Goal: Task Accomplishment & Management: Complete application form

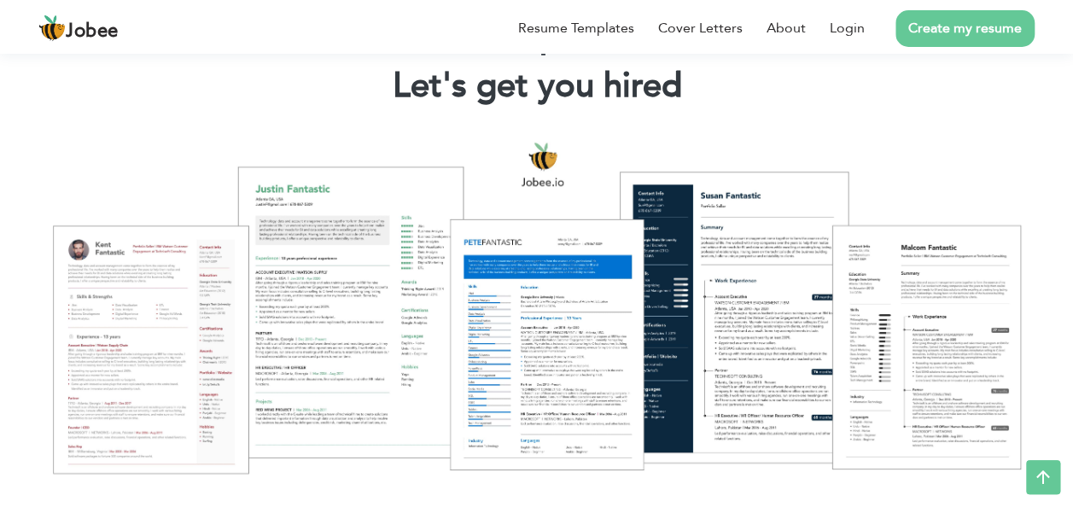
scroll to position [98, 0]
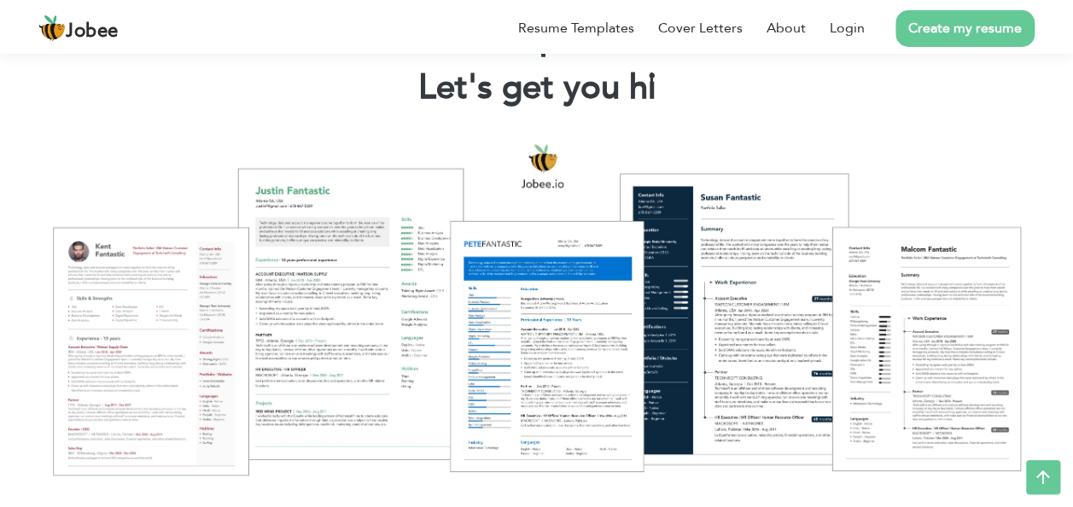
click at [983, 8] on li "Create my resume" at bounding box center [949, 28] width 170 height 44
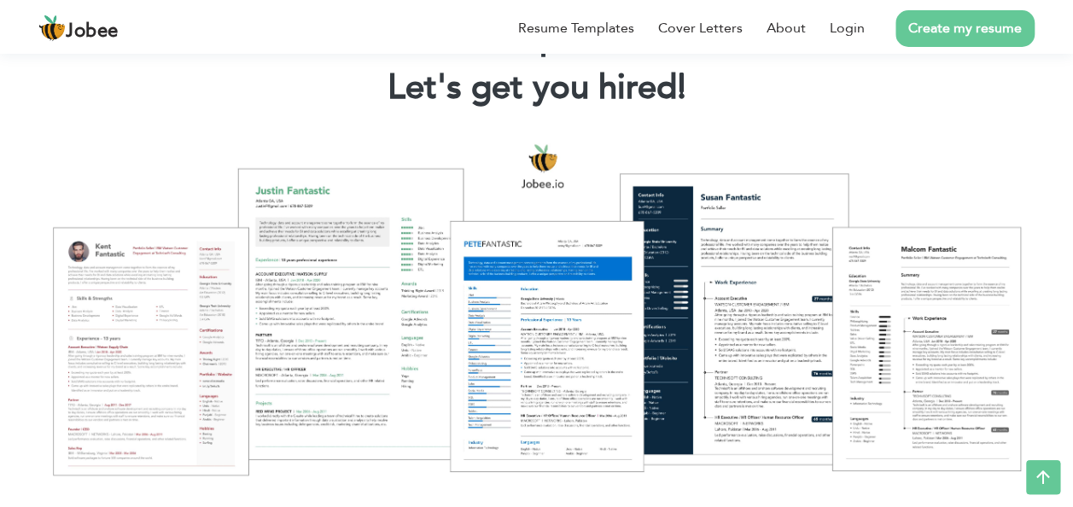
click at [974, 30] on link "Create my resume" at bounding box center [964, 28] width 139 height 37
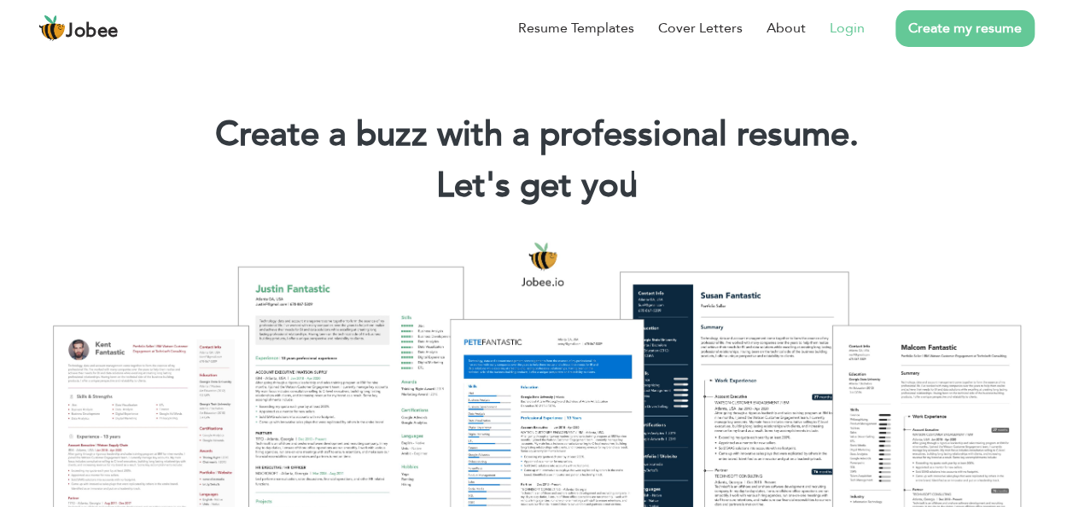
click at [843, 31] on link "Login" at bounding box center [846, 28] width 35 height 20
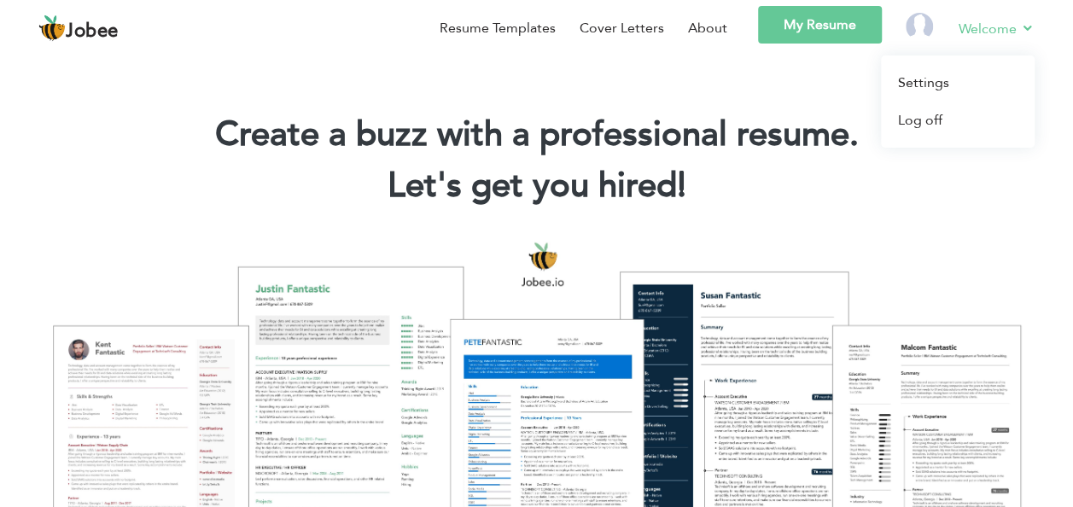
click at [992, 39] on li "Welcome Settings Log off" at bounding box center [984, 30] width 100 height 49
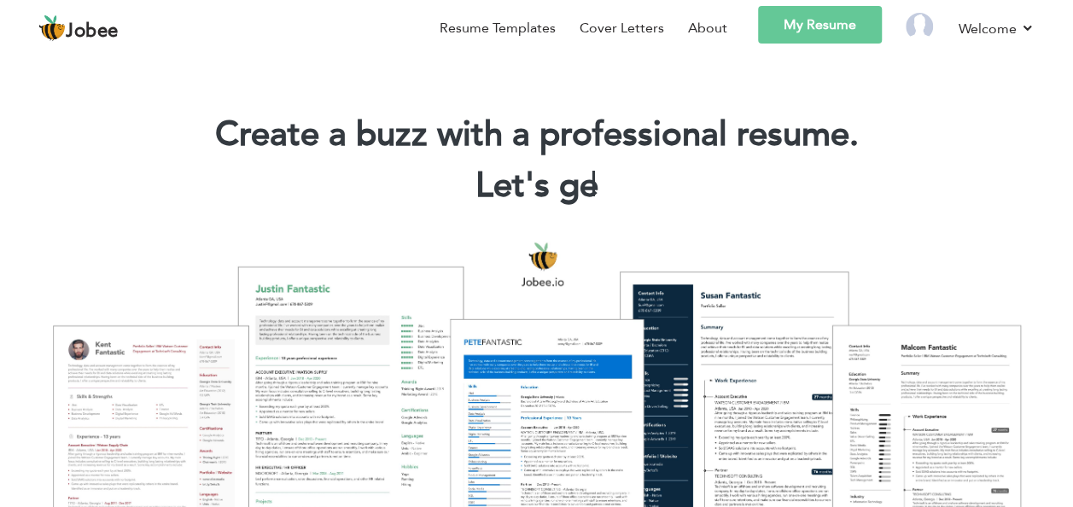
click at [823, 39] on link "My Resume" at bounding box center [820, 25] width 124 height 38
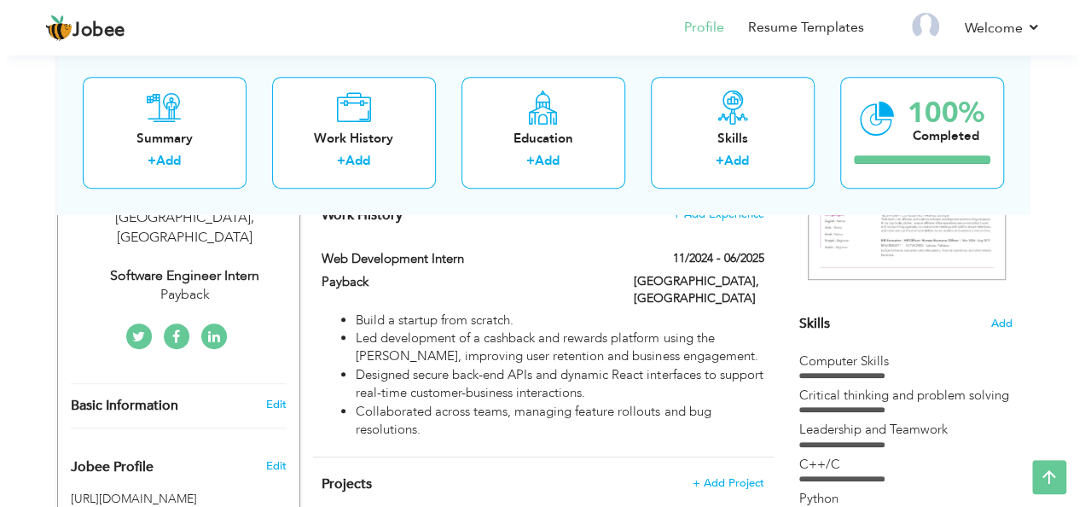
scroll to position [340, 0]
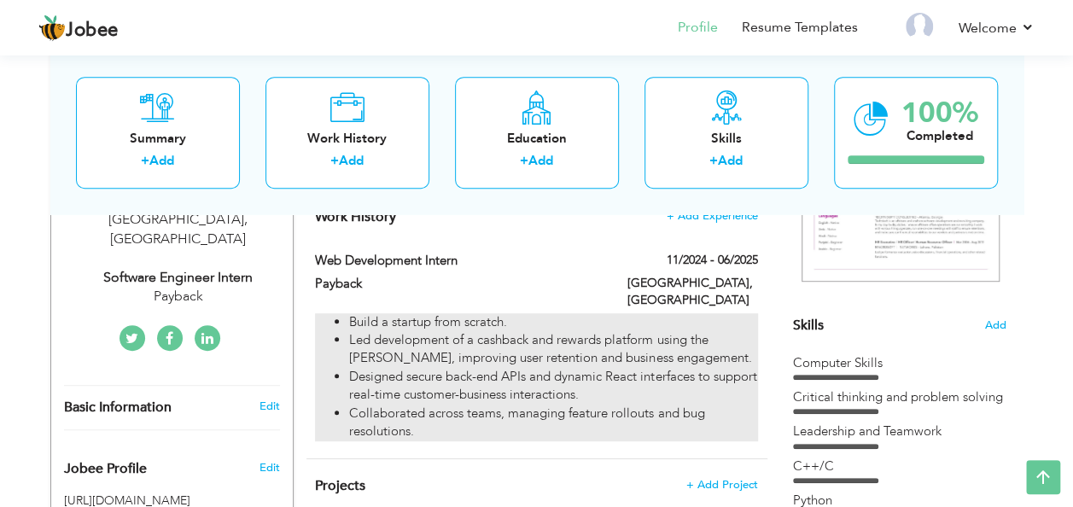
click at [514, 345] on li "Led development of a cashback and rewards platform using the MERN stack, improv…" at bounding box center [553, 349] width 408 height 37
type input "Web Development Intern"
type input "Payback"
type input "11/2024"
type input "06/2025"
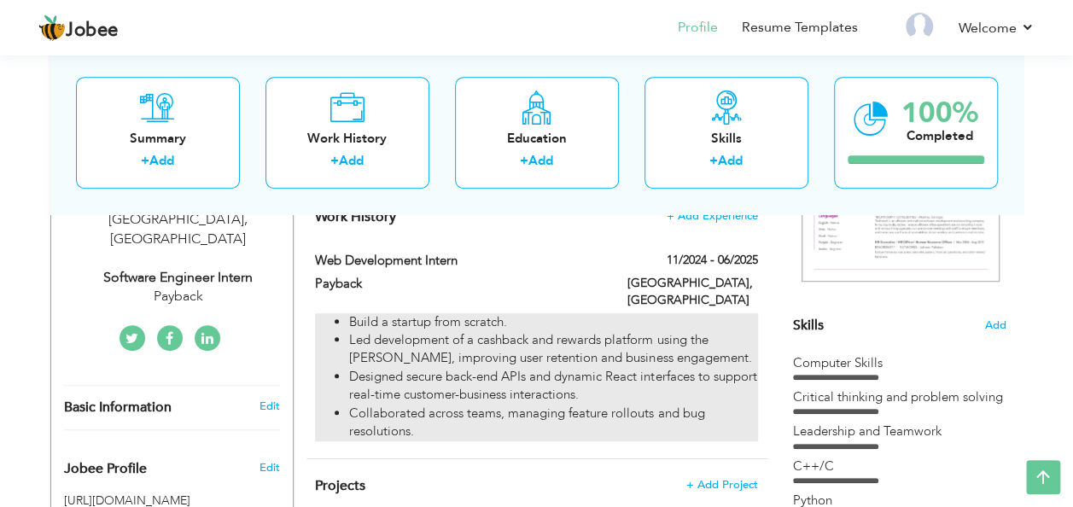
type input "Pakistan"
type input "Lahore"
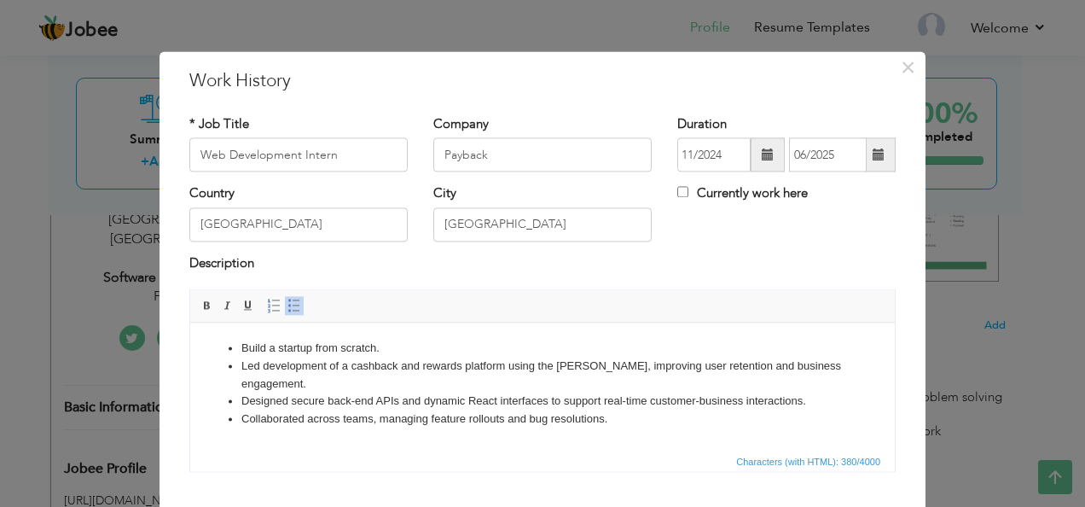
click at [509, 417] on li "Collaborated across teams, managing feature rollouts and bug resolutions." at bounding box center [542, 419] width 602 height 18
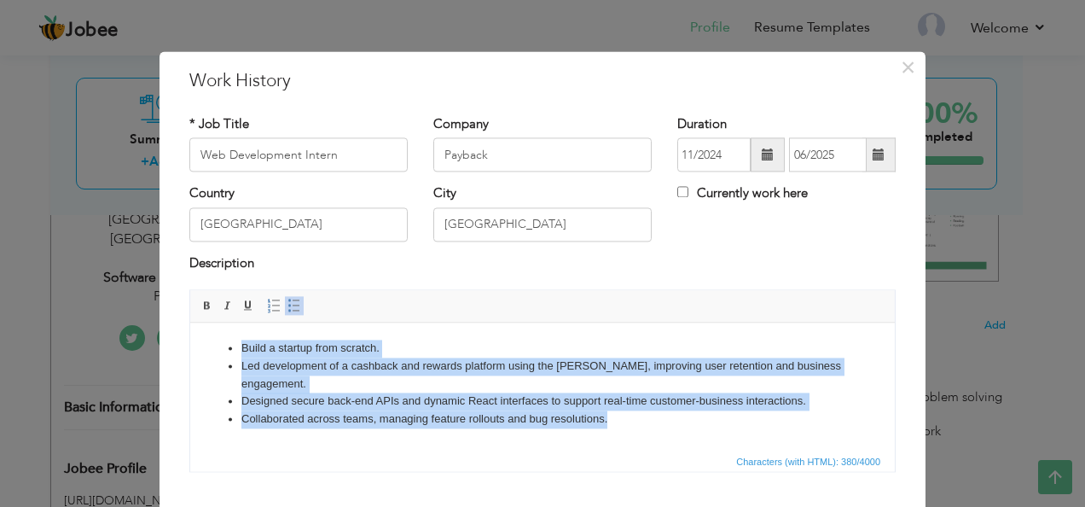
copy ul "Build a startup from scratch. Led development of a cashback and rewards platfor…"
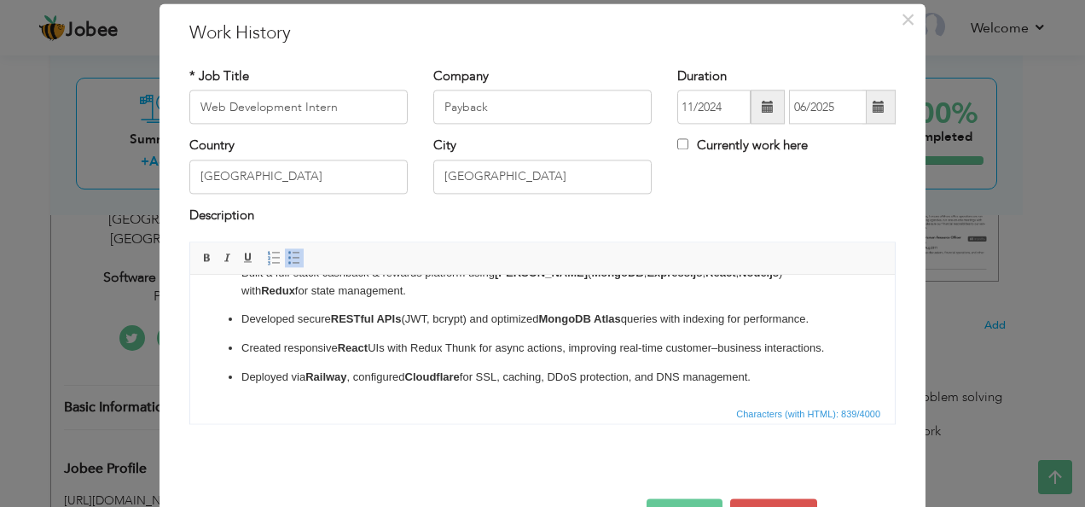
scroll to position [102, 0]
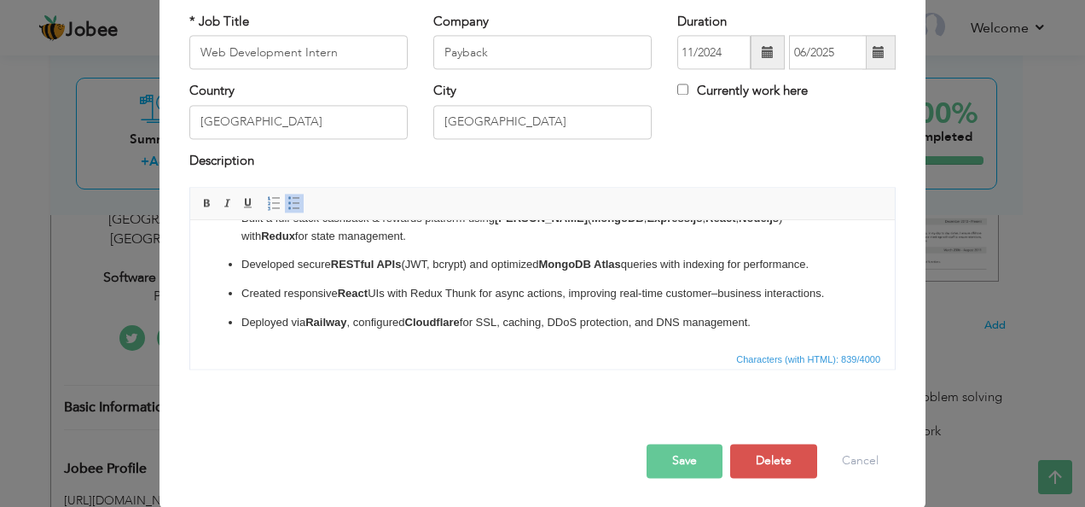
click at [696, 466] on button "Save" at bounding box center [685, 462] width 76 height 34
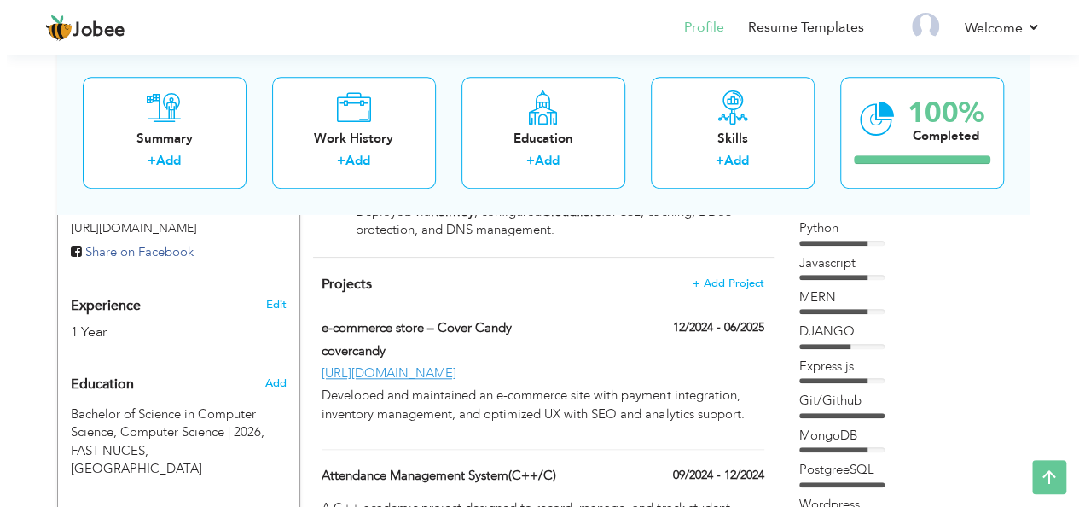
scroll to position [606, 0]
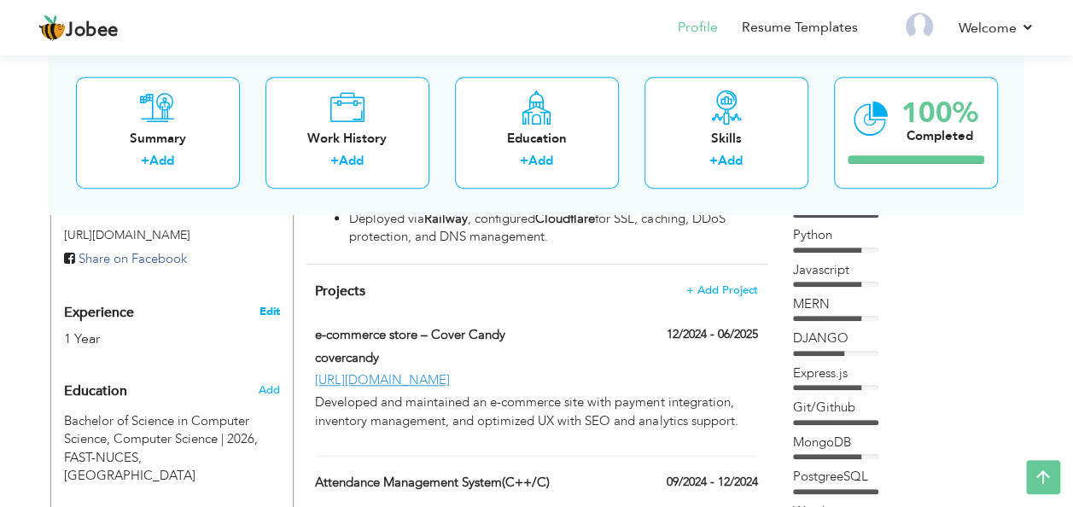
click at [267, 304] on link "Edit" at bounding box center [269, 311] width 20 height 15
type input "M. Faizan"
type input "Arif"
type input "03055363544"
select select "number:166"
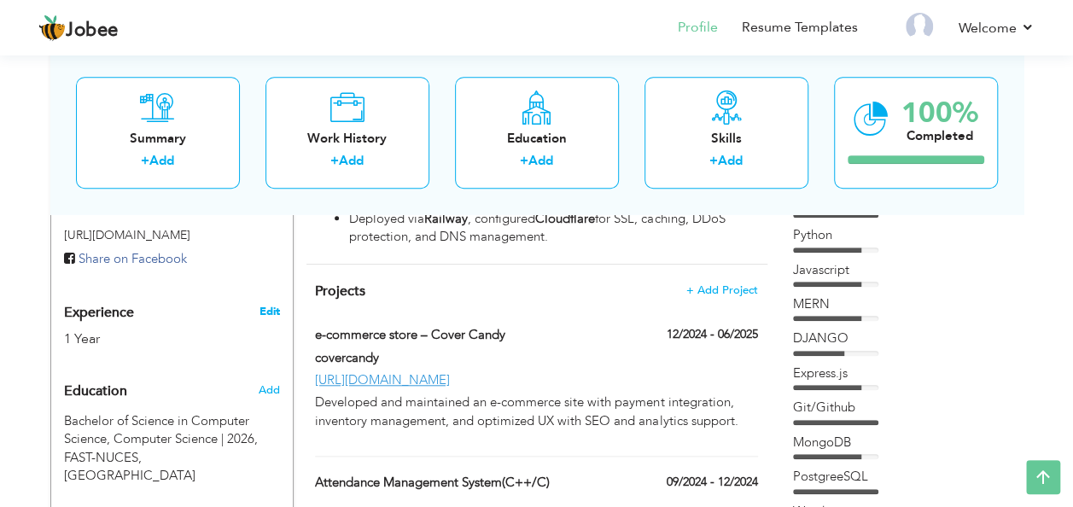
type input "293-C PIA ECHS, [GEOGRAPHIC_DATA]"
select select "number:3"
type input "Payback"
type input "Software Engineer Intern"
type input "[DOMAIN_NAME][URL][PERSON_NAME]"
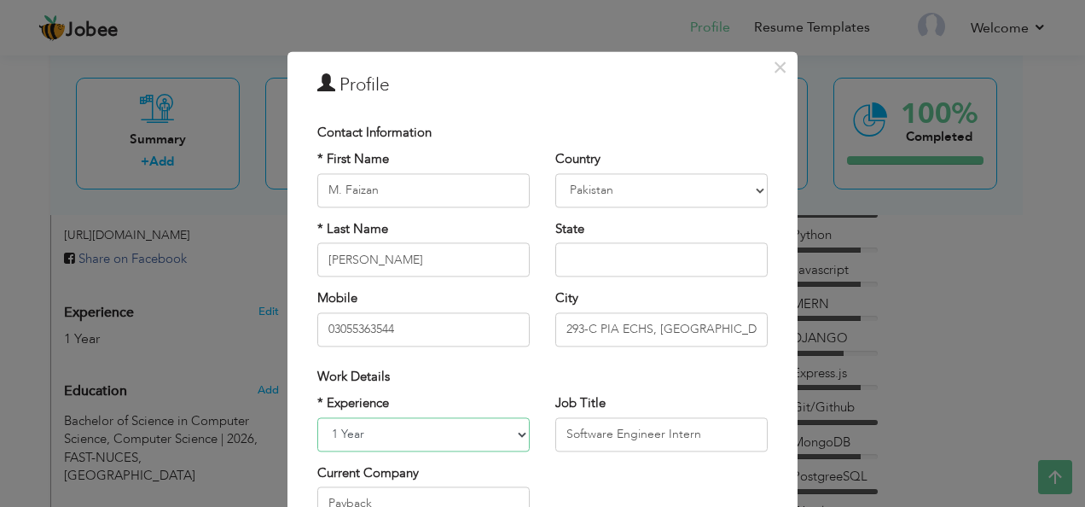
click at [368, 431] on select "Entry Level Less than 1 Year 1 Year 2 Years 3 Years 4 Years 5 Years 6 Years 7 Y…" at bounding box center [423, 434] width 212 height 34
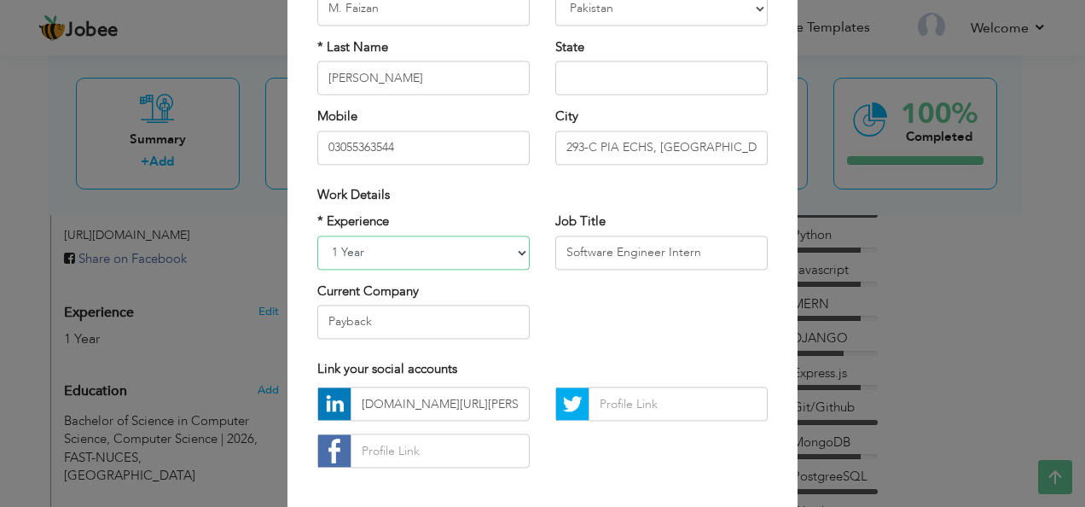
scroll to position [200, 0]
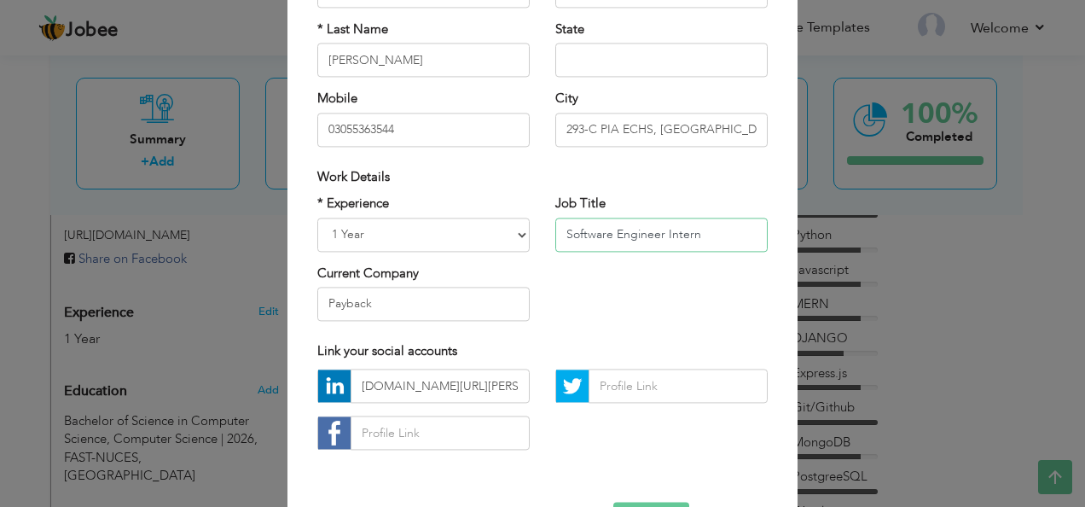
click at [671, 237] on input "Software Engineer Intern" at bounding box center [661, 235] width 212 height 34
type input "Web Developer"
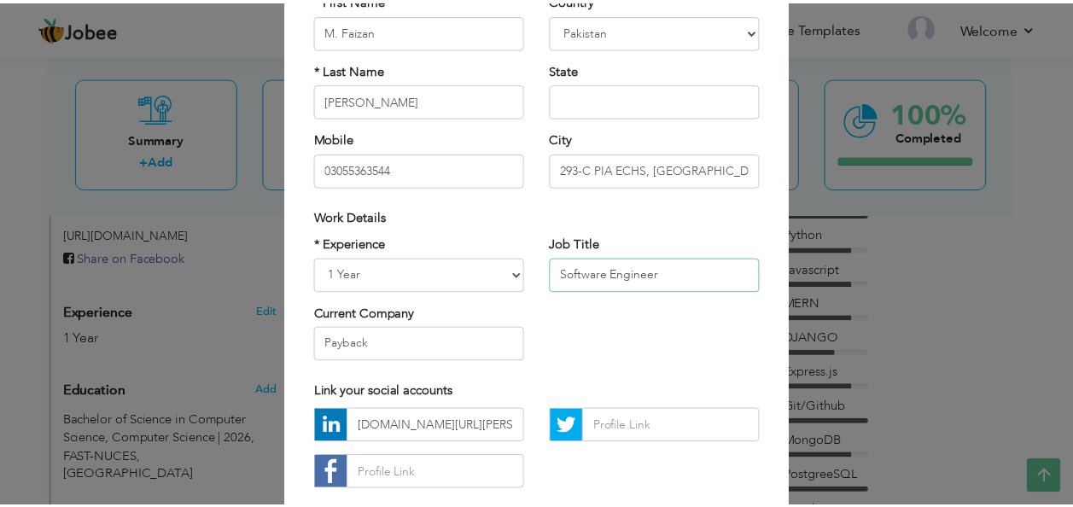
scroll to position [259, 0]
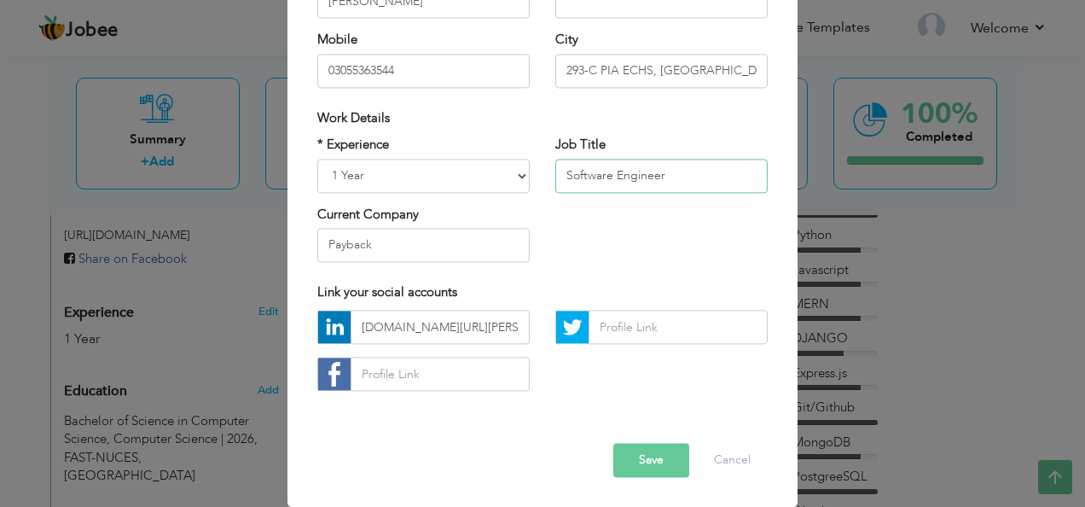
type input "Software Engineer"
click at [643, 444] on button "Save" at bounding box center [651, 461] width 76 height 34
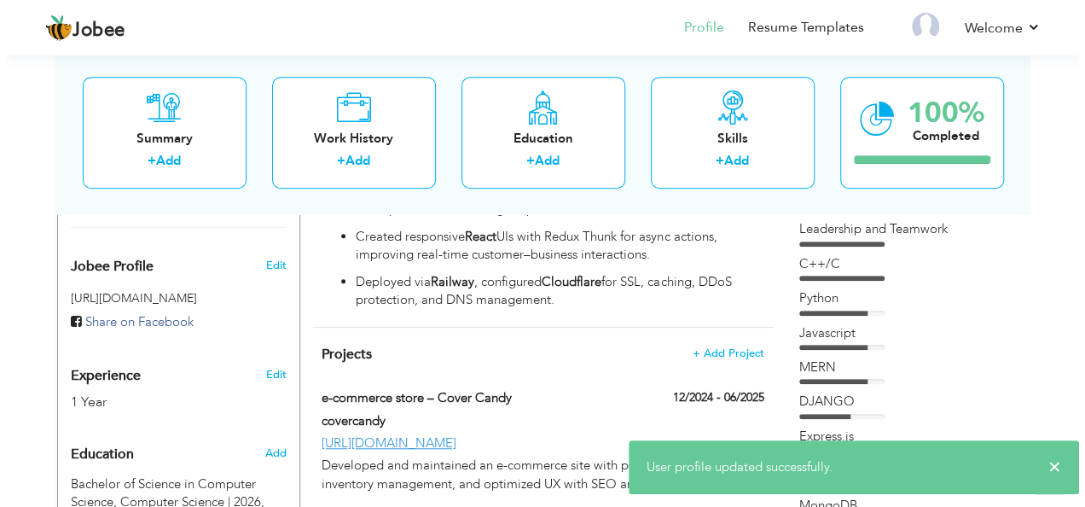
scroll to position [542, 0]
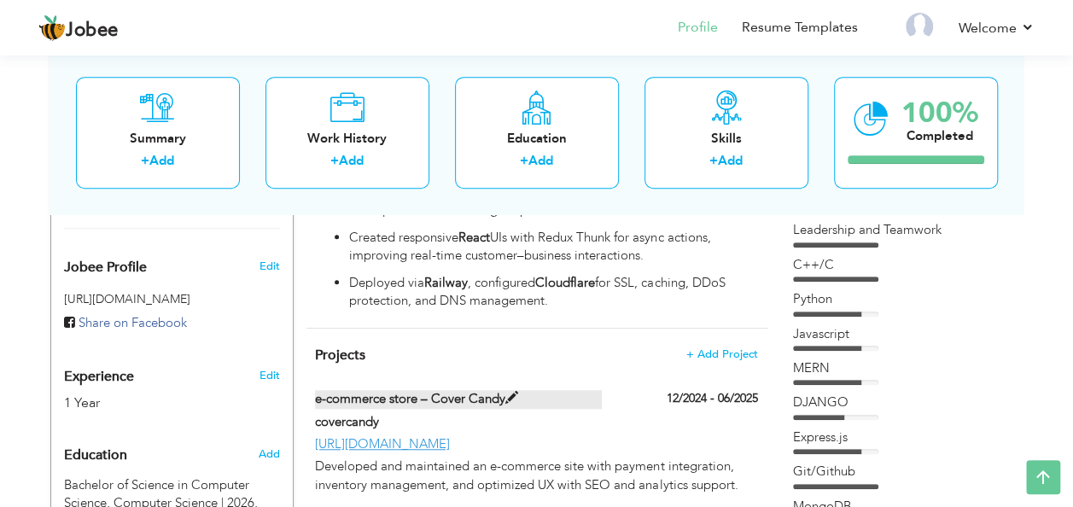
click at [506, 396] on span at bounding box center [511, 398] width 13 height 13
type input "e-commerce store – Cover Candy"
type input "covercandy"
type input "12/2024"
type input "06/2025"
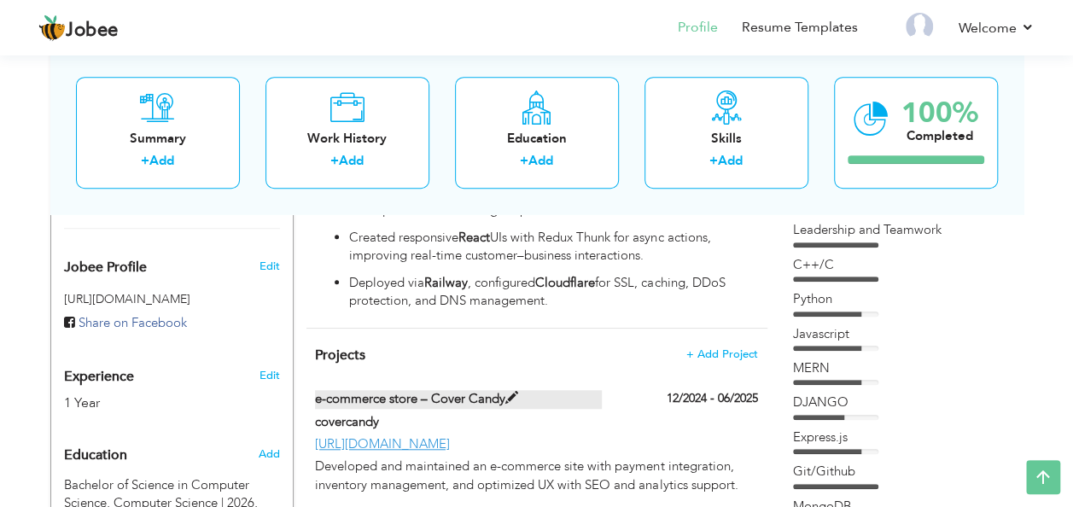
type input "[URL][DOMAIN_NAME]"
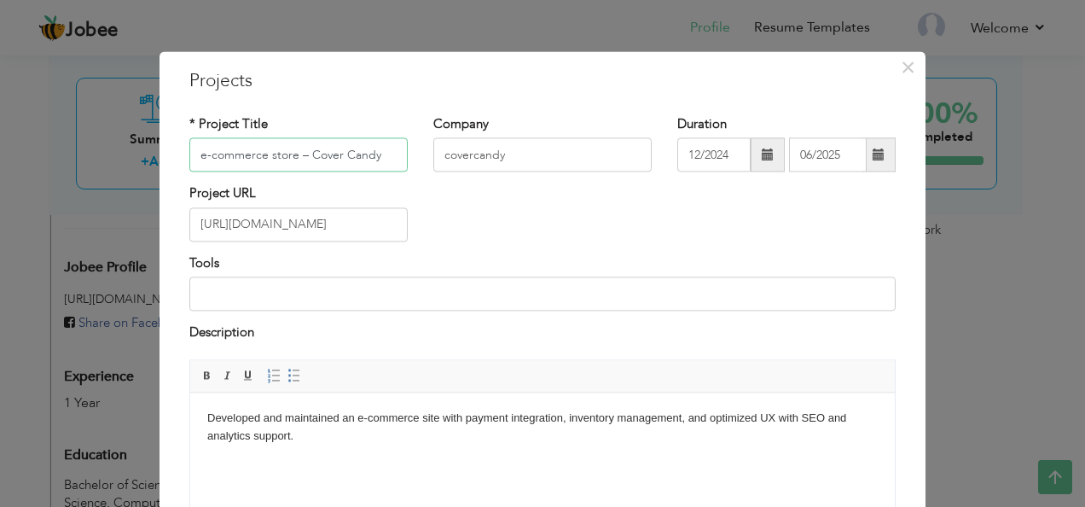
click at [200, 153] on input "e-commerce store – Cover Candy" at bounding box center [298, 155] width 218 height 34
drag, startPoint x: 375, startPoint y: 155, endPoint x: 299, endPoint y: 156, distance: 75.9
click at [299, 156] on input "E-commerce store – Cover Candy" at bounding box center [298, 155] width 218 height 34
type input "E-commerce store –Hungama"
click at [499, 164] on input "covercandy" at bounding box center [542, 155] width 218 height 34
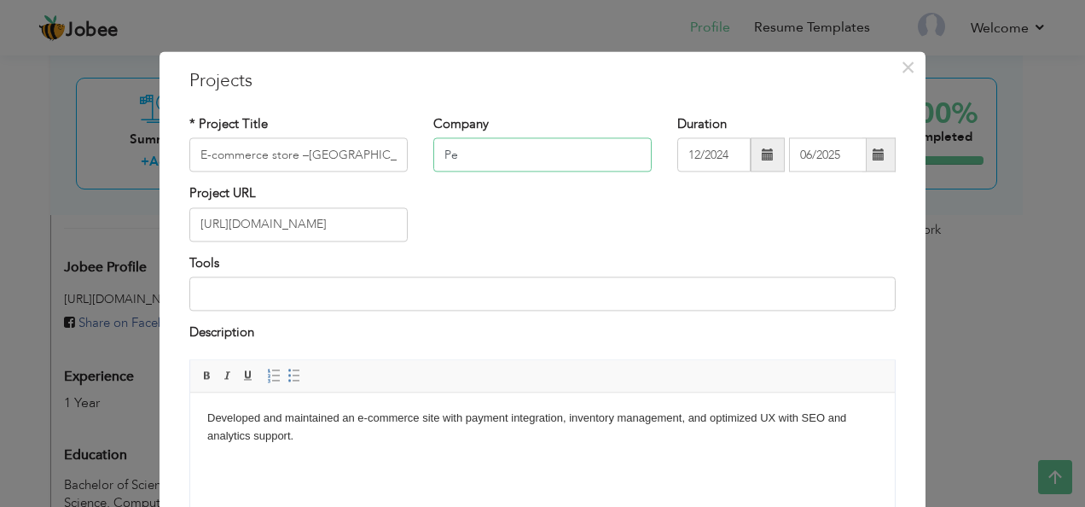
type input "P"
type input "Hungama"
click at [372, 225] on input "[URL][DOMAIN_NAME]" at bounding box center [298, 224] width 218 height 34
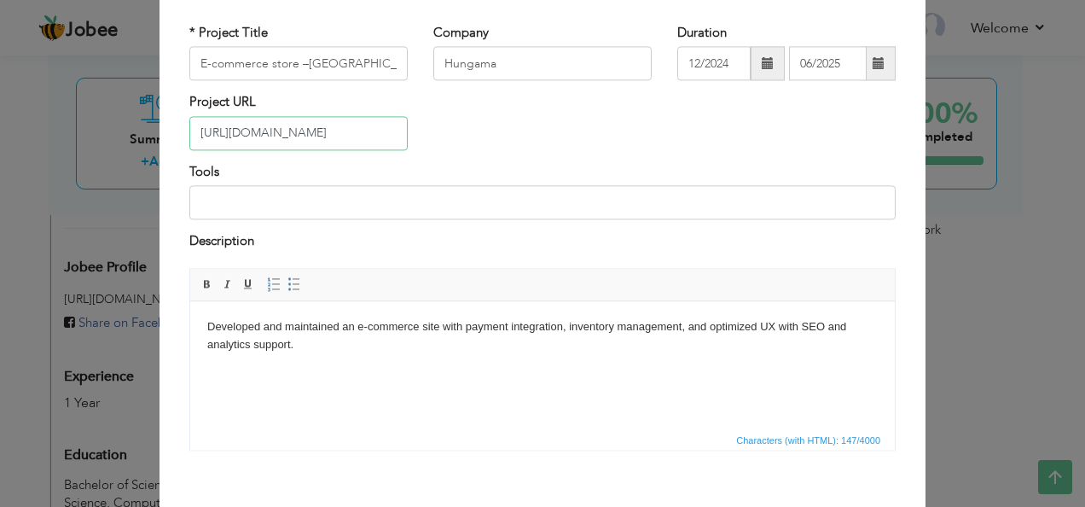
scroll to position [94, 0]
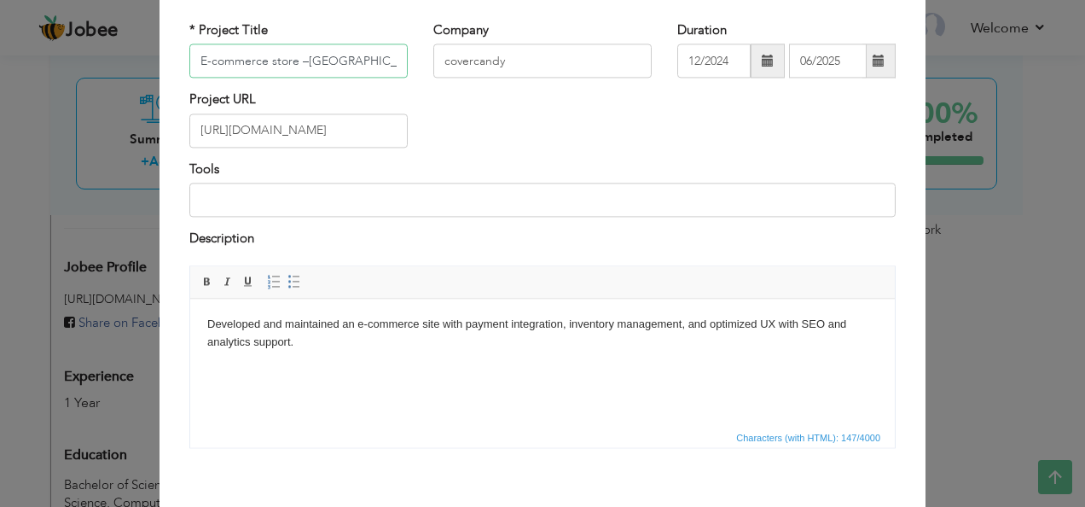
type input "covercandy"
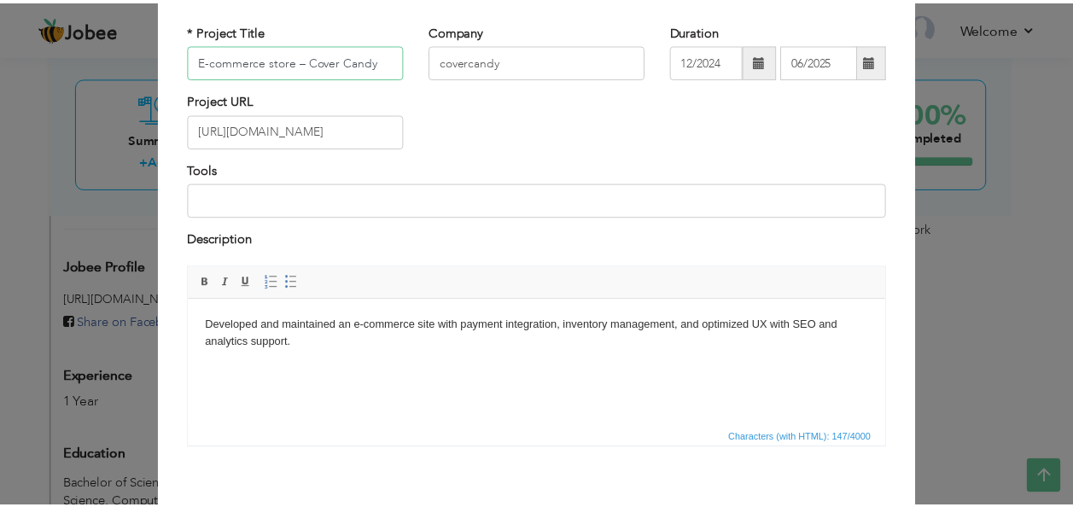
scroll to position [172, 0]
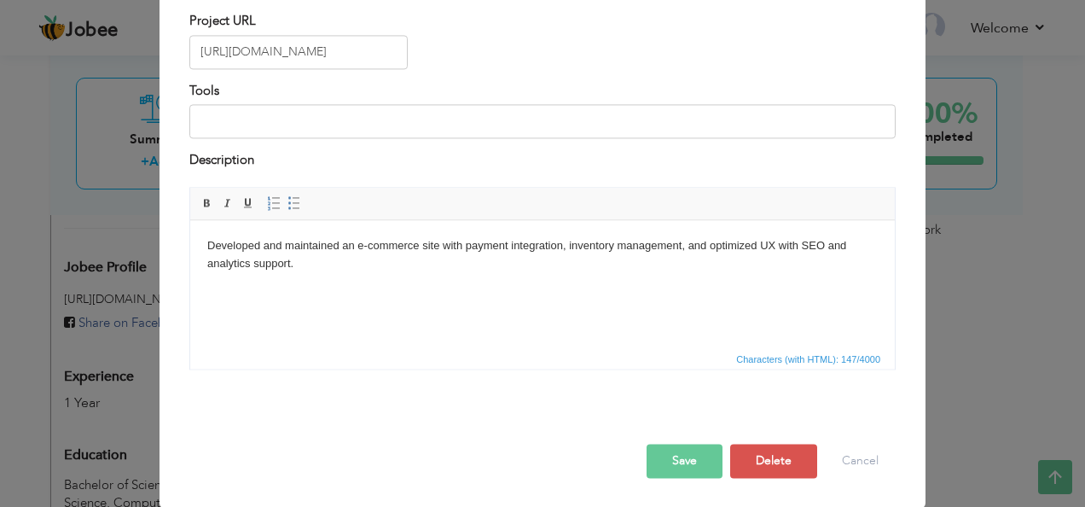
click at [679, 447] on button "Save" at bounding box center [685, 461] width 76 height 34
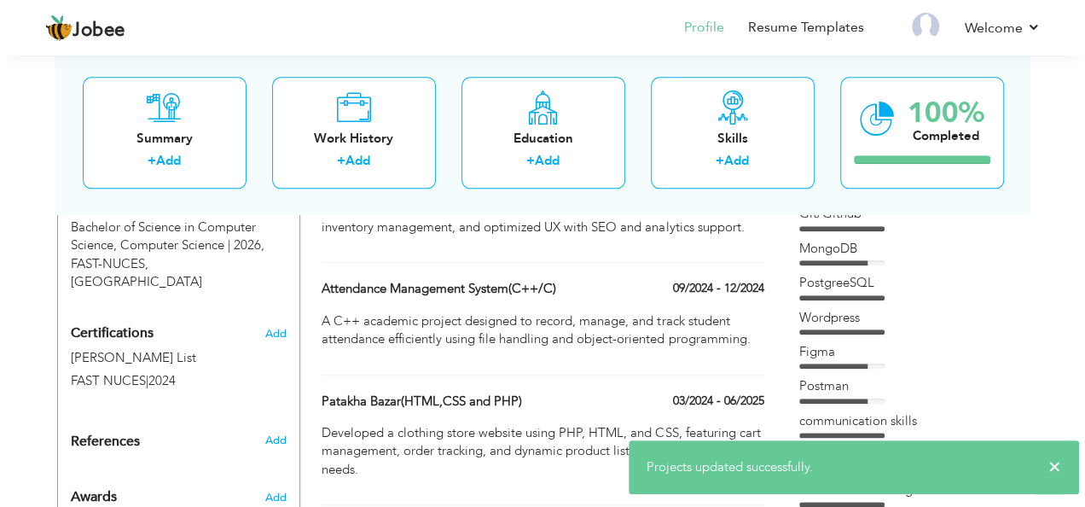
scroll to position [805, 0]
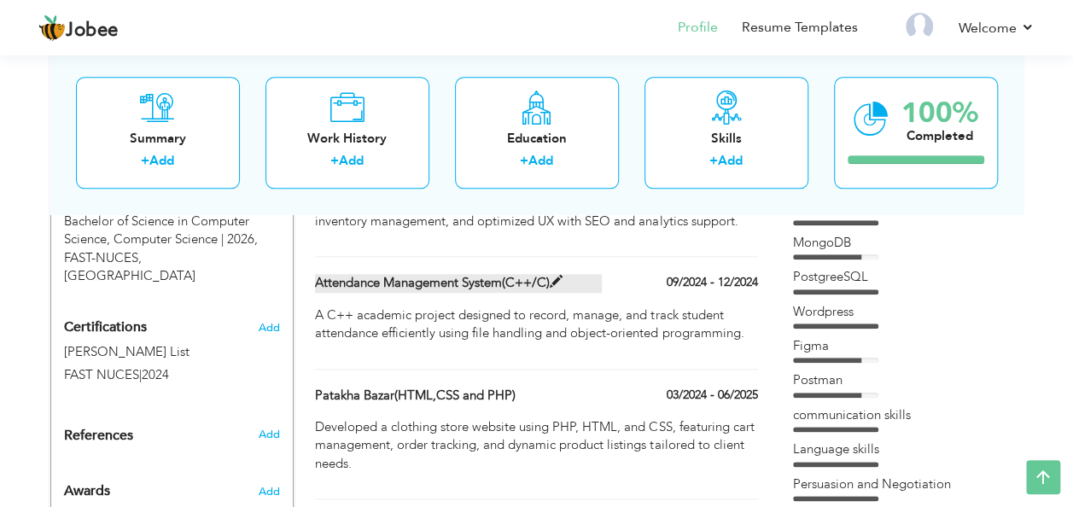
click at [555, 282] on span at bounding box center [555, 282] width 13 height 13
type input "Attendance Management System(C++/C)"
type input "09/2024"
type input "12/2024"
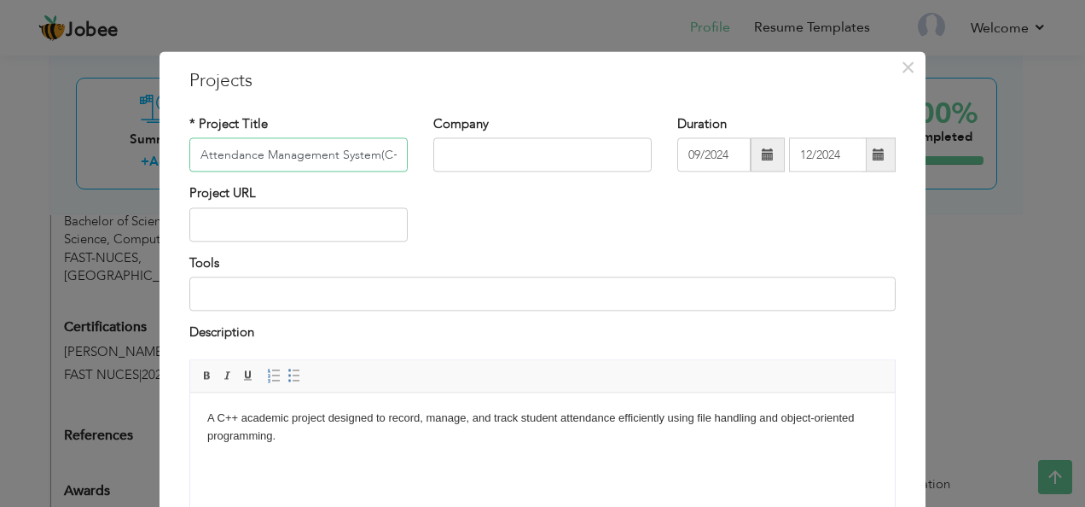
scroll to position [0, 24]
click at [212, 148] on input "Attendance Management System(C++/C)" at bounding box center [298, 155] width 218 height 34
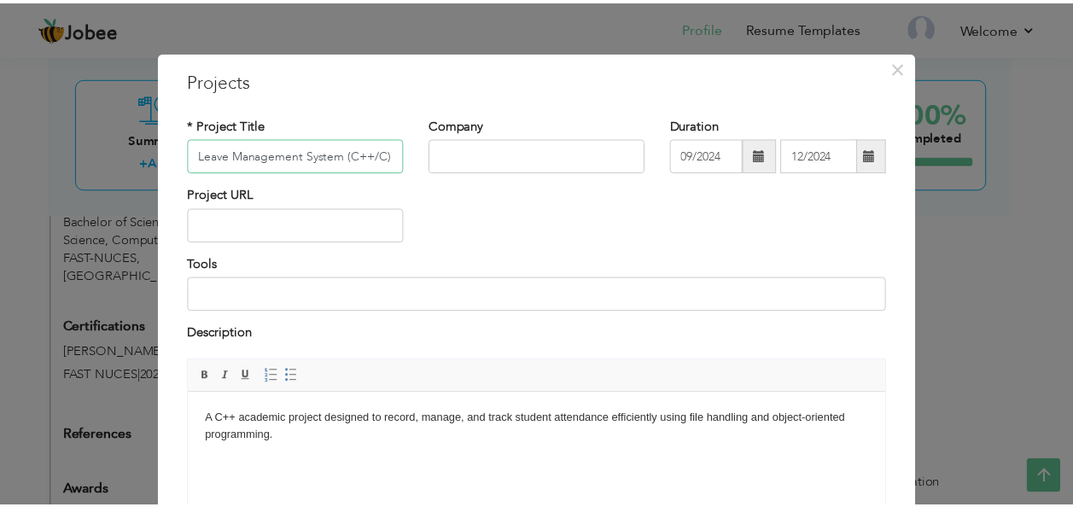
scroll to position [172, 0]
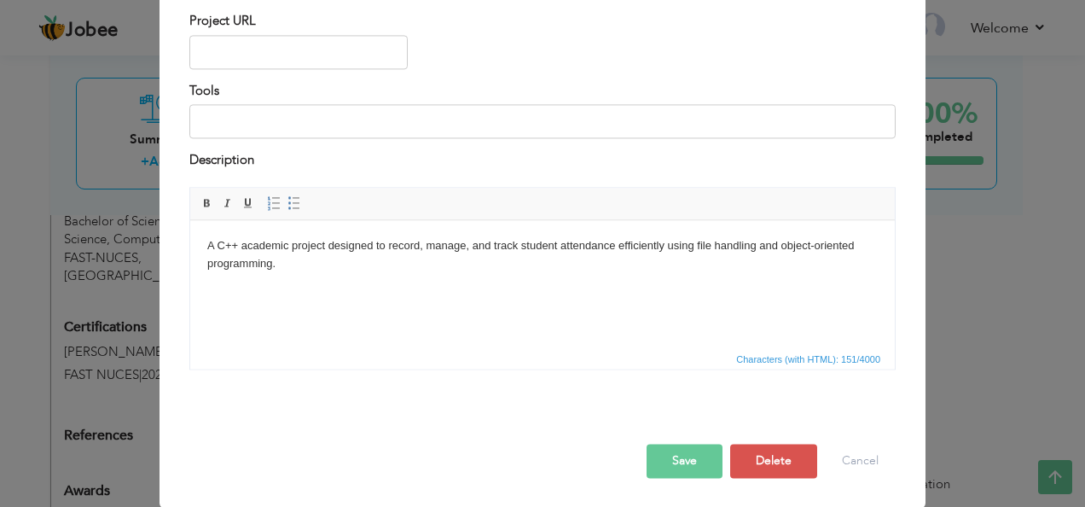
click at [689, 474] on button "Save" at bounding box center [685, 461] width 76 height 34
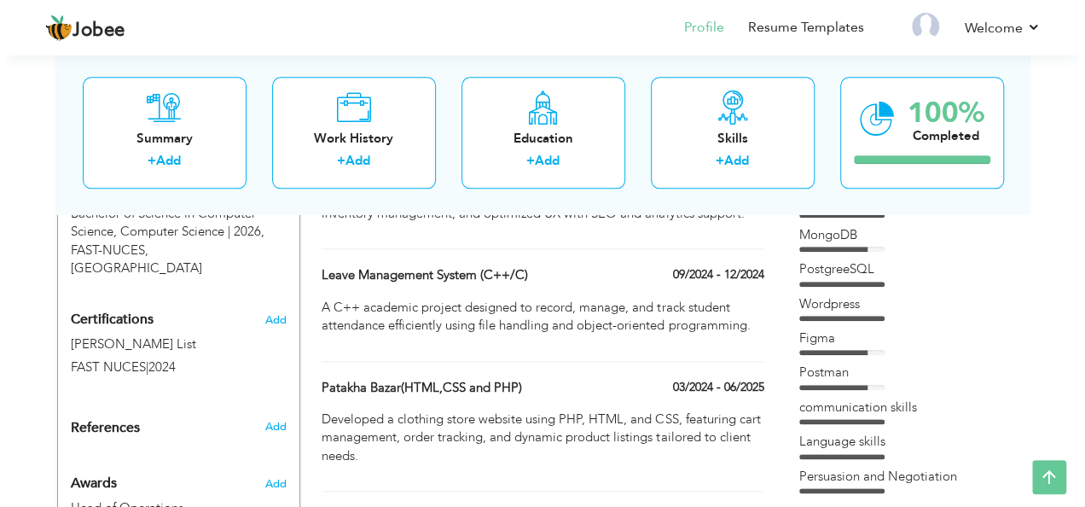
scroll to position [816, 0]
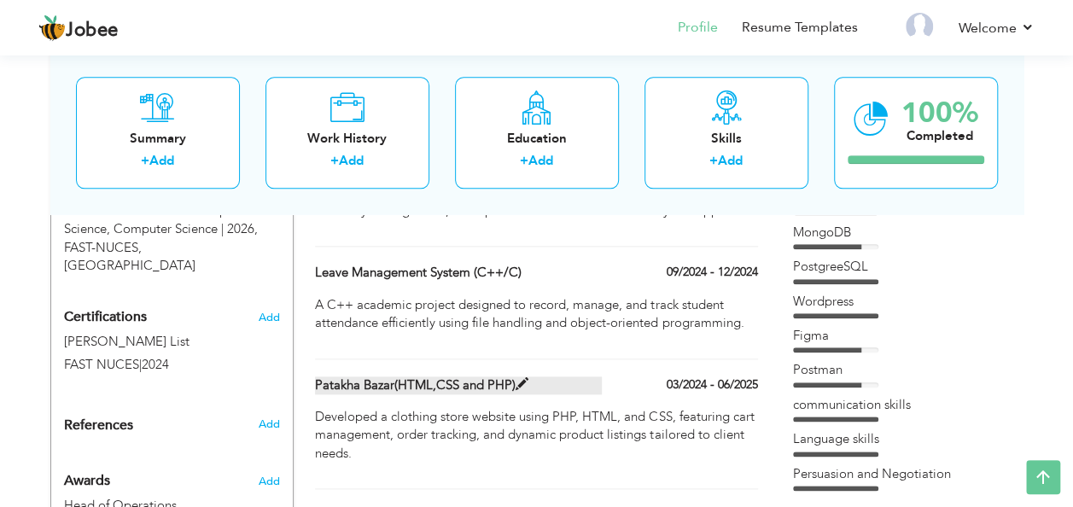
drag, startPoint x: 558, startPoint y: 425, endPoint x: 556, endPoint y: 384, distance: 41.0
click at [556, 384] on div "Patakha Bazar(HTML,CSS and PHP) 03/2024 - 06/2025 Patakha Bazar(HTML,CSS and PH…" at bounding box center [536, 432] width 442 height 113
type input "Patakha Bazar(HTML,CSS and PHP)"
type input "03/2024"
type input "06/2025"
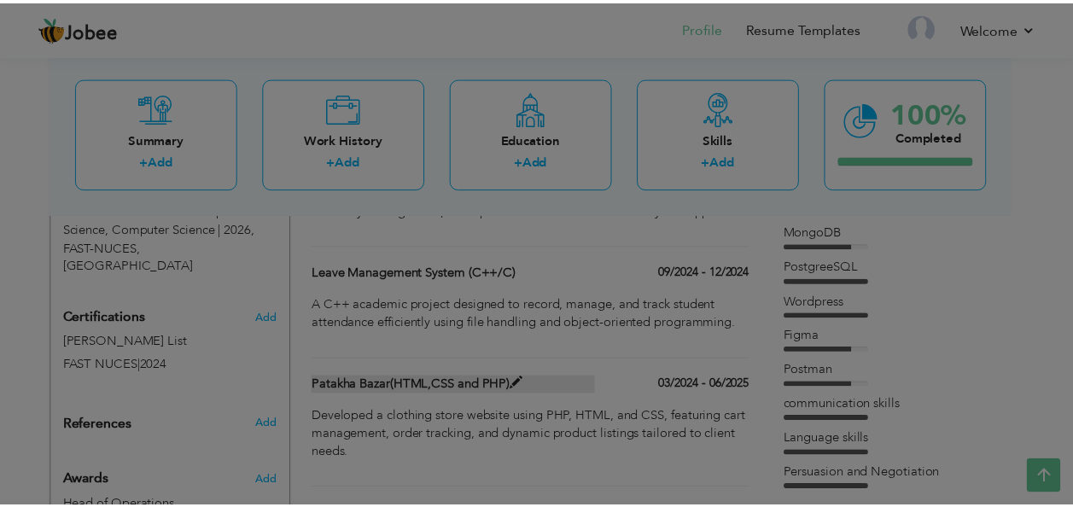
scroll to position [0, 0]
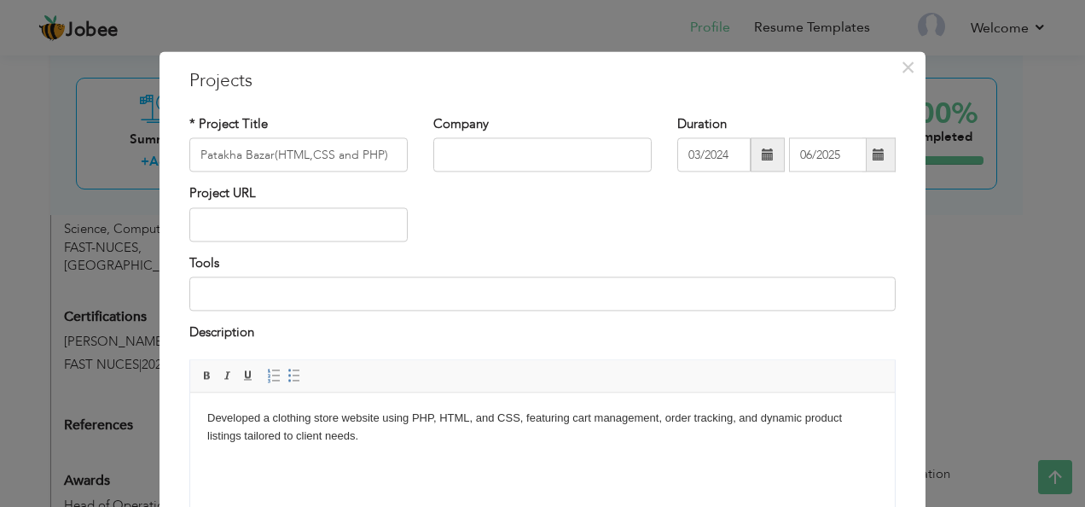
click at [556, 384] on span "Editor toolbars Basic Styles Bold Italic Underline Paragraph Insert/Remove Numb…" at bounding box center [542, 376] width 705 height 32
click at [901, 67] on span "×" at bounding box center [908, 67] width 15 height 31
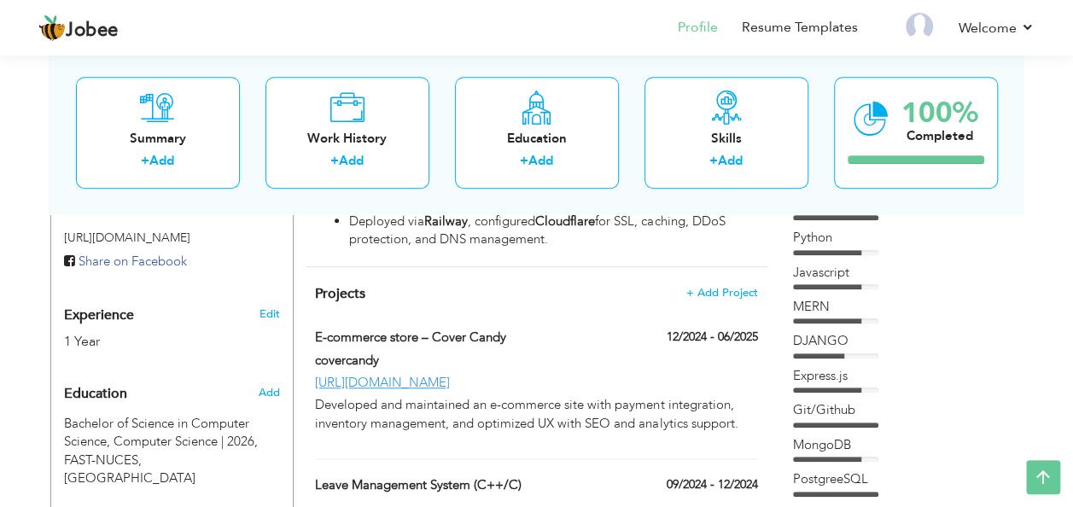
scroll to position [602, 0]
click at [695, 294] on span "+ Add Project" at bounding box center [721, 294] width 73 height 12
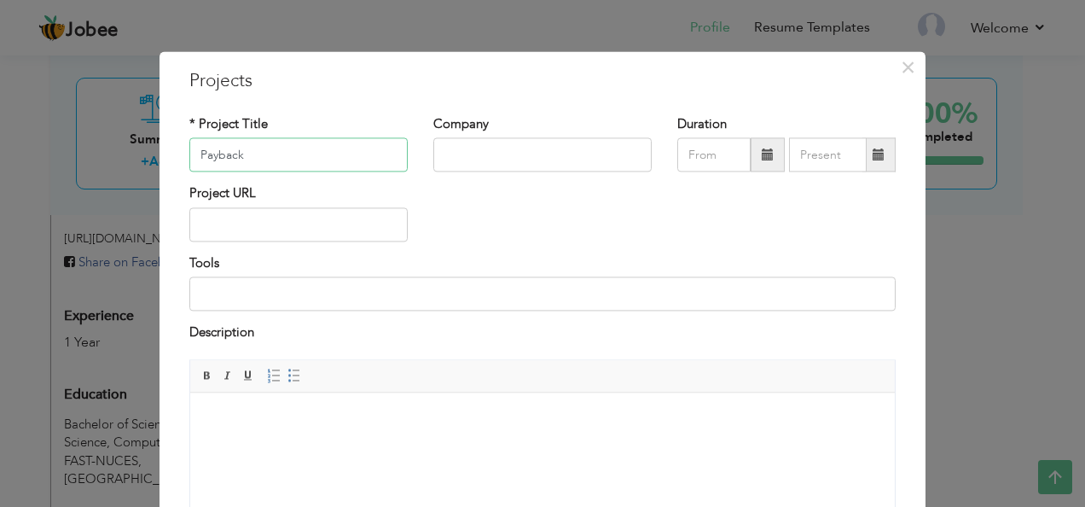
type input "Payback"
click at [543, 169] on input "text" at bounding box center [542, 155] width 218 height 34
paste input "Vuelta Co. (SMC-PVT) Limited"
type input "Vuelta Co. (SMC-PVT) Limited"
click at [315, 162] on input "Payback" at bounding box center [298, 155] width 218 height 34
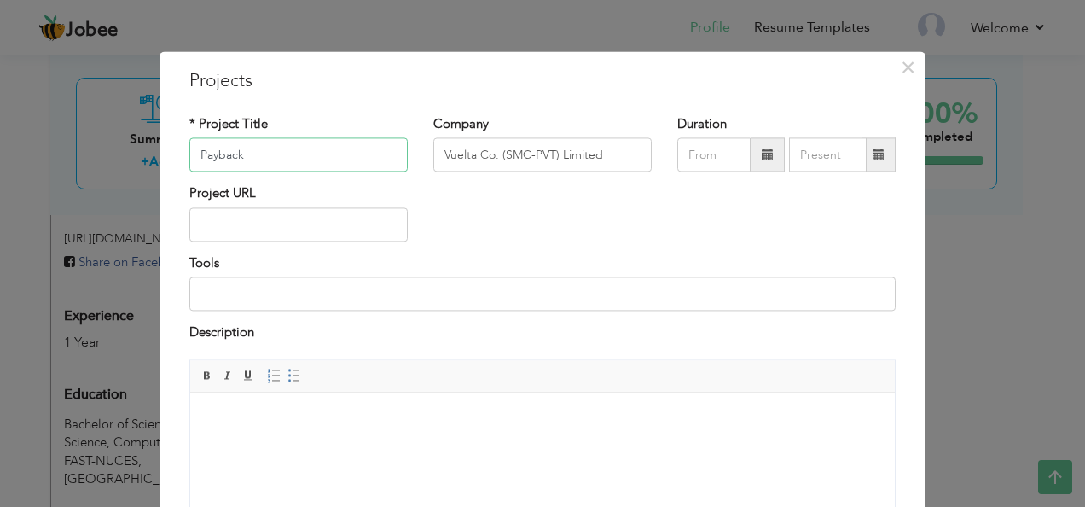
paste input "B"
type input "PayBack"
click at [761, 163] on span at bounding box center [768, 155] width 34 height 34
click at [762, 157] on span at bounding box center [768, 154] width 12 height 12
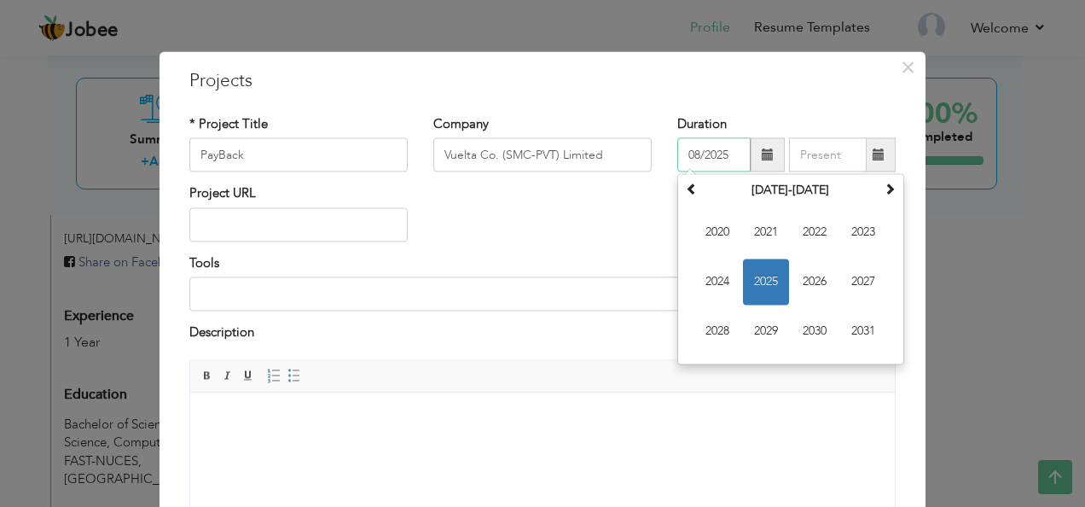
click at [771, 281] on span "2025" at bounding box center [766, 282] width 46 height 46
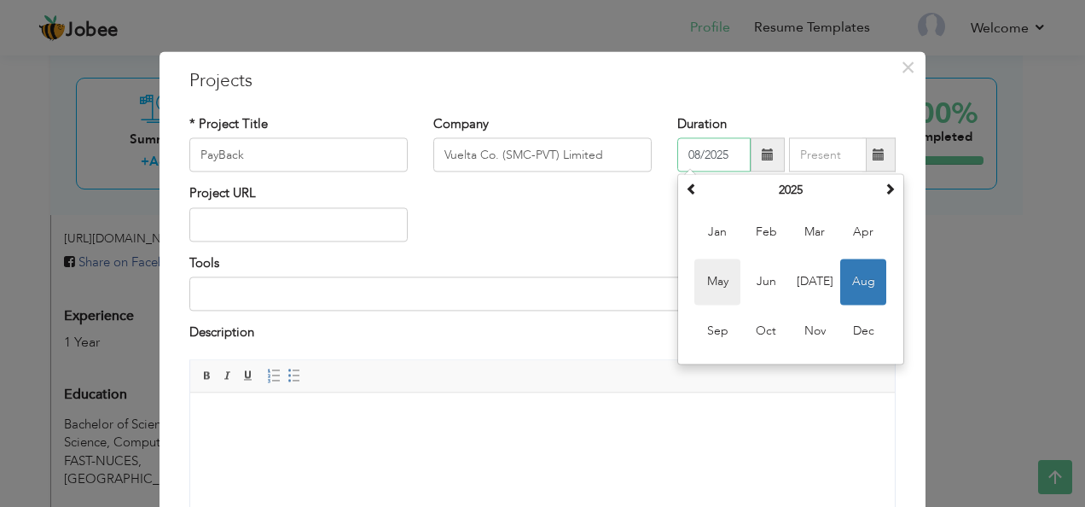
click at [719, 283] on span "May" at bounding box center [718, 282] width 46 height 46
type input "05/2025"
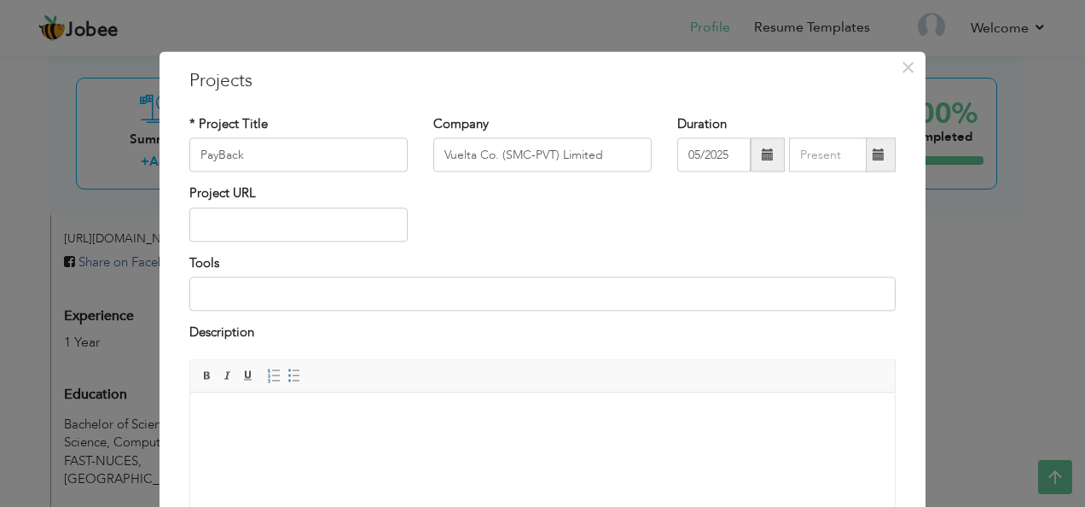
click at [873, 153] on span at bounding box center [879, 154] width 12 height 12
type input "08/2025"
click at [901, 70] on span "×" at bounding box center [908, 67] width 15 height 31
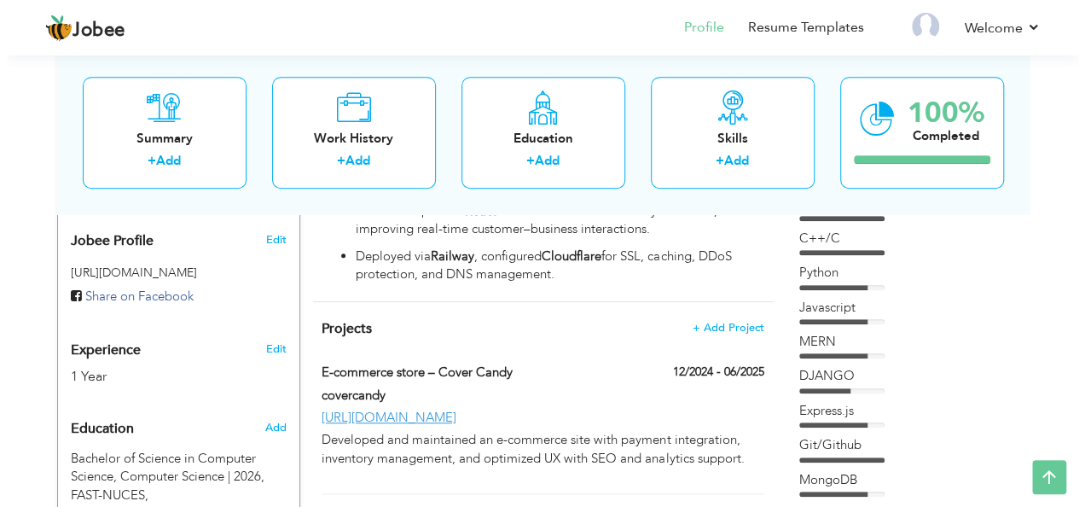
scroll to position [569, 0]
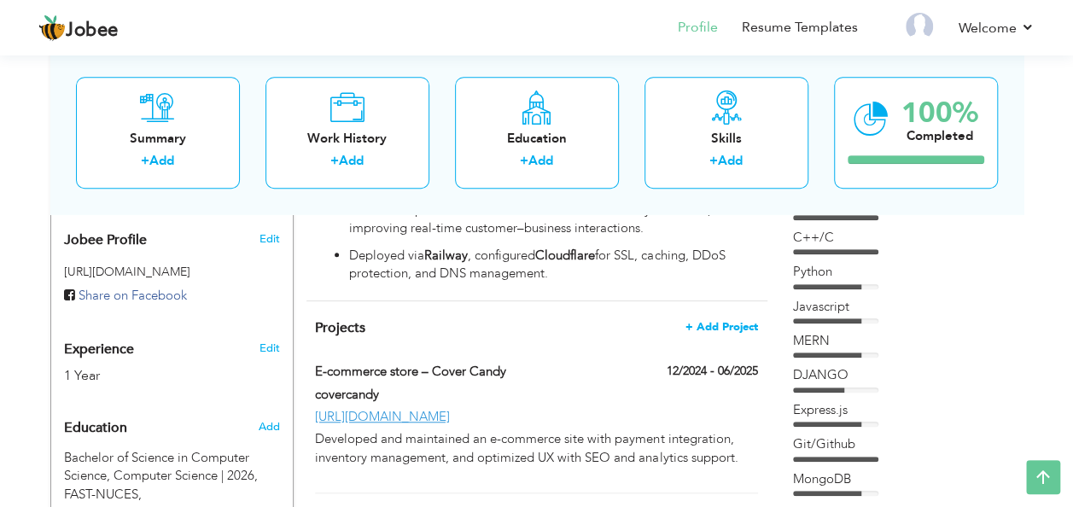
click at [729, 321] on span "+ Add Project" at bounding box center [721, 327] width 73 height 12
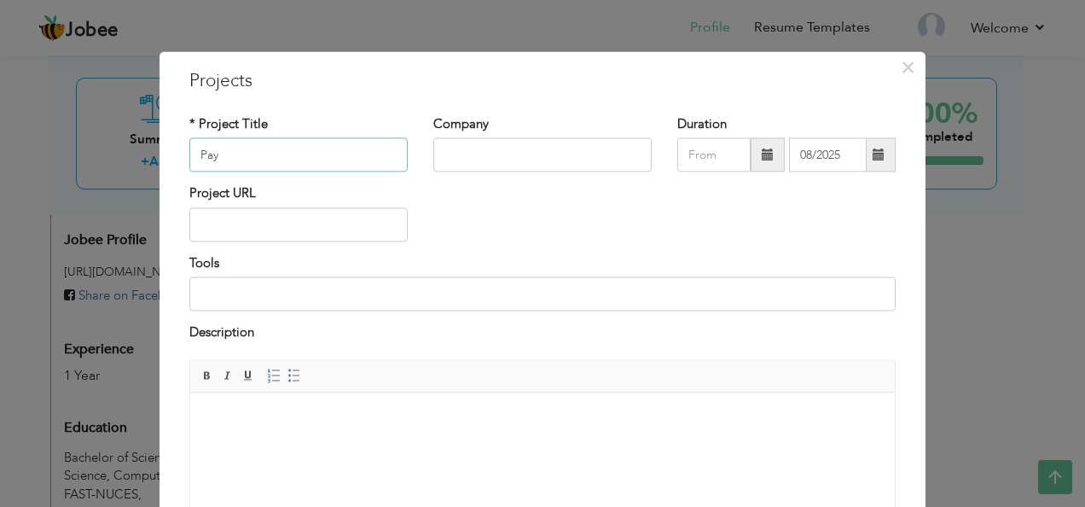
type input "PayBack"
click at [483, 160] on input "text" at bounding box center [542, 155] width 218 height 34
type input "v"
paste input "Vuelta Co. (SMC-PVT) Limited"
type input "Vuelta Co. (SMC-PVT) Limited"
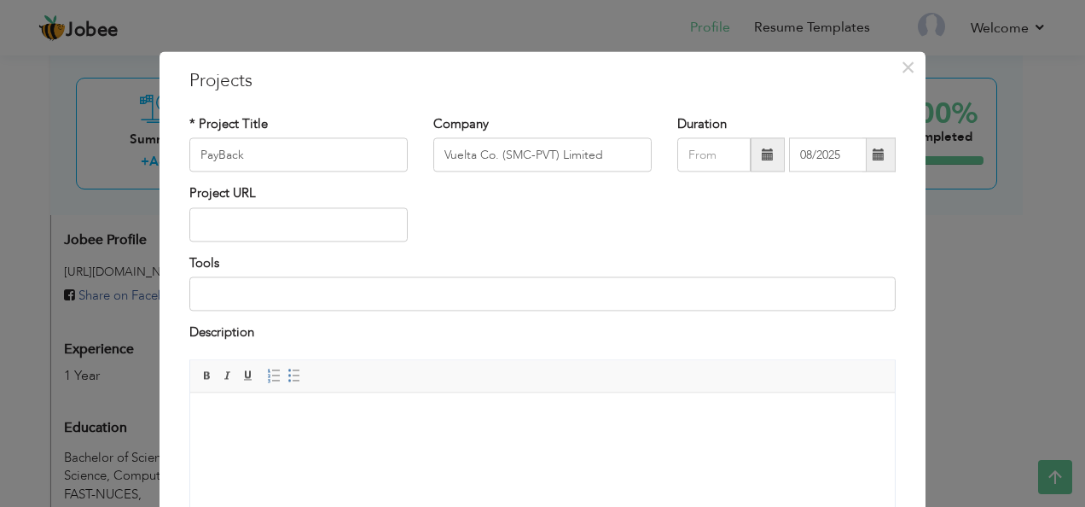
click at [762, 150] on span at bounding box center [768, 154] width 12 height 12
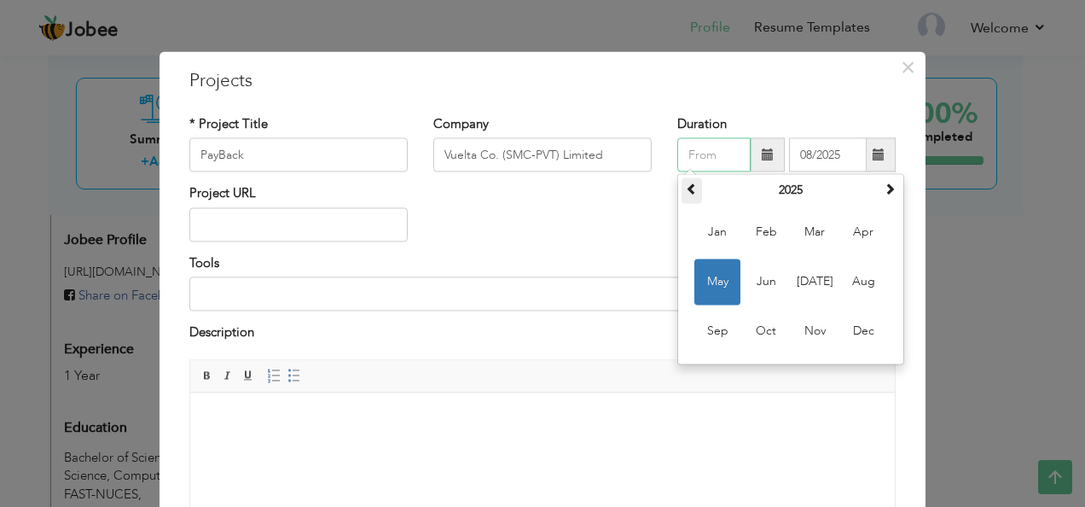
click at [690, 193] on span at bounding box center [692, 189] width 12 height 12
click at [816, 325] on span "Nov" at bounding box center [815, 332] width 46 height 46
type input "11/2024"
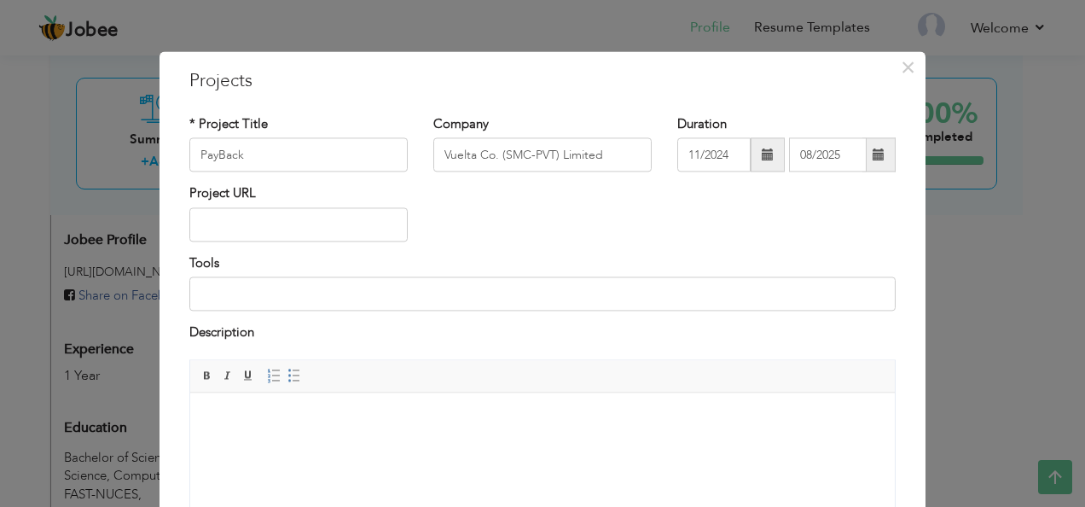
click at [873, 159] on span at bounding box center [879, 154] width 12 height 12
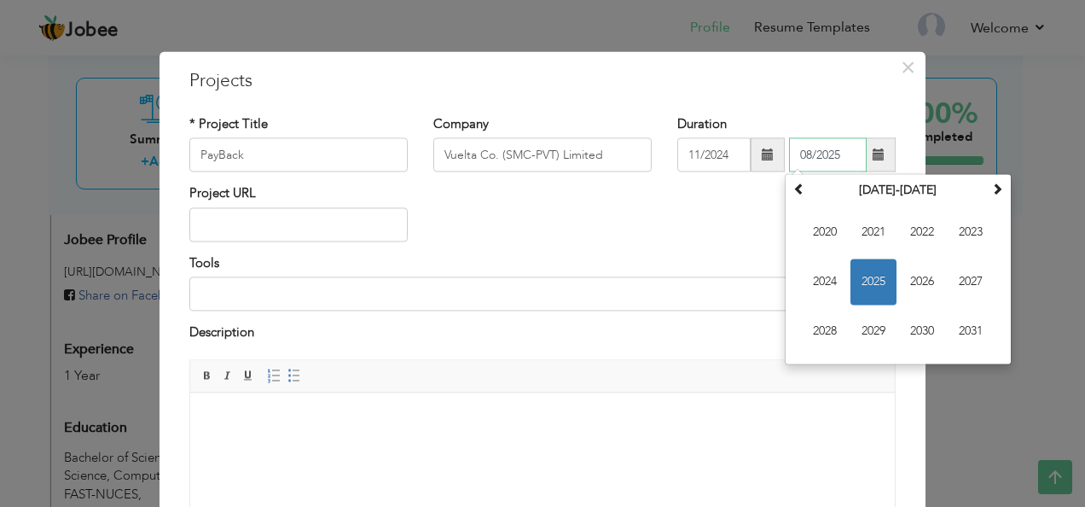
click at [857, 274] on span "2025" at bounding box center [874, 282] width 46 height 46
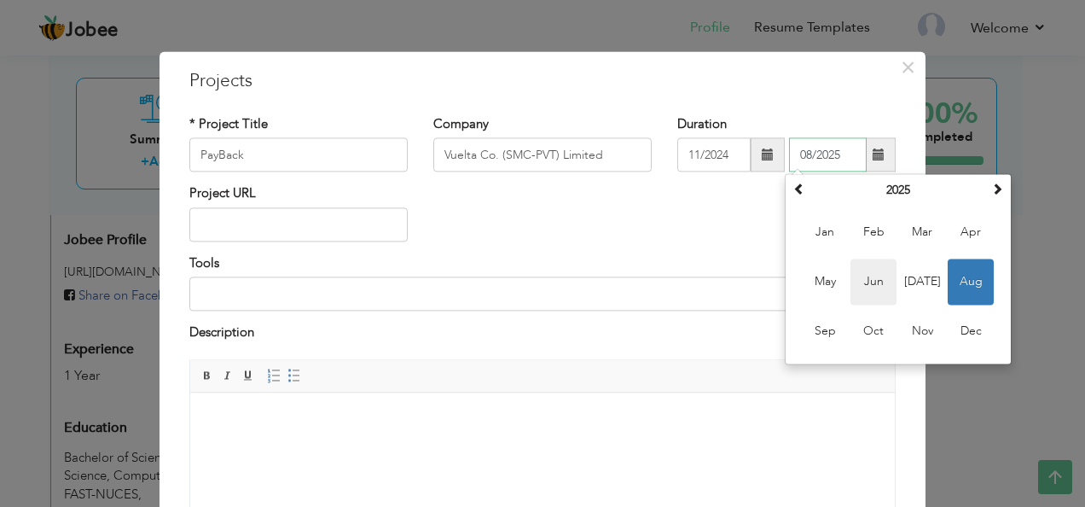
click at [858, 280] on span "Jun" at bounding box center [874, 282] width 46 height 46
type input "06/2025"
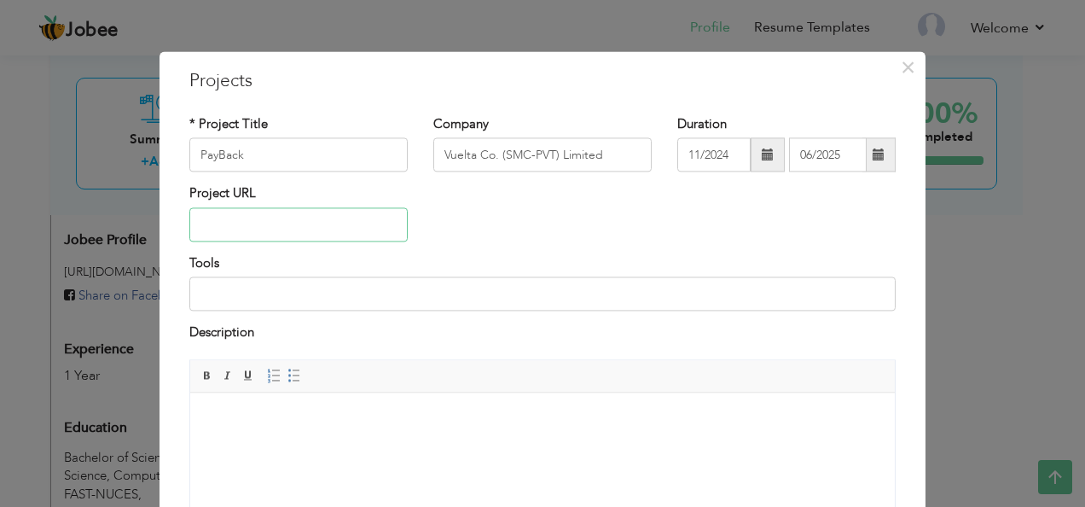
click at [303, 232] on input "text" at bounding box center [298, 224] width 218 height 34
paste input "[URL][DOMAIN_NAME]"
type input "[URL][DOMAIN_NAME]"
click at [323, 296] on input at bounding box center [542, 294] width 706 height 34
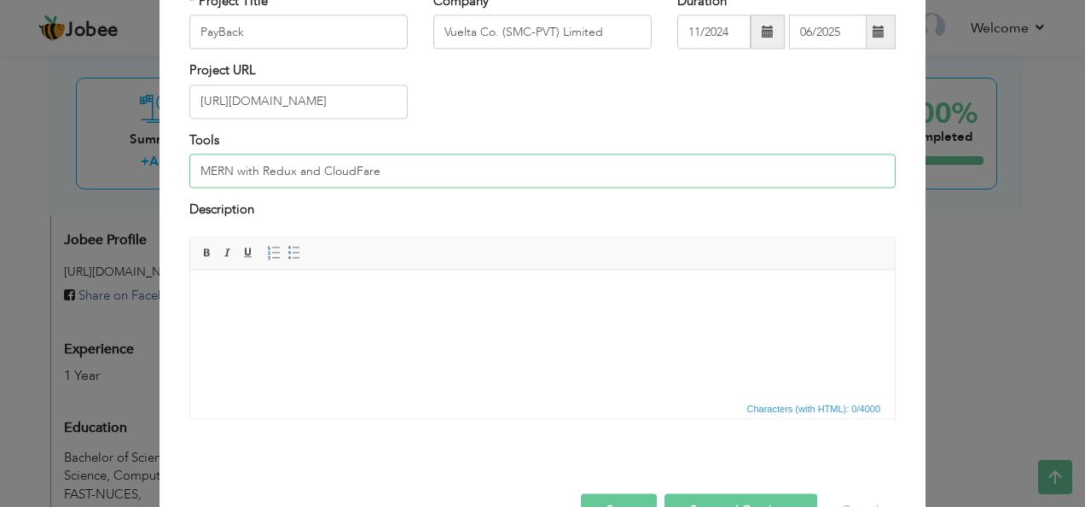
scroll to position [124, 0]
type input "MERN with Redux and CloudFare"
click at [322, 321] on html at bounding box center [542, 295] width 705 height 52
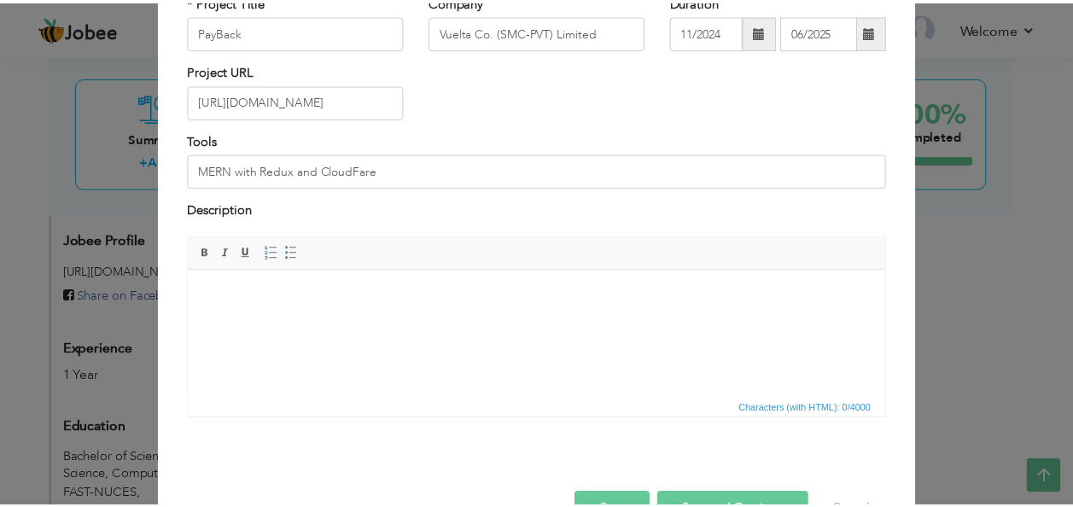
scroll to position [172, 0]
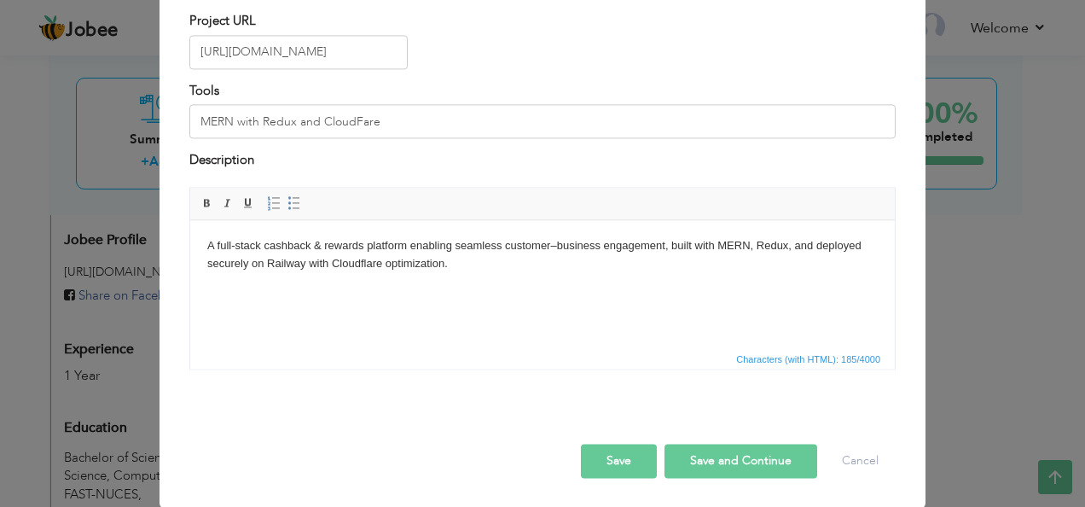
click at [689, 452] on button "Save and Continue" at bounding box center [741, 461] width 153 height 34
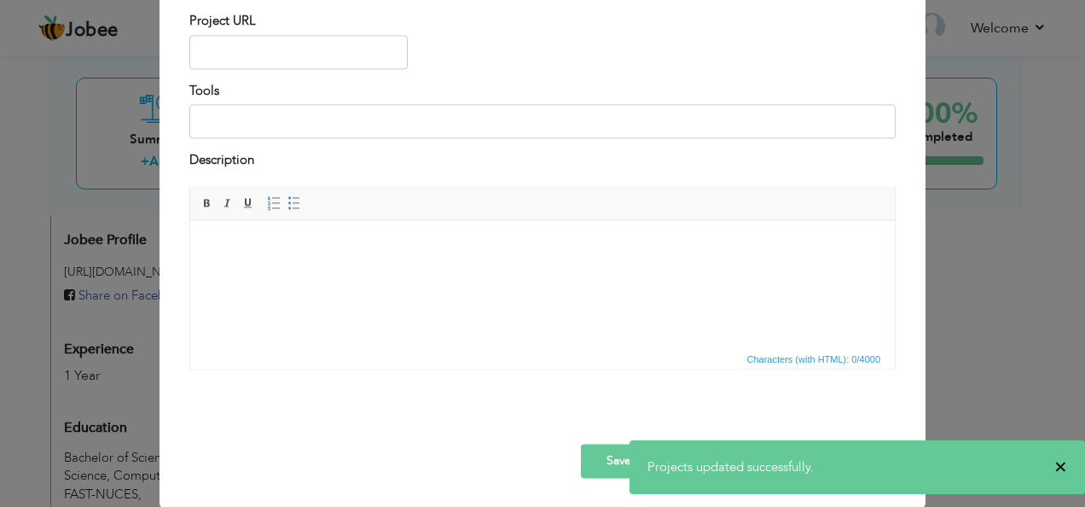
click at [1065, 472] on span "×" at bounding box center [1061, 466] width 13 height 17
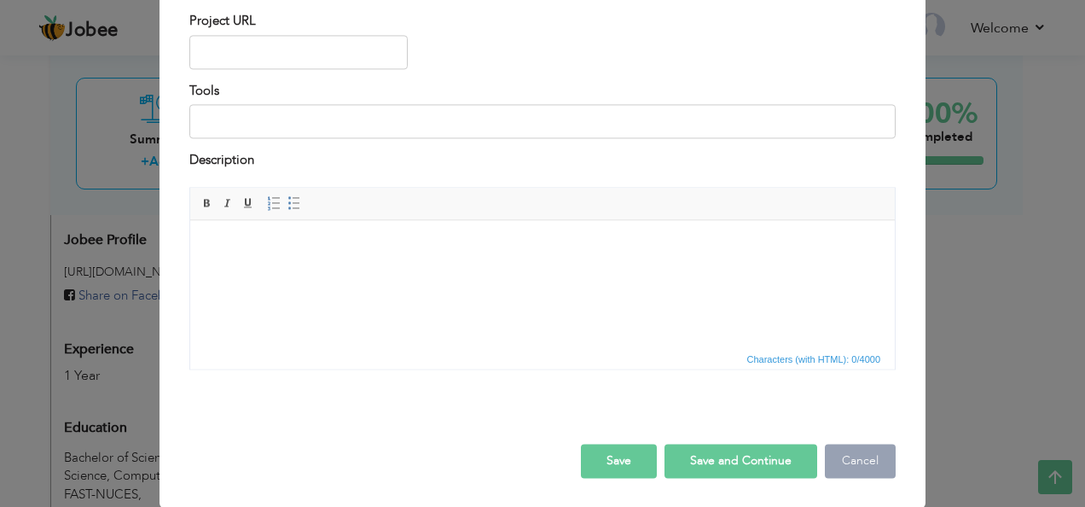
click at [848, 473] on button "Cancel" at bounding box center [860, 461] width 71 height 34
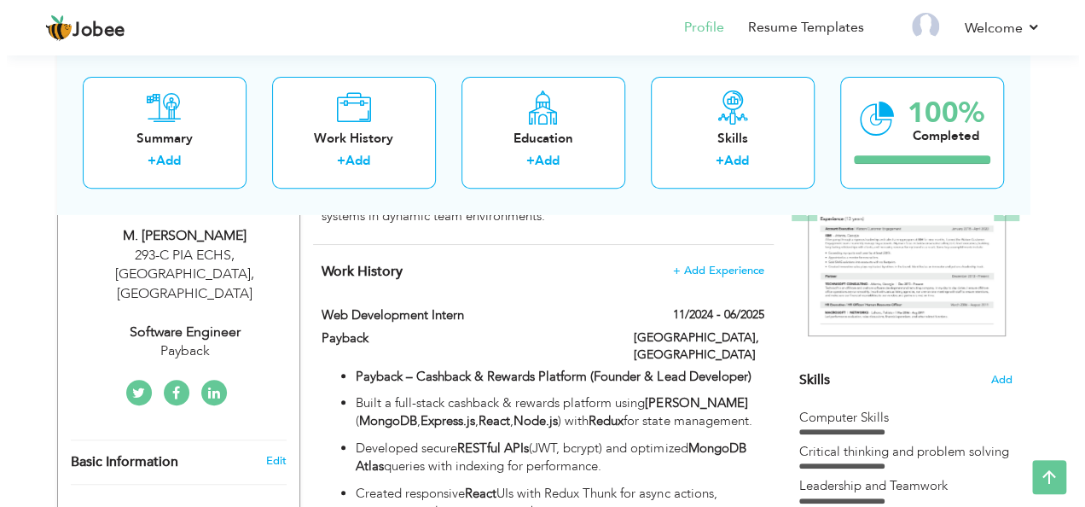
scroll to position [287, 0]
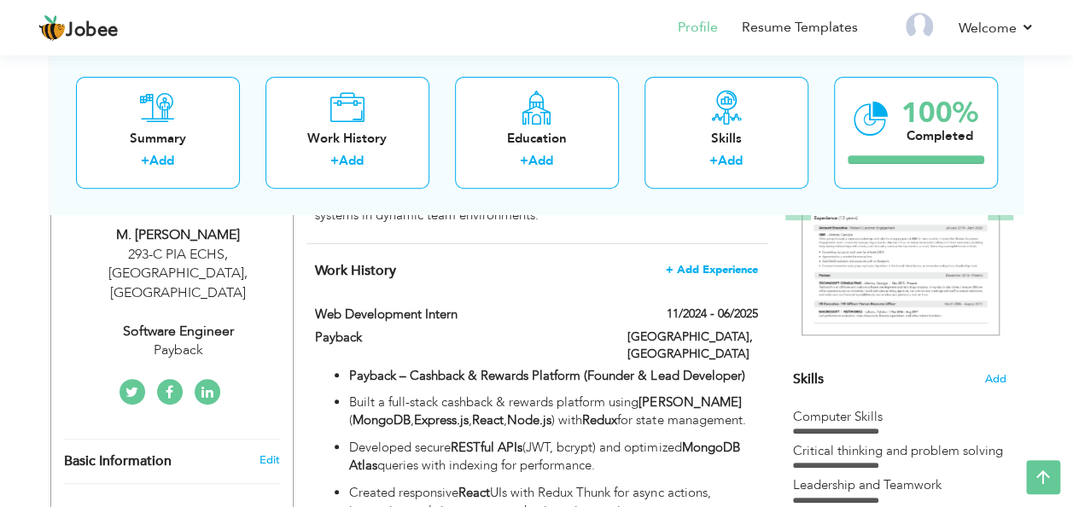
click at [704, 267] on span "+ Add Experience" at bounding box center [712, 270] width 92 height 12
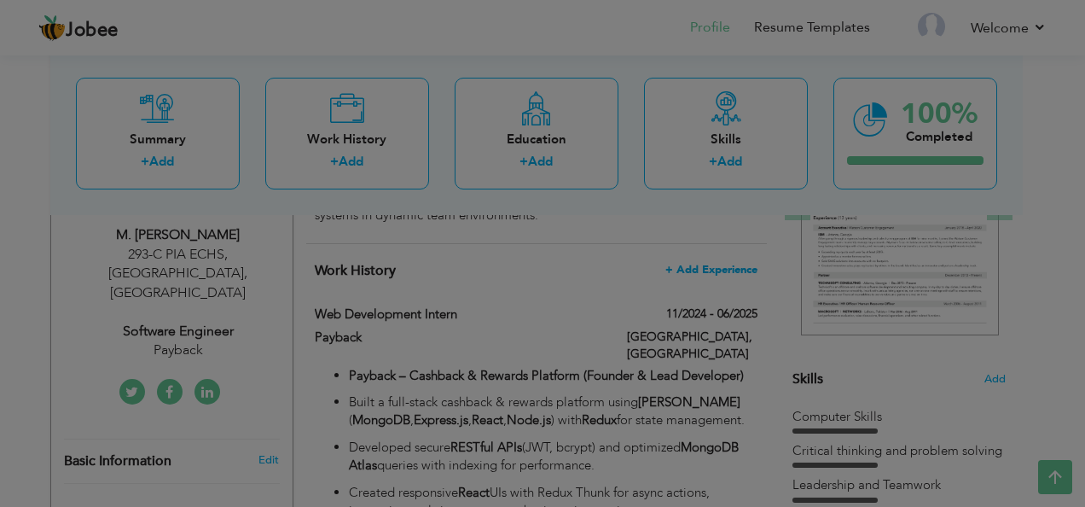
scroll to position [0, 0]
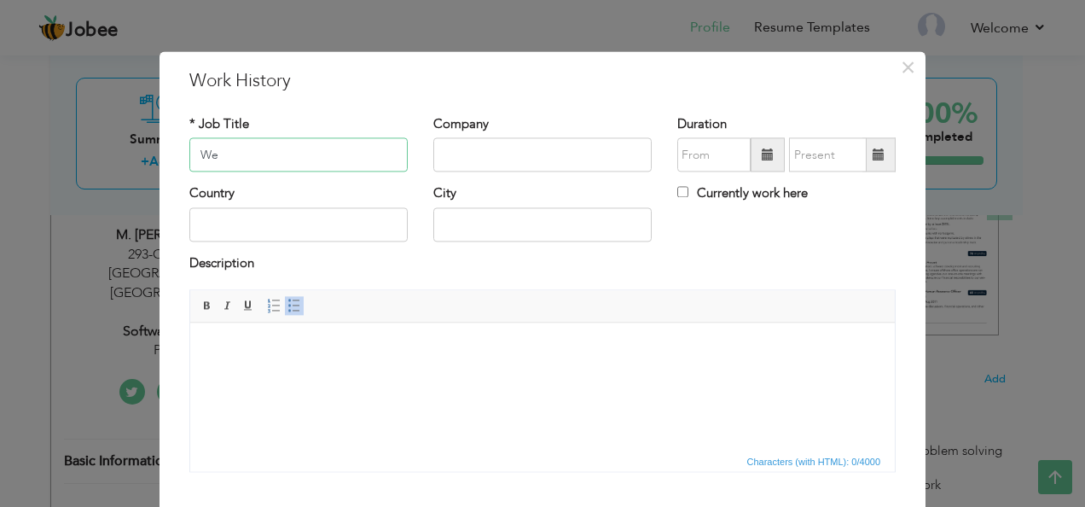
type input "W"
click at [901, 67] on span "×" at bounding box center [908, 67] width 15 height 31
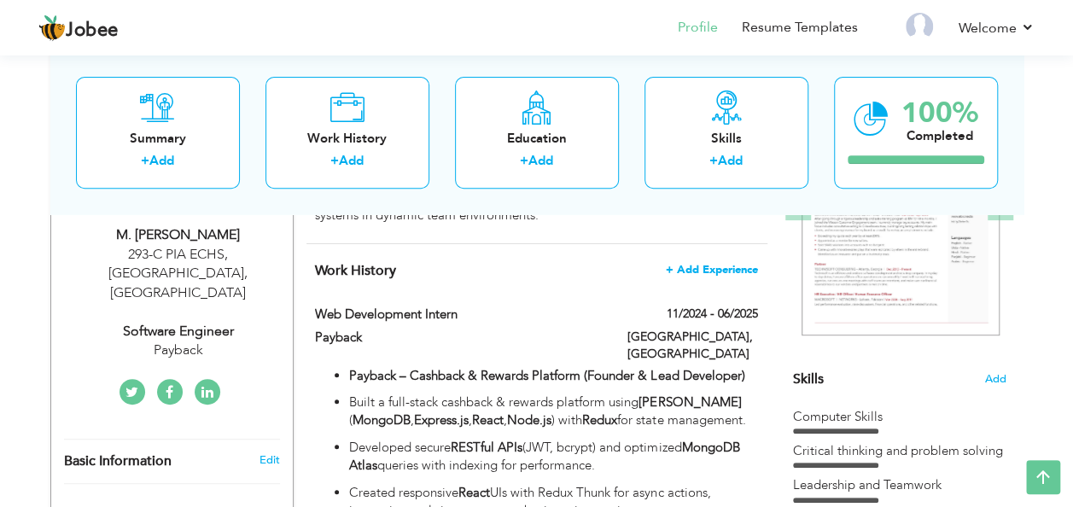
click at [717, 264] on span "+ Add Experience" at bounding box center [712, 270] width 92 height 12
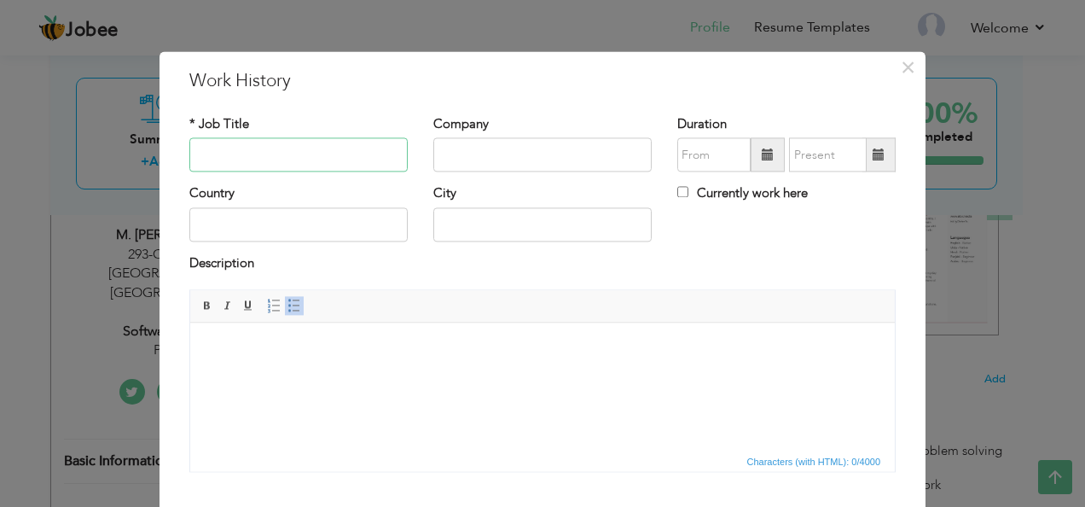
type input "S"
click at [904, 65] on span "×" at bounding box center [908, 67] width 15 height 31
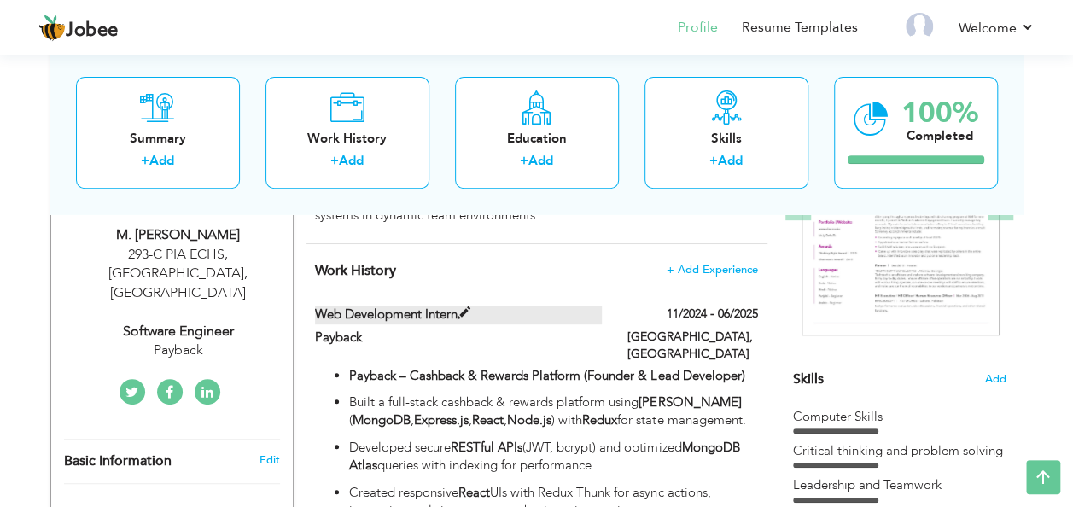
click at [464, 314] on span at bounding box center [463, 313] width 13 height 13
type input "Web Development Intern"
type input "Payback"
type input "11/2024"
type input "06/2025"
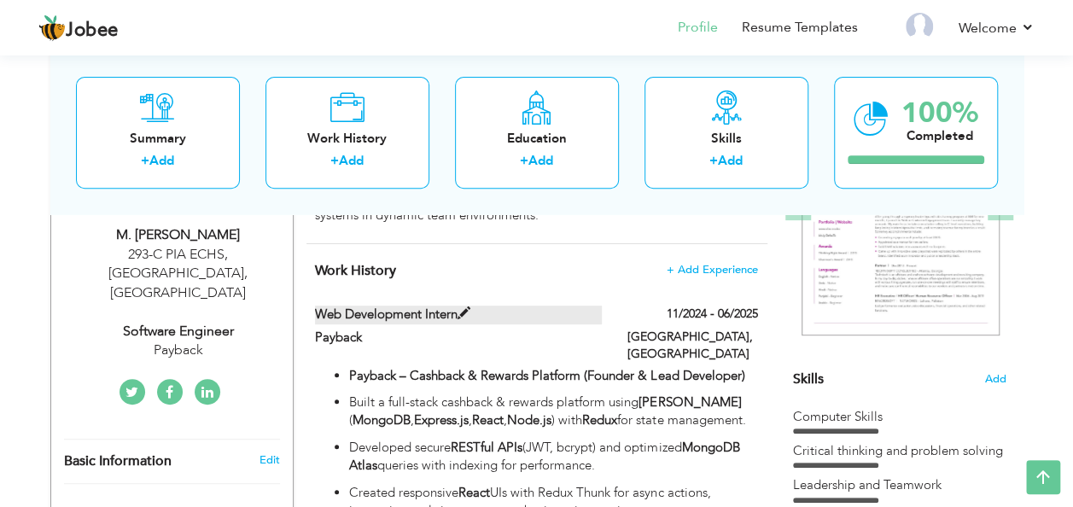
type input "[GEOGRAPHIC_DATA]"
type input "Lahore"
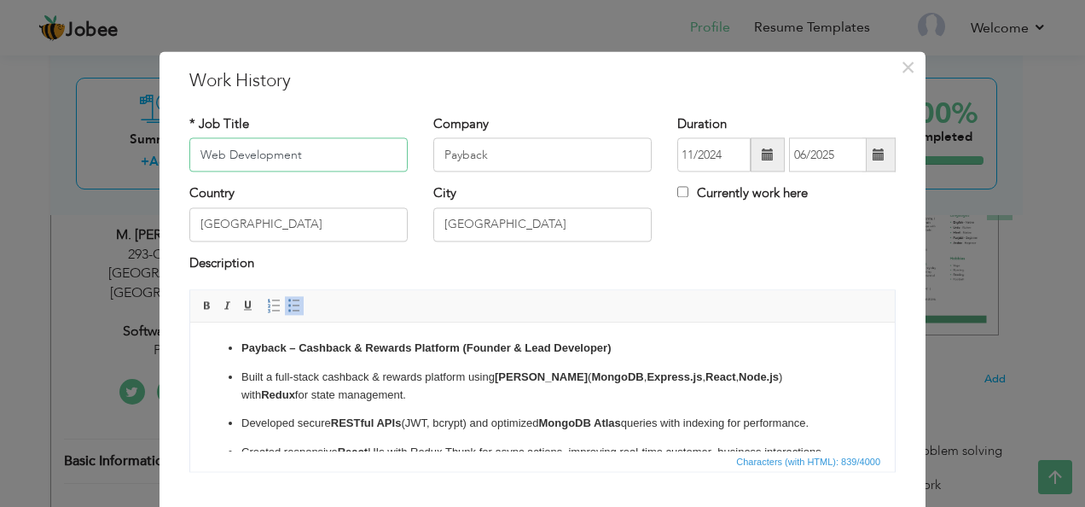
scroll to position [102, 0]
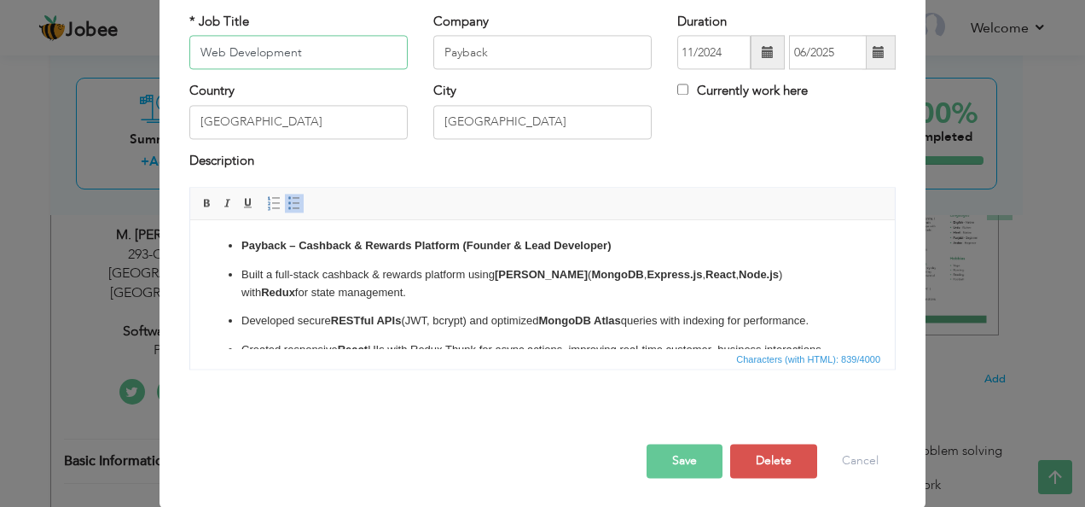
type input "Web Development"
click at [688, 467] on button "Save" at bounding box center [685, 462] width 76 height 34
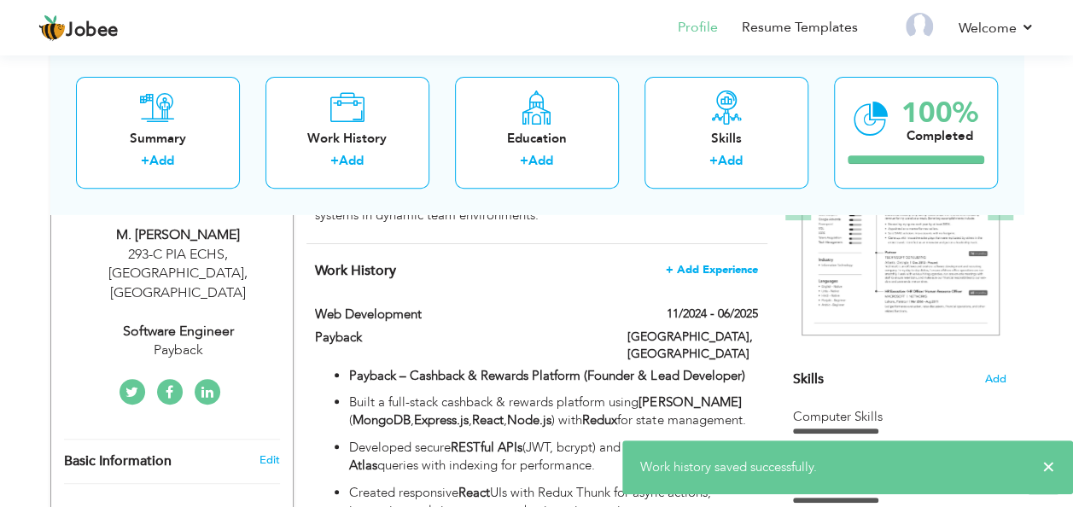
click at [728, 265] on span "+ Add Experience" at bounding box center [712, 270] width 92 height 12
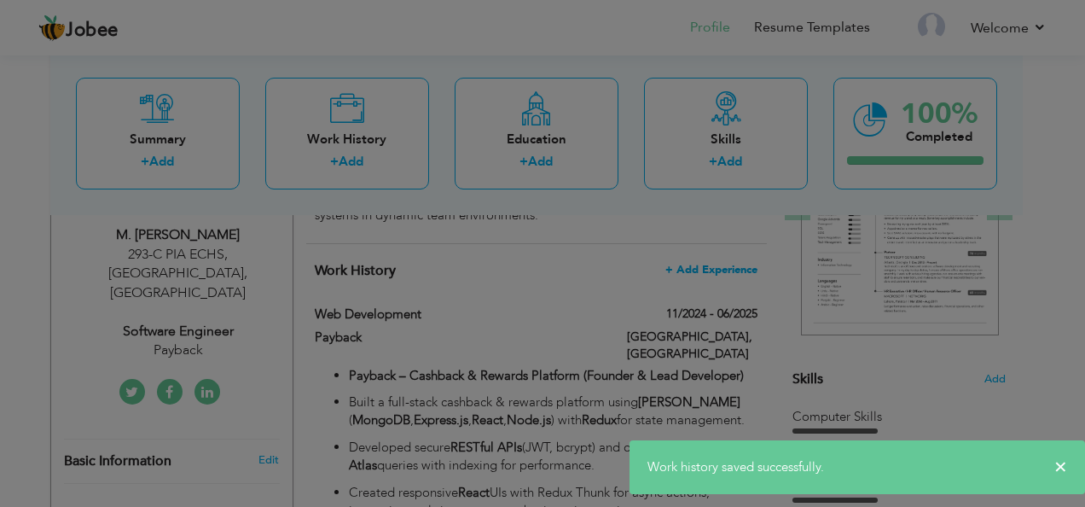
scroll to position [0, 0]
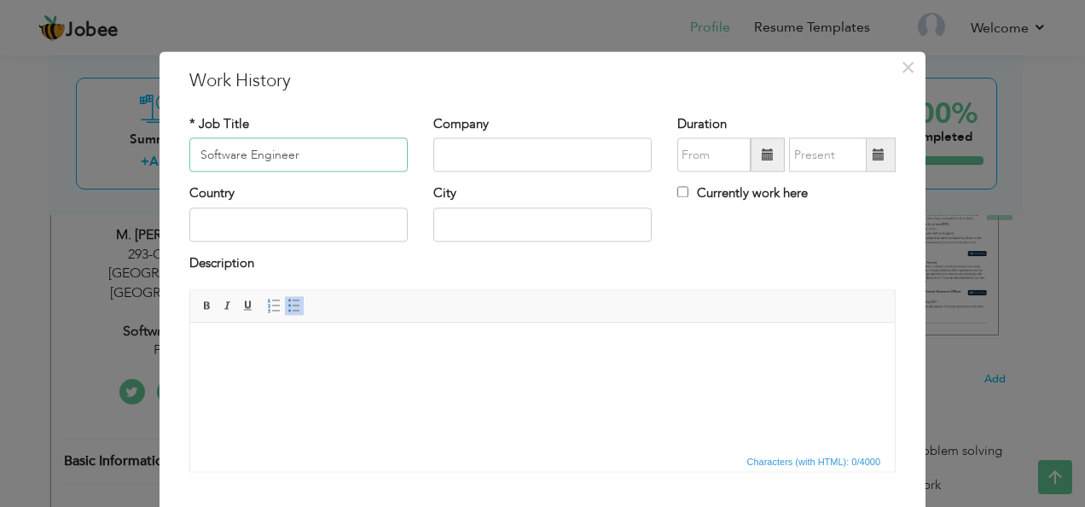
type input "Software Engineer"
click at [471, 150] on input "text" at bounding box center [542, 155] width 218 height 34
type input "MEP Group of Companies"
click at [751, 159] on span at bounding box center [768, 155] width 34 height 34
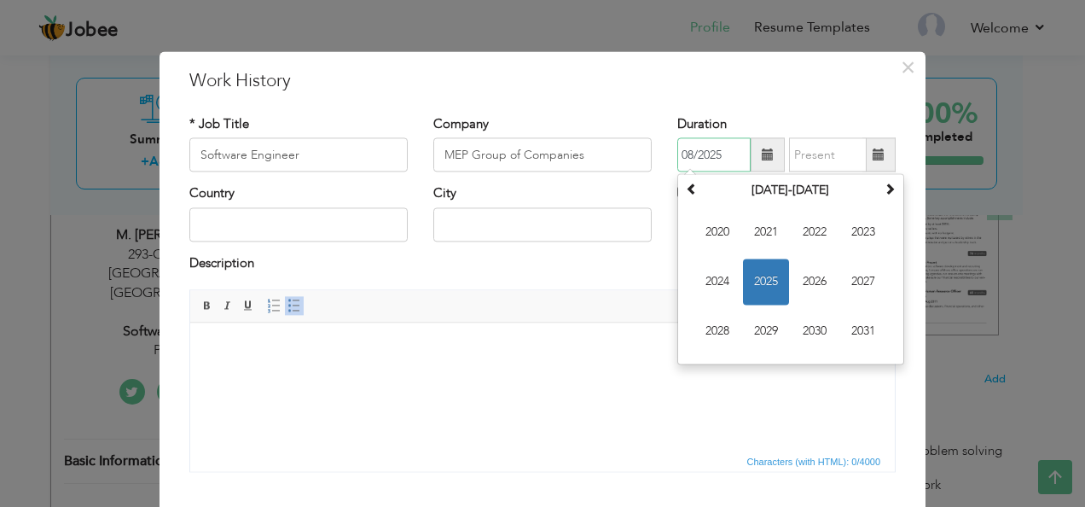
click at [771, 271] on span "2025" at bounding box center [766, 282] width 46 height 46
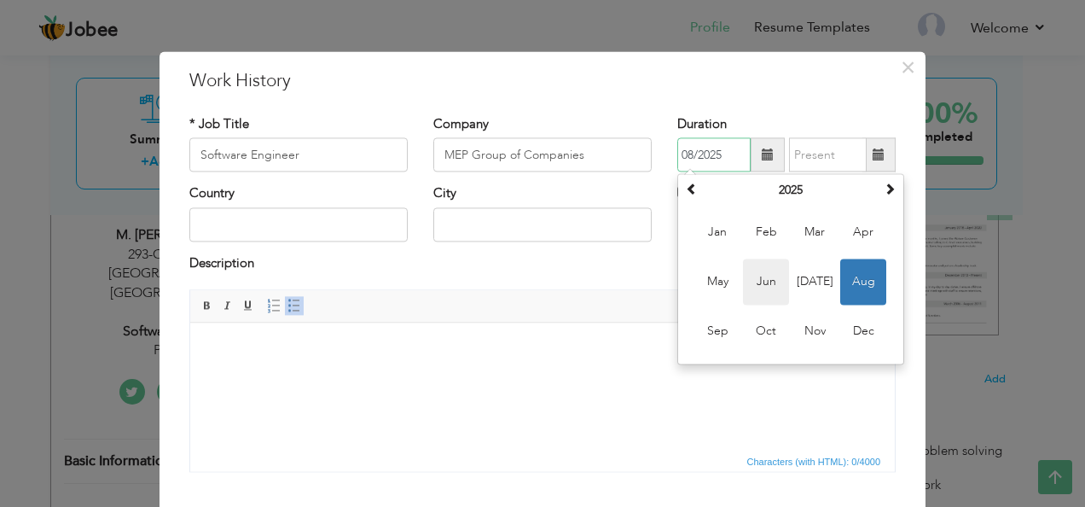
click at [775, 287] on span "Jun" at bounding box center [766, 282] width 46 height 46
type input "06/2025"
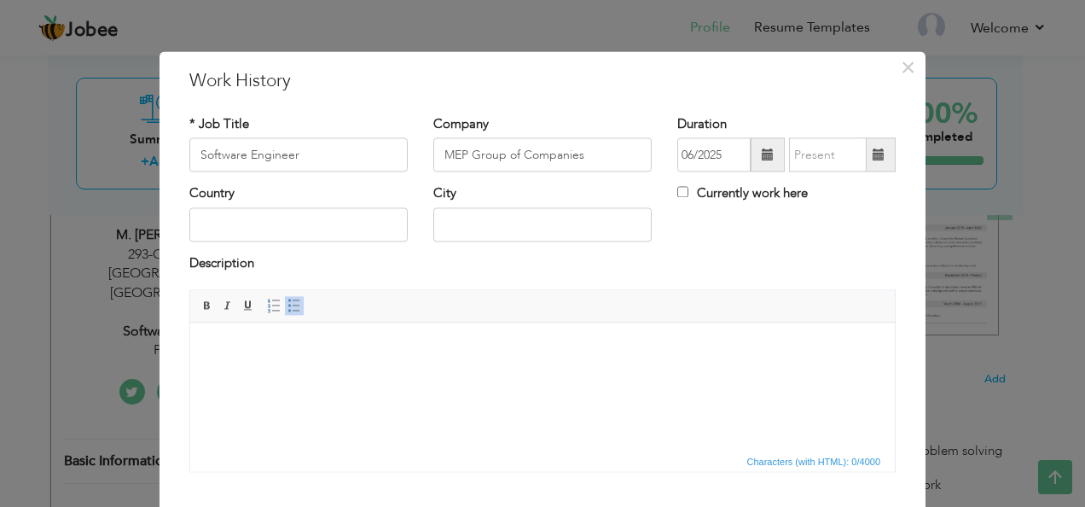
click at [864, 157] on span at bounding box center [879, 155] width 33 height 34
type input "08/2025"
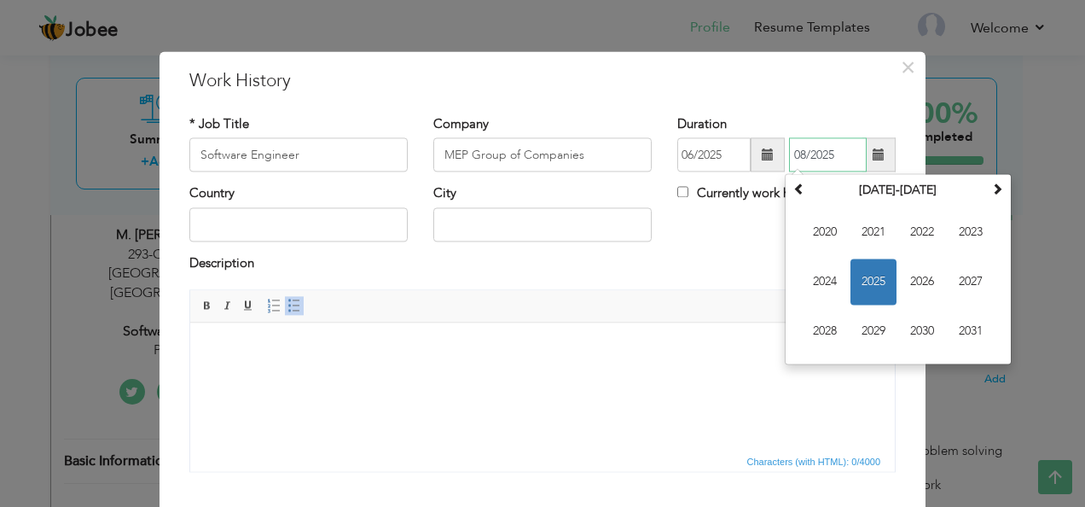
click at [876, 287] on span "2025" at bounding box center [874, 282] width 46 height 46
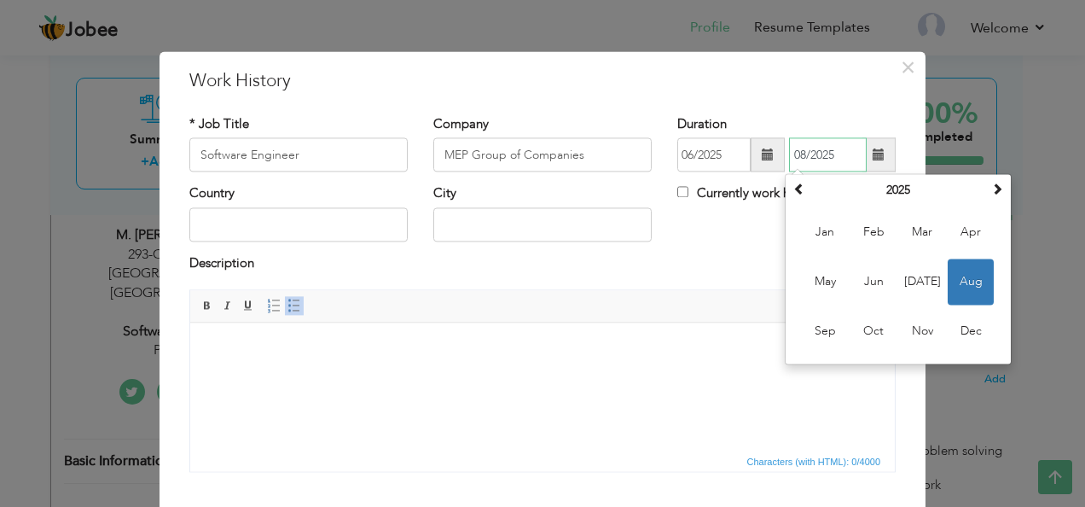
click at [957, 278] on span "Aug" at bounding box center [971, 282] width 46 height 46
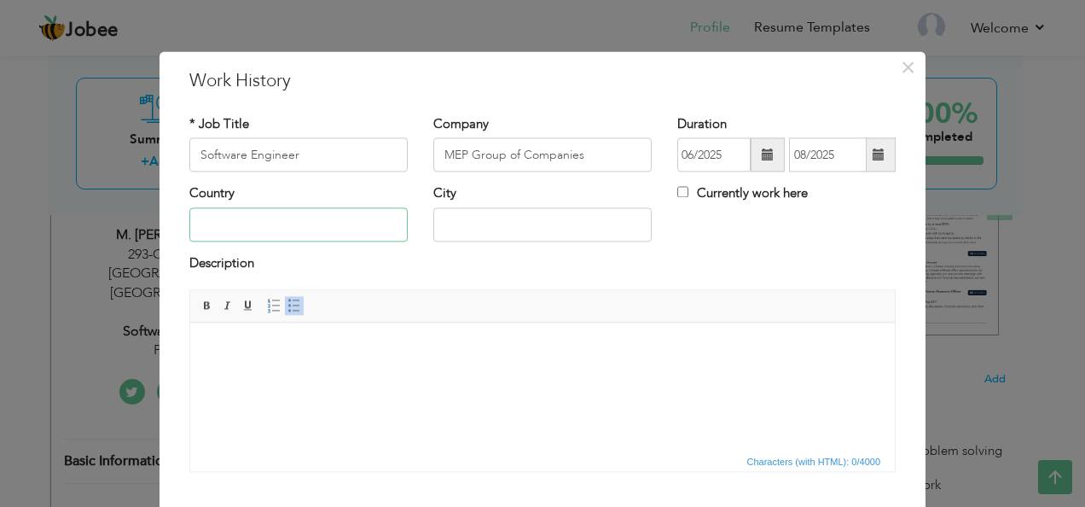
click at [326, 241] on input "text" at bounding box center [298, 224] width 218 height 34
type input "[GEOGRAPHIC_DATA]"
type input "Lahore"
click at [346, 364] on html at bounding box center [542, 349] width 705 height 52
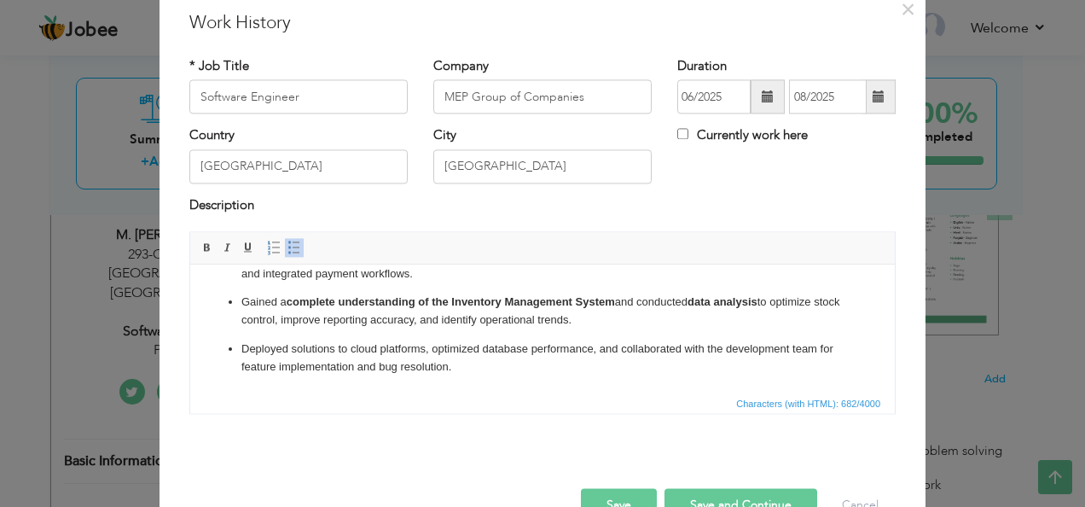
scroll to position [102, 0]
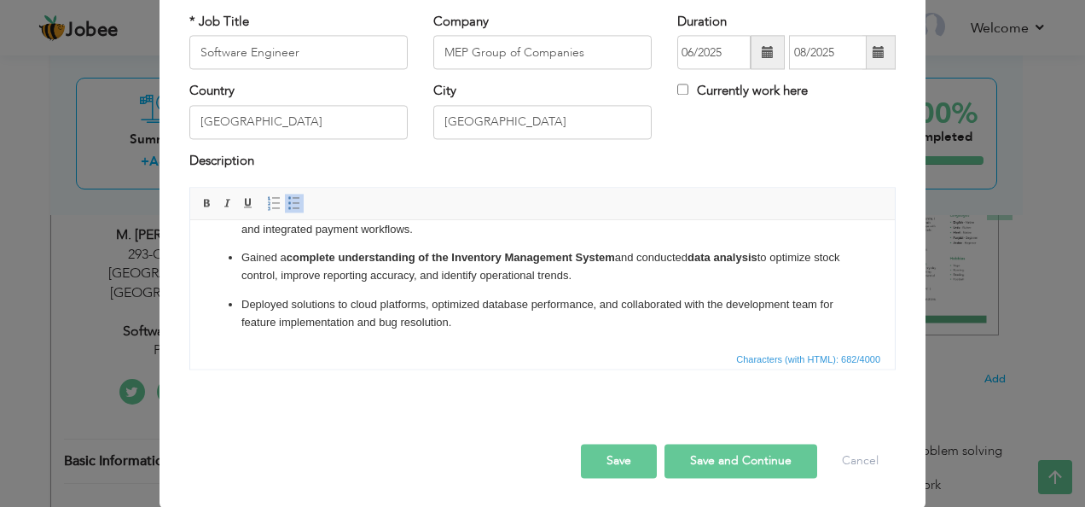
click at [625, 460] on button "Save" at bounding box center [619, 462] width 76 height 34
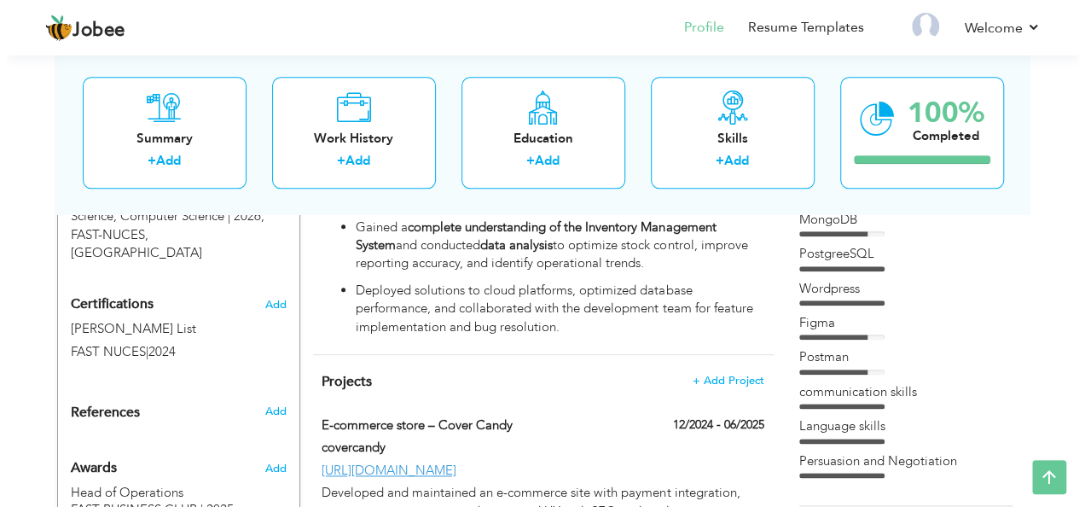
scroll to position [828, 0]
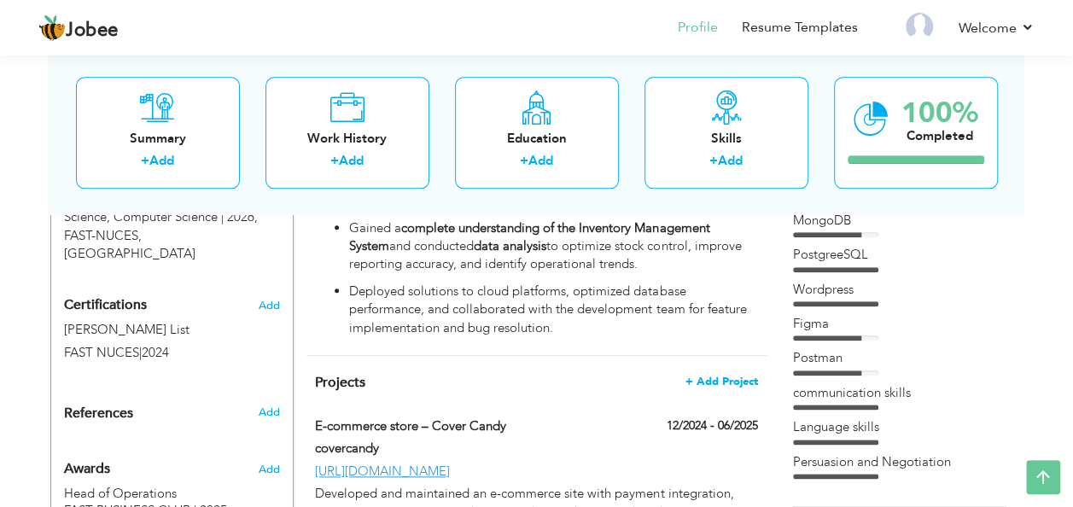
click at [710, 375] on span "+ Add Project" at bounding box center [721, 381] width 73 height 12
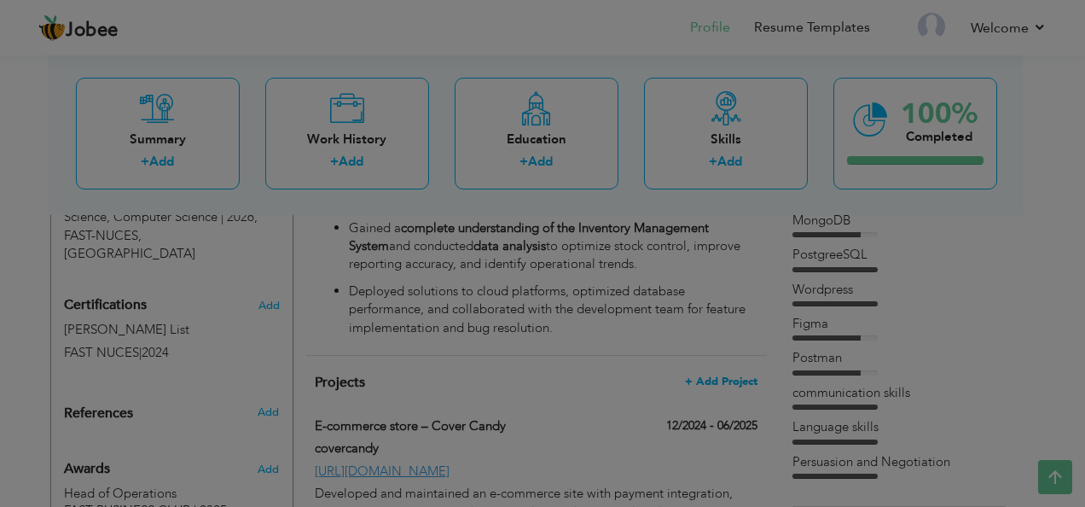
scroll to position [0, 0]
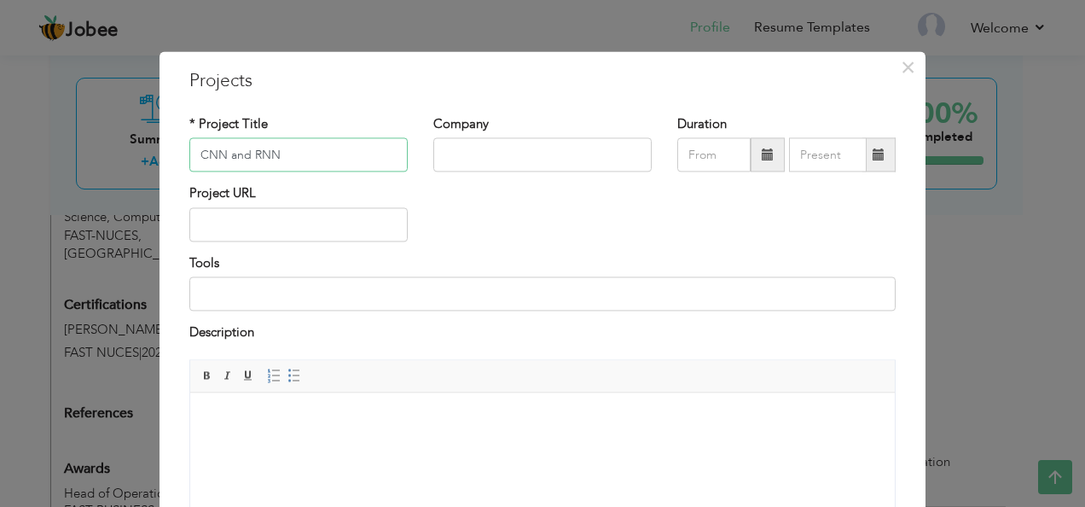
type input "CNN and RNN"
click at [466, 147] on input "text" at bounding box center [542, 155] width 218 height 34
type input "AI/ML"
click at [762, 157] on span at bounding box center [768, 154] width 12 height 12
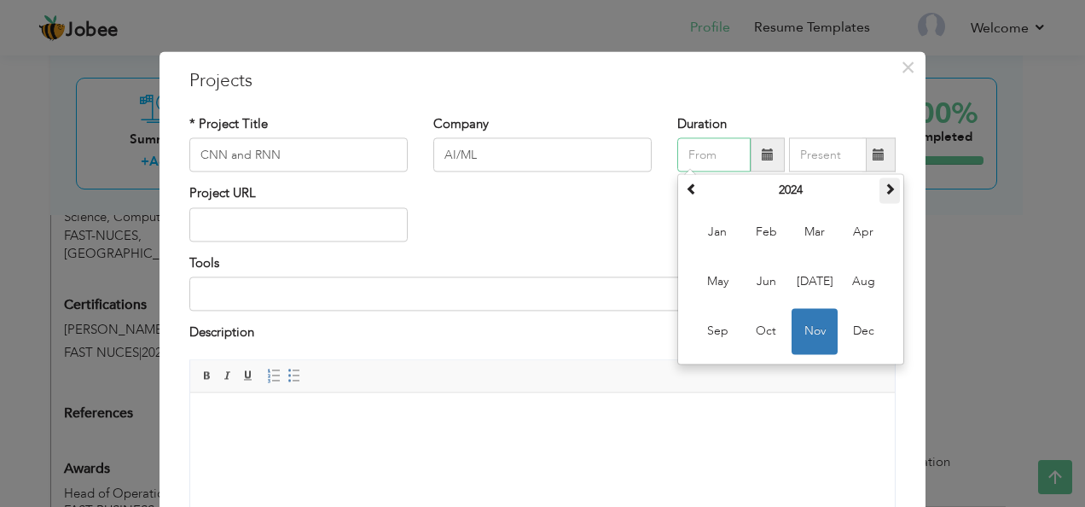
click at [884, 190] on span at bounding box center [890, 189] width 12 height 12
click at [719, 244] on span "Jan" at bounding box center [718, 233] width 46 height 46
type input "01/2025"
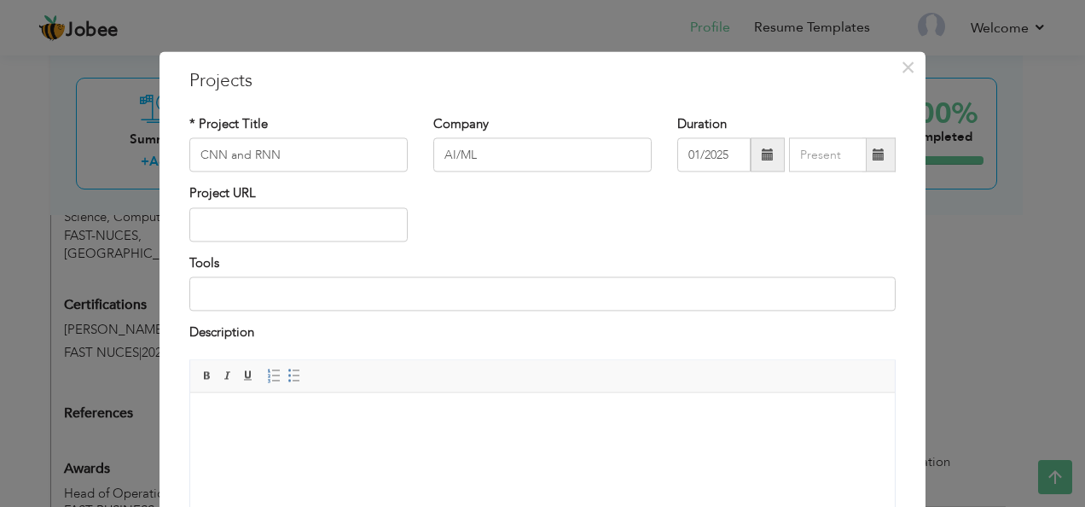
click at [873, 160] on span at bounding box center [879, 154] width 12 height 12
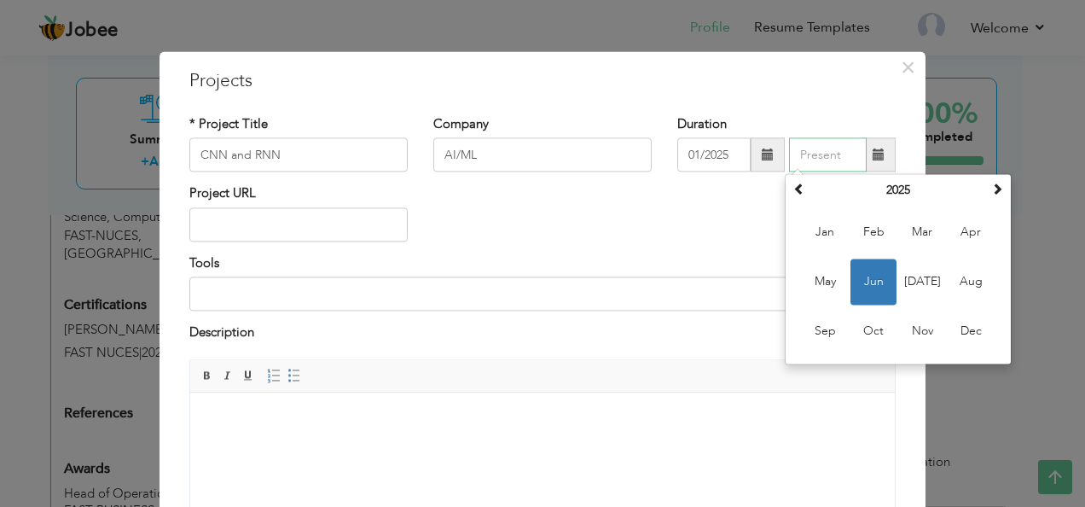
click at [860, 274] on span "Jun" at bounding box center [874, 282] width 46 height 46
type input "06/2025"
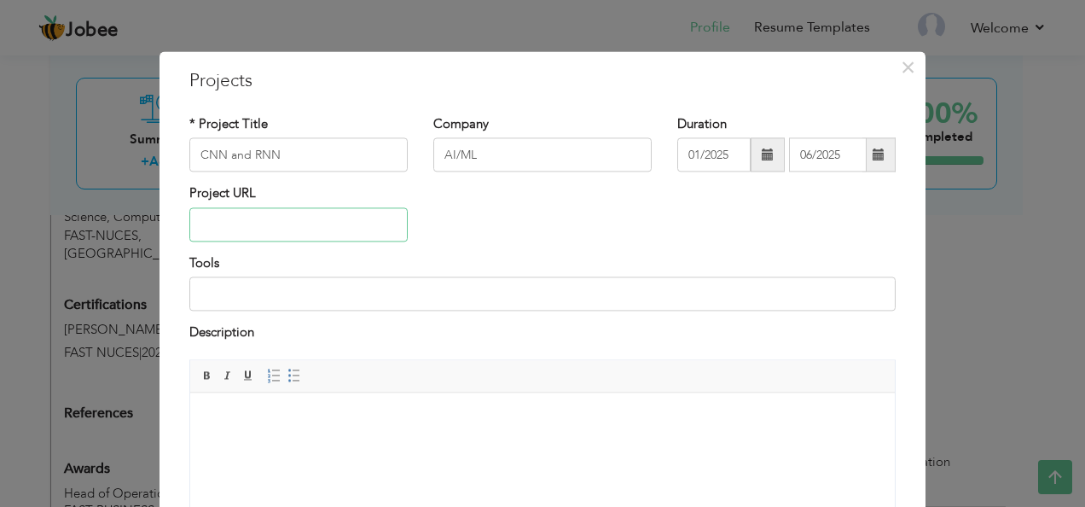
click at [354, 227] on input "text" at bounding box center [298, 224] width 218 height 34
click at [345, 294] on input at bounding box center [542, 294] width 706 height 34
click at [404, 431] on html at bounding box center [542, 418] width 705 height 52
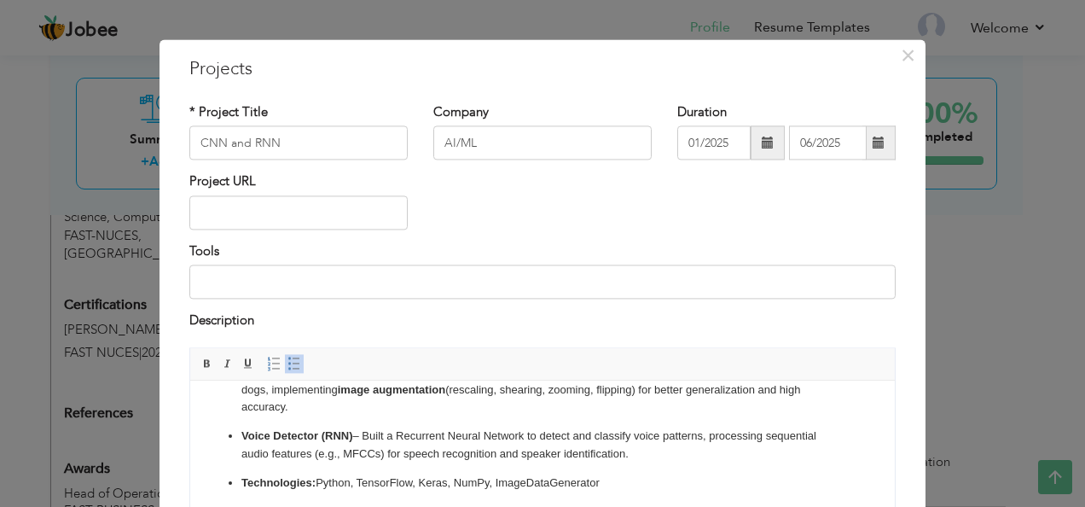
scroll to position [56, 0]
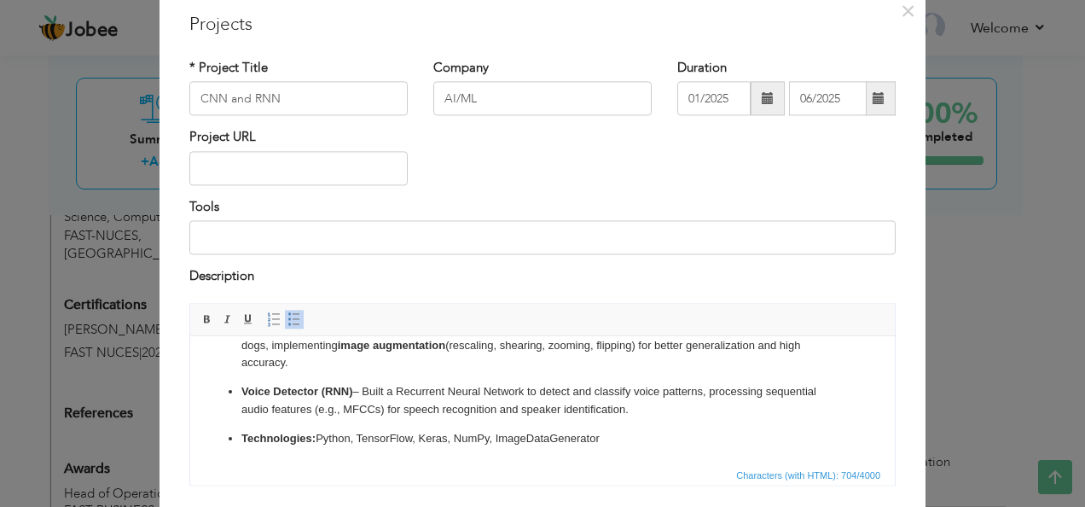
drag, startPoint x: 241, startPoint y: 440, endPoint x: 625, endPoint y: 436, distance: 383.1
click at [625, 436] on ul "Cat Detector (CNN) – Developed a Convolutional Neural Network using TensorFlow/…" at bounding box center [542, 383] width 671 height 129
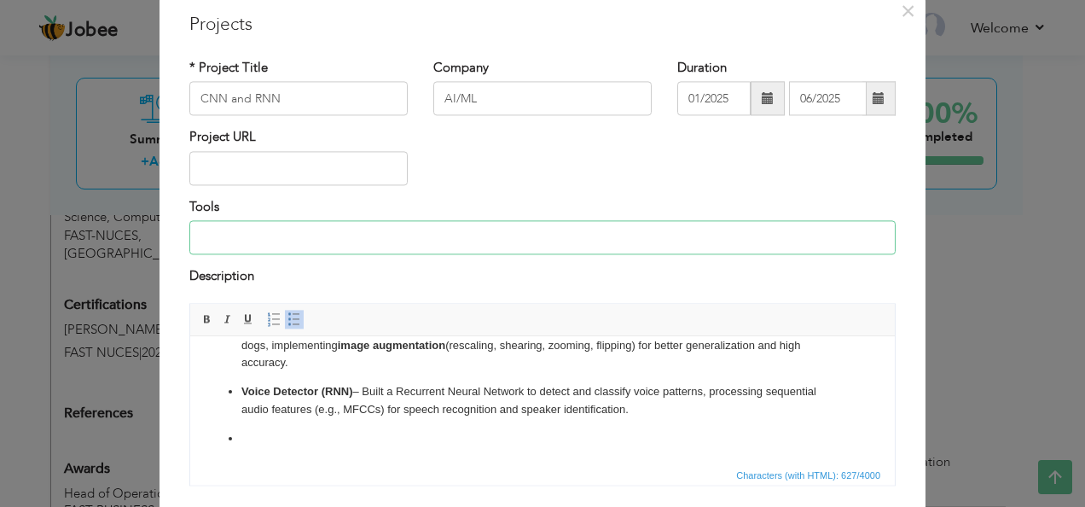
click at [350, 240] on input at bounding box center [542, 238] width 706 height 34
paste input "Technologies: Python, TensorFlow, Keras, NumPy, ImageDataGenerator"
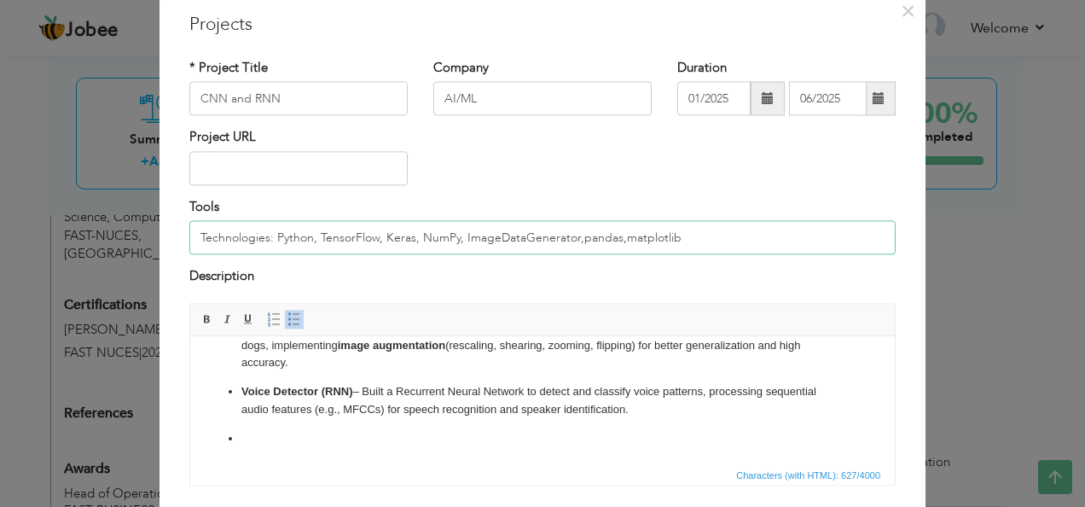
type input "Technologies: Python, TensorFlow, Keras, NumPy, ImageDataGenerator,pandas,matpl…"
click at [327, 449] on html "Machine Learning Projects Cat Detector (CNN) – Developed a Convolutional Neural…" at bounding box center [542, 369] width 705 height 192
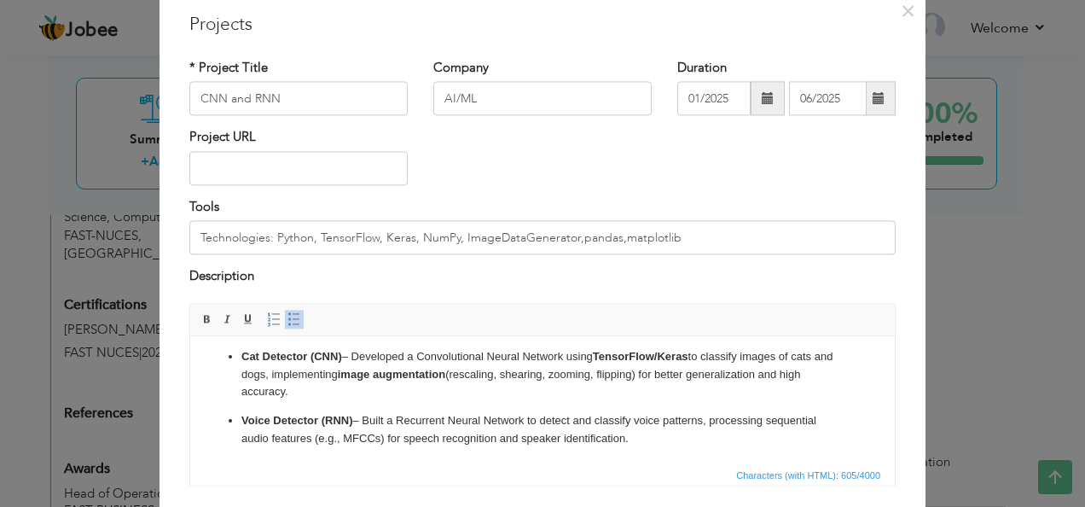
scroll to position [172, 0]
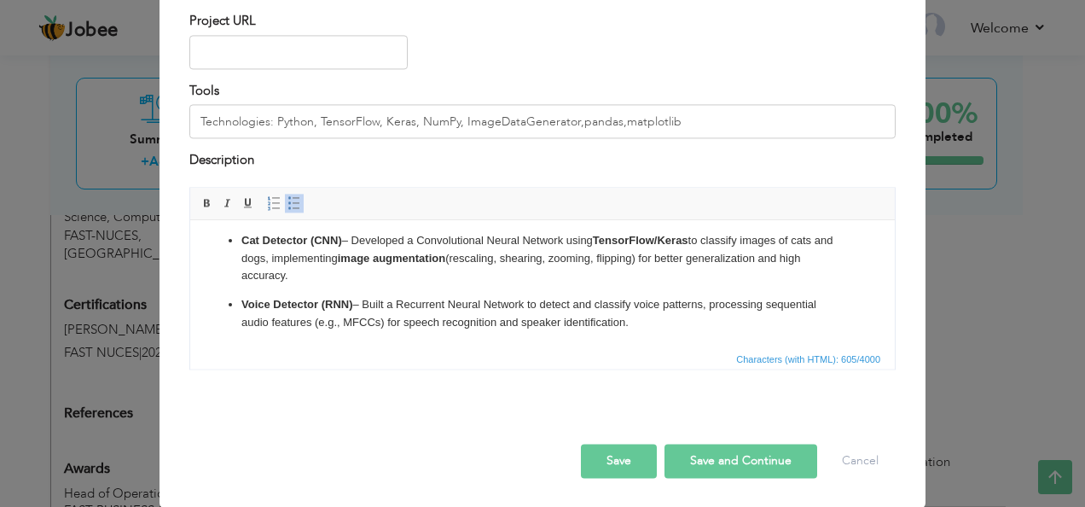
click at [711, 445] on button "Save and Continue" at bounding box center [741, 461] width 153 height 34
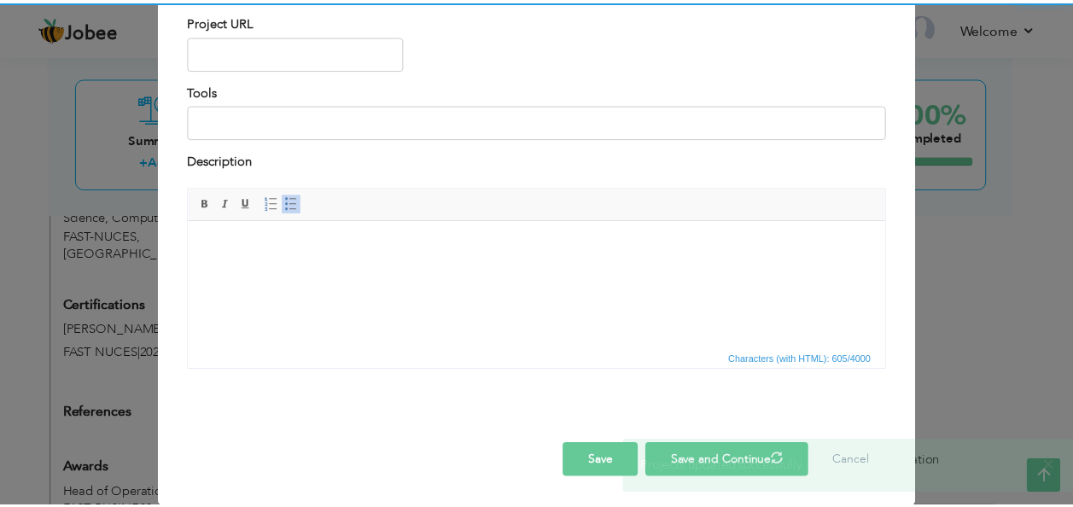
scroll to position [0, 0]
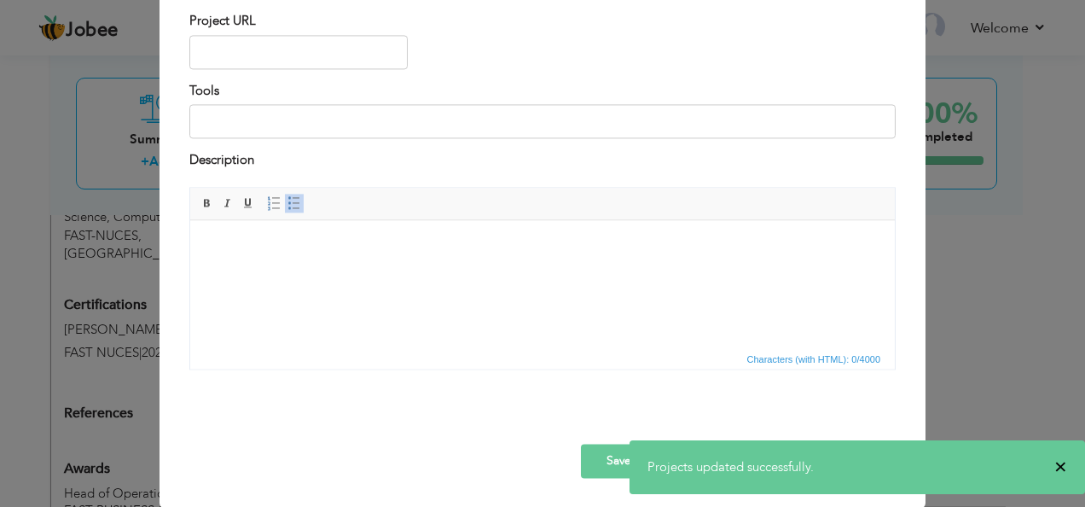
click at [1065, 471] on span "×" at bounding box center [1061, 466] width 13 height 17
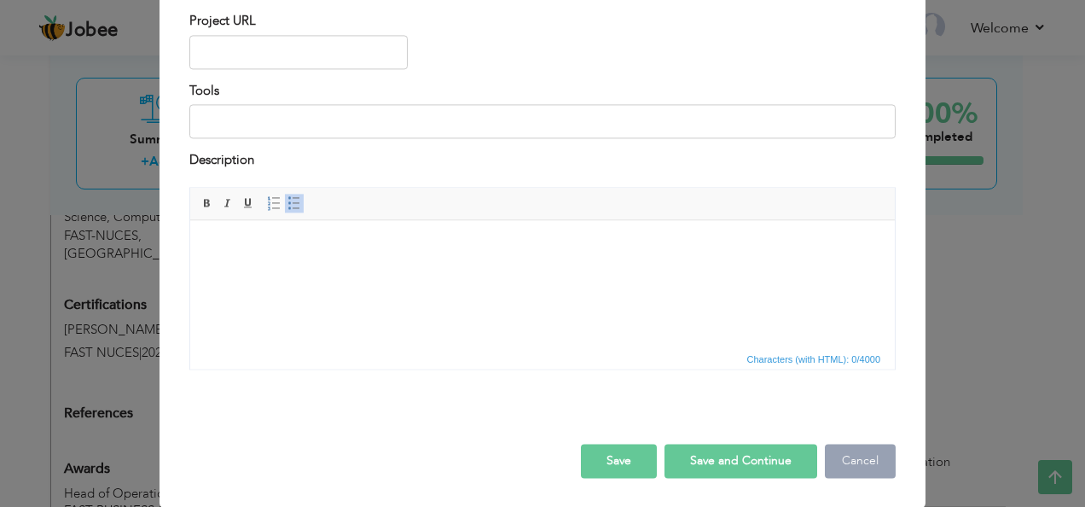
click at [870, 461] on button "Cancel" at bounding box center [860, 461] width 71 height 34
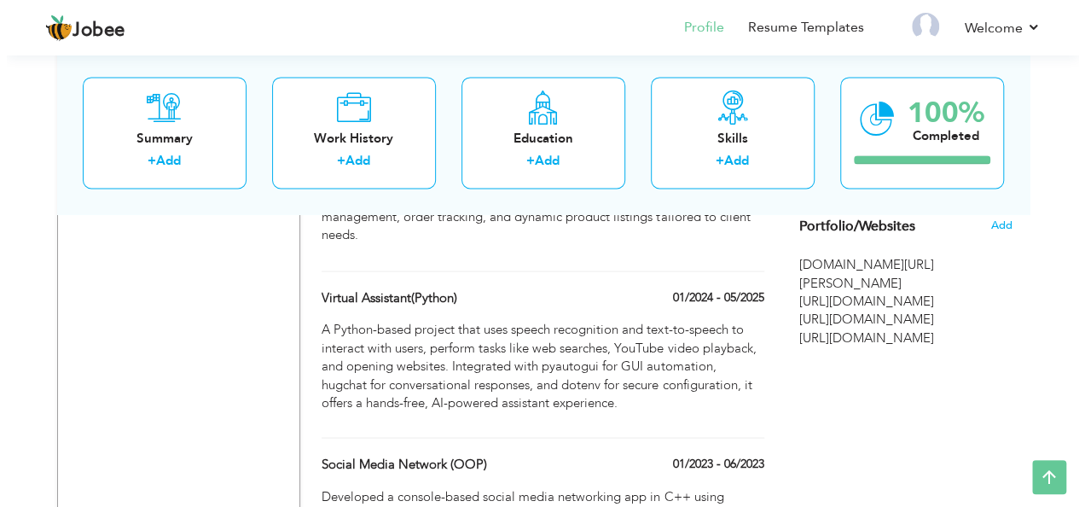
scroll to position [1351, 0]
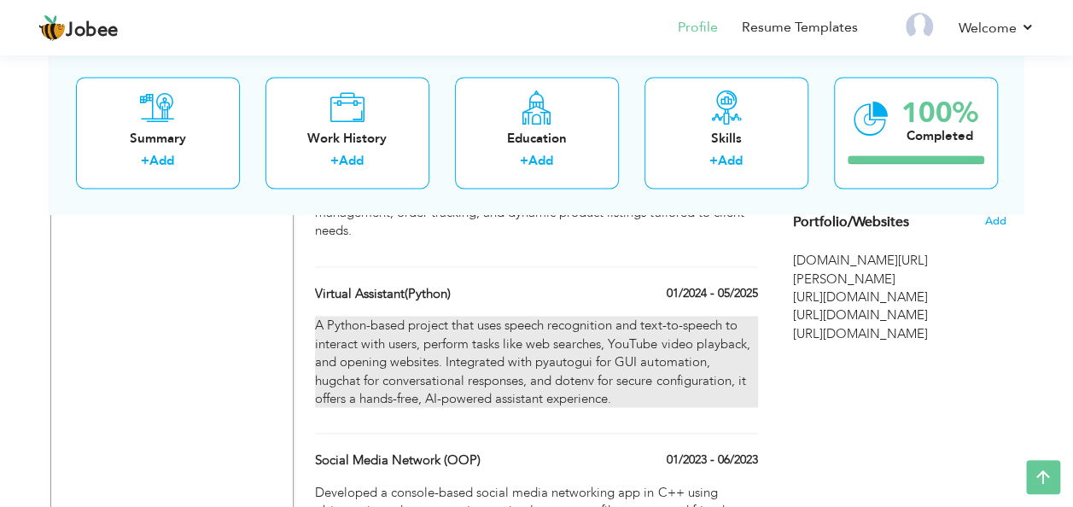
click at [451, 348] on p "A Python-based project that uses speech recognition and text-to-speech to inter…" at bounding box center [536, 361] width 442 height 91
type input "Virtual Assistant(Python)"
type input "01/2024"
type input "05/2025"
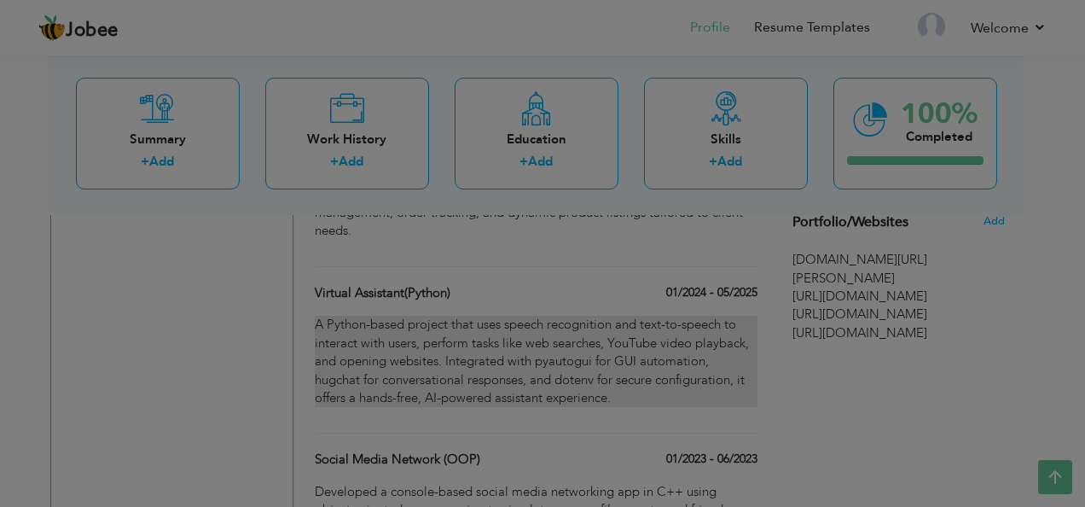
scroll to position [0, 0]
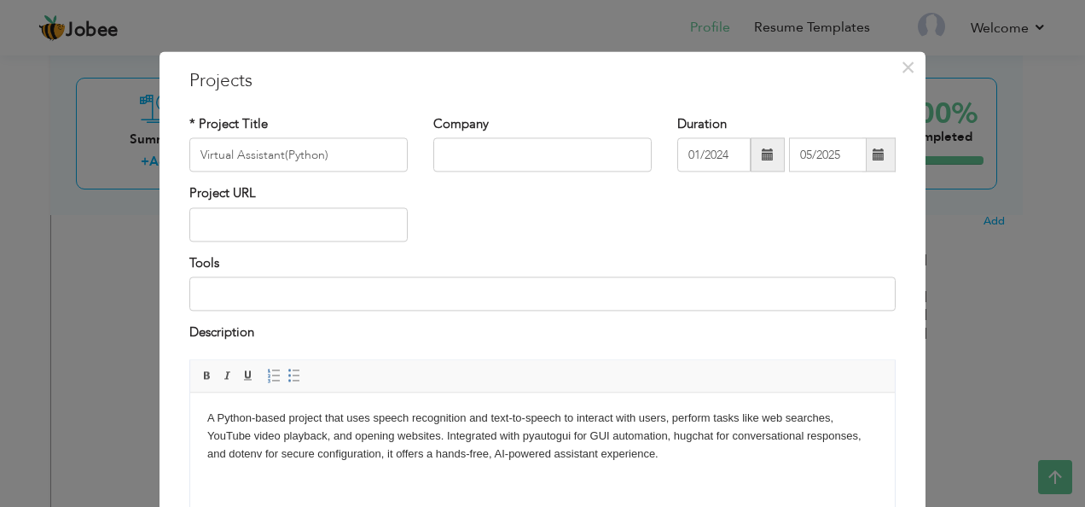
click at [455, 450] on p "A Python-based project that uses speech recognition and text-to-speech to inter…" at bounding box center [542, 436] width 671 height 53
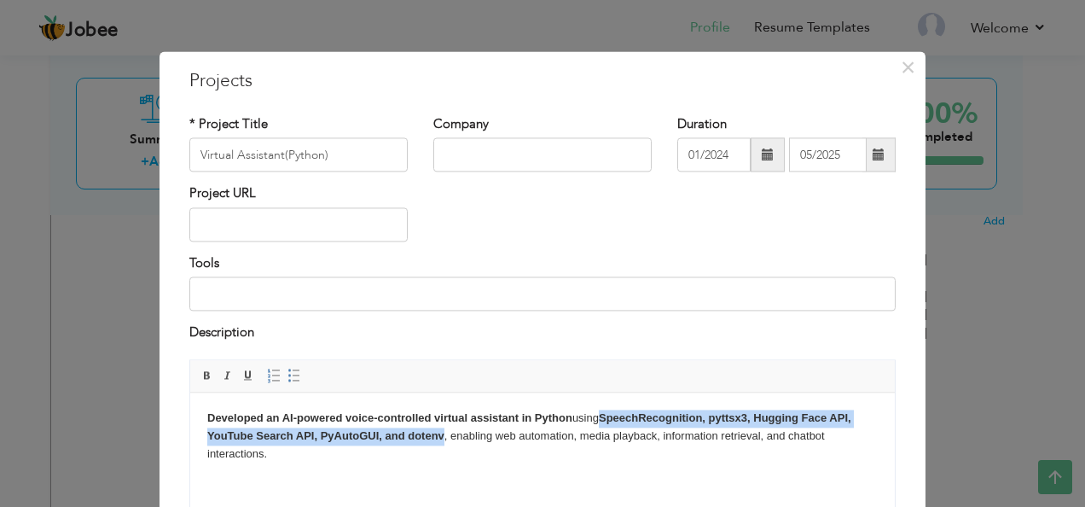
drag, startPoint x: 603, startPoint y: 419, endPoint x: 443, endPoint y: 442, distance: 162.1
click at [443, 442] on p "Developed an AI-powered voice-controlled virtual assistant in Python using Spee…" at bounding box center [542, 436] width 671 height 53
copy strong "SpeechRecognition, pyttsx3, Hugging Face API, YouTube Search API, PyAutoGUI, an…"
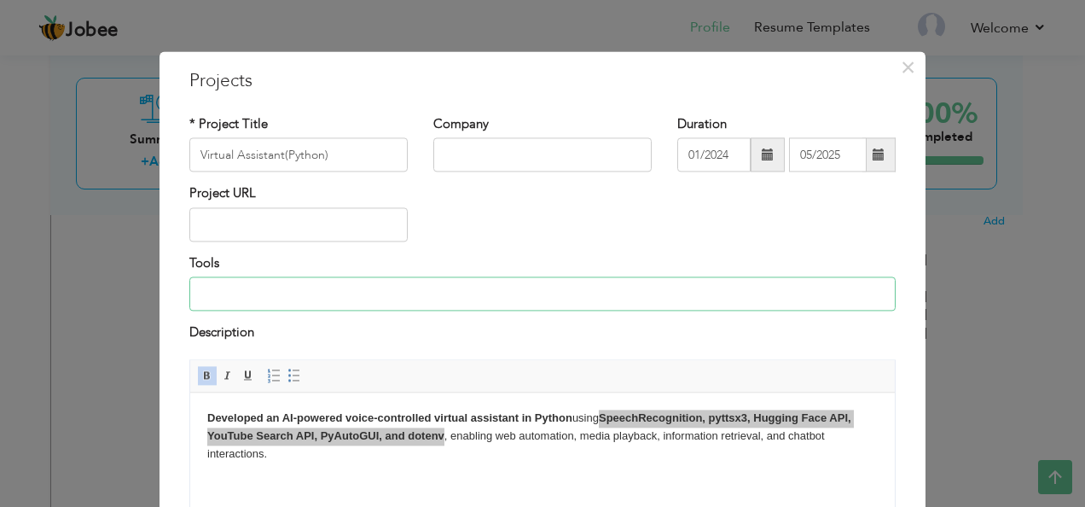
click at [440, 282] on input at bounding box center [542, 294] width 706 height 34
paste input "SpeechRecognition, pyttsx3, Hugging Face API, YouTube Search API, PyAutoGUI, an…"
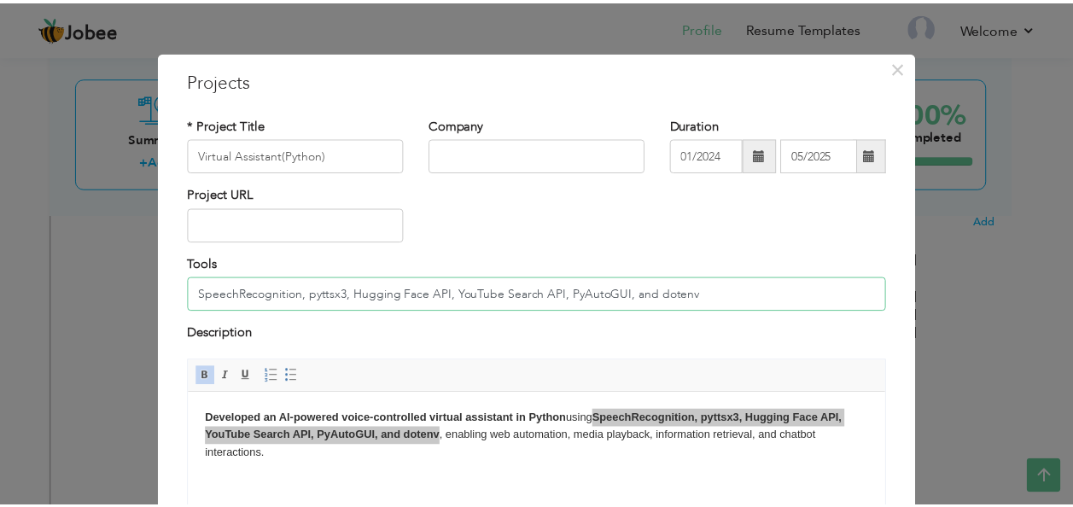
scroll to position [172, 0]
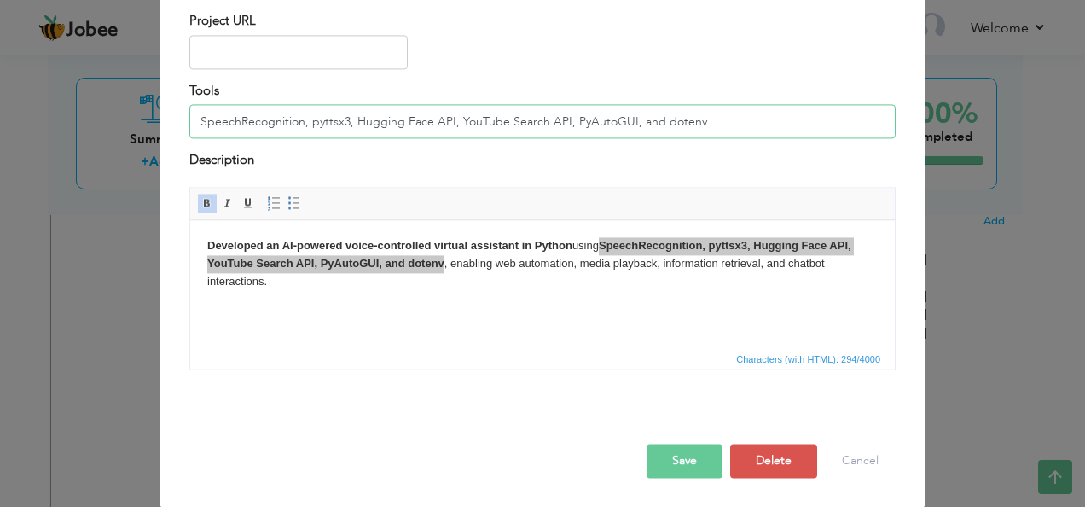
type input "SpeechRecognition, pyttsx3, Hugging Face API, YouTube Search API, PyAutoGUI, an…"
click at [670, 446] on button "Save" at bounding box center [685, 461] width 76 height 34
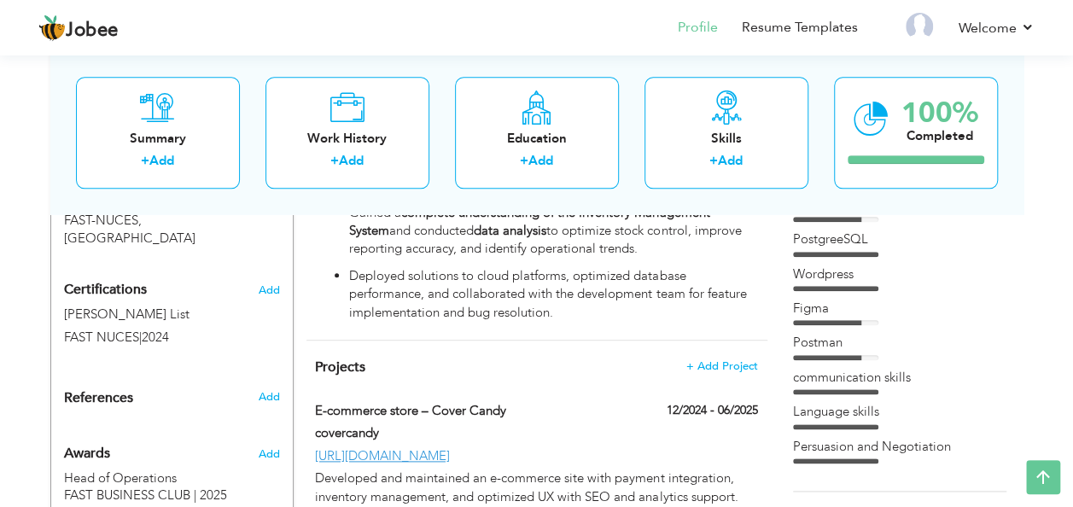
scroll to position [855, 0]
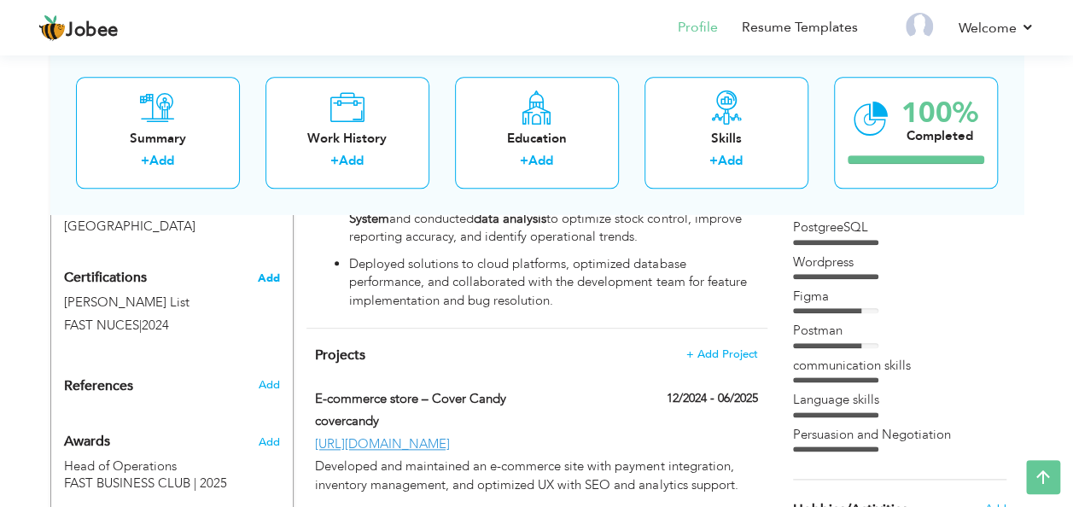
click at [278, 272] on span "Add" at bounding box center [269, 278] width 22 height 12
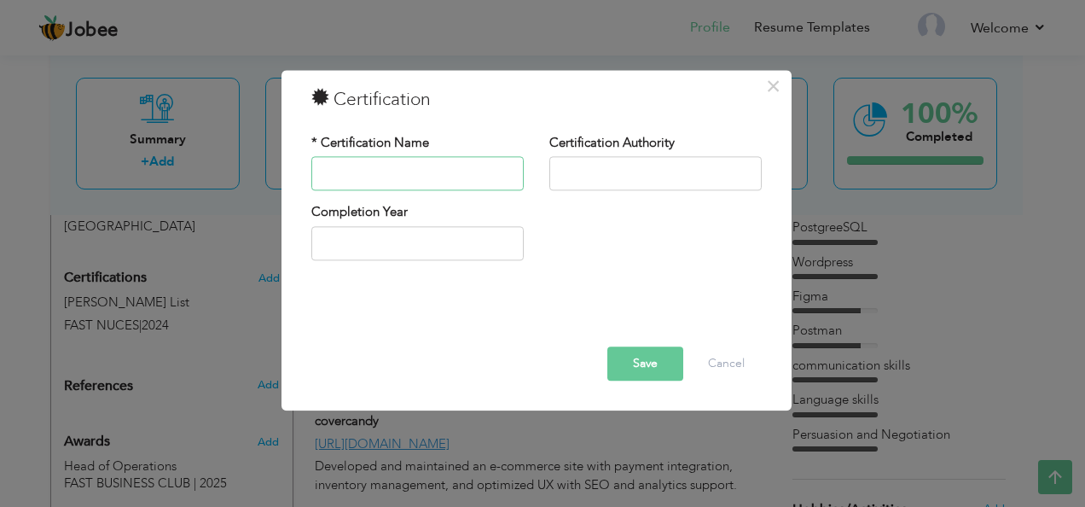
click at [408, 175] on input "text" at bounding box center [417, 174] width 212 height 34
type input "Web Dev Intern"
click at [611, 167] on input "text" at bounding box center [655, 174] width 212 height 34
click at [582, 174] on input "Payback" at bounding box center [655, 174] width 212 height 34
type input "PayBack"
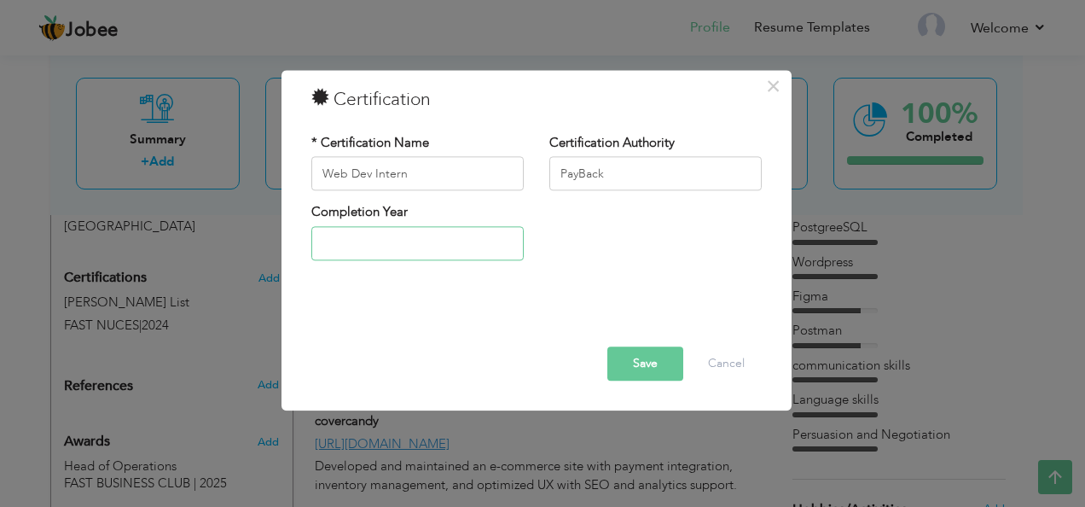
type input "2025"
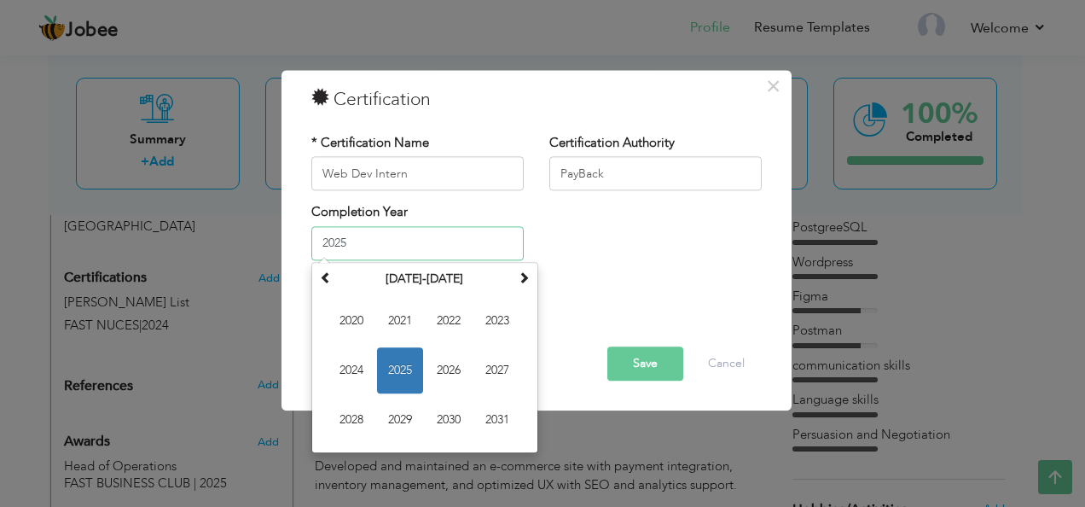
click at [429, 247] on input "2025" at bounding box center [417, 243] width 212 height 34
click at [409, 362] on span "2025" at bounding box center [400, 370] width 46 height 46
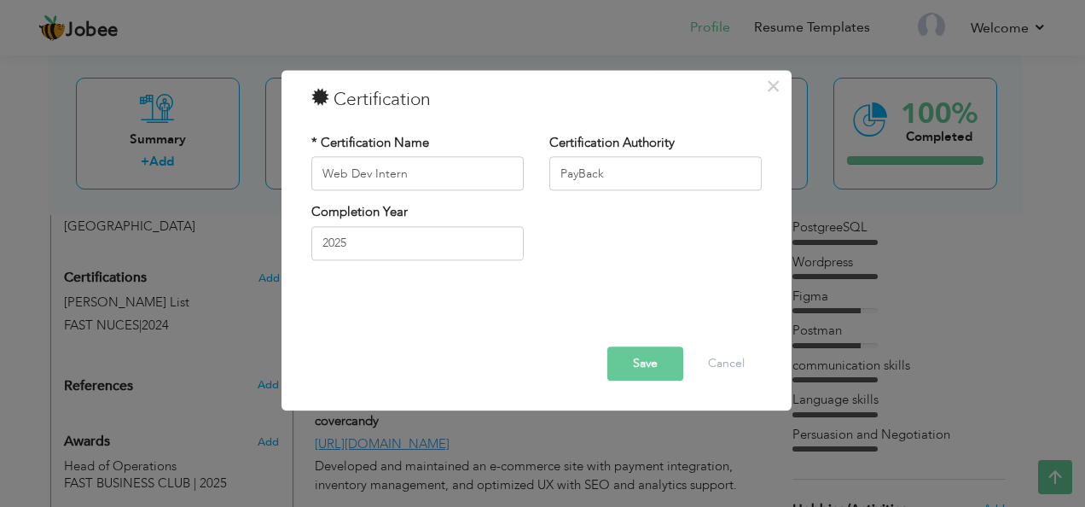
click at [643, 363] on button "Save" at bounding box center [645, 364] width 76 height 34
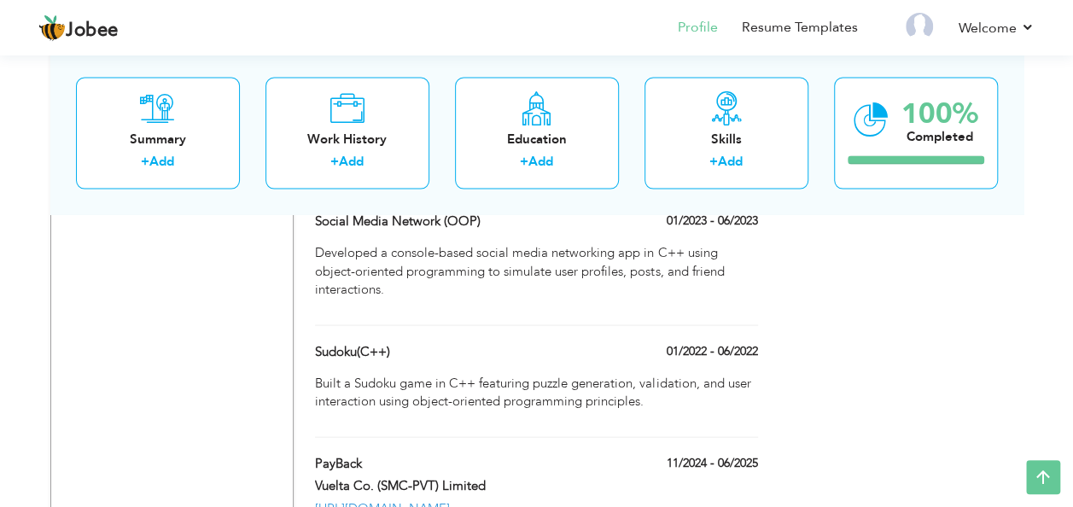
scroll to position [1614, 0]
drag, startPoint x: 525, startPoint y: 432, endPoint x: 512, endPoint y: 410, distance: 25.6
click at [512, 410] on div "Projects + Add Project E-commerce store – Cover Candy 12/2024 - 06/2025 E-comme…" at bounding box center [536, 243] width 461 height 1348
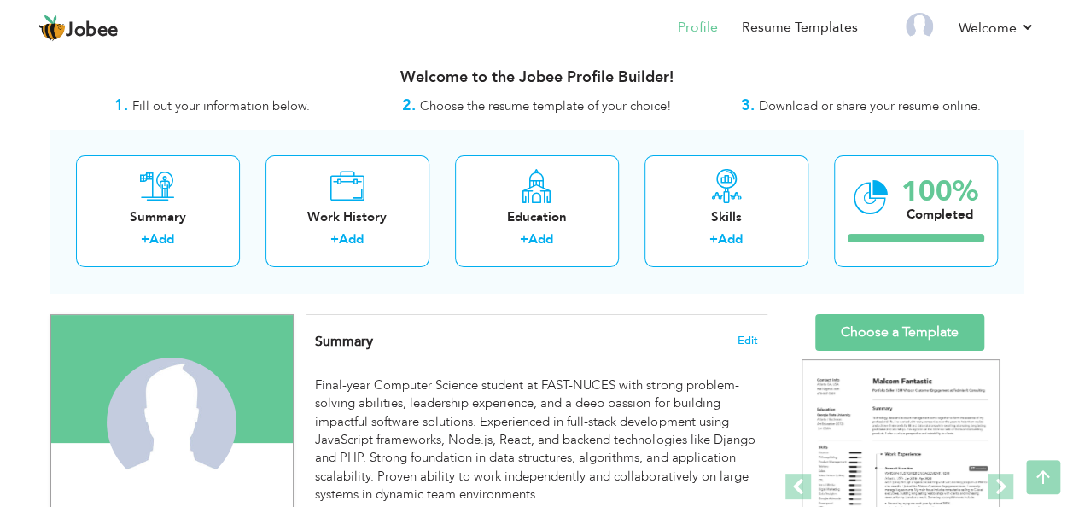
scroll to position [0, 0]
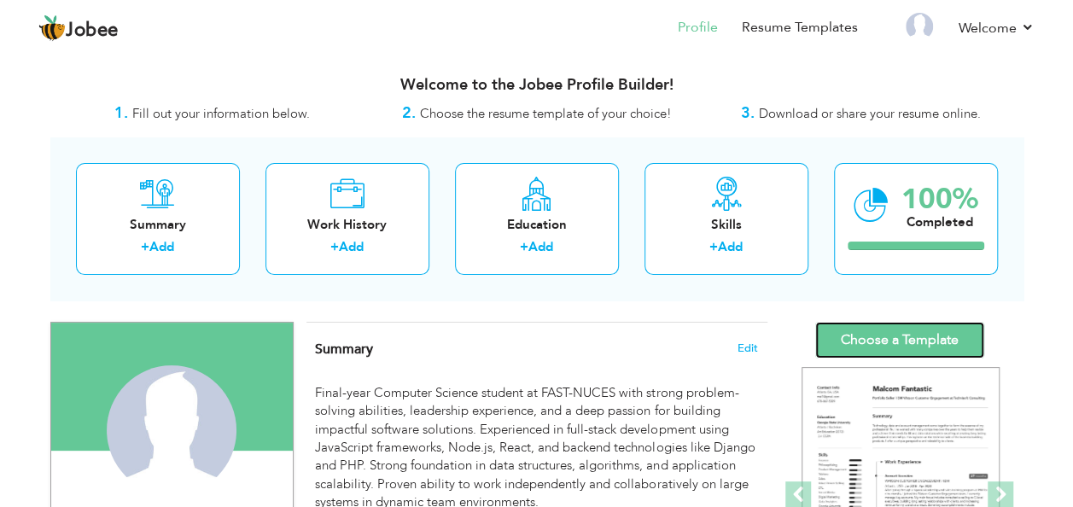
click at [901, 349] on link "Choose a Template" at bounding box center [899, 340] width 169 height 37
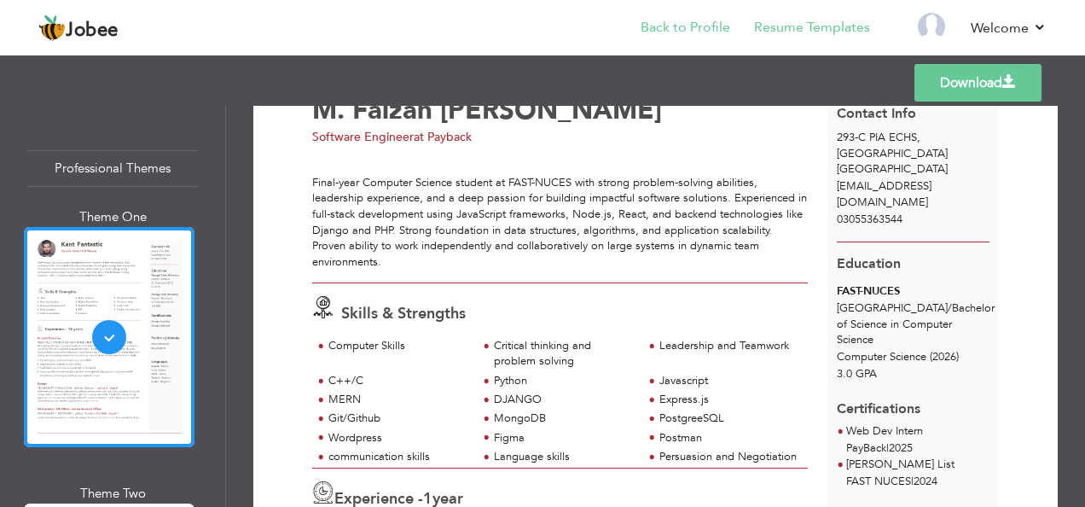
click at [677, 38] on li "Back to Profile" at bounding box center [673, 29] width 113 height 46
click at [691, 34] on link "Back to Profile" at bounding box center [686, 28] width 90 height 20
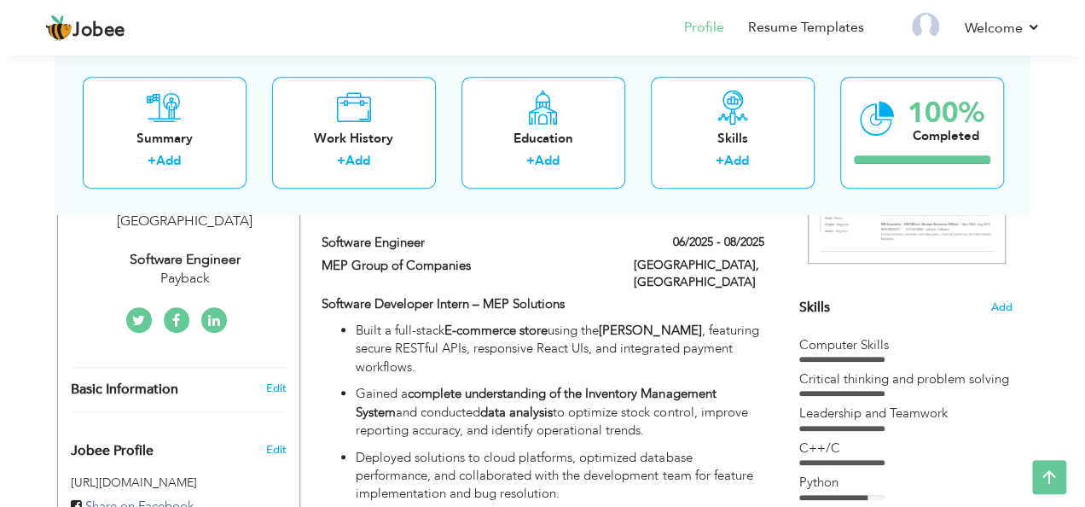
scroll to position [293, 0]
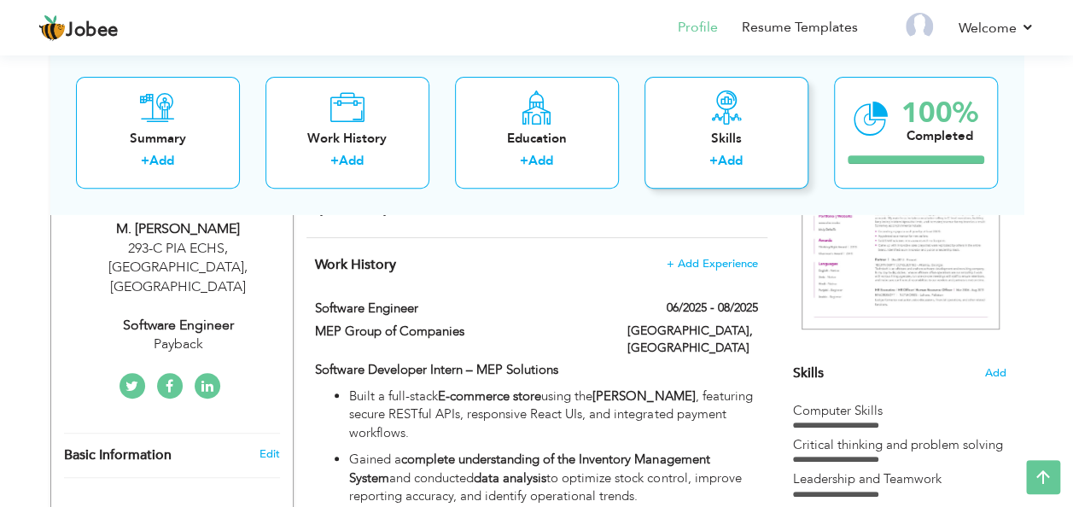
click at [713, 118] on icon at bounding box center [726, 107] width 34 height 34
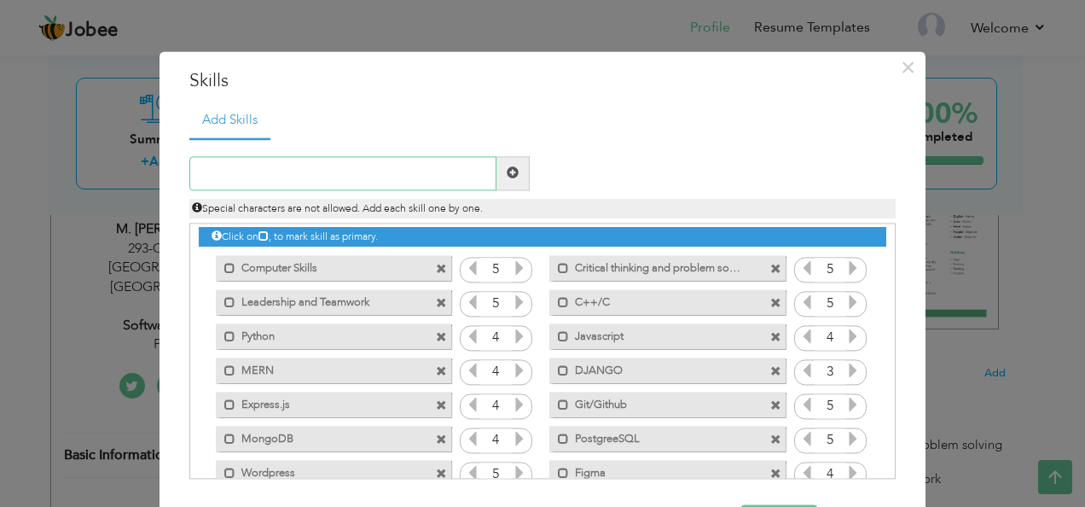
scroll to position [0, 0]
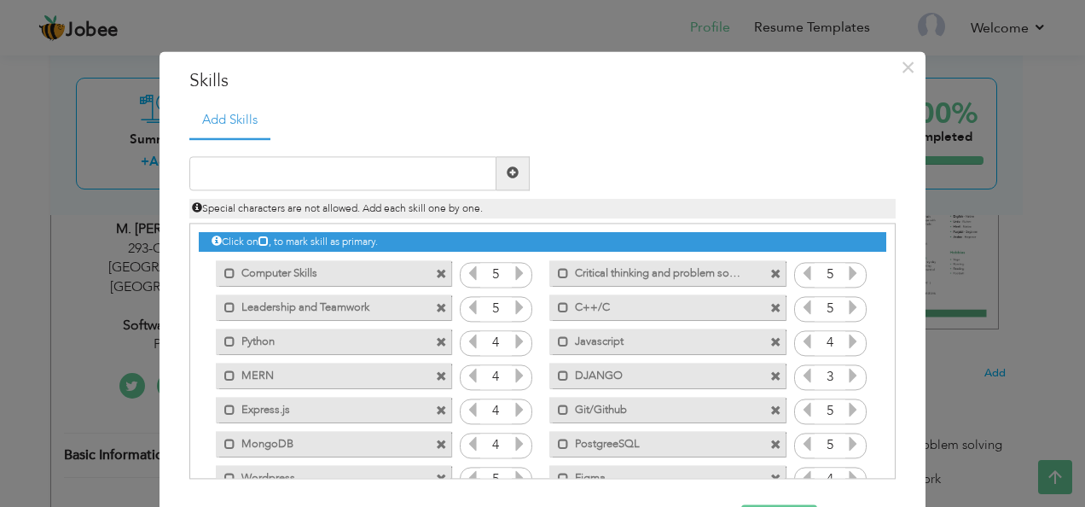
click at [436, 276] on span at bounding box center [441, 275] width 11 height 11
click at [770, 276] on span at bounding box center [775, 275] width 11 height 11
click at [436, 276] on span at bounding box center [441, 275] width 11 height 11
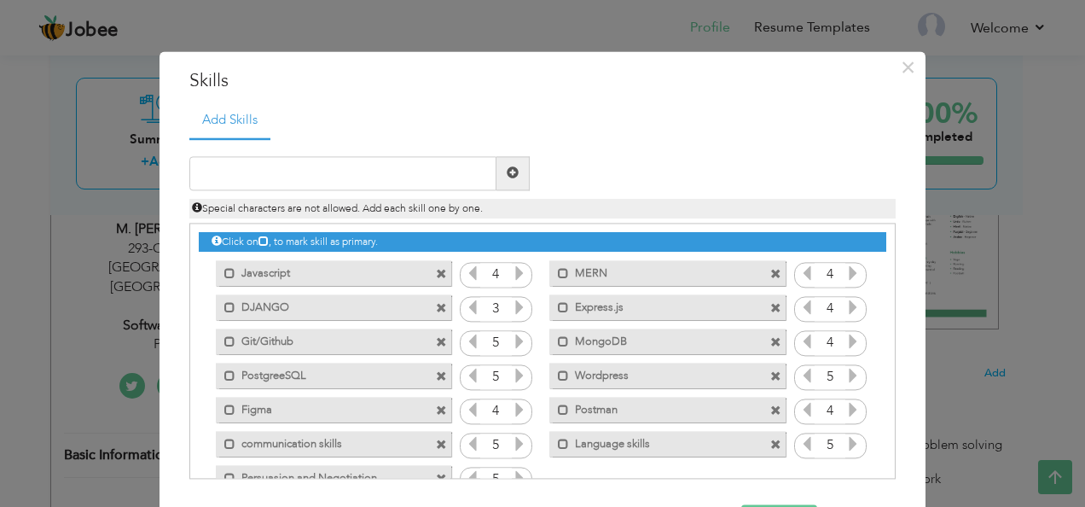
click at [436, 276] on span at bounding box center [441, 275] width 11 height 11
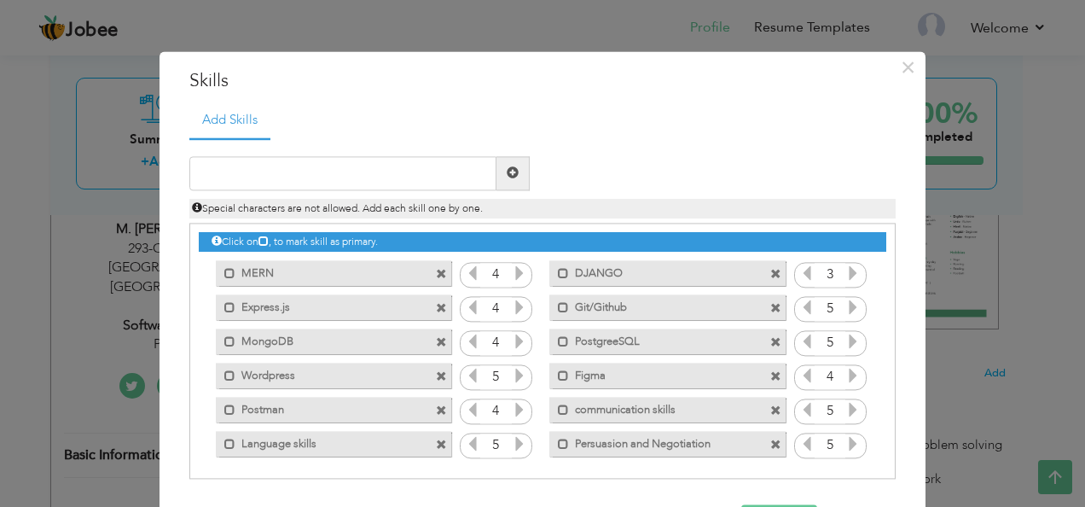
click at [436, 276] on span at bounding box center [441, 275] width 11 height 11
click at [770, 276] on span at bounding box center [775, 275] width 11 height 11
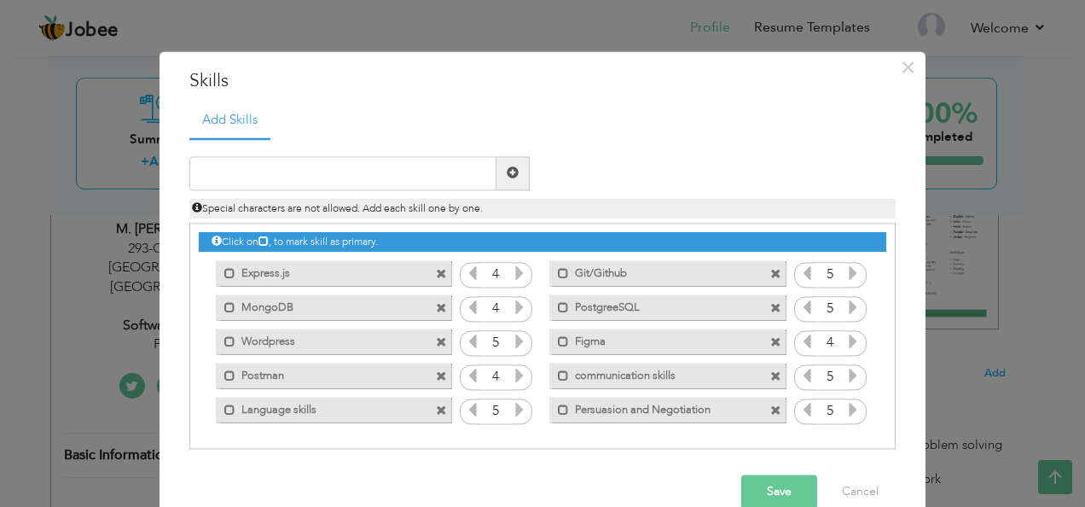
click at [436, 276] on span at bounding box center [441, 275] width 11 height 11
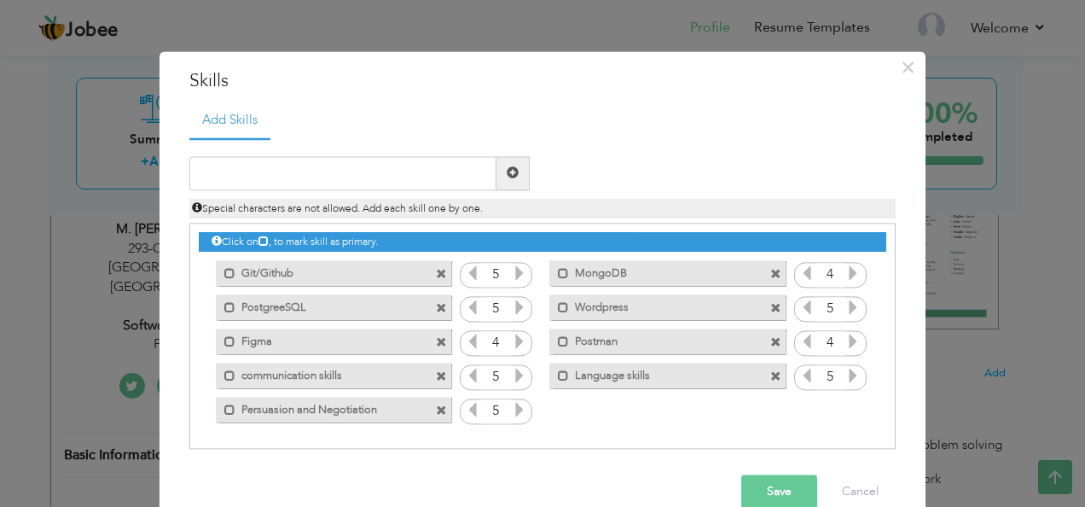
click at [436, 276] on span at bounding box center [441, 275] width 11 height 11
click at [549, 276] on div "Mark as primary skill. MongoDB" at bounding box center [666, 274] width 235 height 26
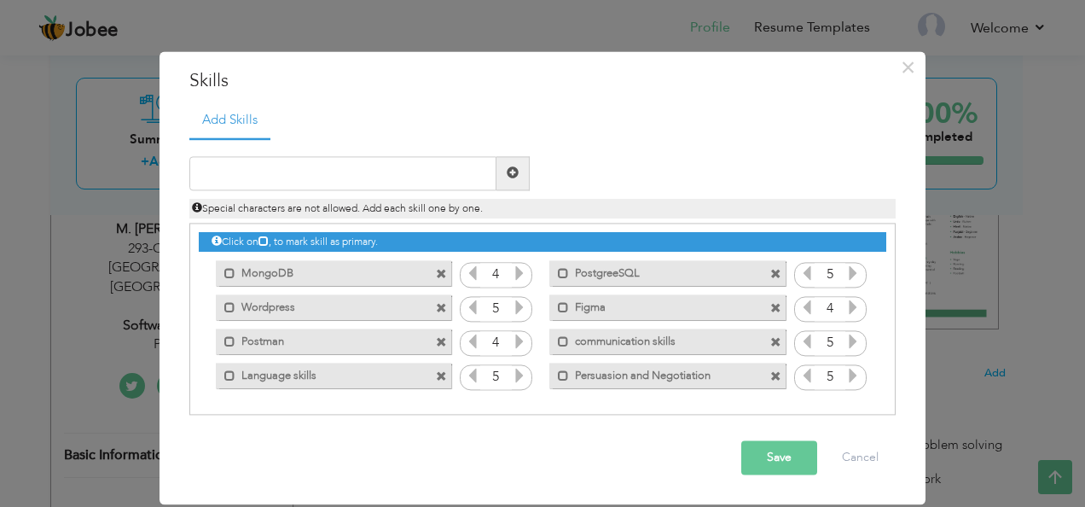
click at [432, 276] on div "Mark as primary skill. MongoDB" at bounding box center [333, 274] width 235 height 26
drag, startPoint x: 432, startPoint y: 276, endPoint x: 443, endPoint y: 271, distance: 12.2
click at [443, 271] on div "Mark as primary skill. MongoDB" at bounding box center [333, 274] width 235 height 26
click at [443, 271] on span at bounding box center [441, 275] width 11 height 11
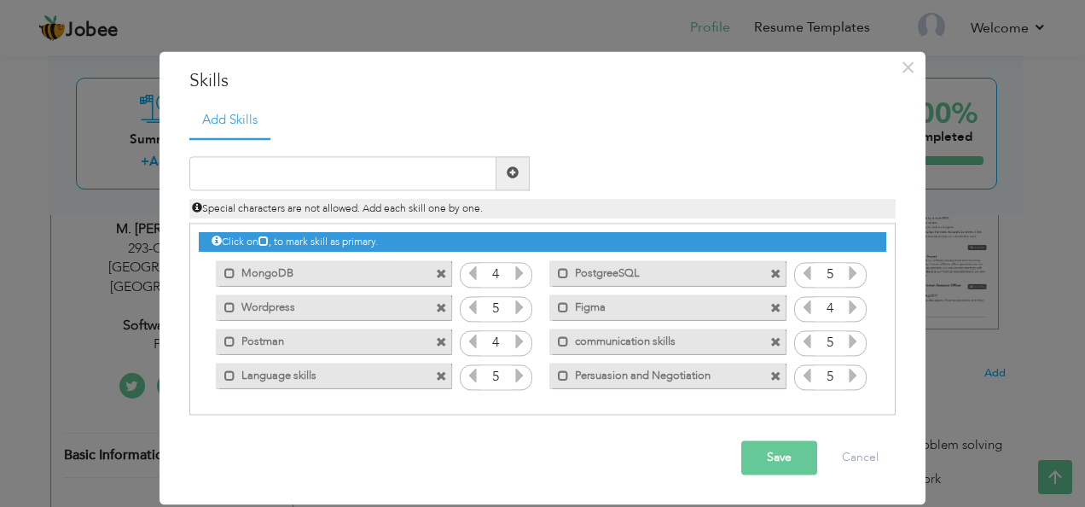
click at [770, 271] on span at bounding box center [775, 275] width 11 height 11
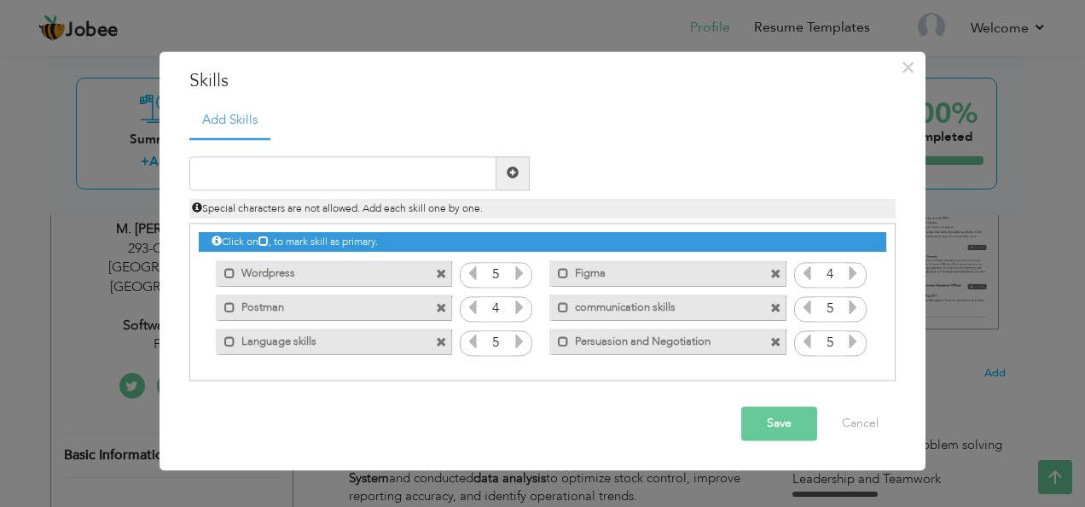
click at [443, 271] on span at bounding box center [441, 275] width 11 height 11
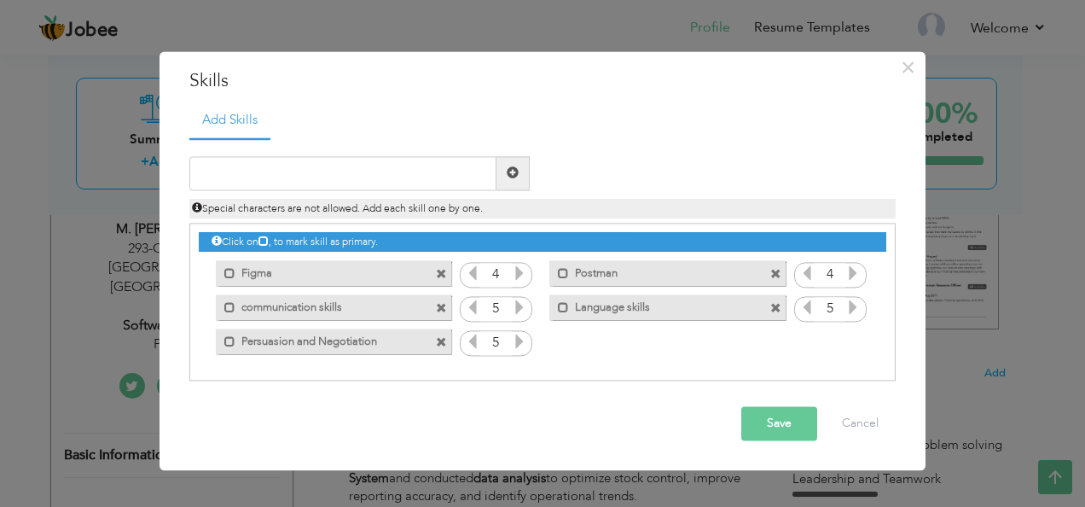
click at [443, 271] on span at bounding box center [441, 275] width 11 height 11
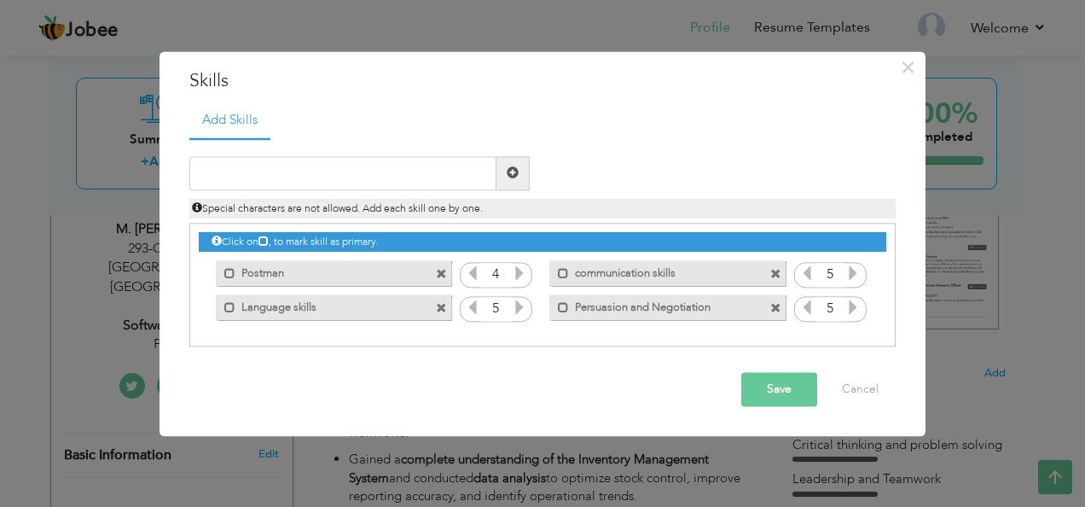
click at [443, 271] on span at bounding box center [441, 275] width 11 height 11
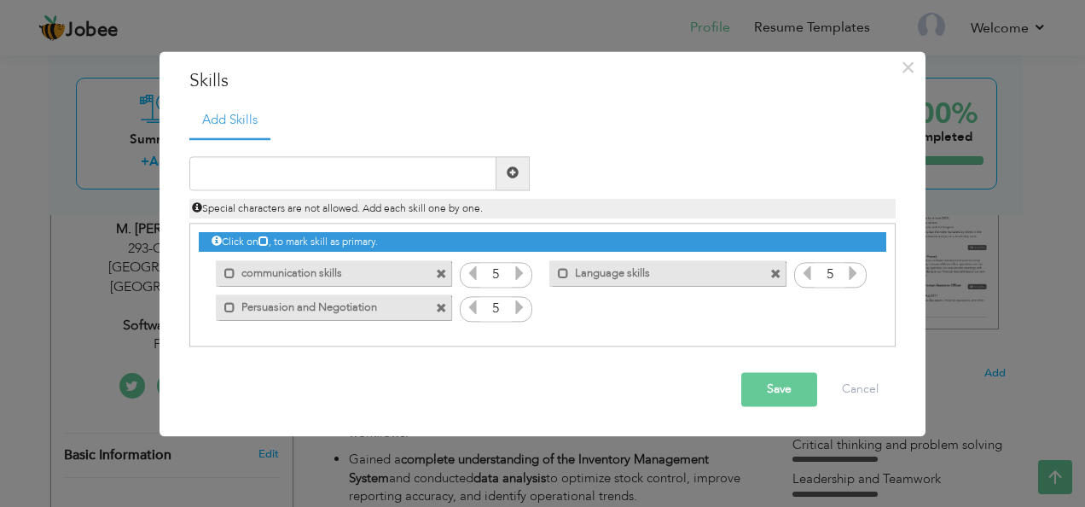
click at [443, 271] on span at bounding box center [441, 275] width 11 height 11
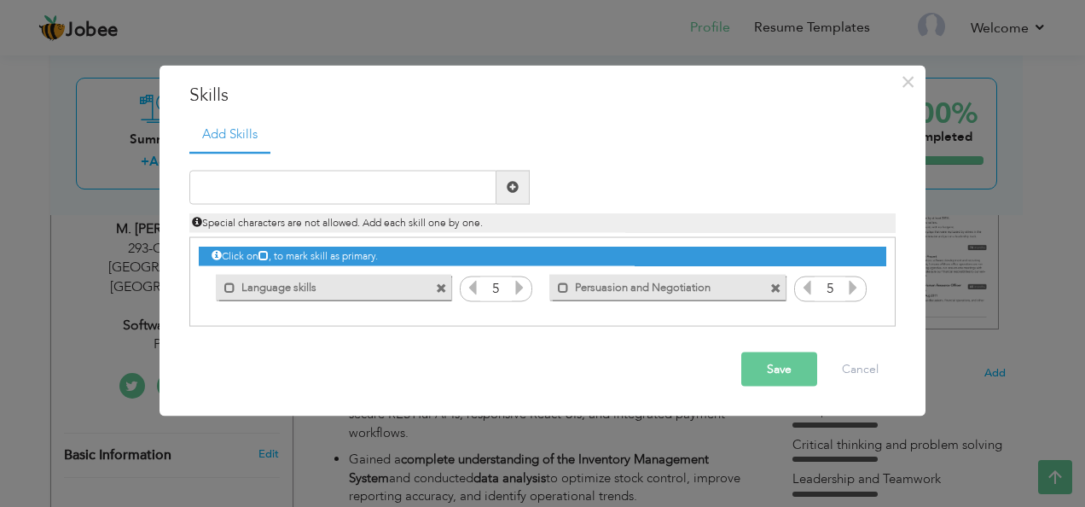
click at [443, 271] on div "Mark as primary skill. Language skills" at bounding box center [329, 287] width 261 height 34
drag, startPoint x: 443, startPoint y: 271, endPoint x: 443, endPoint y: 281, distance: 9.4
click at [443, 281] on div "Mark as primary skill. Language skills" at bounding box center [329, 287] width 261 height 34
click at [443, 284] on span at bounding box center [441, 288] width 11 height 11
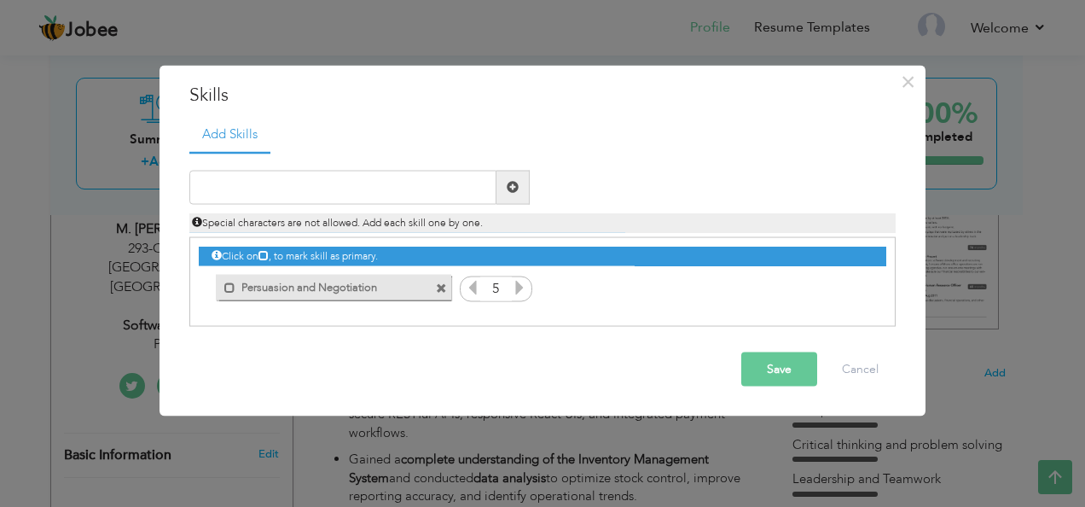
click at [443, 290] on span at bounding box center [441, 288] width 11 height 11
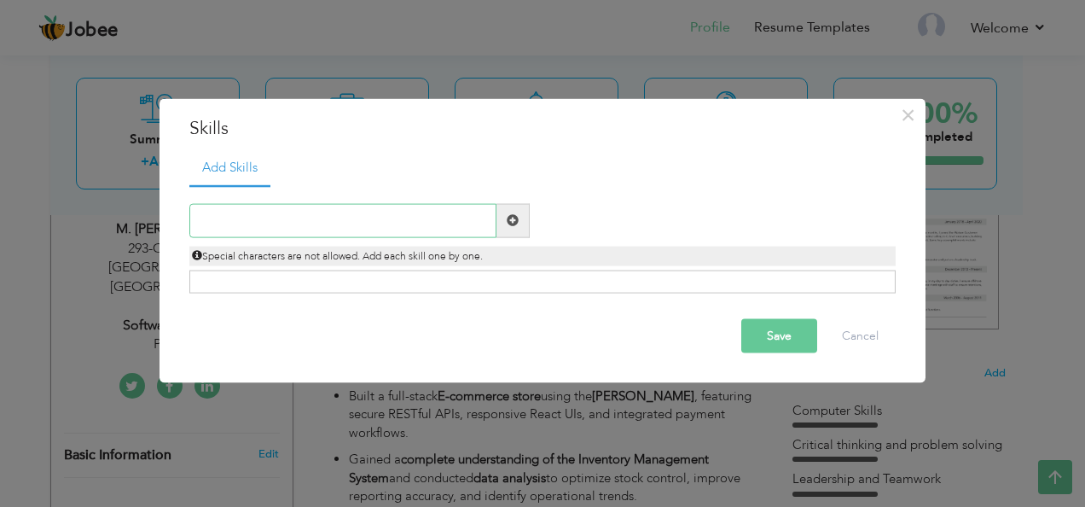
click at [403, 217] on input "text" at bounding box center [342, 220] width 307 height 34
type input "HTML%"
type input "HTML5"
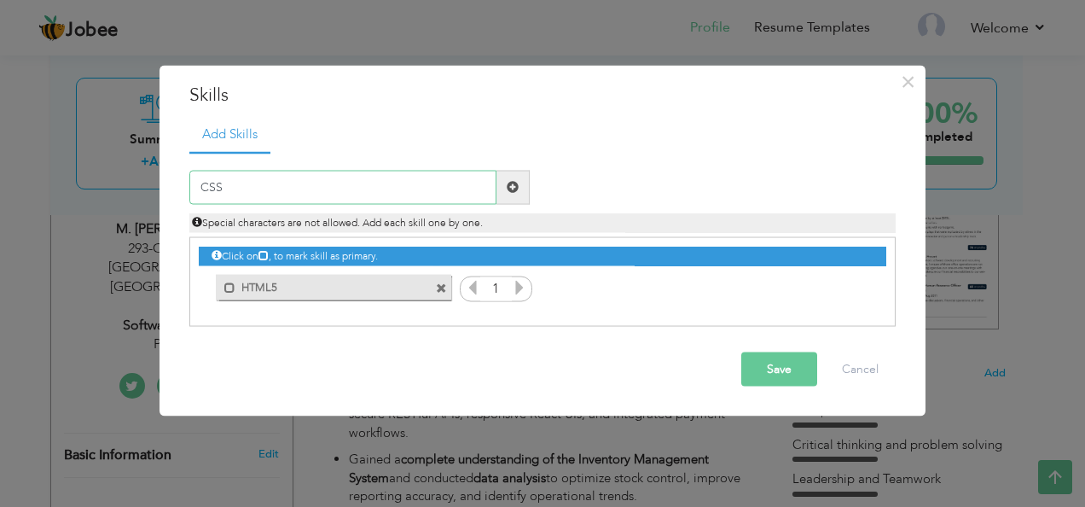
type input "CSS3"
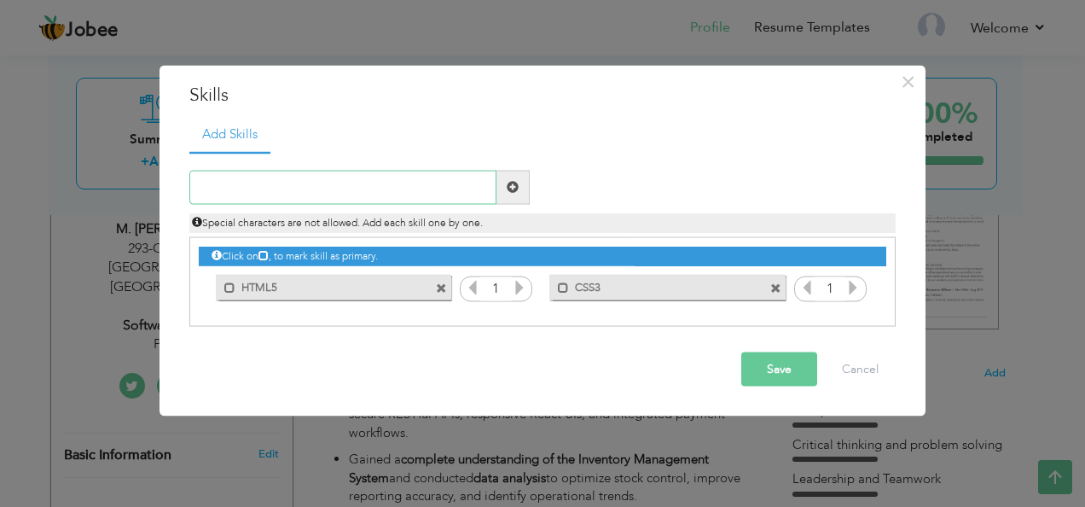
paste input "JavaScript (ES6+) TypeScript (4.x) React.js (18."
type input "JavaScript (ES6+) TypeScript (4.x) React.js (18."
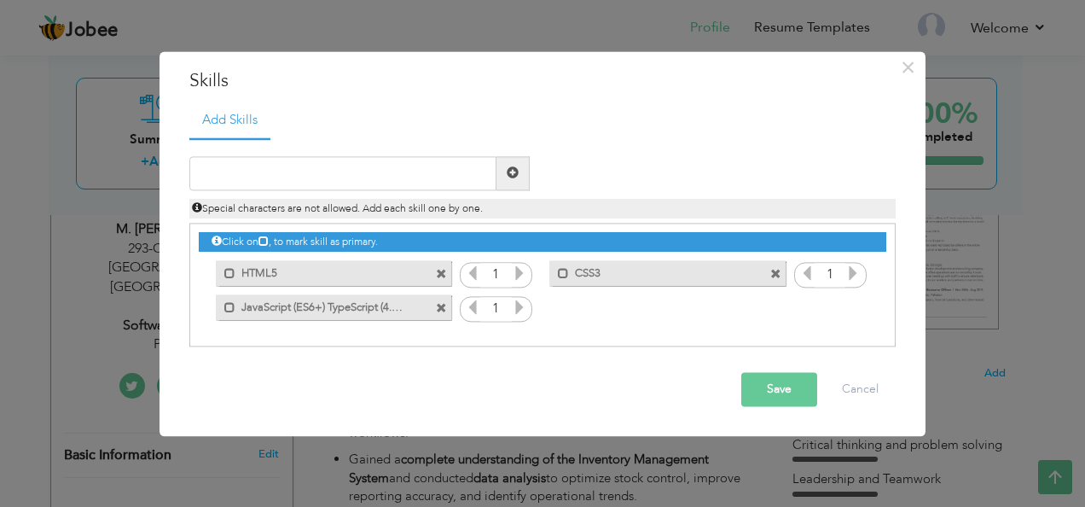
click at [439, 312] on span at bounding box center [441, 309] width 11 height 11
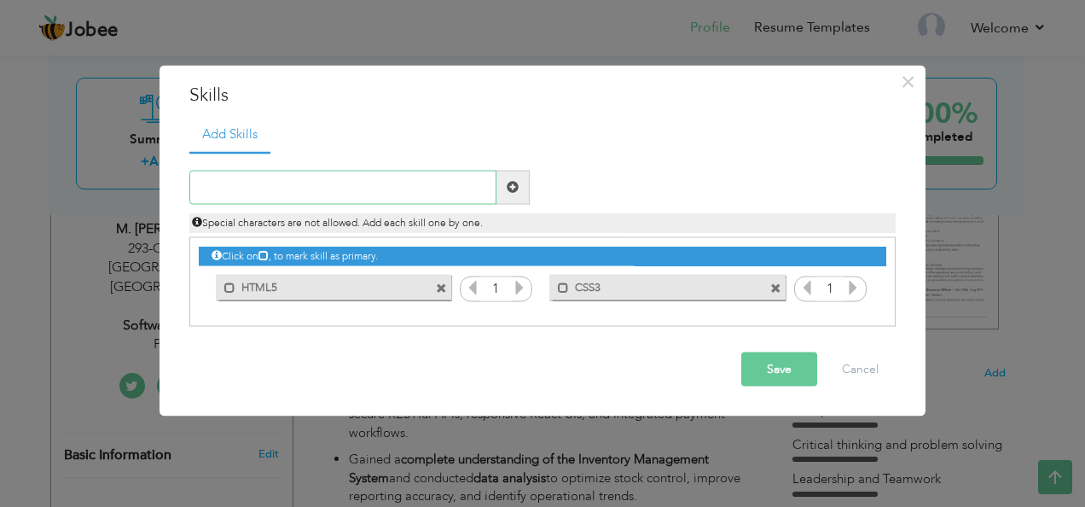
click at [397, 191] on input "text" at bounding box center [342, 187] width 307 height 34
type input "H"
paste input "JavaScript (ES6+)"
type input "JavaScript (ES6+)"
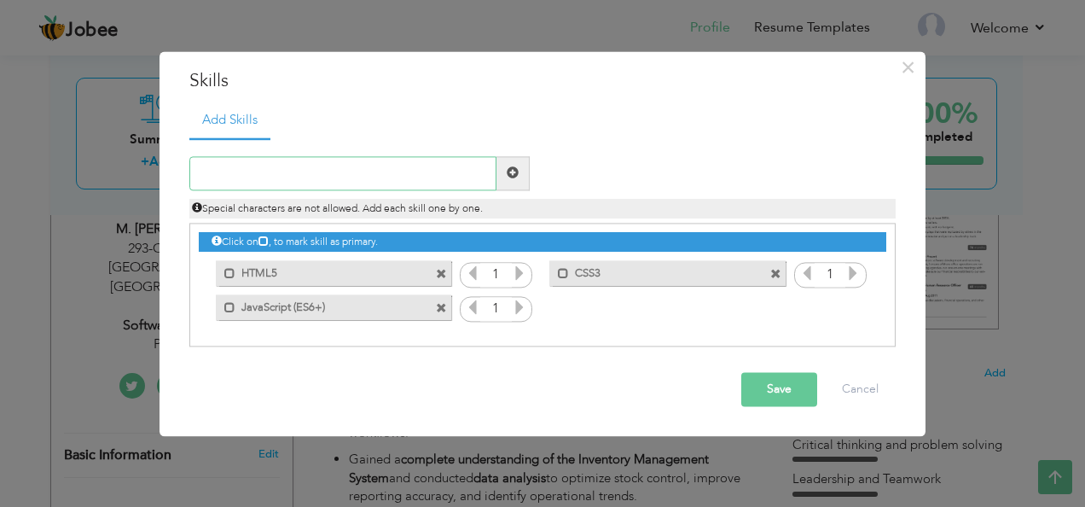
paste input "TypeScript (4.x)"
type input "TypeScript (4.x)"
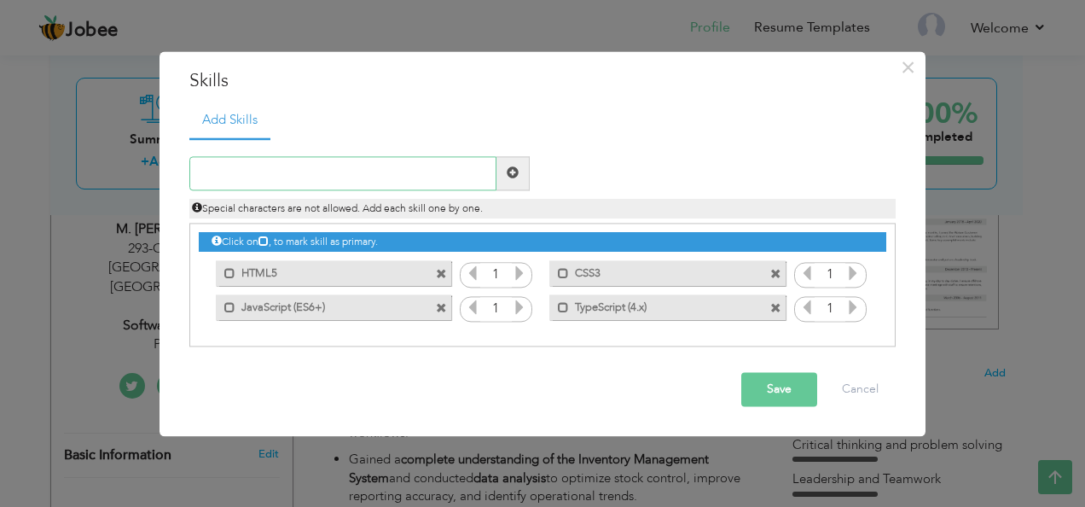
paste input "React.js (18.x)"
type input "React.js (18.x)"
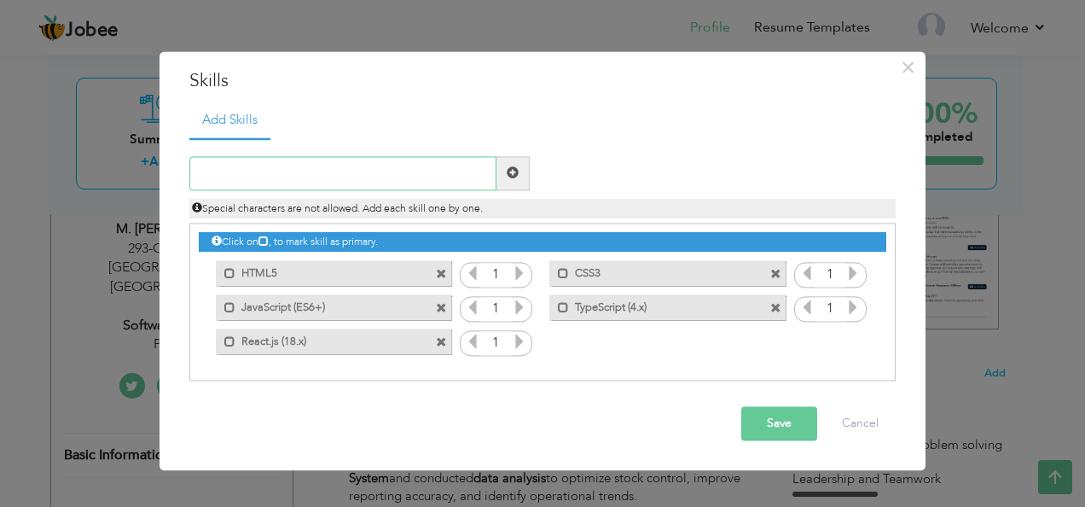
paste input "Redux (Toolkit)"
type input "Redux (Toolkit)"
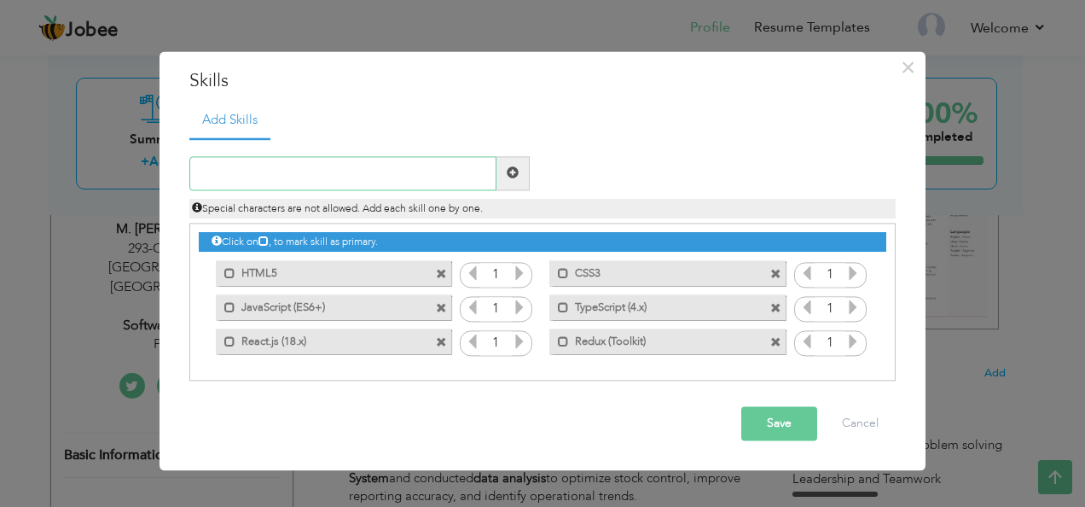
paste input "Node.js (18.x)"
type input "Node.js (18.x)"
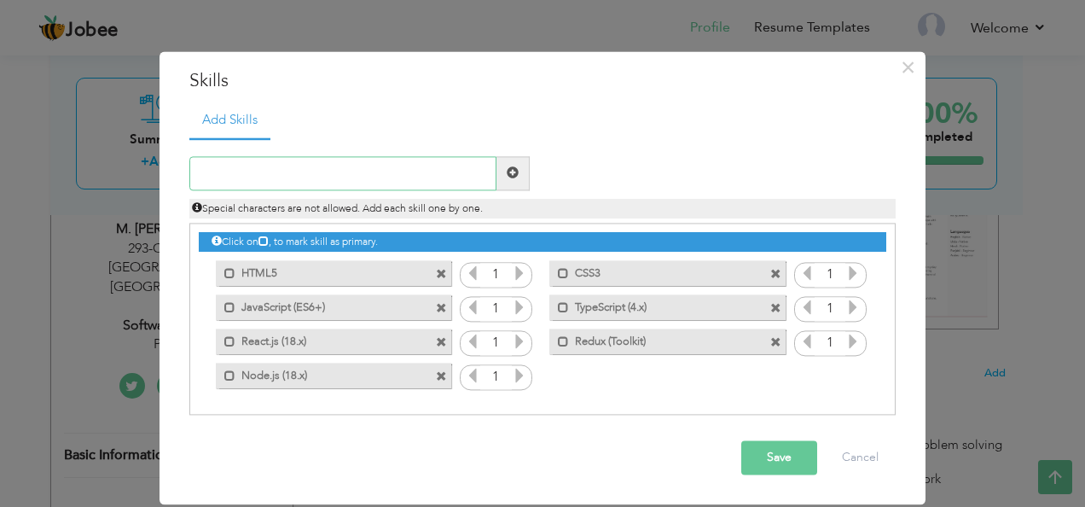
paste input "Express.js (4.x)"
type input "Express.js (4.x)"
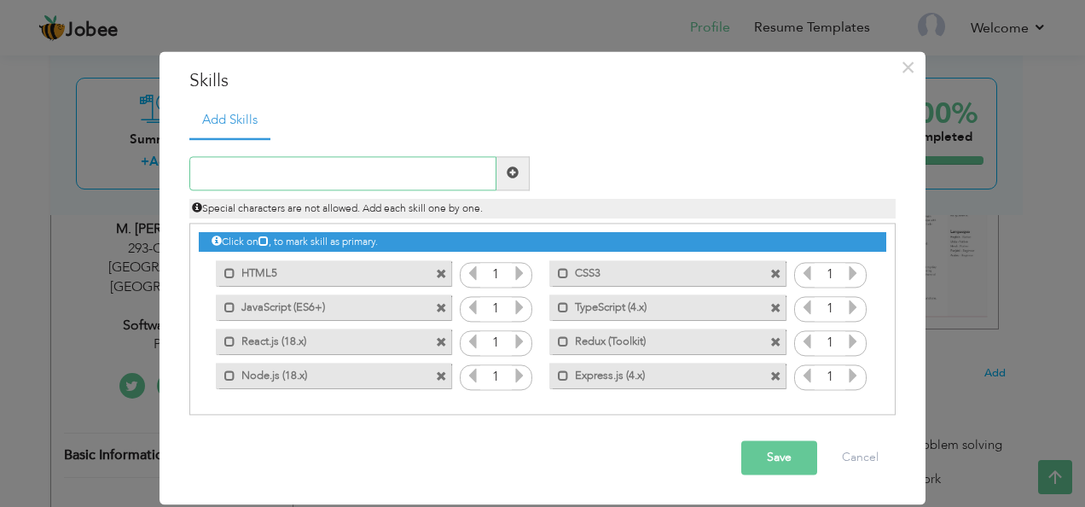
paste input "RESTful APIs"
type input "RESTful APIs"
click at [343, 167] on input "RESTful APIs" at bounding box center [342, 173] width 307 height 34
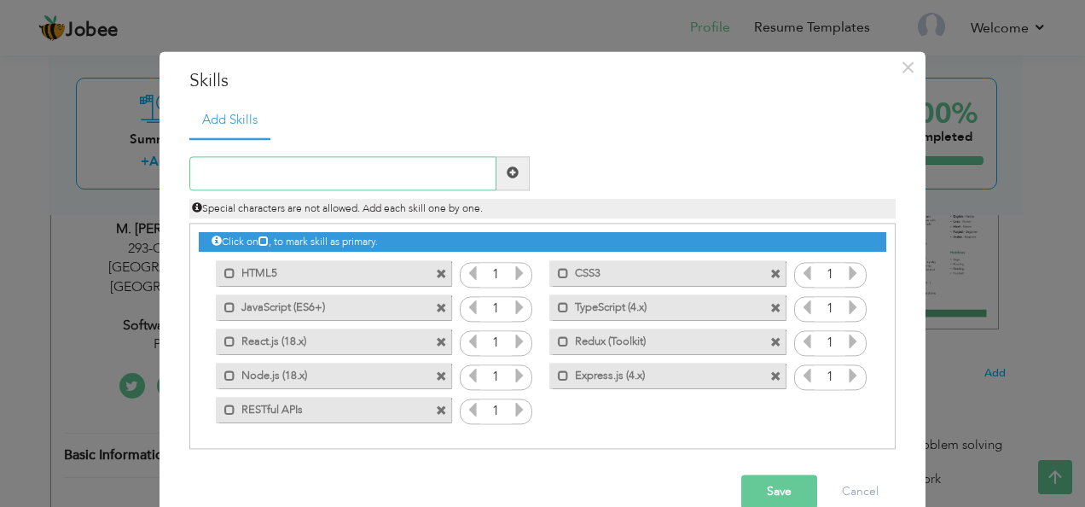
paste input "MongoDB (Atlas)"
type input "MongoDB (Atlas)"
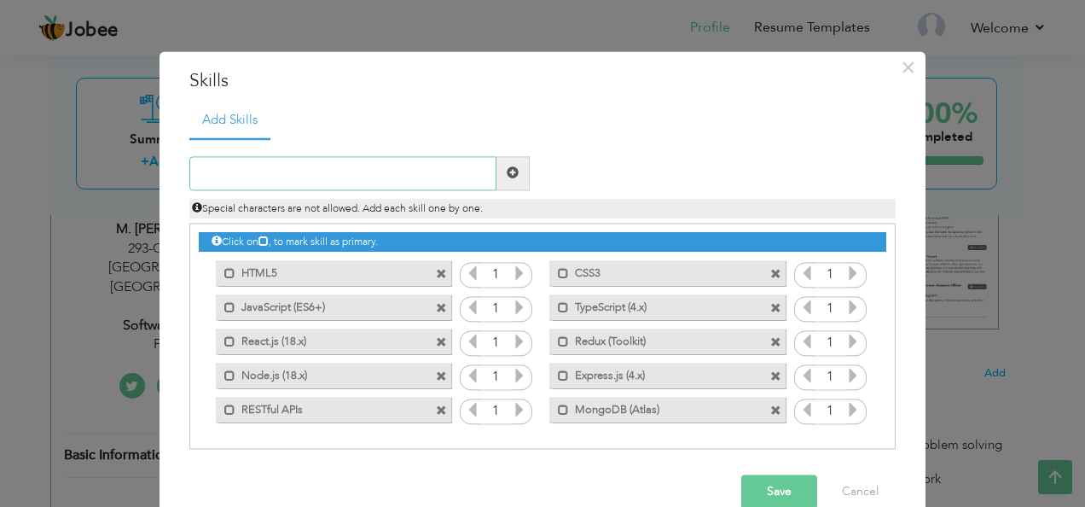
paste input "SQL"
type input "SQL"
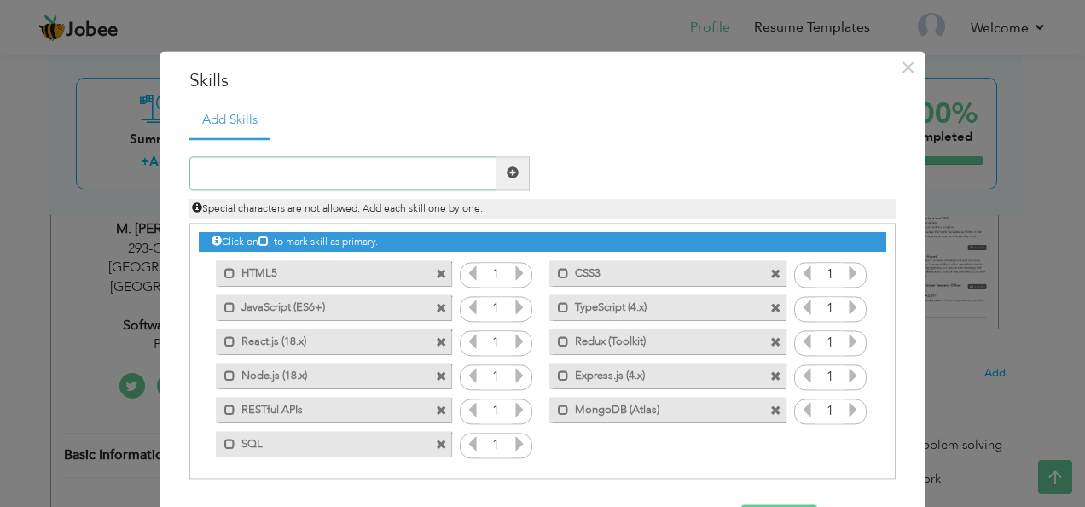
paste input "Cloudflare (DNS, CDN, SSL)"
type input "Cloudflare (DNS, CDN, SSL)"
click at [420, 170] on input "text" at bounding box center [342, 173] width 307 height 34
type input "Cloudflare"
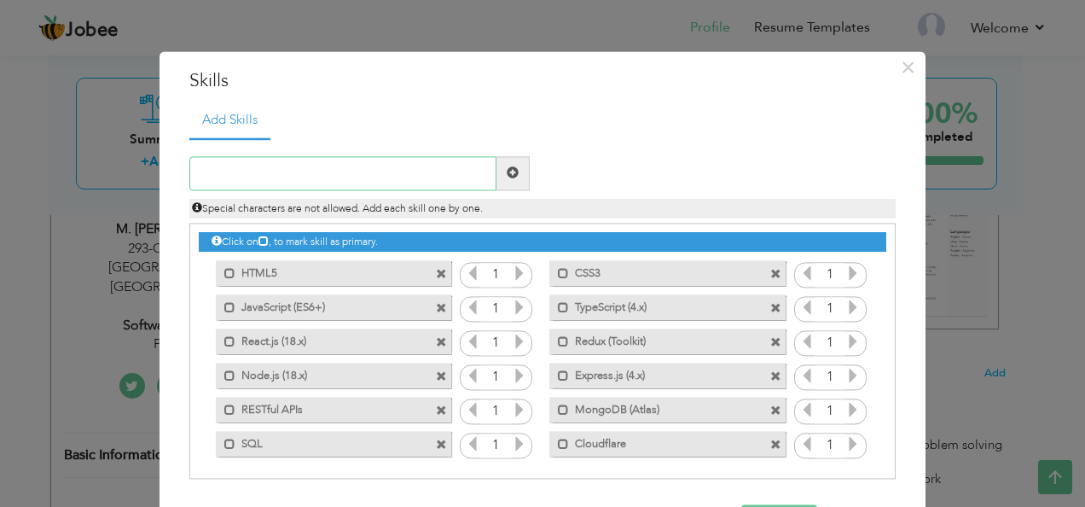
paste input "Railway"
type input "Railway"
paste input "Git & GitHub"
type input "Git & GitHub"
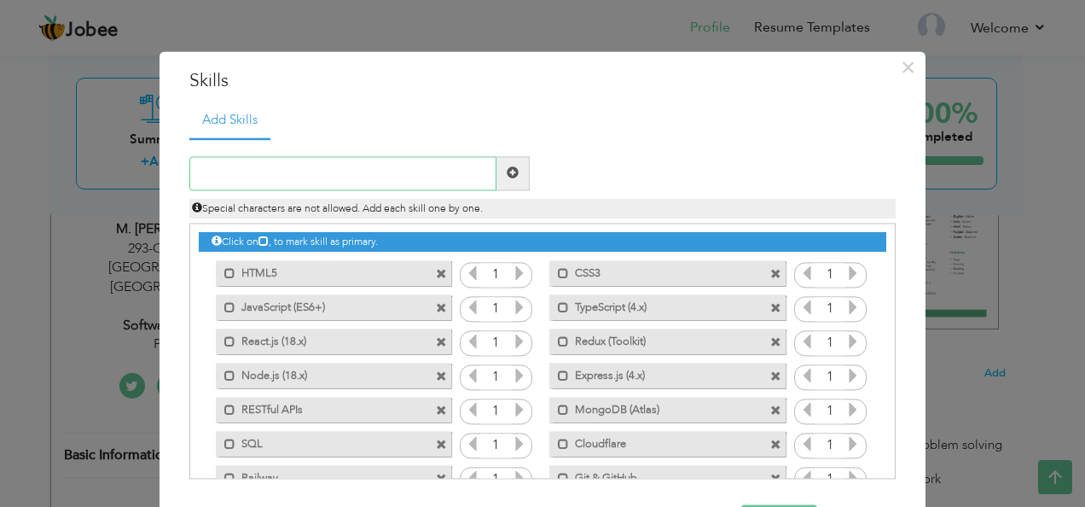
paste input "CI/CD Pipelines"
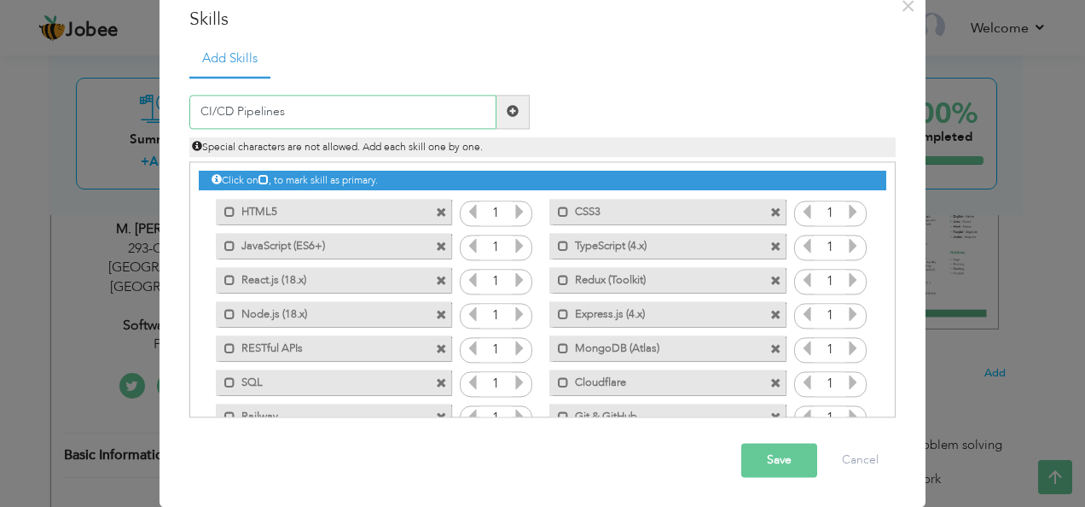
type input "CI/CD Pipelines"
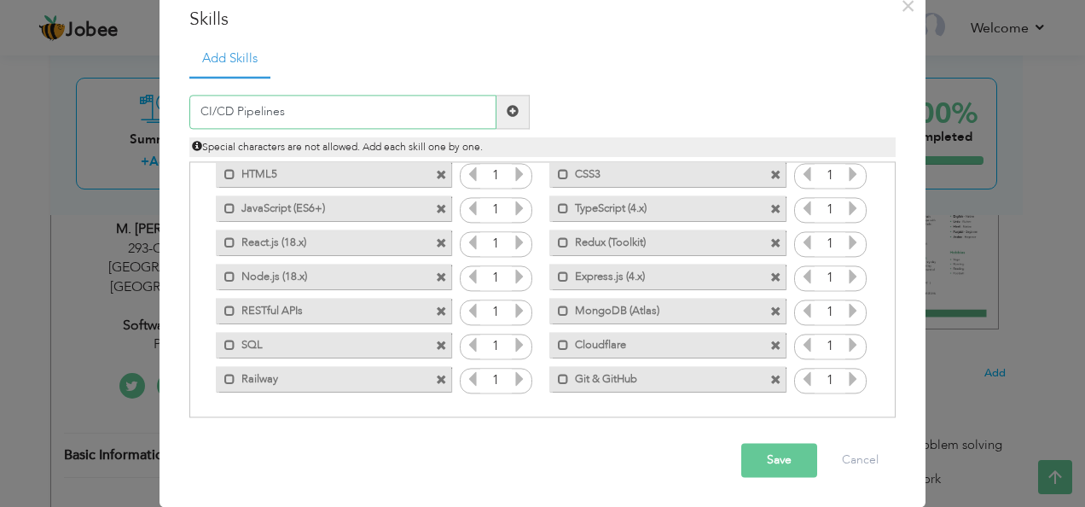
click at [408, 108] on input "CI/CD Pipelines" at bounding box center [342, 112] width 307 height 34
paste input "Python (3.11)"
type input "Python (3.11)"
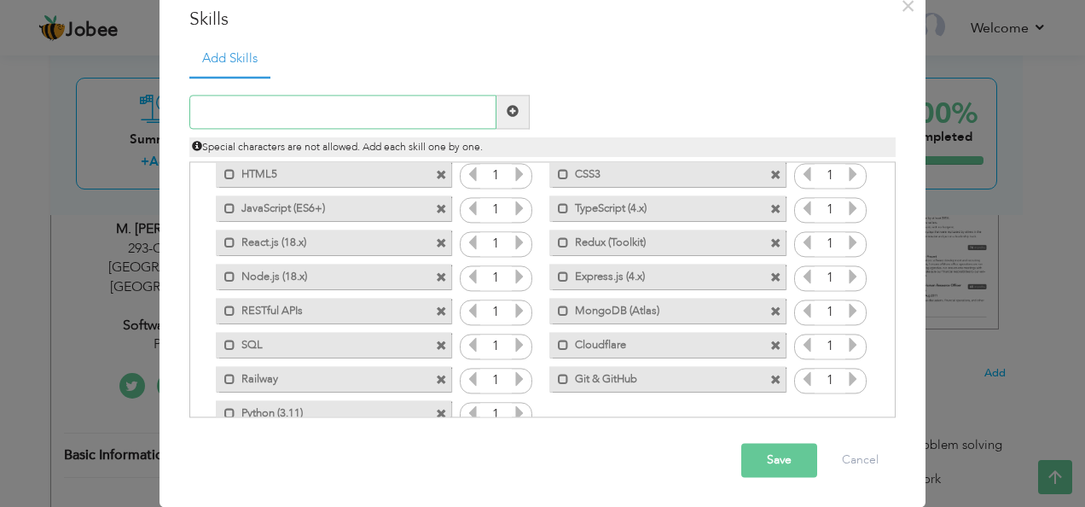
paste input "TensorFlow (2.x)"
type input "TensorFlow (2.x)"
paste input "Keras (2.x)"
type input "Keras (2.x)"
paste input "Pandas (2.x)"
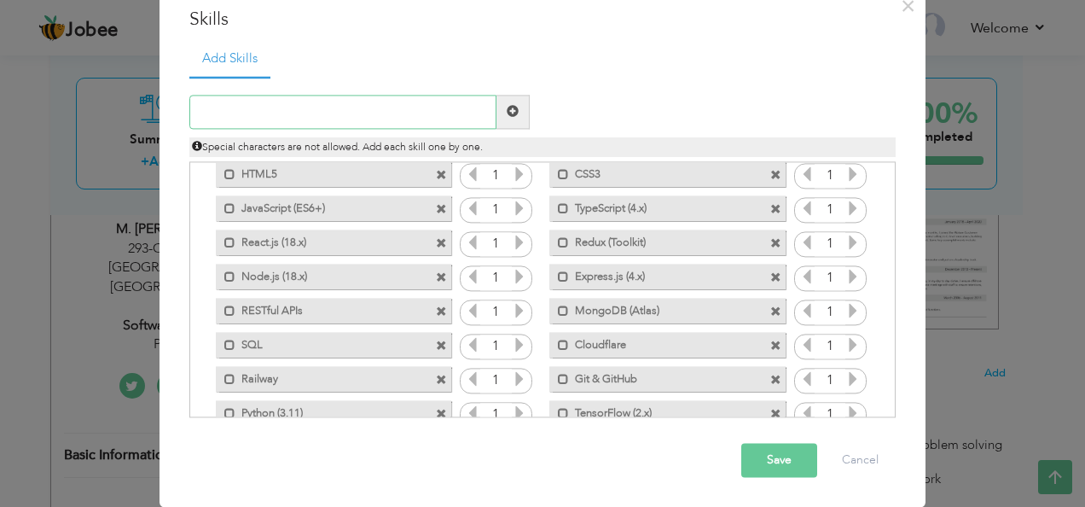
type input "Pandas (2.x)"
paste input "NumPy (1.x)"
type input "NumPy (1.x)"
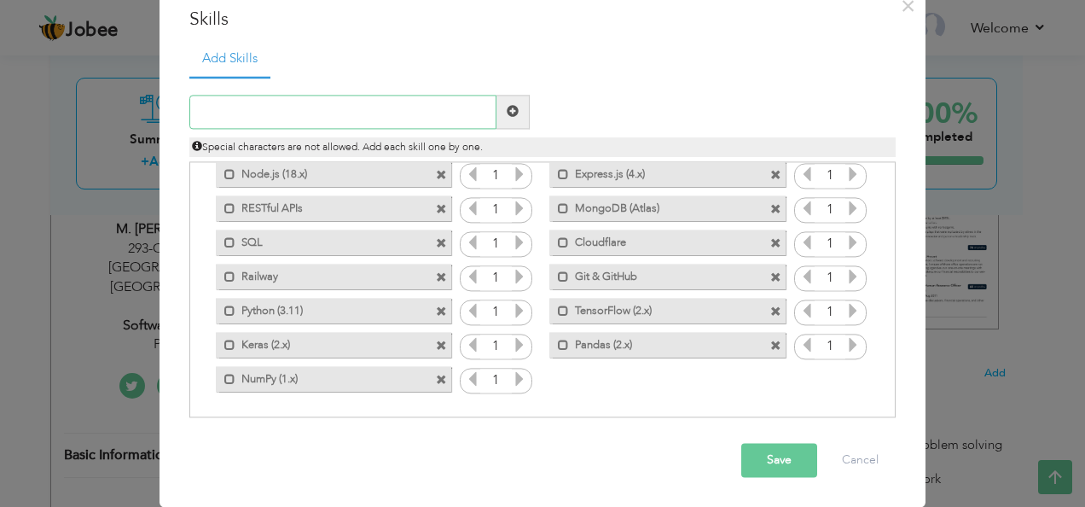
scroll to position [0, 0]
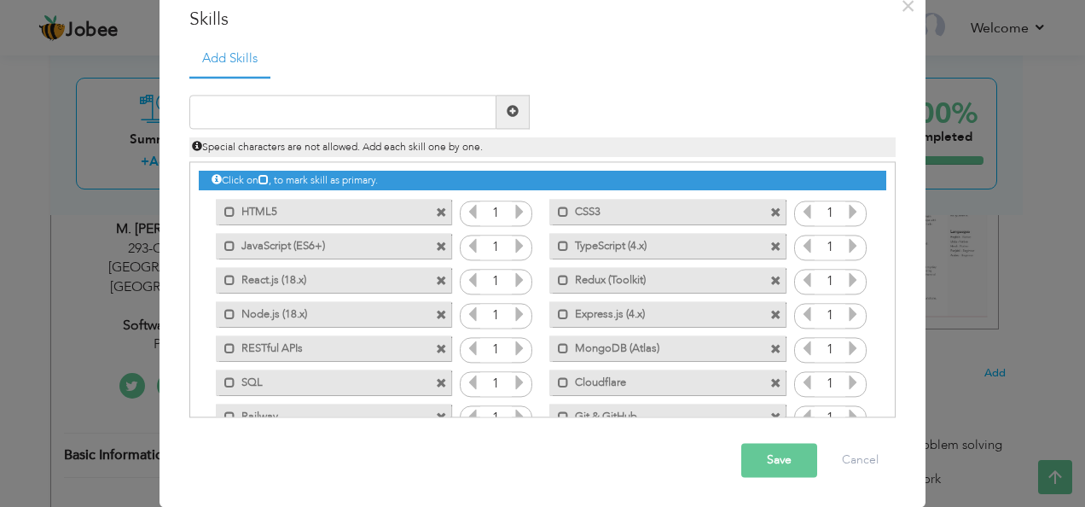
click at [512, 211] on icon at bounding box center [519, 211] width 15 height 15
click at [512, 246] on icon at bounding box center [519, 245] width 15 height 15
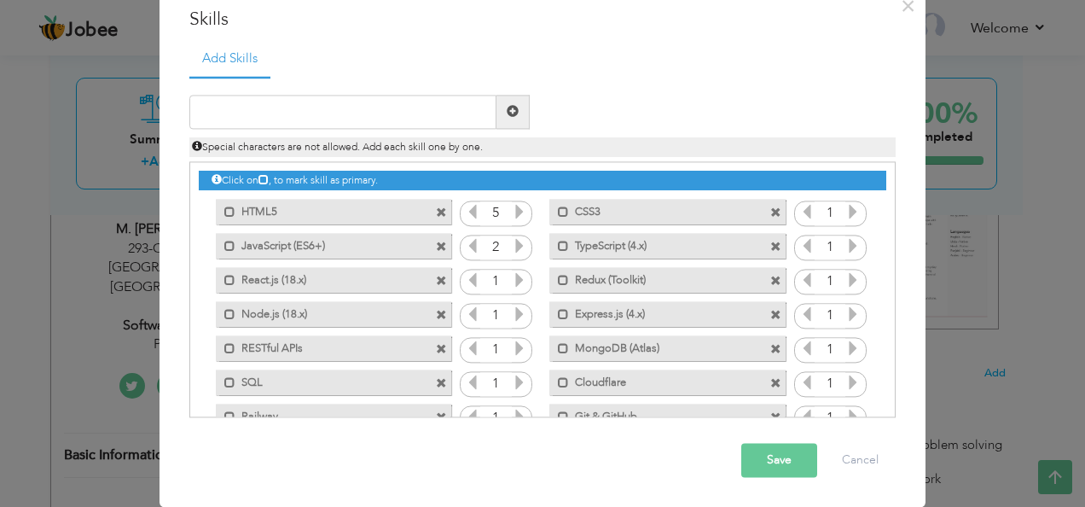
click at [512, 246] on icon at bounding box center [519, 245] width 15 height 15
click at [512, 276] on icon at bounding box center [519, 279] width 15 height 15
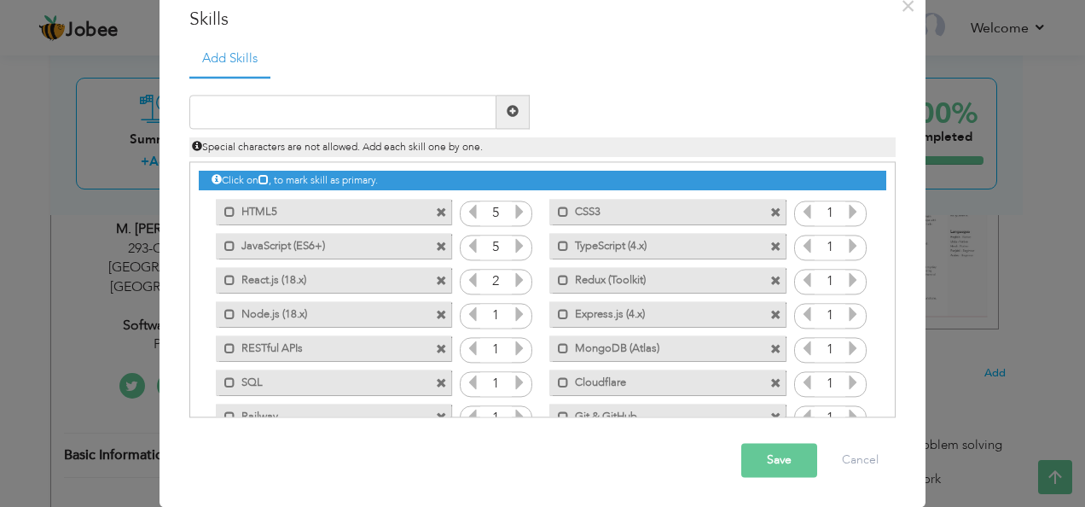
click at [512, 276] on icon at bounding box center [519, 279] width 15 height 15
click at [512, 309] on icon at bounding box center [519, 313] width 15 height 15
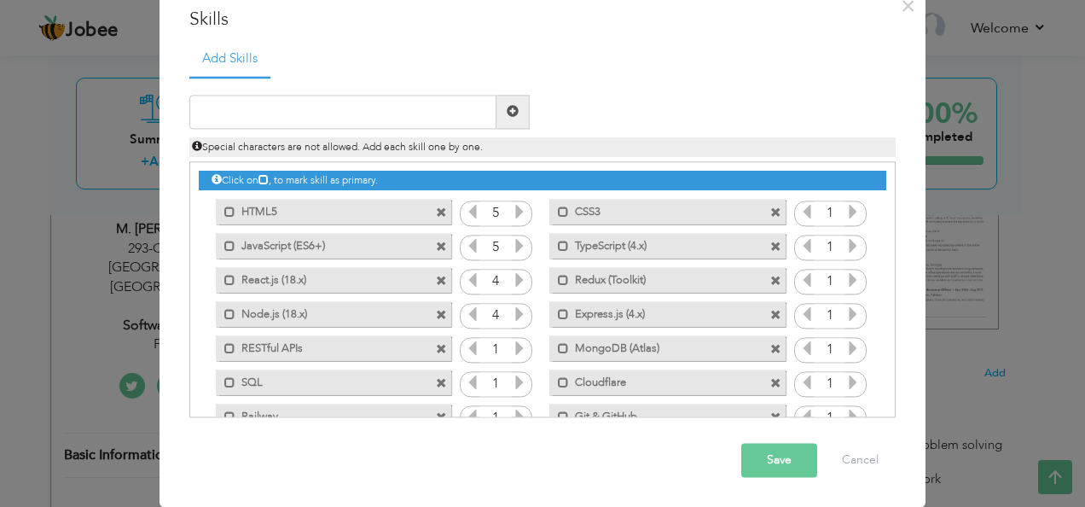
click at [512, 341] on icon at bounding box center [519, 347] width 15 height 15
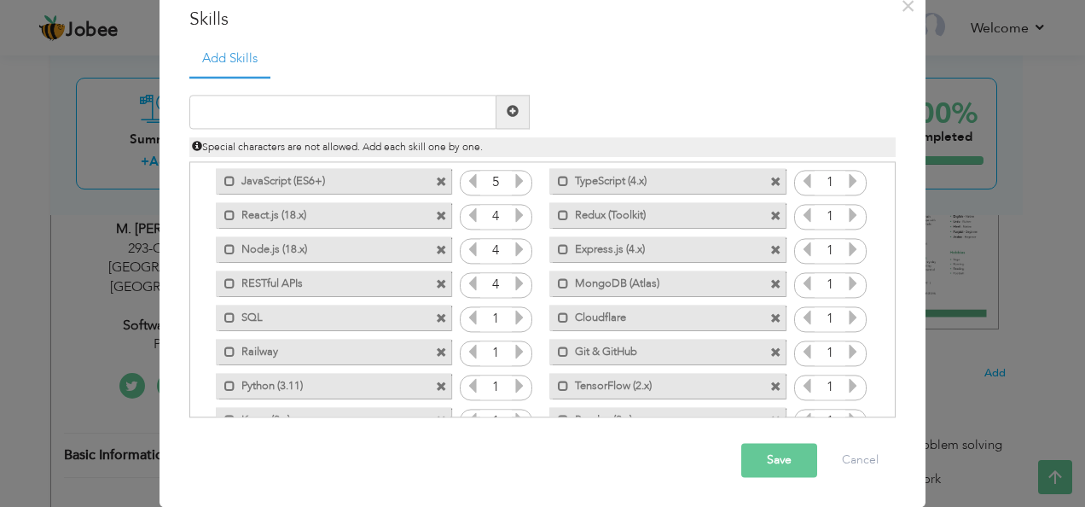
click at [512, 314] on icon at bounding box center [519, 317] width 15 height 15
click at [512, 348] on icon at bounding box center [519, 351] width 15 height 15
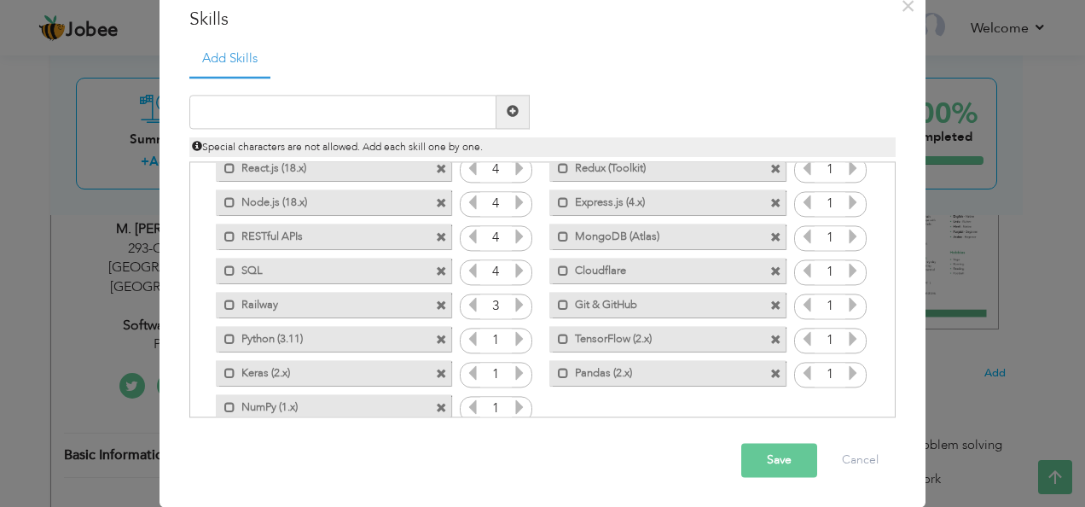
scroll to position [115, 0]
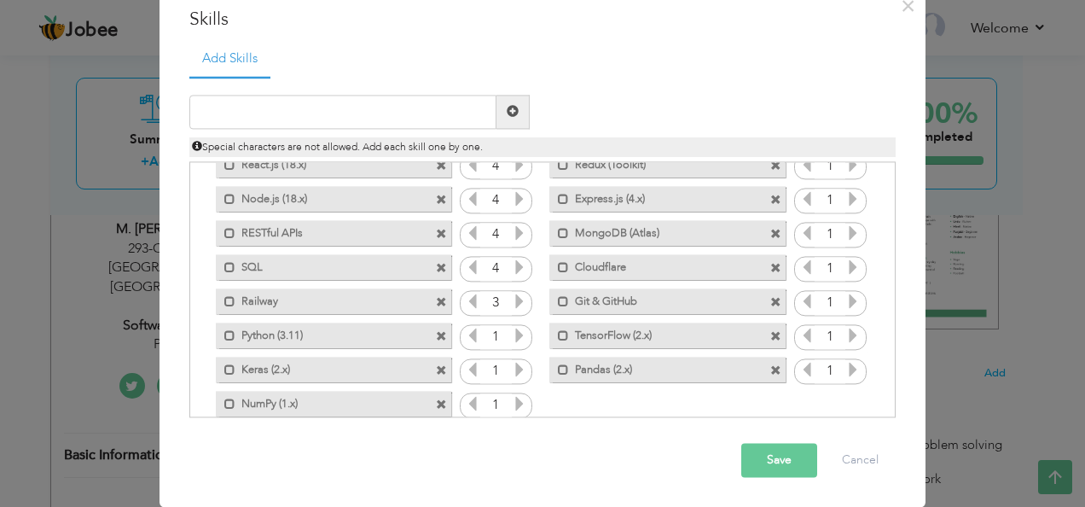
click at [512, 331] on icon at bounding box center [519, 335] width 15 height 15
click at [512, 370] on icon at bounding box center [519, 369] width 15 height 15
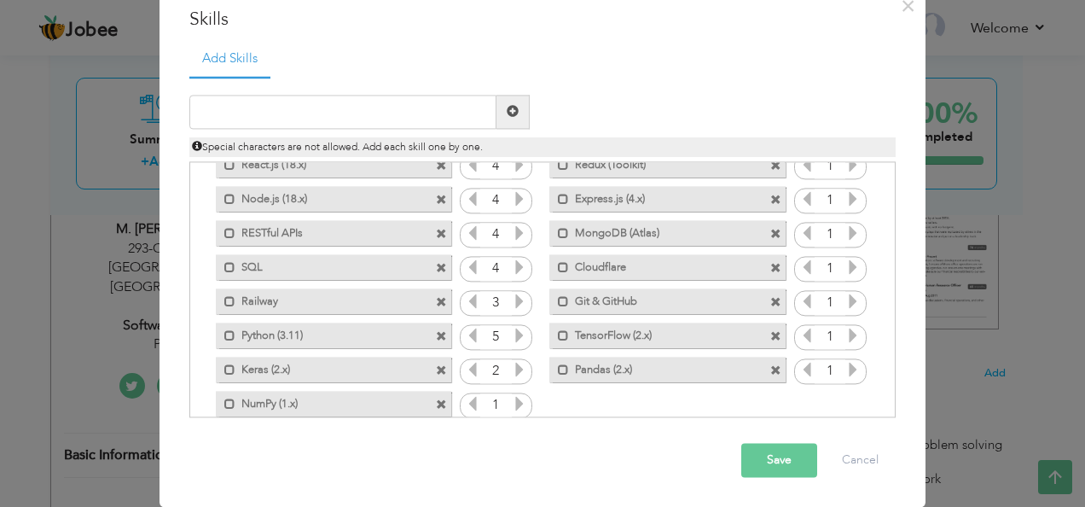
click at [512, 370] on icon at bounding box center [519, 369] width 15 height 15
click at [512, 404] on icon at bounding box center [519, 403] width 15 height 15
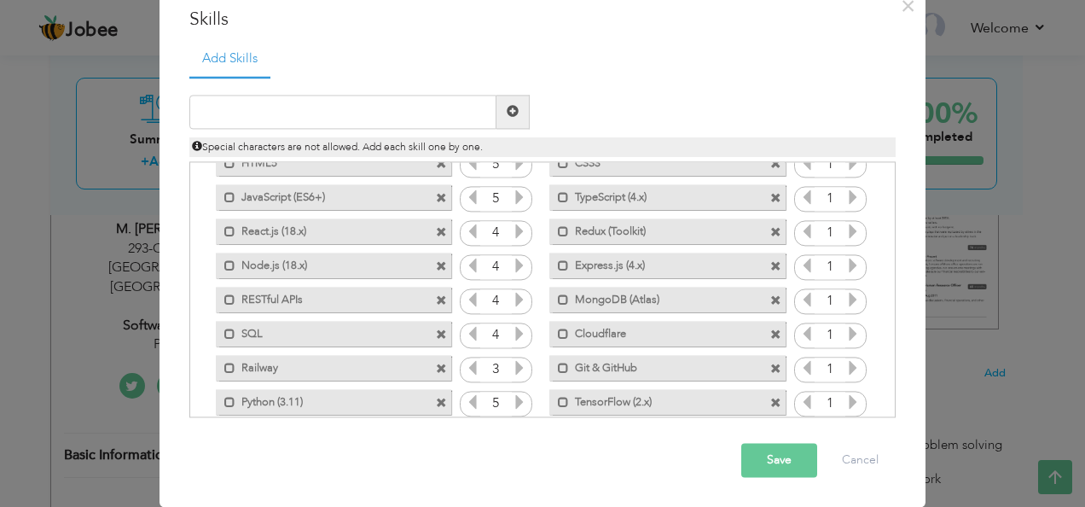
scroll to position [0, 0]
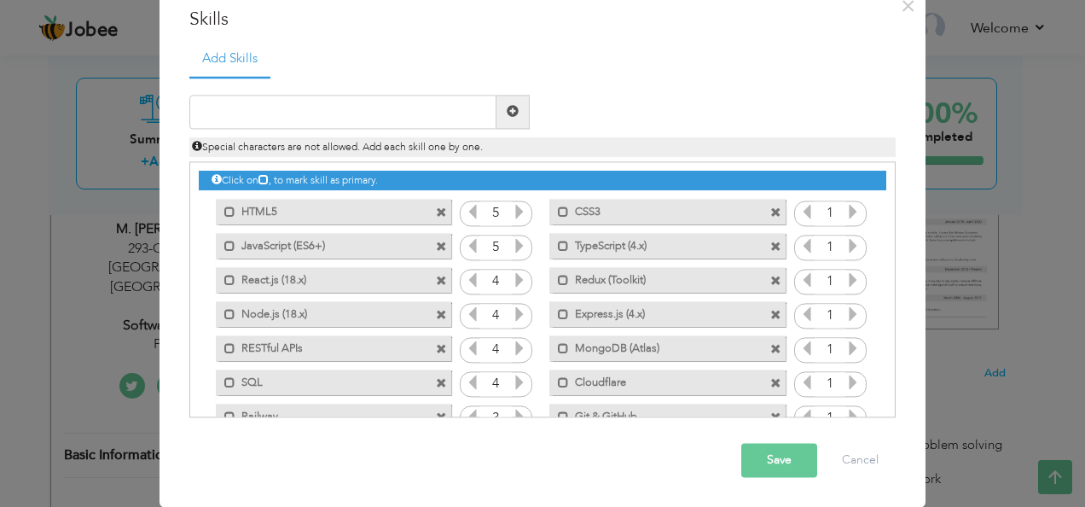
click at [848, 212] on icon at bounding box center [853, 211] width 15 height 15
click at [799, 213] on icon at bounding box center [806, 211] width 15 height 15
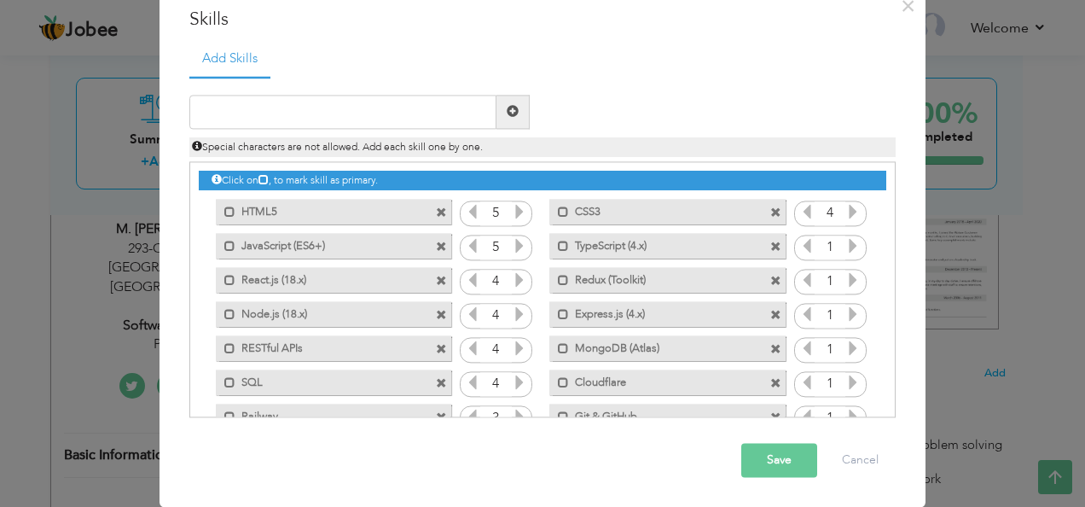
click at [846, 241] on icon at bounding box center [853, 245] width 15 height 15
click at [799, 247] on icon at bounding box center [806, 245] width 15 height 15
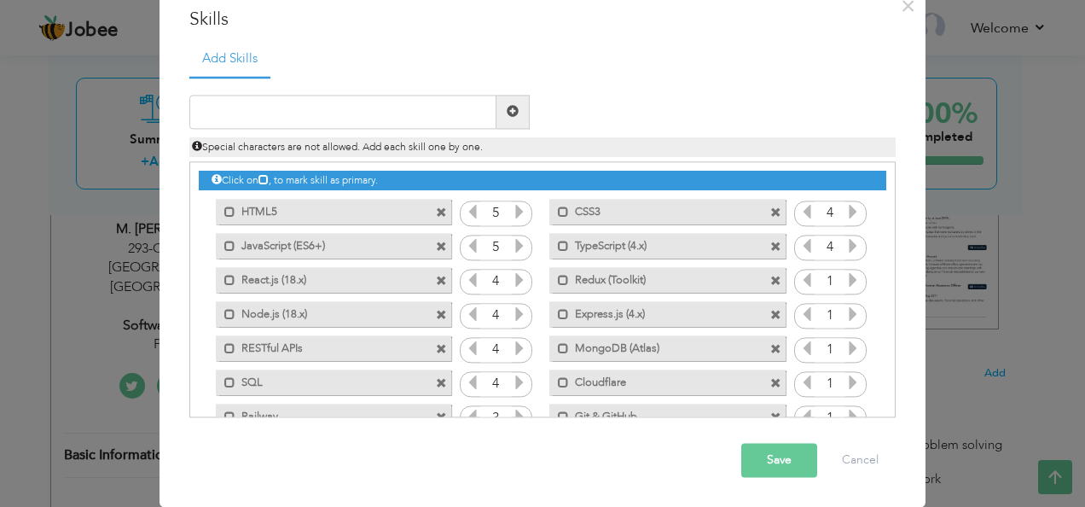
click at [846, 277] on icon at bounding box center [853, 279] width 15 height 15
click at [846, 319] on icon at bounding box center [853, 313] width 15 height 15
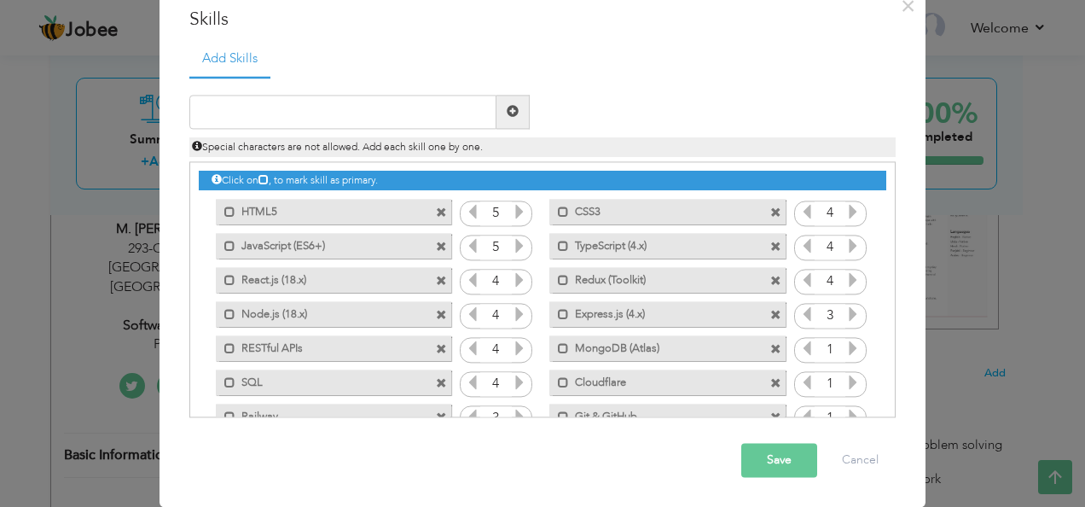
click at [846, 319] on icon at bounding box center [853, 313] width 15 height 15
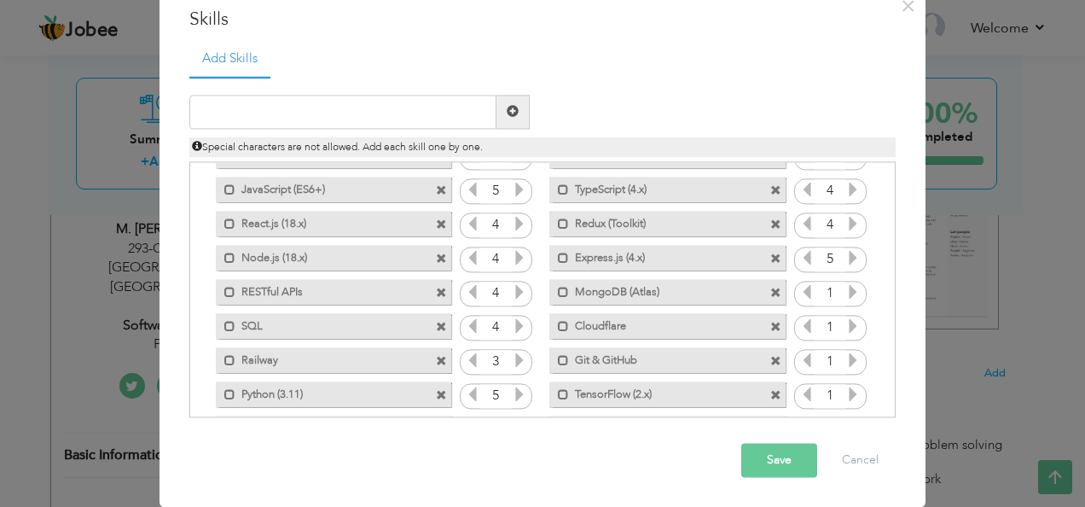
scroll to position [59, 0]
click at [846, 283] on icon at bounding box center [853, 289] width 15 height 15
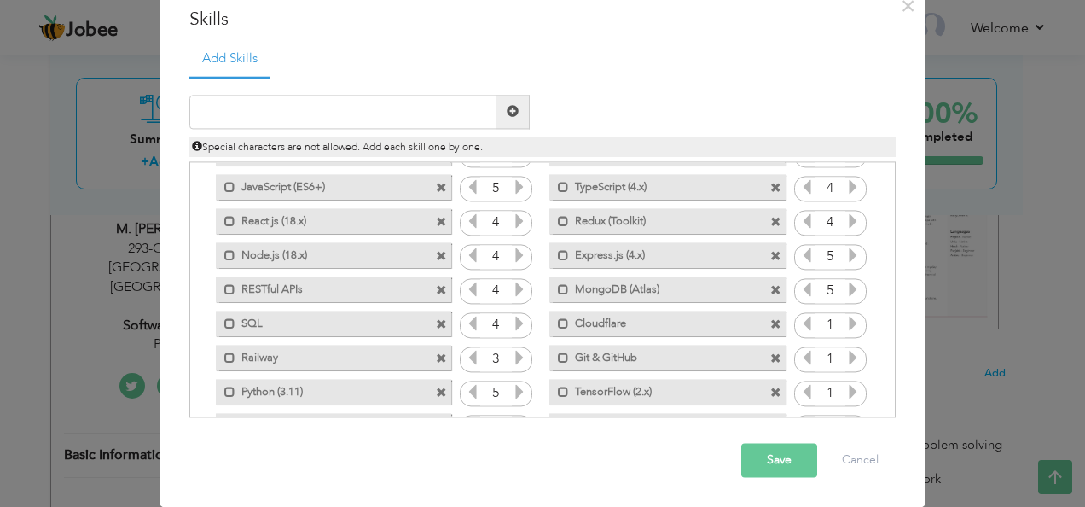
click at [846, 318] on icon at bounding box center [853, 323] width 15 height 15
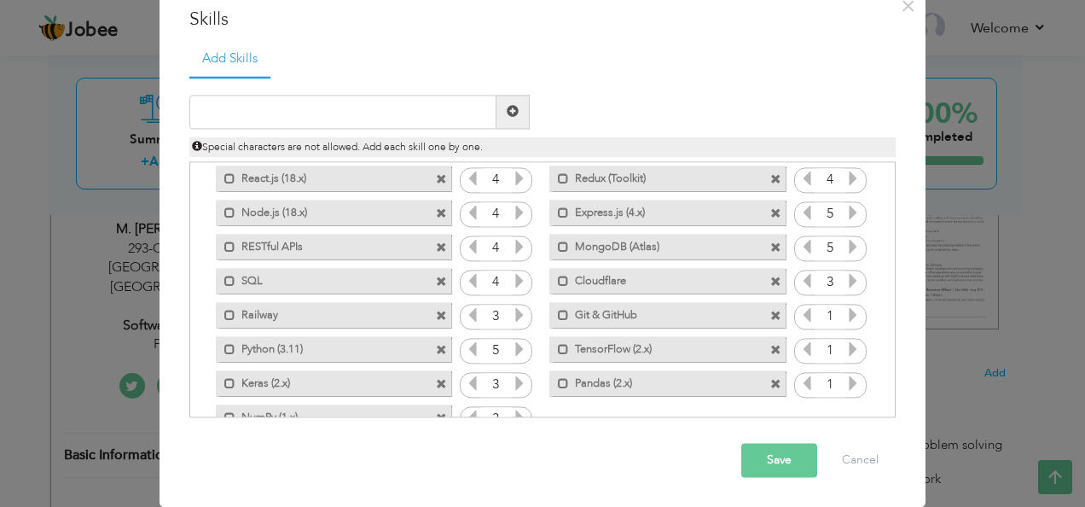
scroll to position [103, 0]
click at [846, 313] on icon at bounding box center [853, 312] width 15 height 15
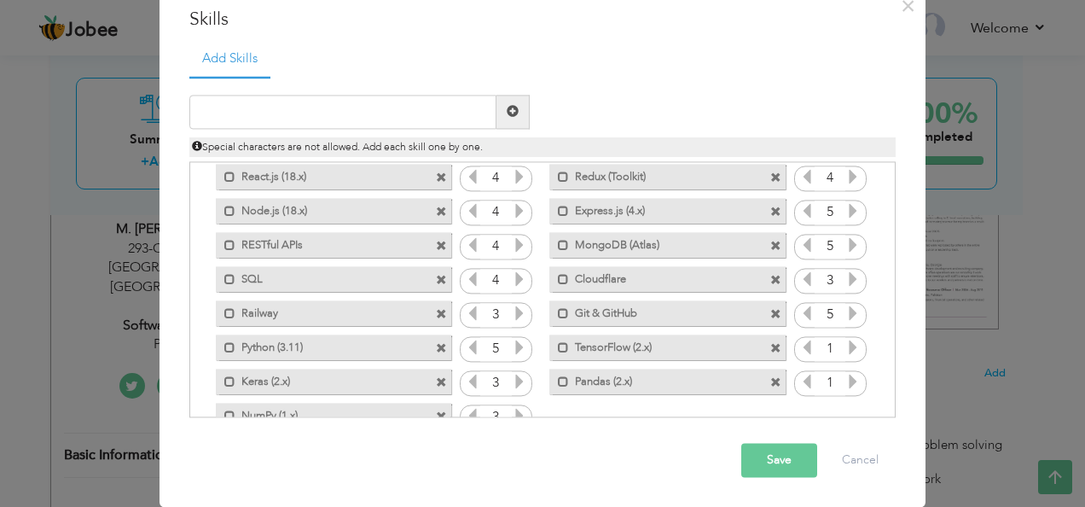
click at [849, 340] on icon at bounding box center [853, 347] width 15 height 15
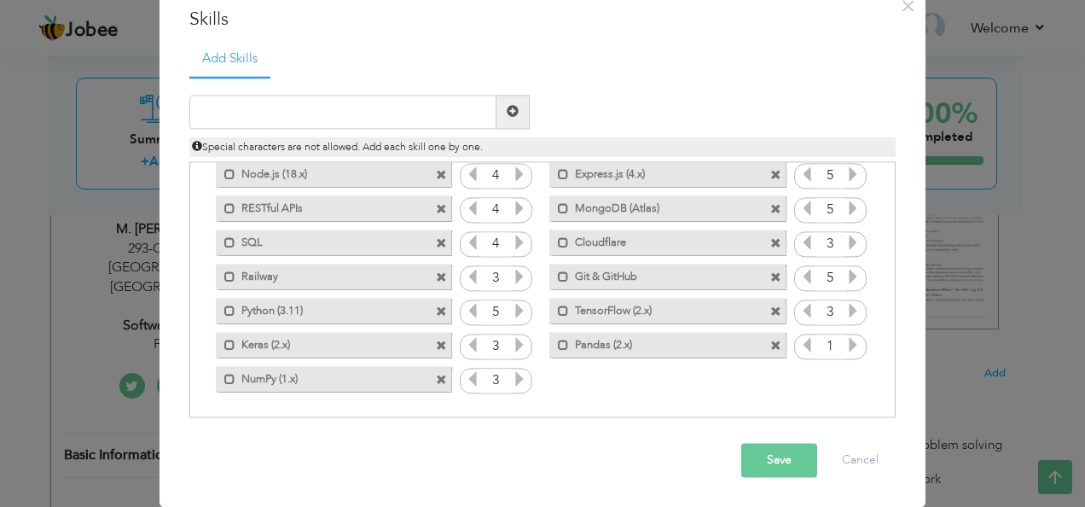
click at [846, 340] on icon at bounding box center [853, 344] width 15 height 15
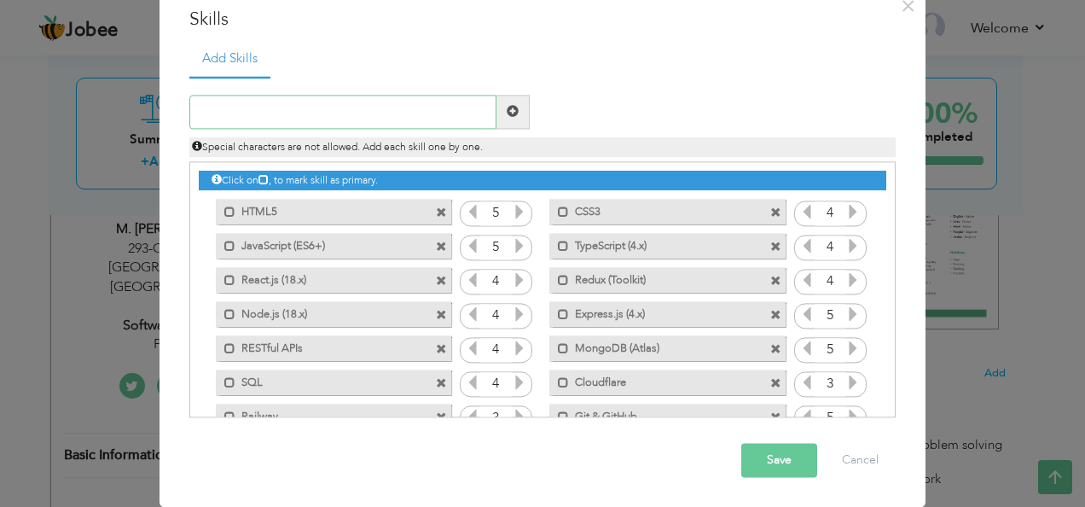
click at [311, 112] on input "text" at bounding box center [342, 112] width 307 height 34
type input "Vibe [PERSON_NAME]"
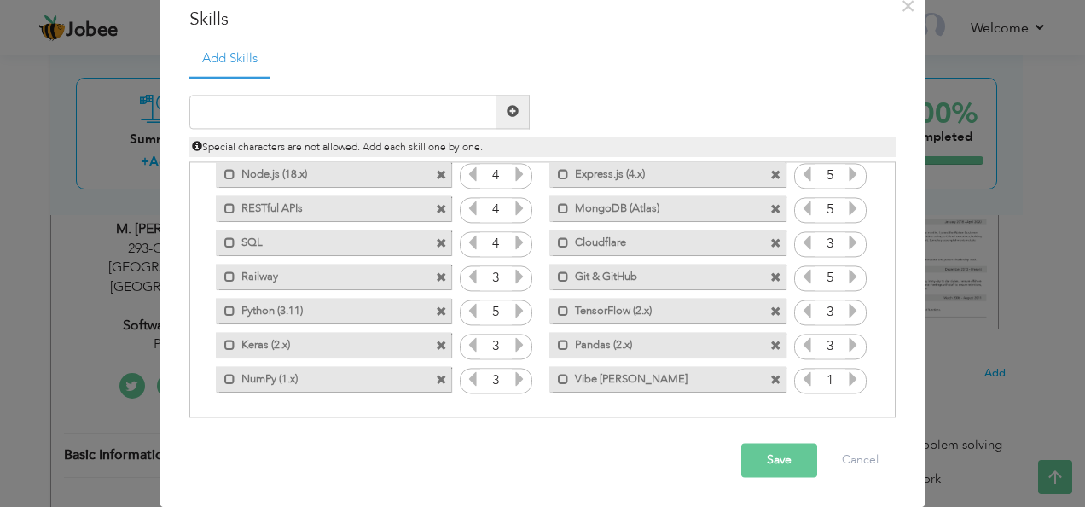
click at [846, 386] on icon at bounding box center [853, 378] width 15 height 15
click at [424, 95] on div at bounding box center [359, 112] width 340 height 34
click at [424, 104] on input "text" at bounding box center [342, 112] width 307 height 34
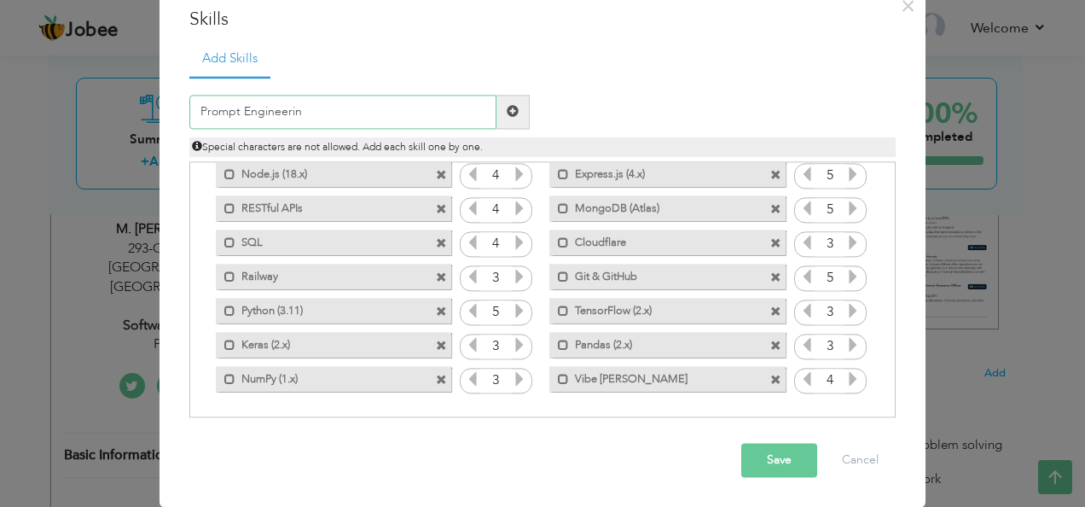
type input "Prompt Engineering"
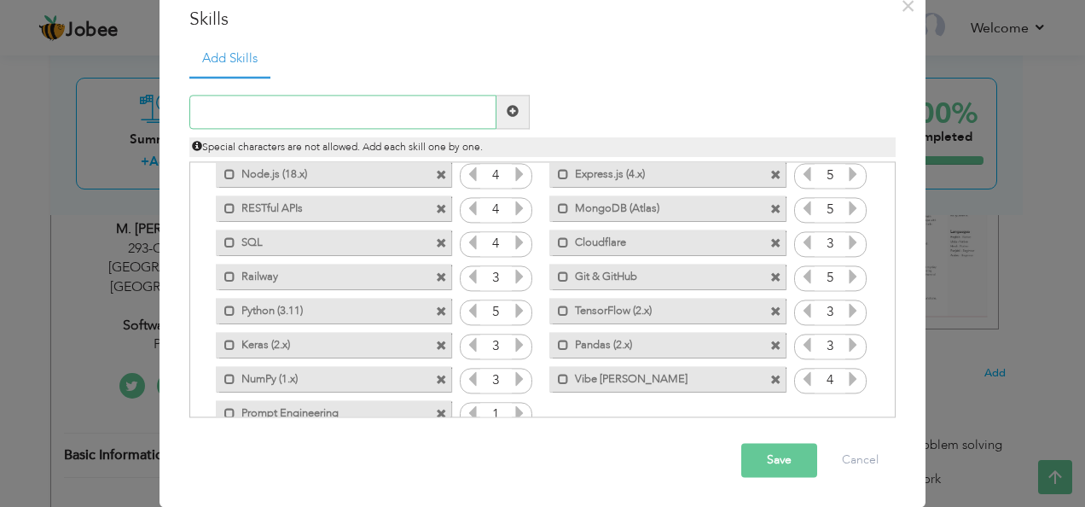
scroll to position [174, 0]
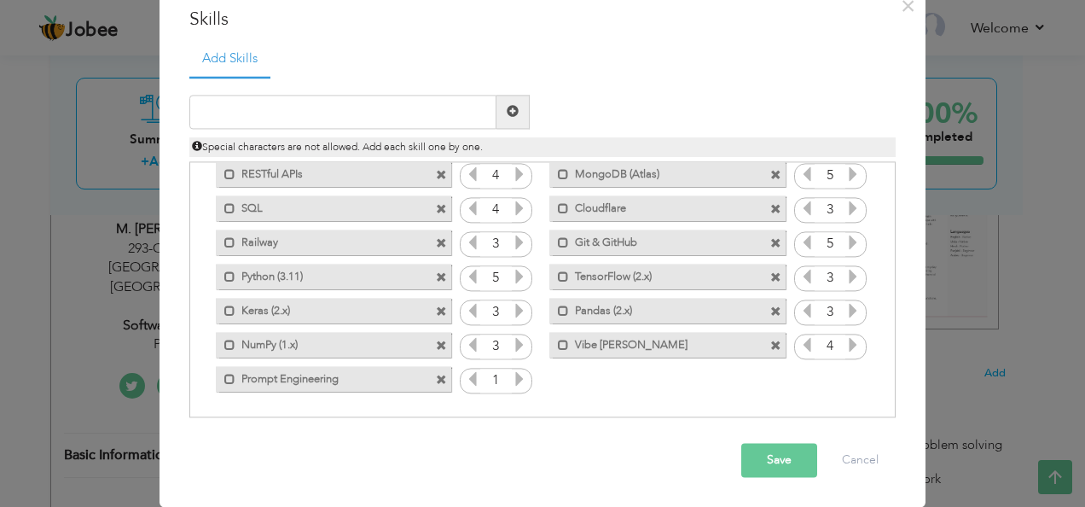
click at [512, 381] on icon at bounding box center [519, 378] width 15 height 15
click at [846, 348] on icon at bounding box center [853, 344] width 15 height 15
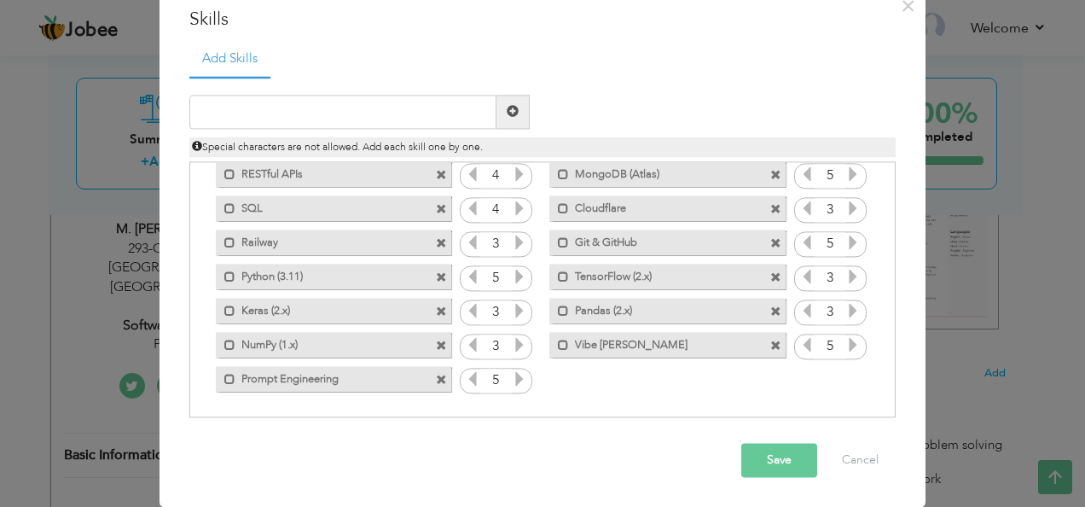
click at [783, 468] on button "Save" at bounding box center [779, 460] width 76 height 34
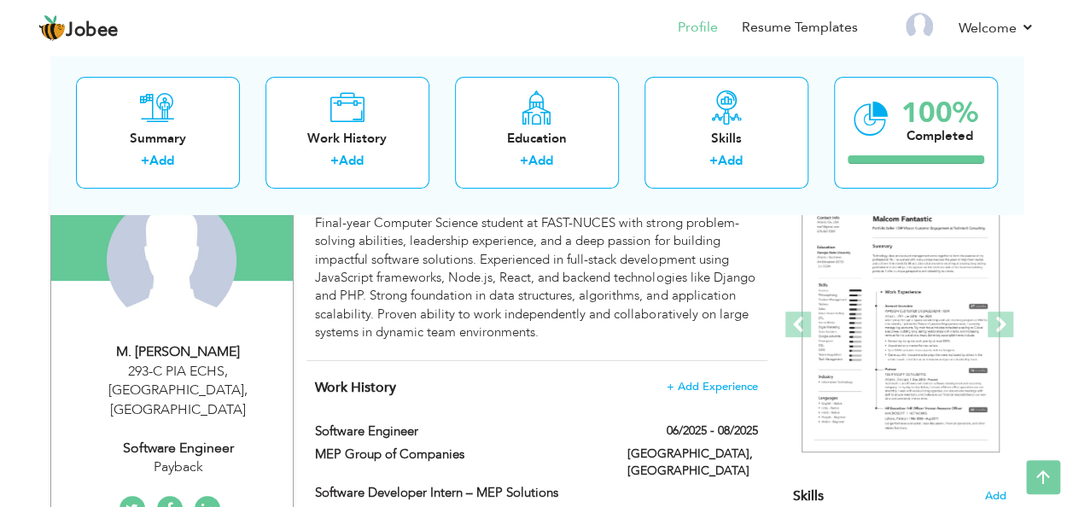
scroll to position [48, 0]
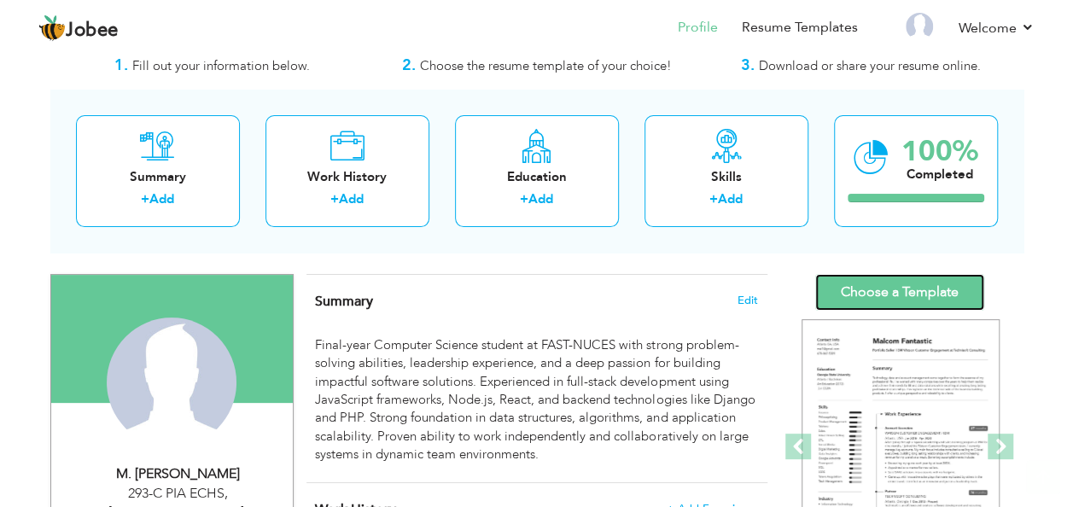
click at [880, 297] on link "Choose a Template" at bounding box center [899, 292] width 169 height 37
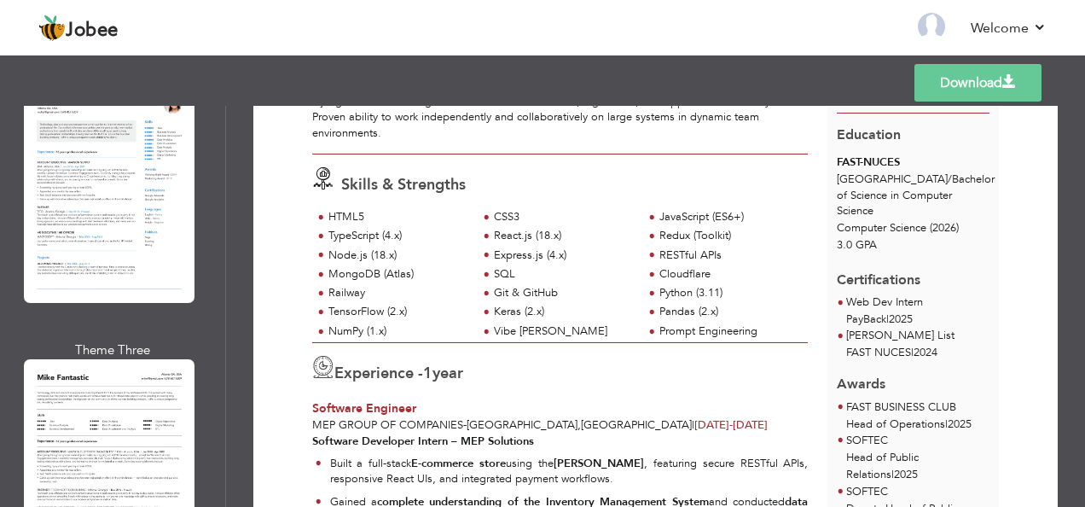
scroll to position [2157, 0]
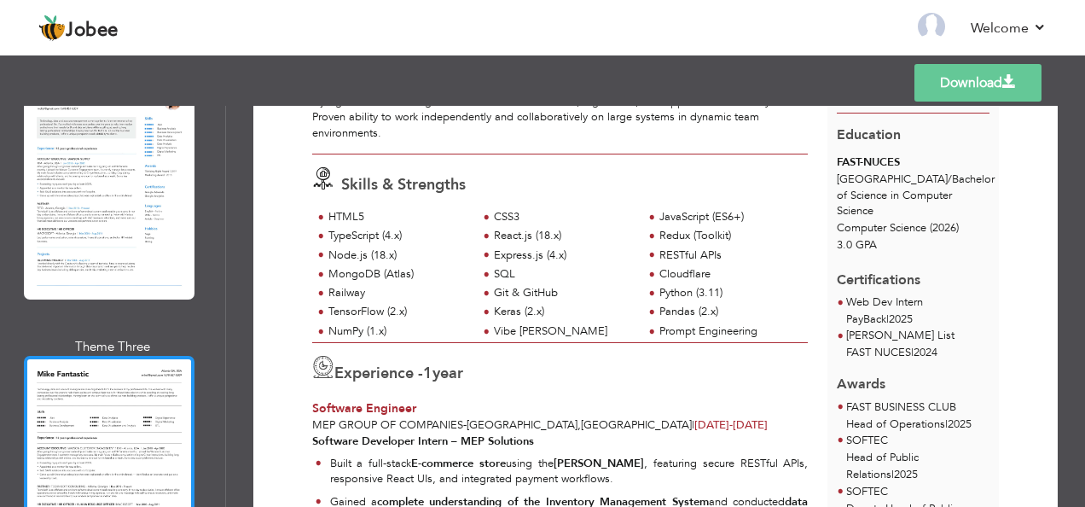
click at [128, 389] on div at bounding box center [109, 466] width 171 height 220
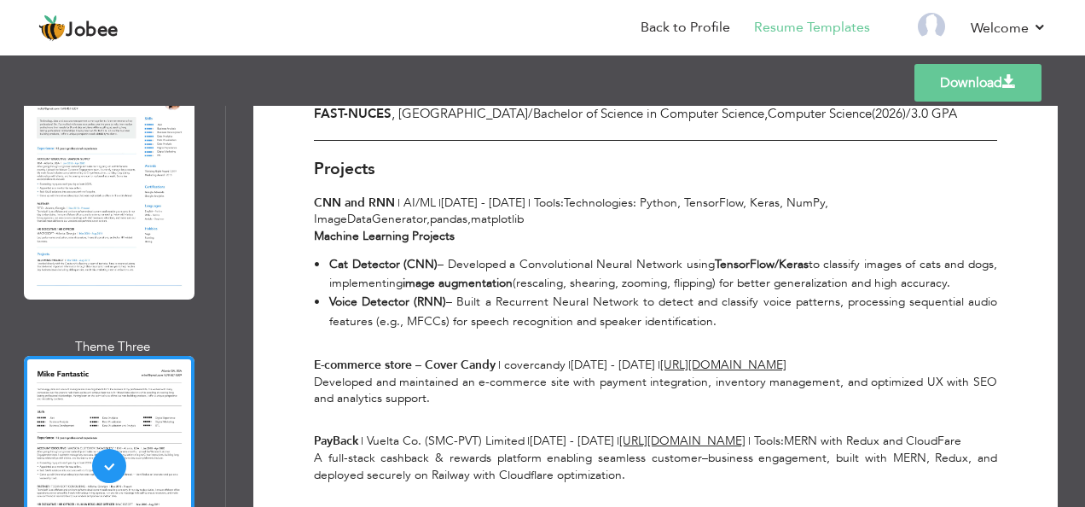
scroll to position [950, 0]
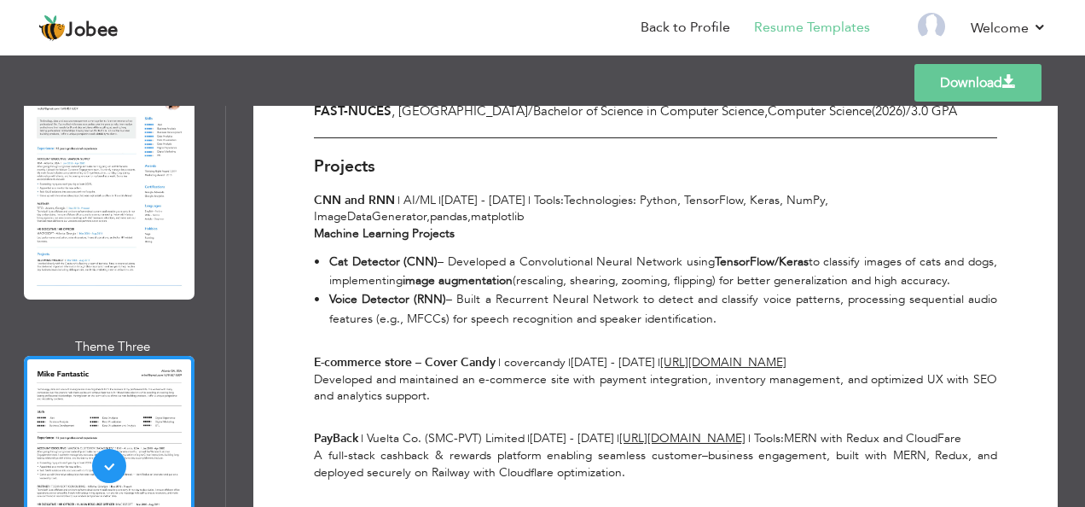
click at [344, 253] on strong "Cat Detector (CNN)" at bounding box center [383, 261] width 108 height 16
click at [679, 18] on link "Back to Profile" at bounding box center [686, 28] width 90 height 20
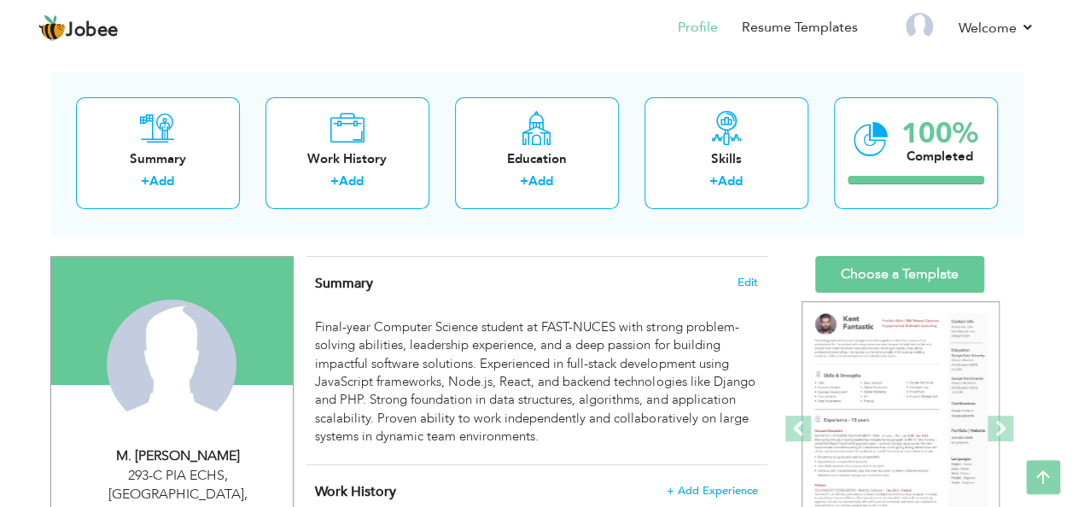
scroll to position [59, 0]
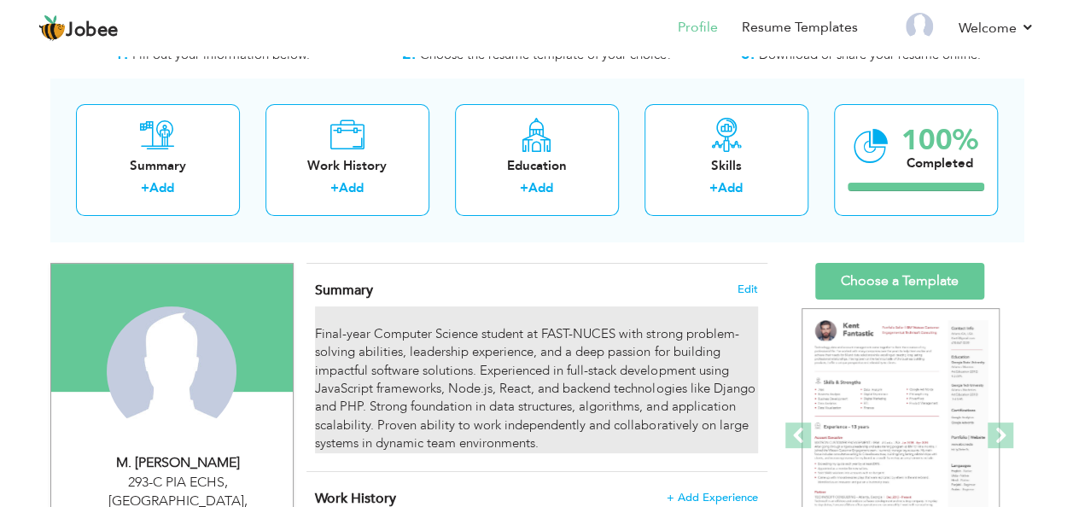
click at [474, 410] on div "Final-year Computer Science student at FAST-NUCES with strong problem-solving a…" at bounding box center [536, 379] width 442 height 146
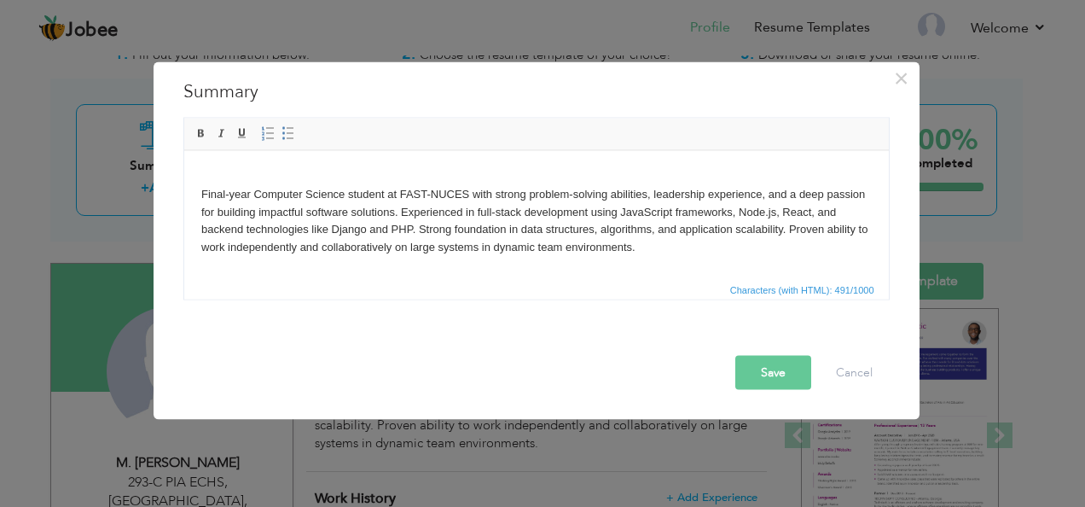
click at [781, 250] on body "Final-year Computer Science student at FAST-NUCES with strong problem-solving a…" at bounding box center [536, 211] width 671 height 89
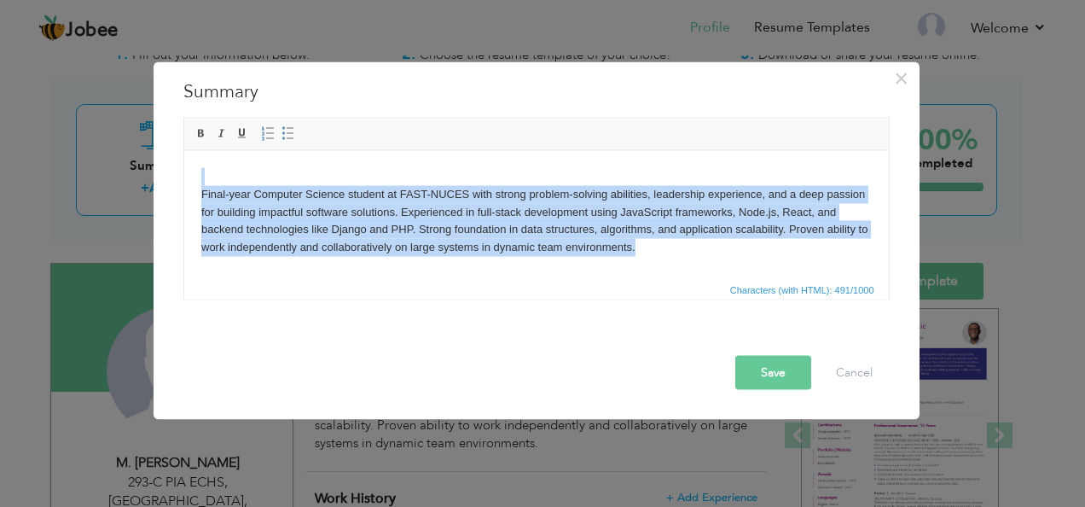
copy body "Final-year Computer Science student at FAST-NUCES with strong problem-solving a…"
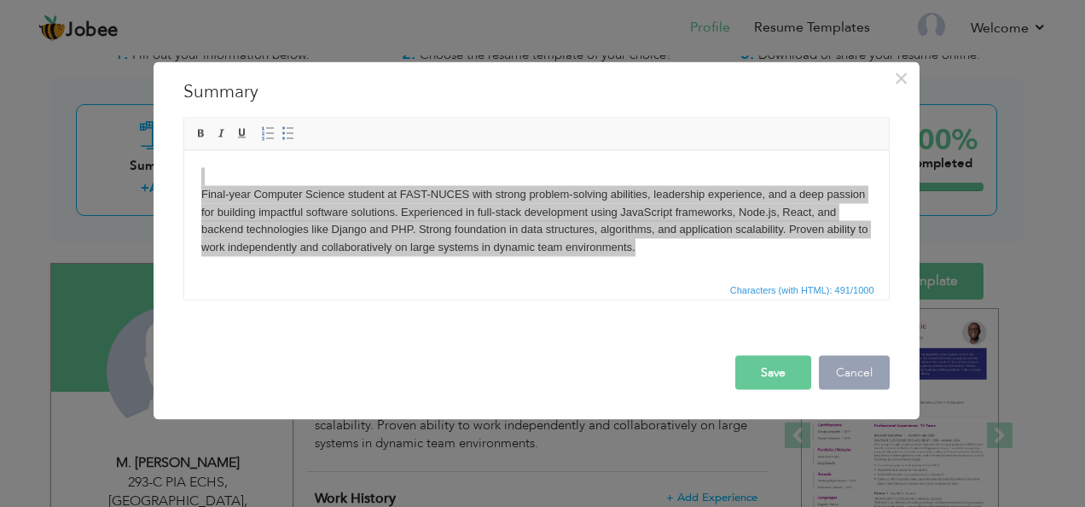
click at [872, 368] on button "Cancel" at bounding box center [854, 373] width 71 height 34
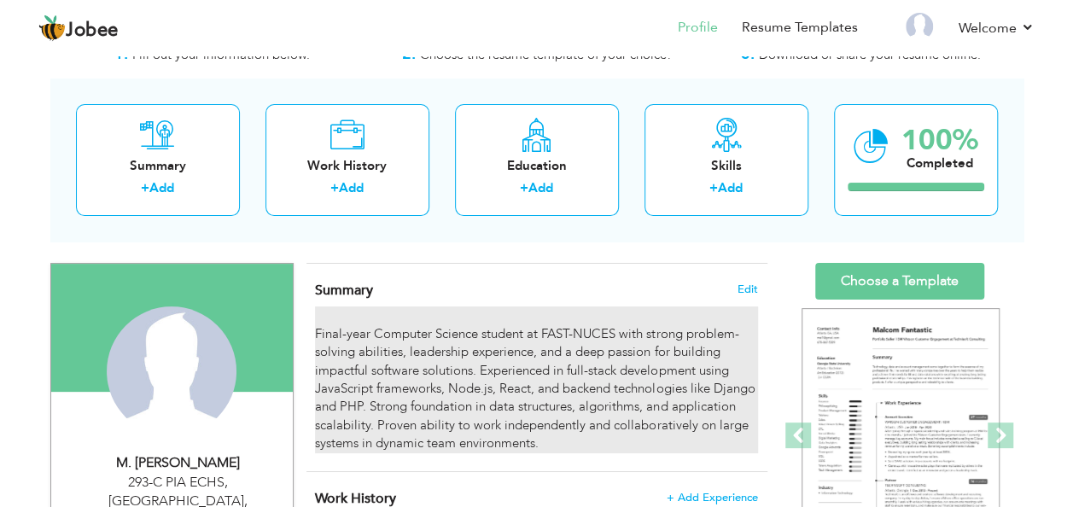
click at [434, 382] on div "Final-year Computer Science student at FAST-NUCES with strong problem-solving a…" at bounding box center [536, 379] width 442 height 146
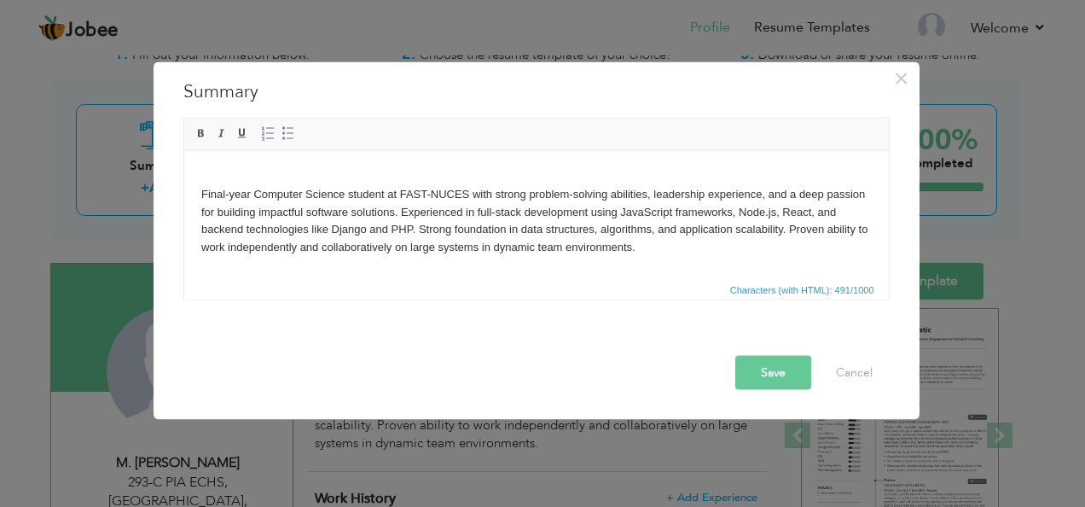
click at [527, 279] on span "Characters (with HTML): 491/1000" at bounding box center [536, 289] width 705 height 20
click at [501, 250] on body "Final-year Computer Science student at FAST-NUCES with strong problem-solving a…" at bounding box center [536, 211] width 671 height 89
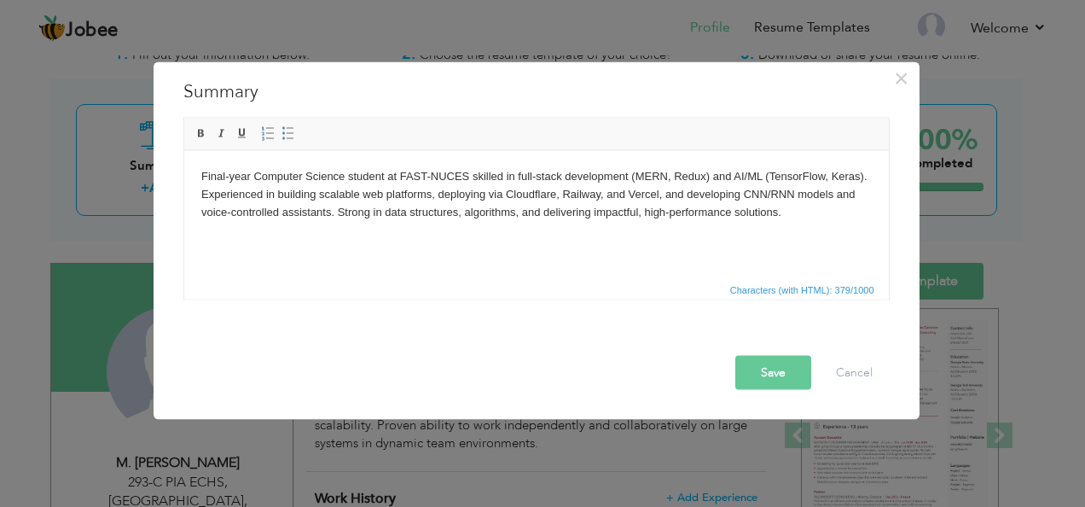
click at [768, 382] on button "Save" at bounding box center [773, 373] width 76 height 34
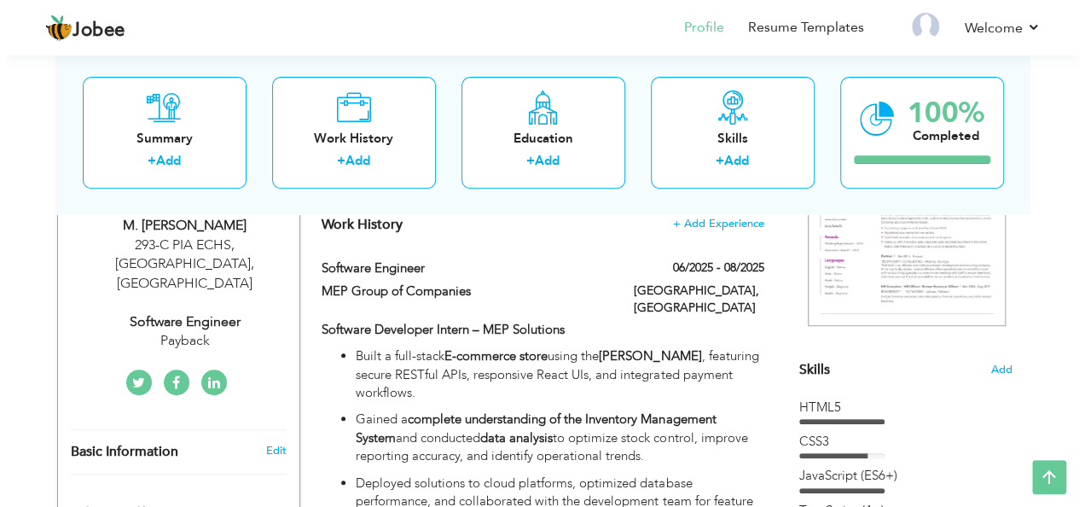
scroll to position [340, 0]
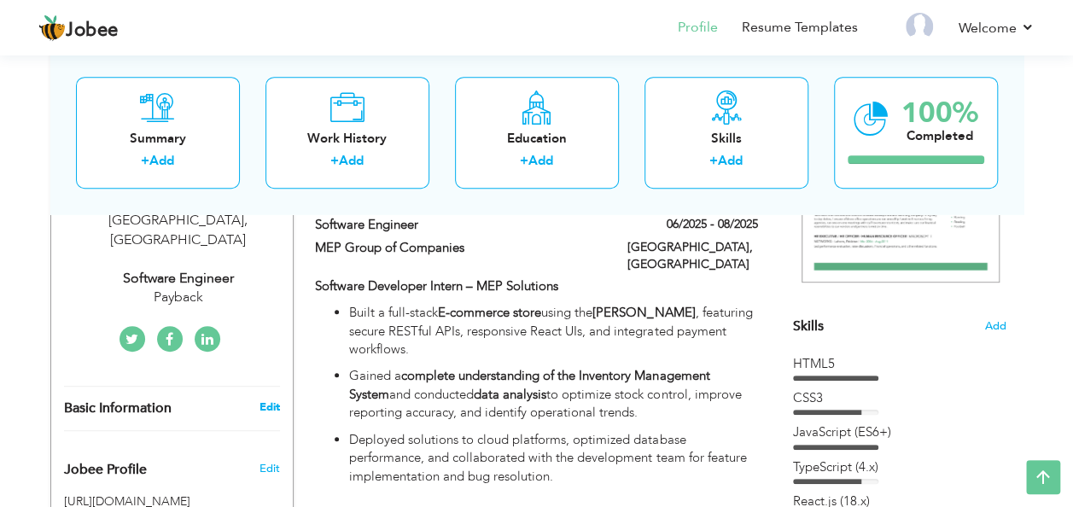
click at [268, 399] on link "Edit" at bounding box center [269, 406] width 20 height 15
type input "M. Faizan"
type input "Arif"
type input "03055363544"
select select "number:166"
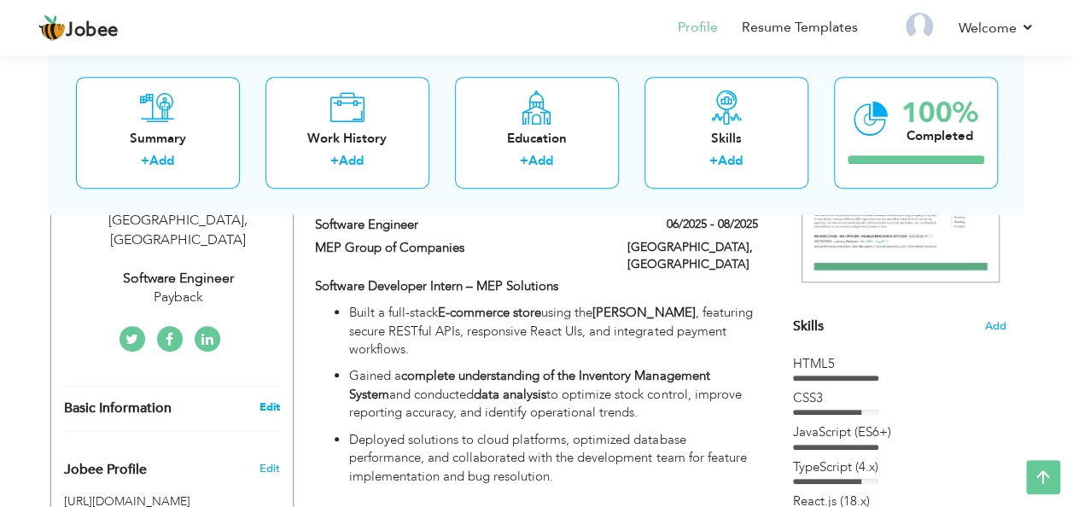
type input "293-C PIA ECHS, [GEOGRAPHIC_DATA]"
select select "number:3"
type input "Payback"
type input "Software Engineer"
type input "[DOMAIN_NAME][URL][PERSON_NAME]"
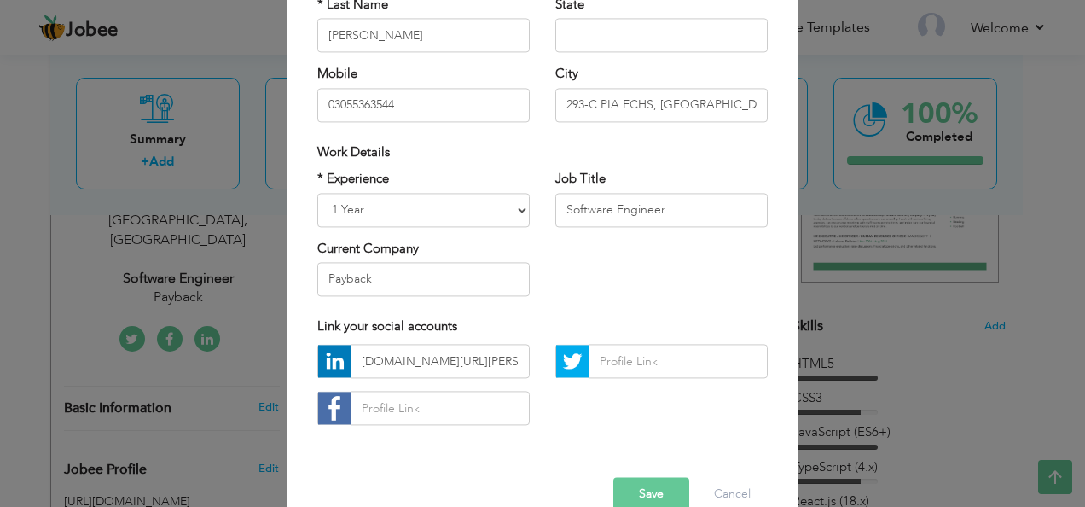
scroll to position [255, 0]
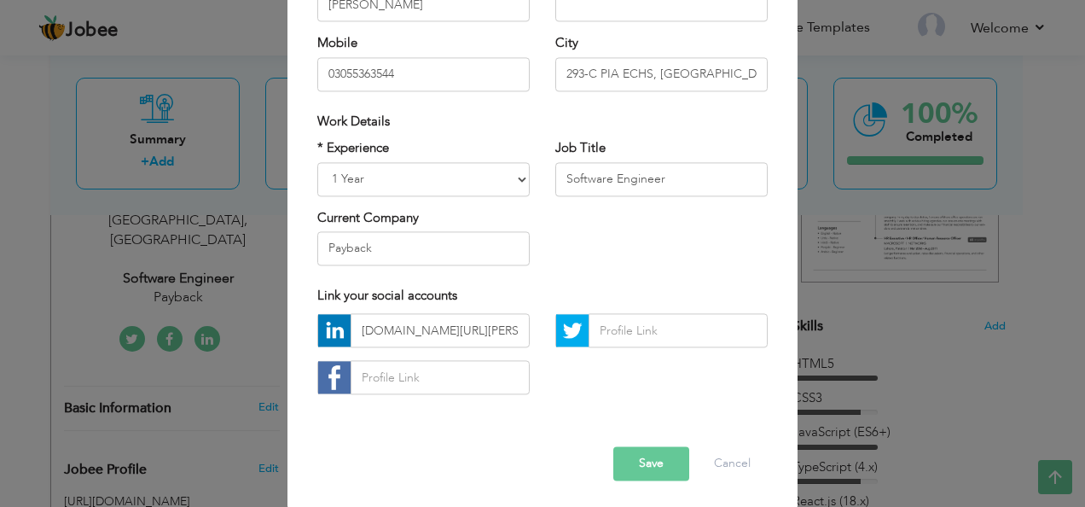
click at [654, 457] on button "Save" at bounding box center [651, 464] width 76 height 34
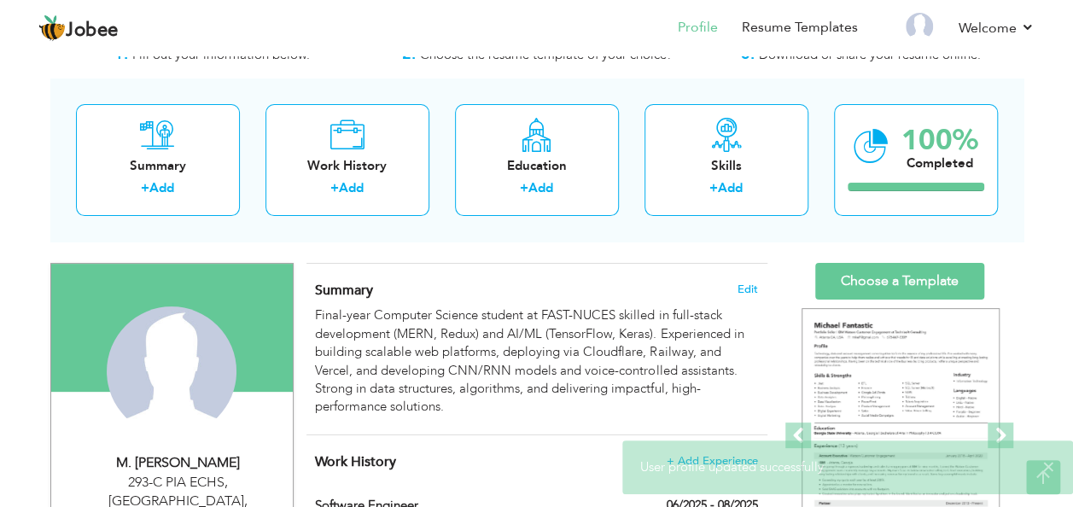
scroll to position [58, 0]
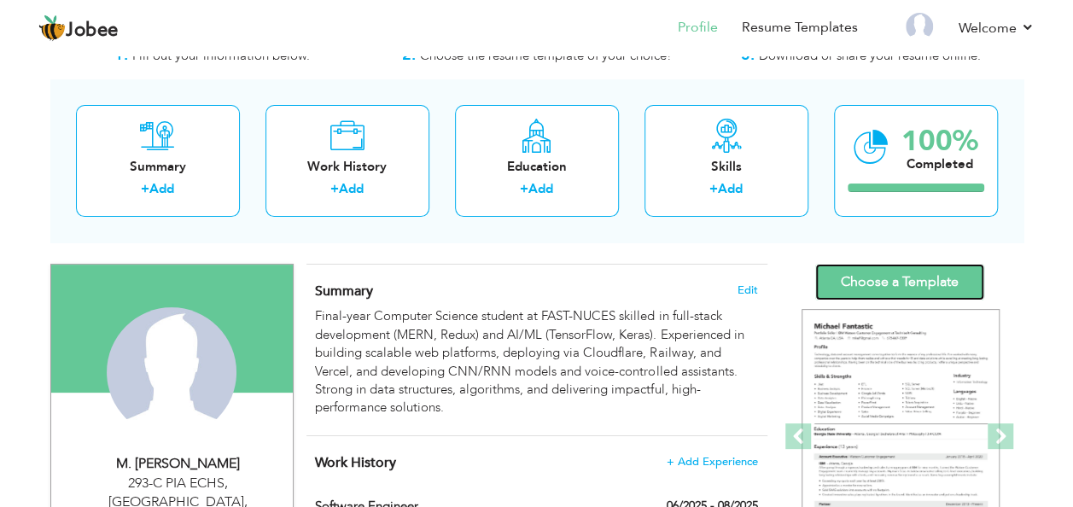
click at [907, 264] on link "Choose a Template" at bounding box center [899, 282] width 169 height 37
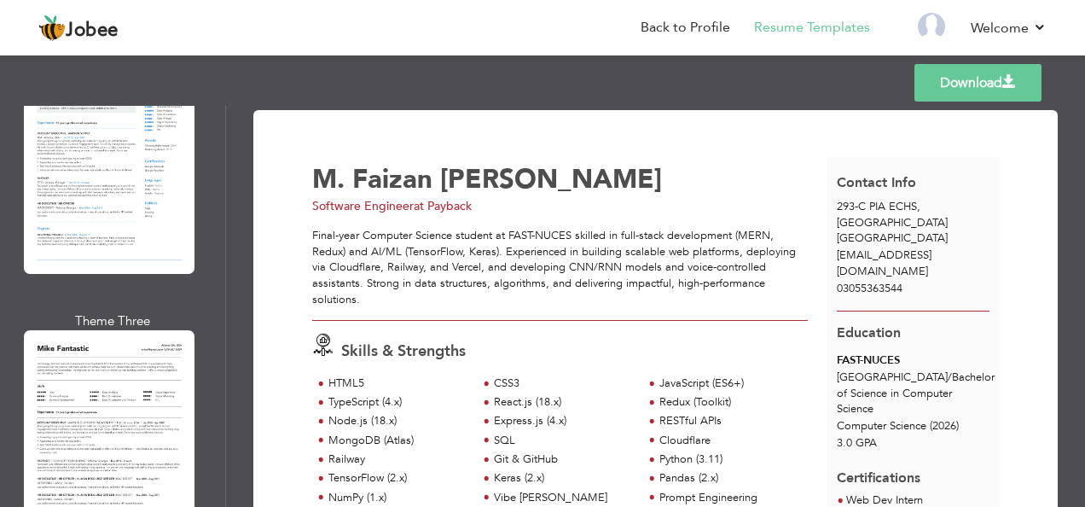
scroll to position [2183, 0]
click at [77, 371] on div at bounding box center [109, 440] width 171 height 220
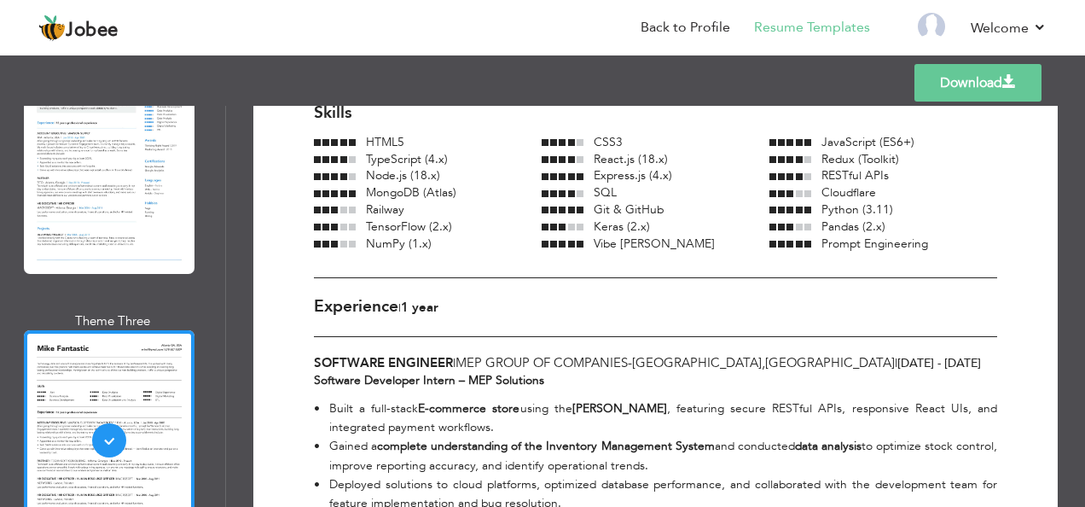
scroll to position [290, 0]
click at [409, 353] on span "Software Engineer" at bounding box center [383, 361] width 139 height 17
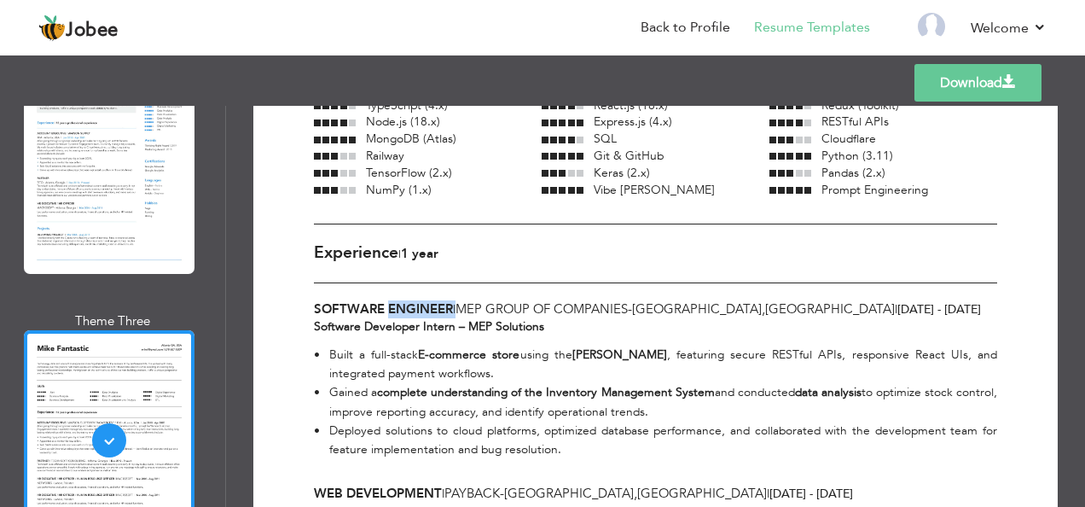
scroll to position [451, 0]
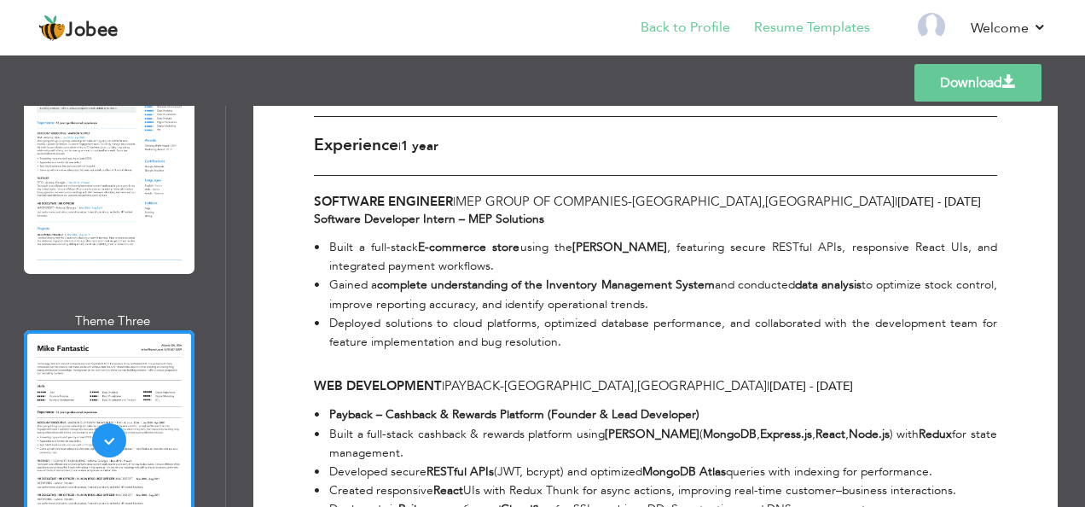
click at [691, 38] on li "Back to Profile" at bounding box center [673, 29] width 113 height 46
click at [691, 34] on link "Back to Profile" at bounding box center [686, 28] width 90 height 20
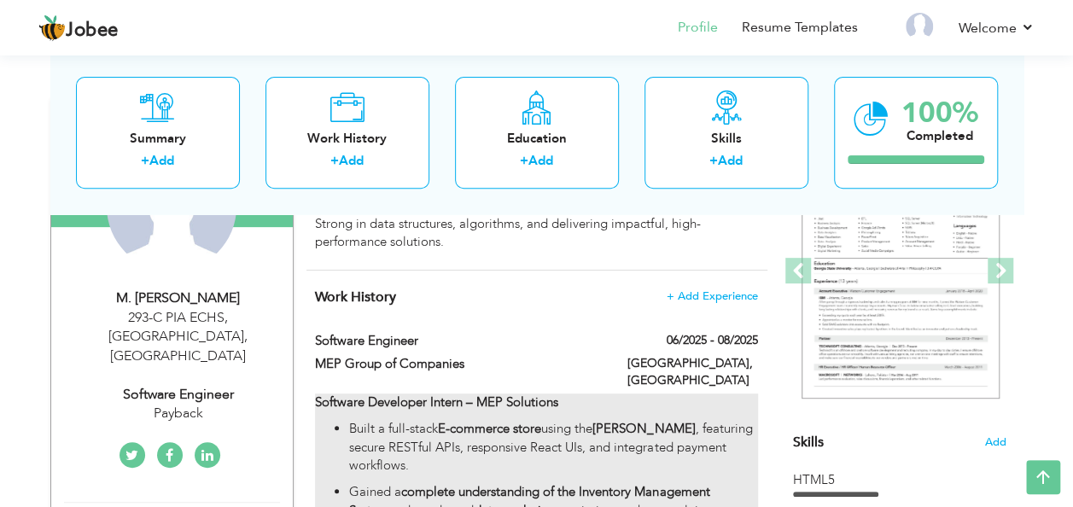
click at [509, 399] on div "Software Developer Intern – MEP Solutions Built a full-stack E-commerce store u…" at bounding box center [536, 497] width 442 height 208
type input "Software Engineer"
type input "MEP Group of Companies"
type input "06/2025"
type input "08/2025"
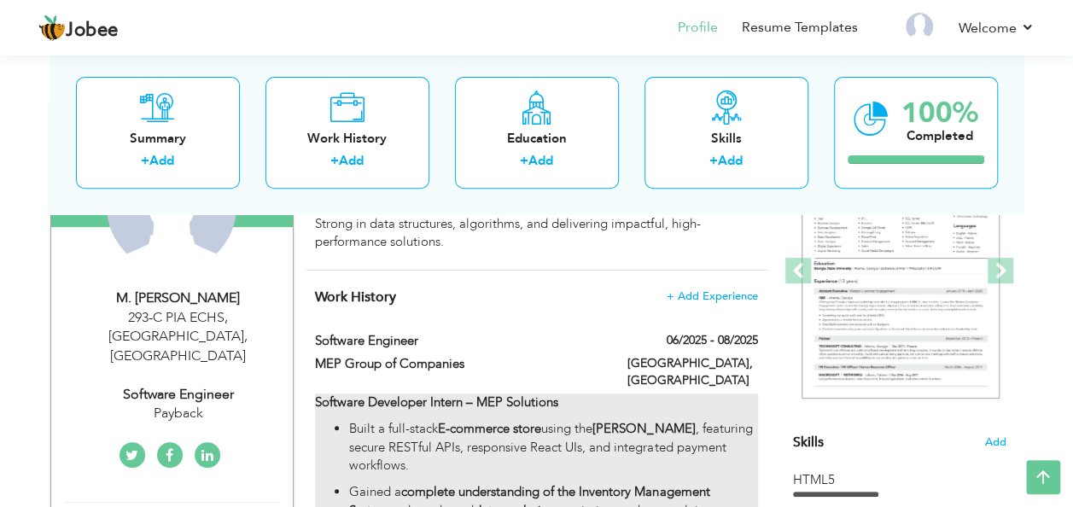
type input "[GEOGRAPHIC_DATA]"
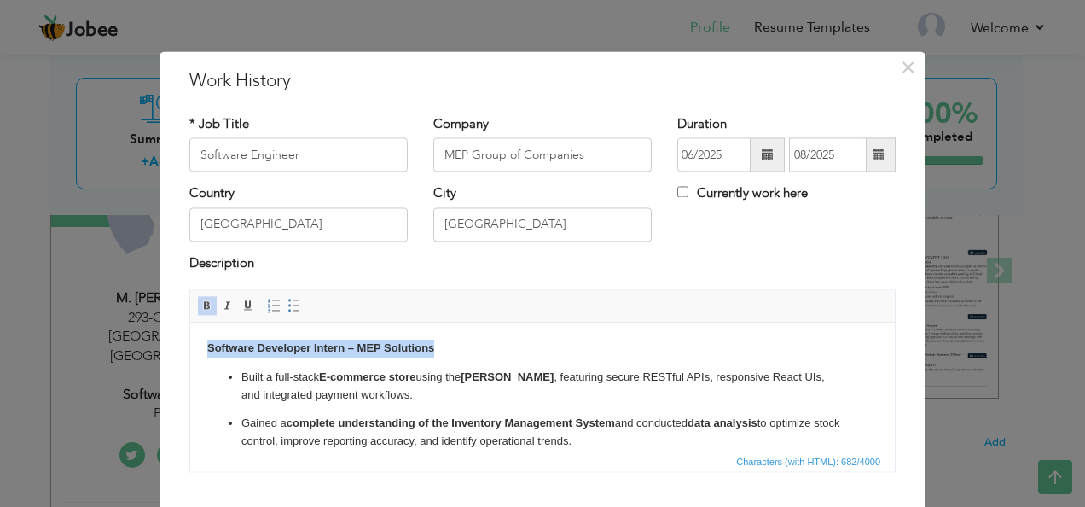
drag, startPoint x: 444, startPoint y: 355, endPoint x: 171, endPoint y: 347, distance: 272.3
click at [190, 347] on html "Software Developer Intern – MEP Solutions Built a full-stack E-commerce store u…" at bounding box center [542, 419] width 705 height 192
click at [356, 145] on input "Software Engineer" at bounding box center [298, 155] width 218 height 34
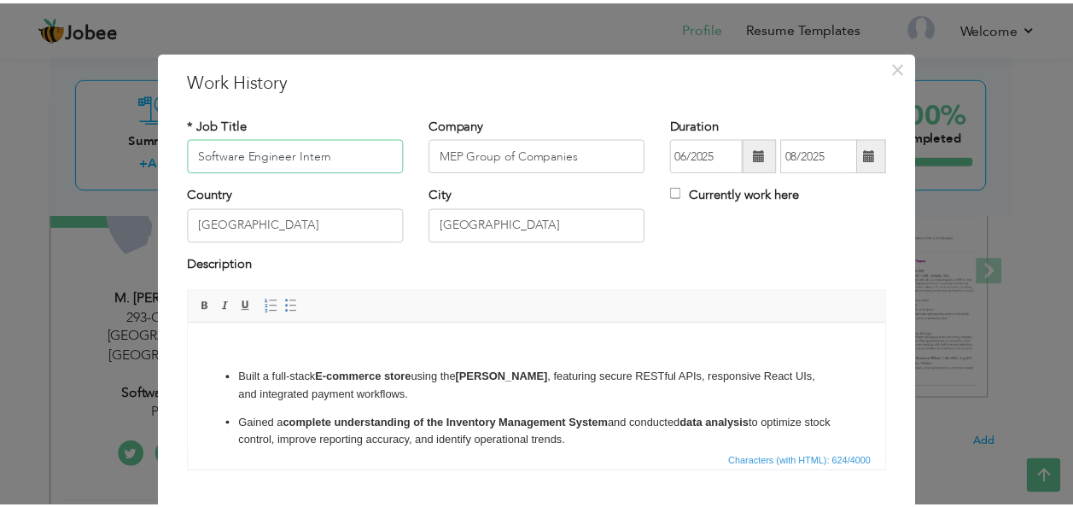
scroll to position [102, 0]
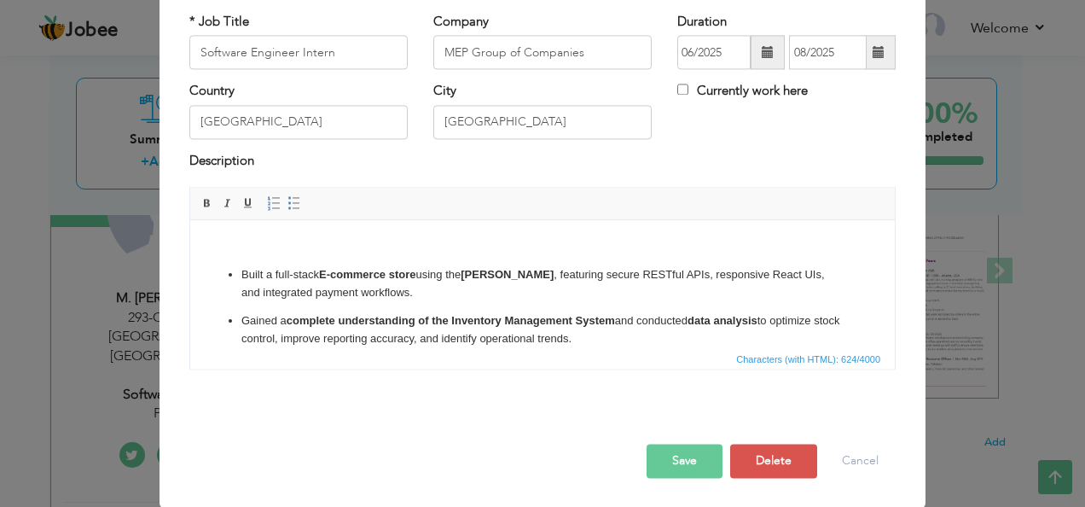
click at [669, 471] on button "Save" at bounding box center [685, 462] width 76 height 34
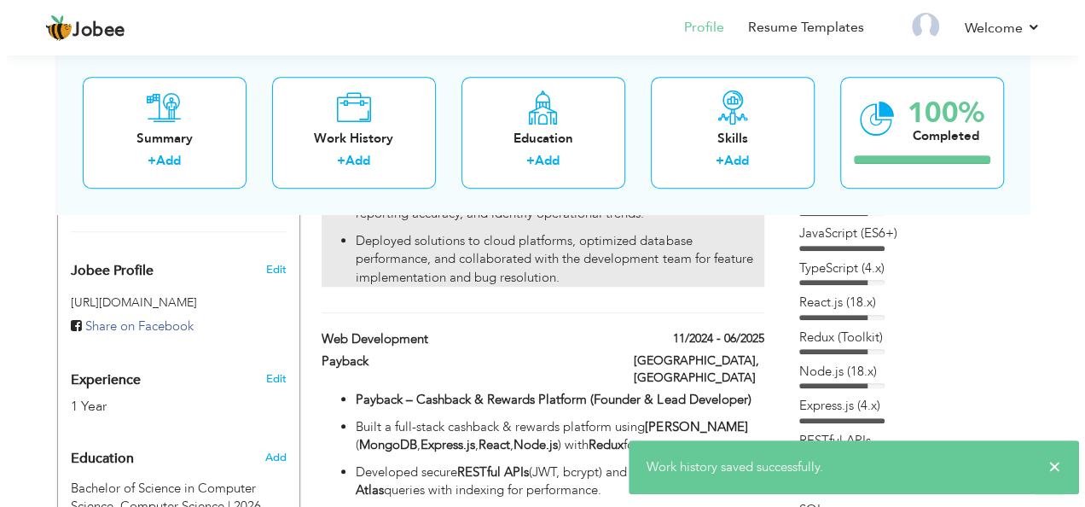
scroll to position [542, 0]
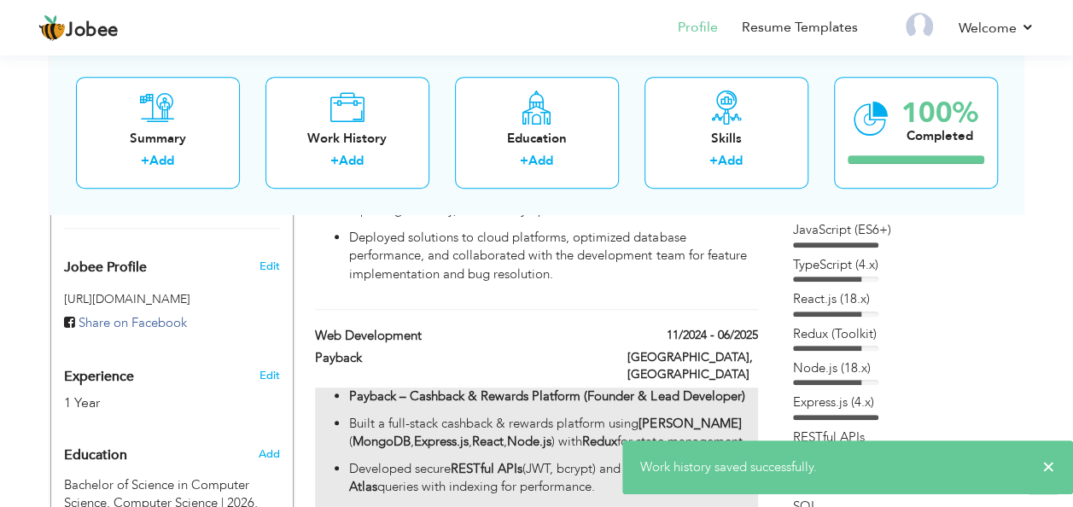
click at [528, 387] on ul "Payback – Cashback & Rewards Platform (Founder & Lead Developer) Built a full-s…" at bounding box center [536, 486] width 442 height 199
type input "Web Development"
type input "Payback"
type input "11/2024"
type input "06/2025"
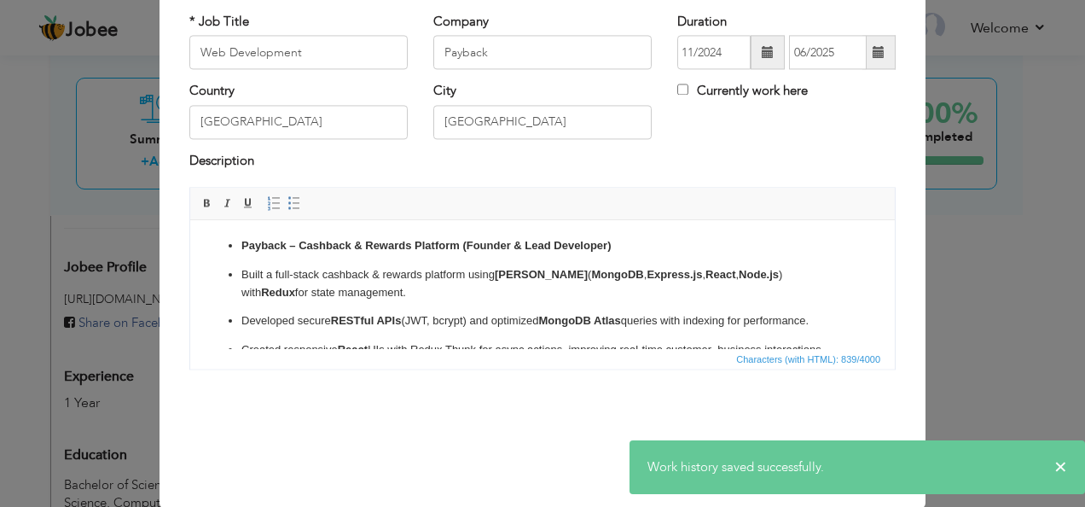
scroll to position [0, 0]
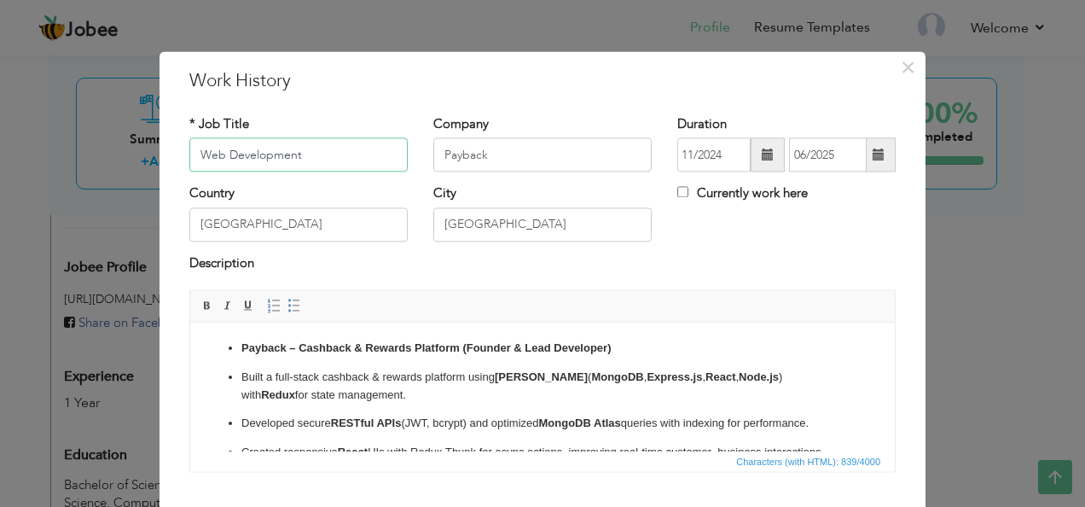
click at [345, 163] on input "Web Development" at bounding box center [298, 155] width 218 height 34
type input "Web Development Intern"
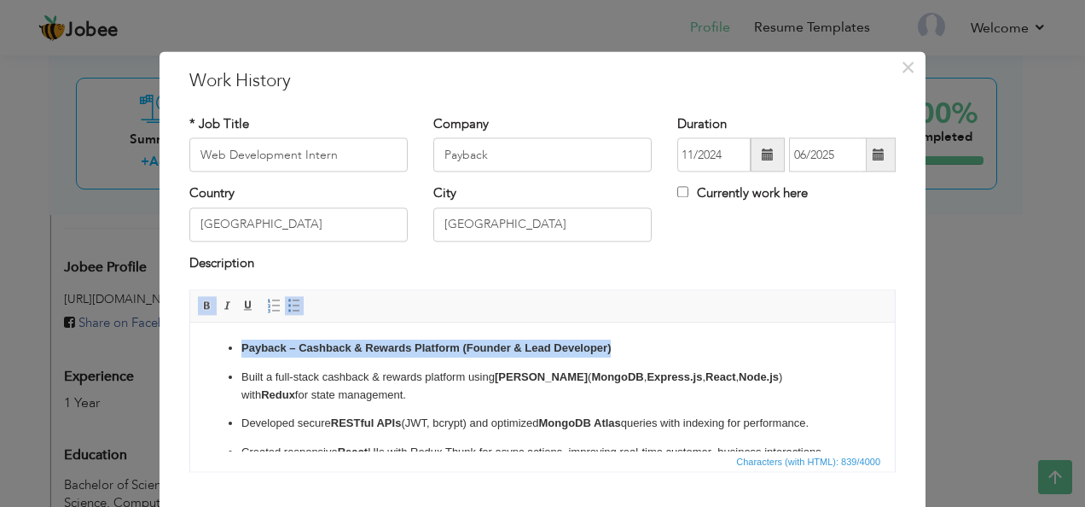
drag, startPoint x: 622, startPoint y: 346, endPoint x: 231, endPoint y: 343, distance: 390.8
click at [241, 343] on li "Payback – Cashback & Rewards Platform (Founder & Lead Developer)" at bounding box center [542, 349] width 602 height 18
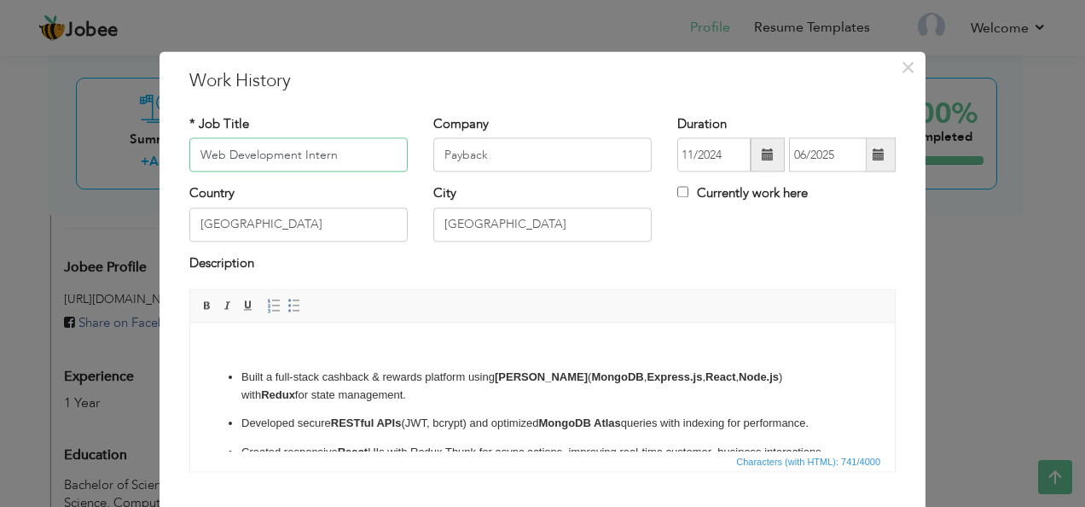
click at [353, 152] on input "Web Development Intern" at bounding box center [298, 155] width 218 height 34
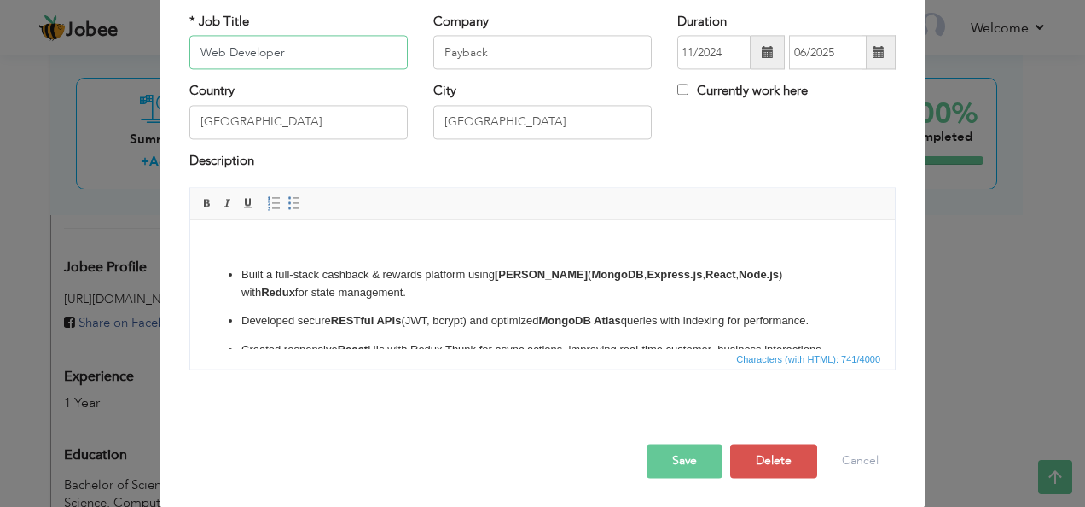
scroll to position [102, 0]
type input "Web Developer"
click at [320, 257] on body "Built a full-stack cashback & rewards platform using MERN stack ( MongoDB , Exp…" at bounding box center [542, 312] width 671 height 151
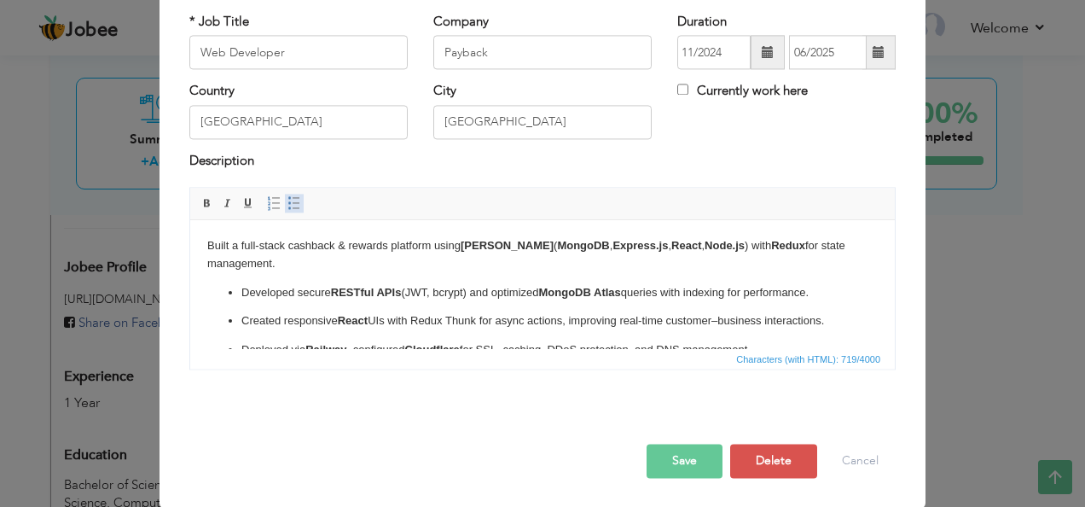
click at [288, 205] on span at bounding box center [295, 204] width 14 height 14
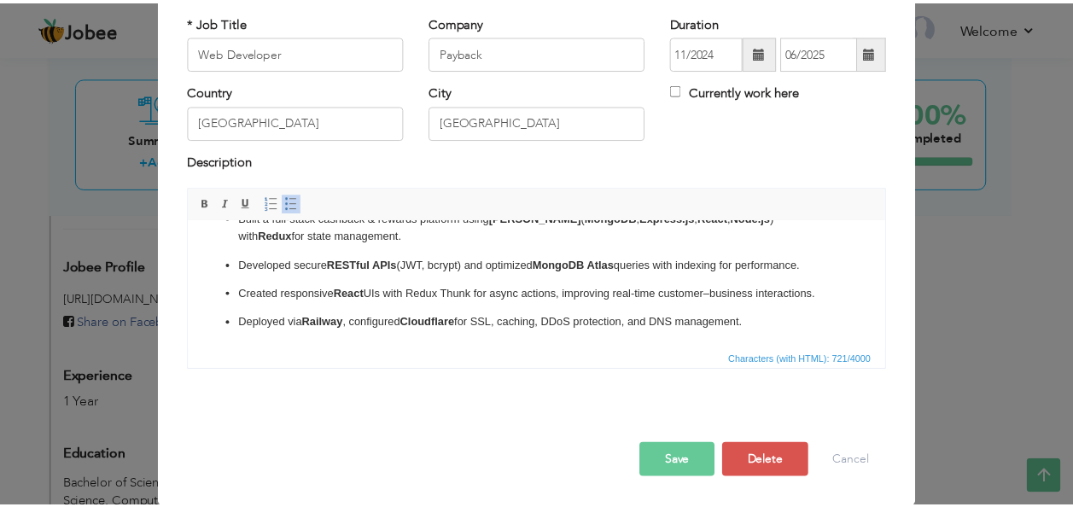
scroll to position [0, 0]
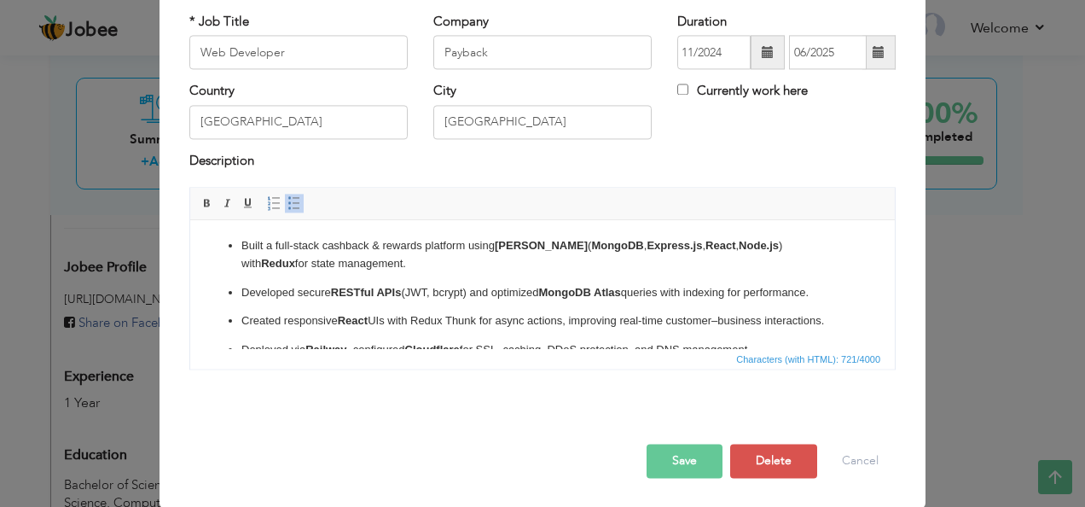
click at [684, 468] on button "Save" at bounding box center [685, 462] width 76 height 34
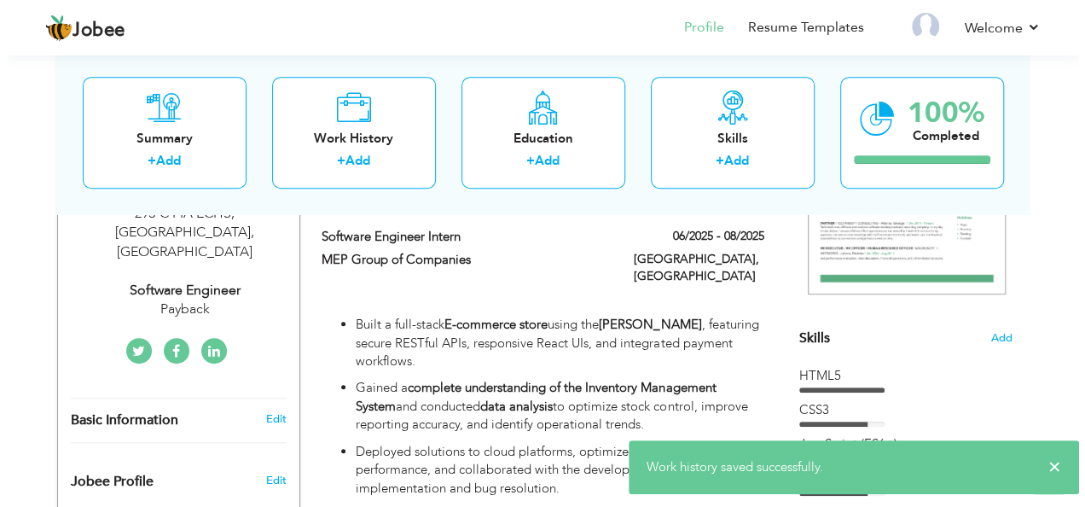
scroll to position [310, 0]
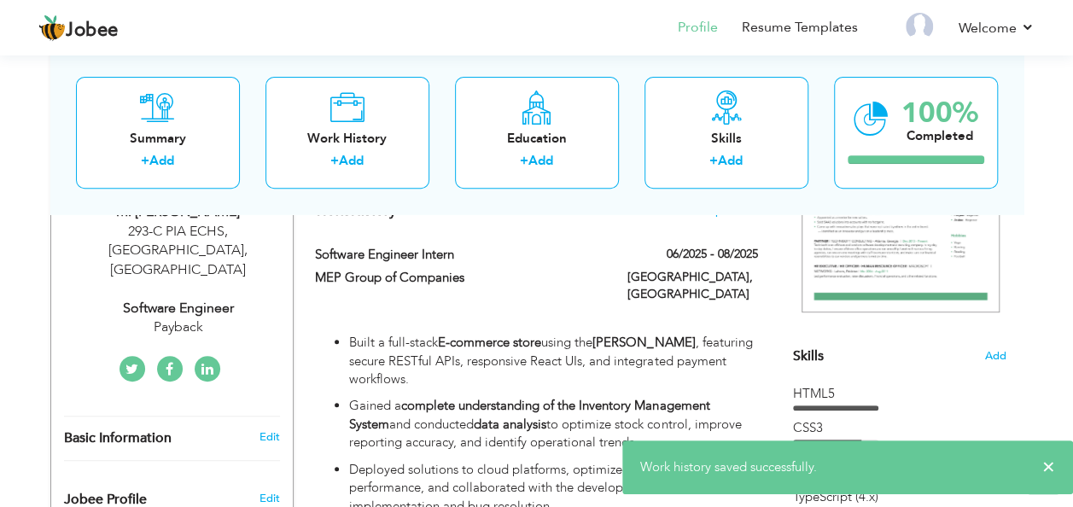
click at [589, 334] on p "Built a full-stack E-commerce store using the MERN stack , featuring secure RES…" at bounding box center [553, 361] width 408 height 55
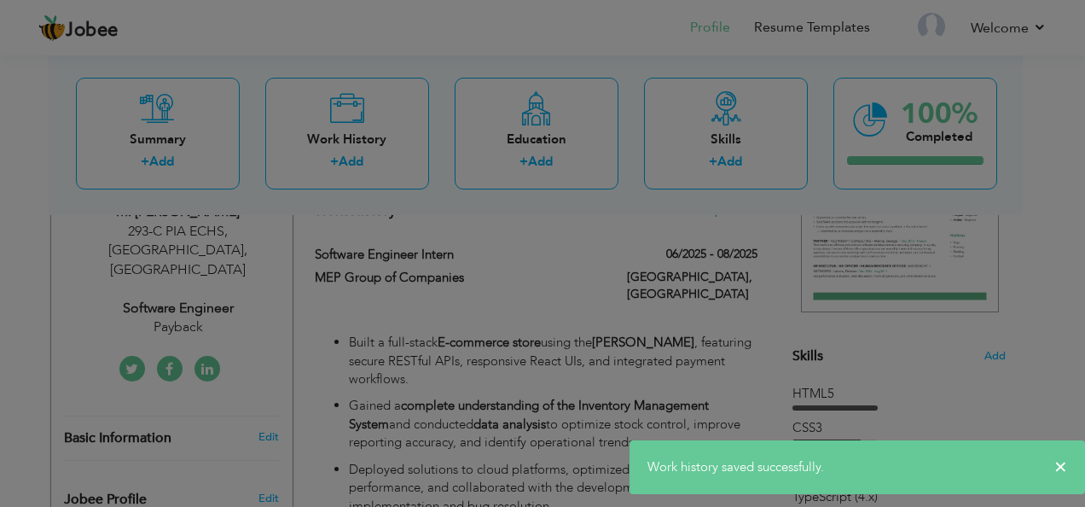
scroll to position [0, 0]
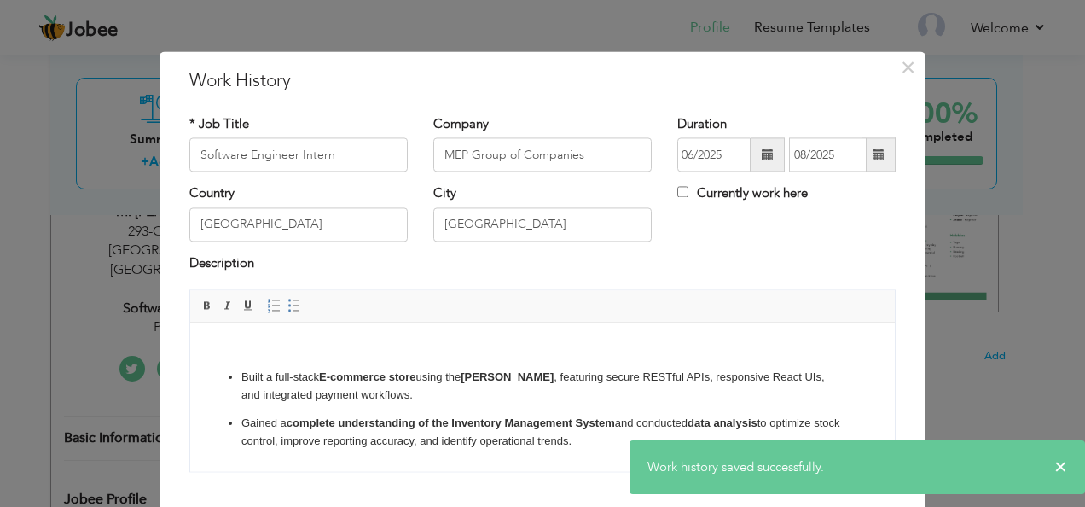
click at [242, 352] on p at bounding box center [542, 349] width 671 height 18
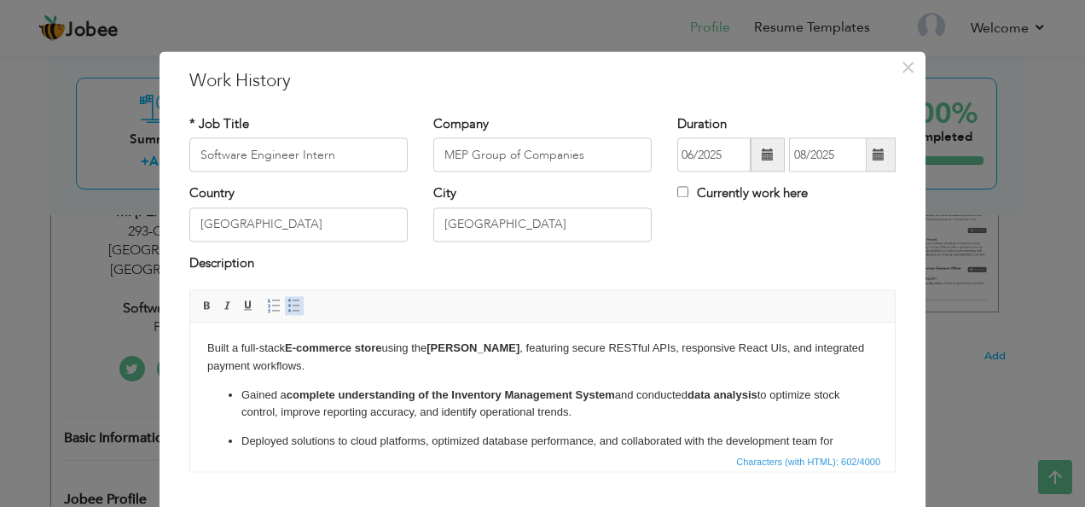
click at [288, 311] on span at bounding box center [295, 306] width 14 height 14
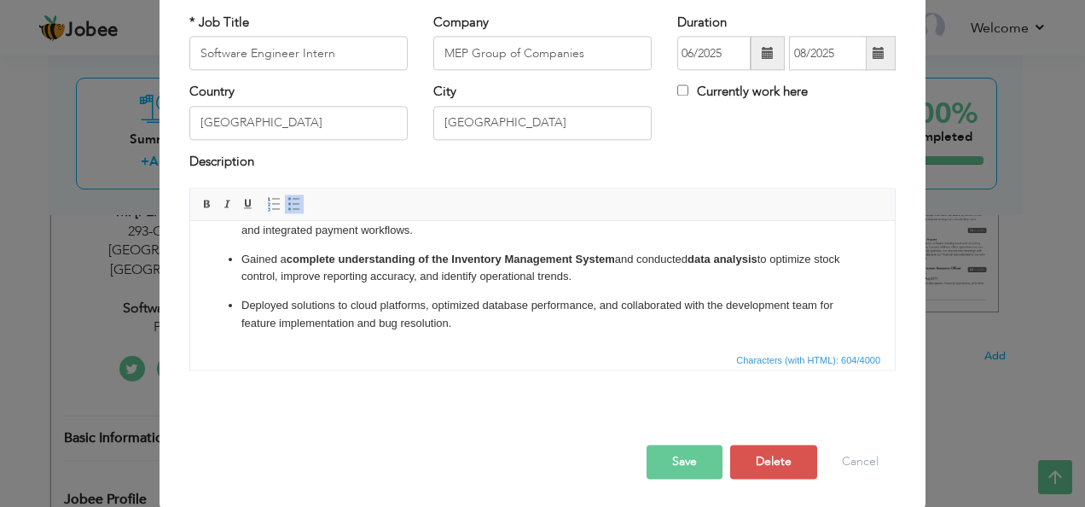
scroll to position [102, 0]
click at [671, 462] on button "Save" at bounding box center [685, 462] width 76 height 34
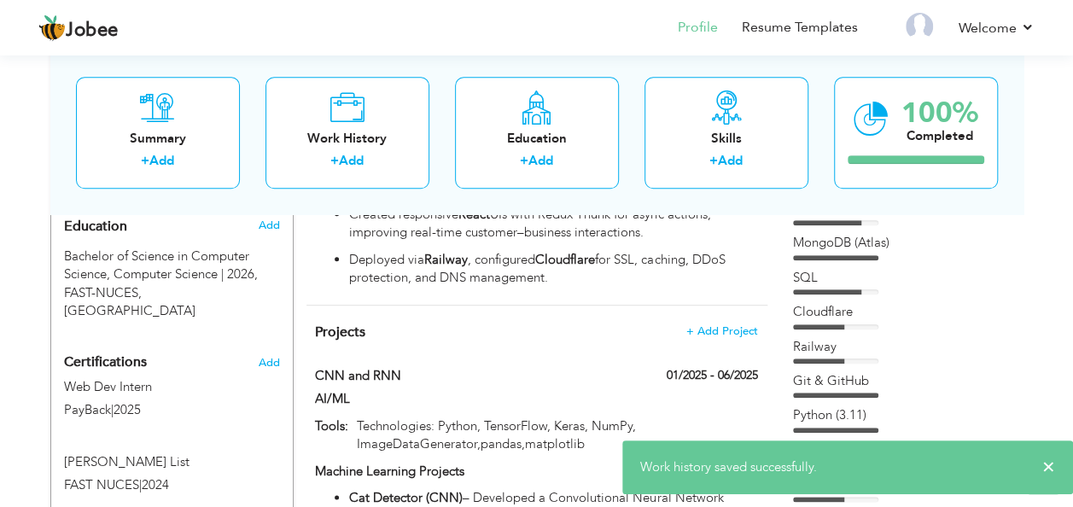
scroll to position [817, 0]
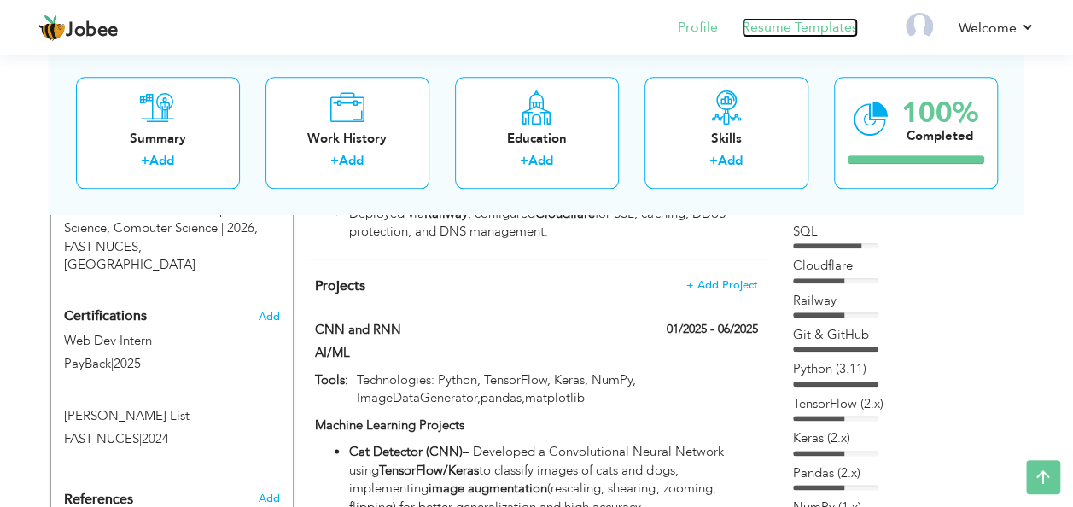
click at [830, 30] on link "Resume Templates" at bounding box center [799, 28] width 116 height 20
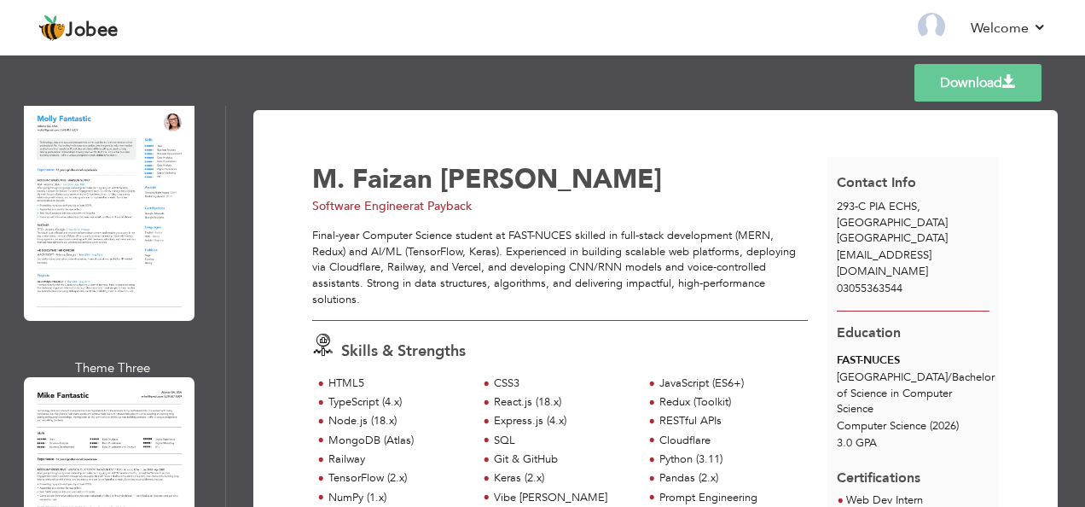
scroll to position [2136, 0]
click at [124, 376] on div at bounding box center [109, 486] width 171 height 220
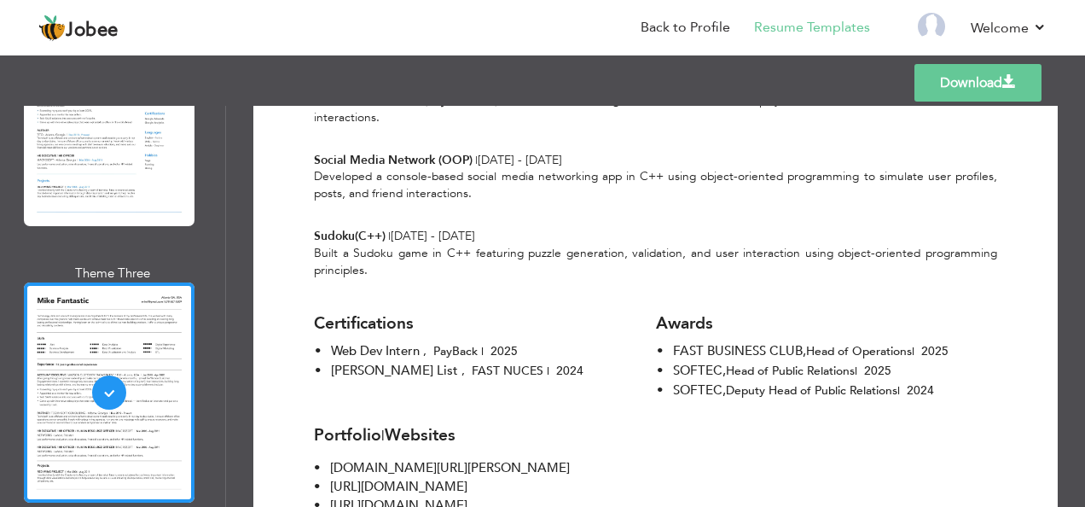
scroll to position [1681, 0]
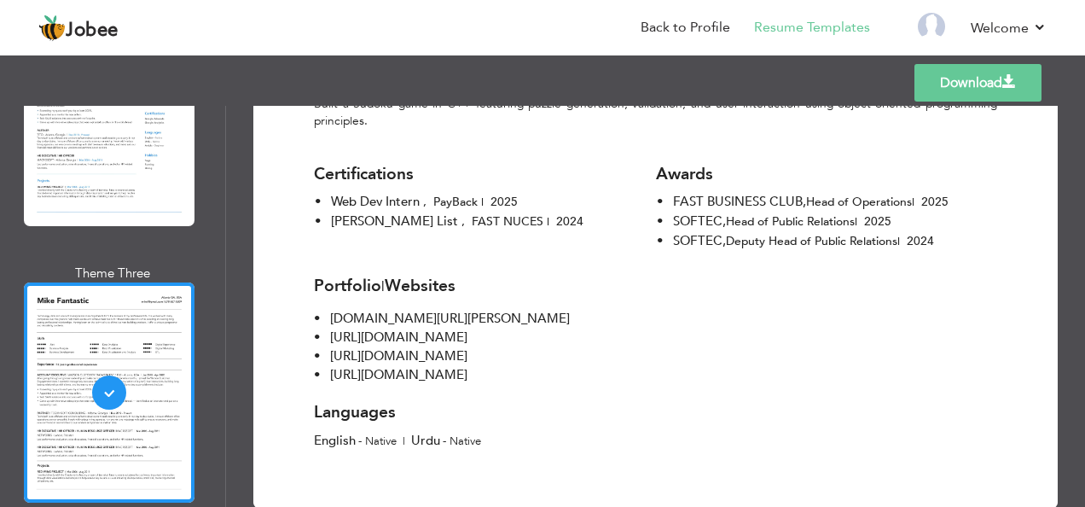
click at [990, 82] on link "Download" at bounding box center [978, 83] width 127 height 38
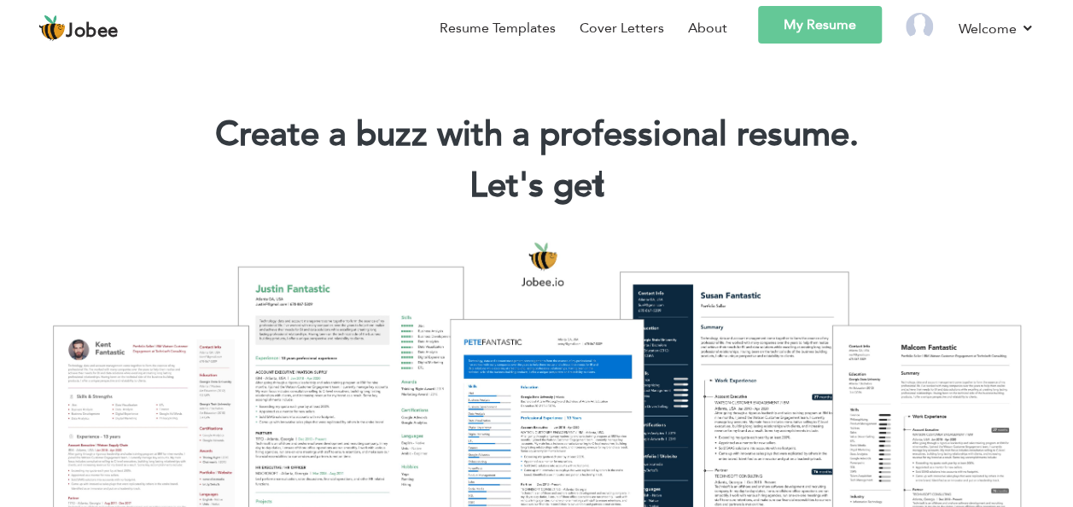
click at [831, 32] on link "My Resume" at bounding box center [820, 25] width 124 height 38
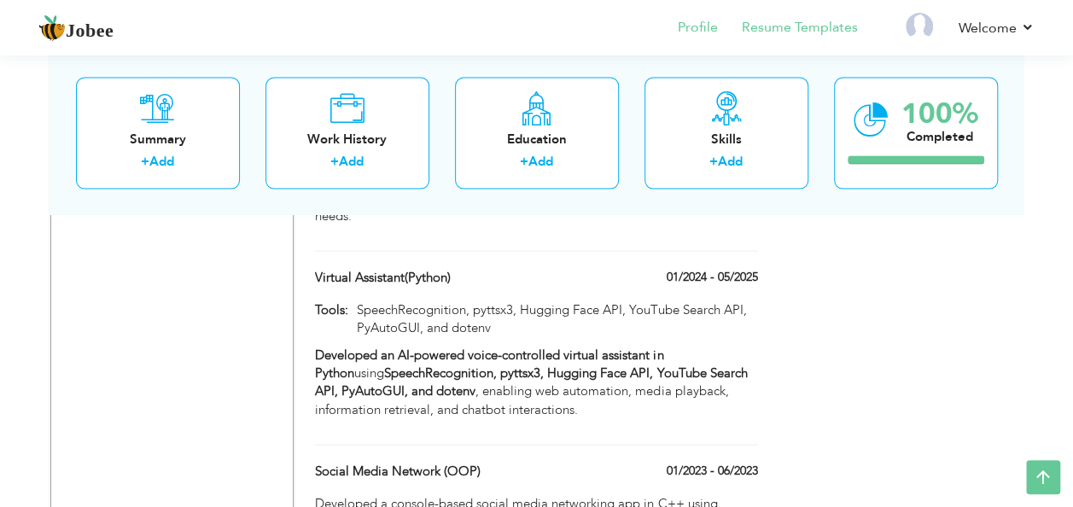
scroll to position [1740, 0]
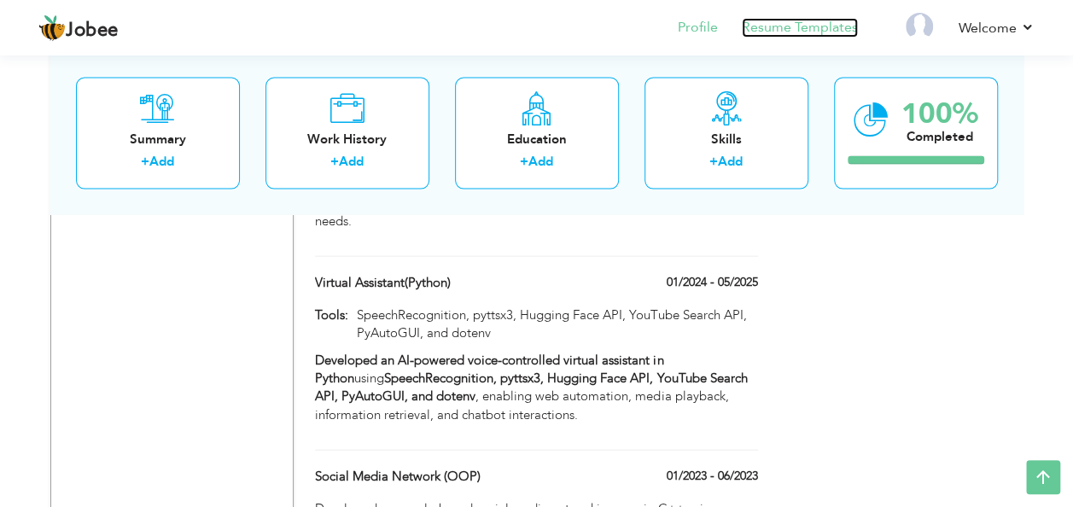
click at [748, 32] on link "Resume Templates" at bounding box center [799, 28] width 116 height 20
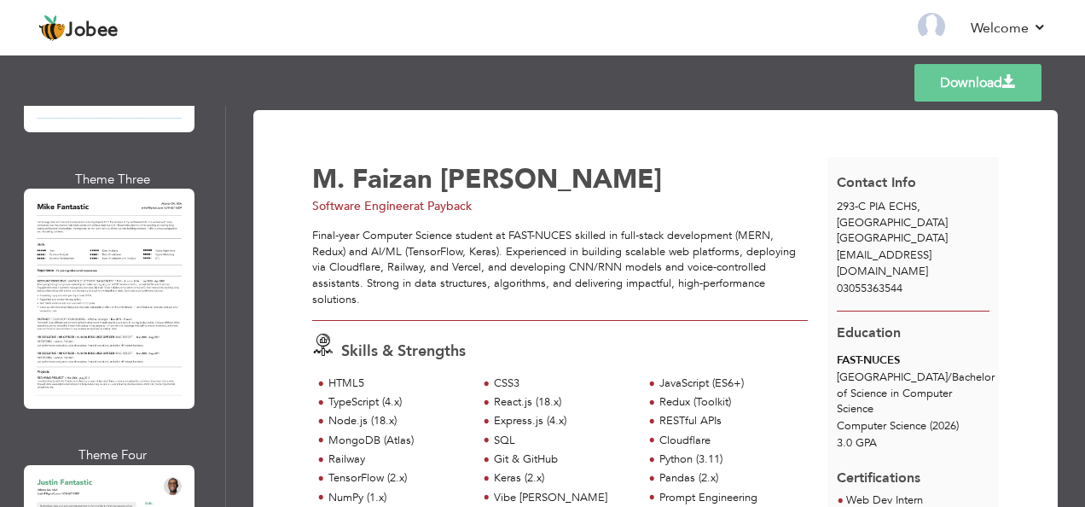
scroll to position [2333, 0]
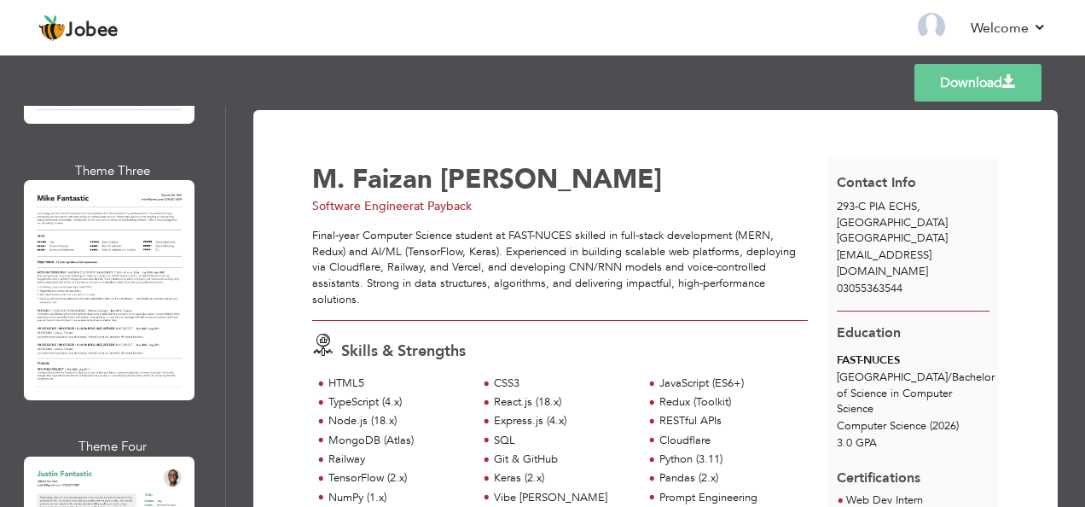
click at [111, 290] on div "Professional Themes Theme One Theme Two Theme Three Theme Four" at bounding box center [542, 306] width 1085 height 401
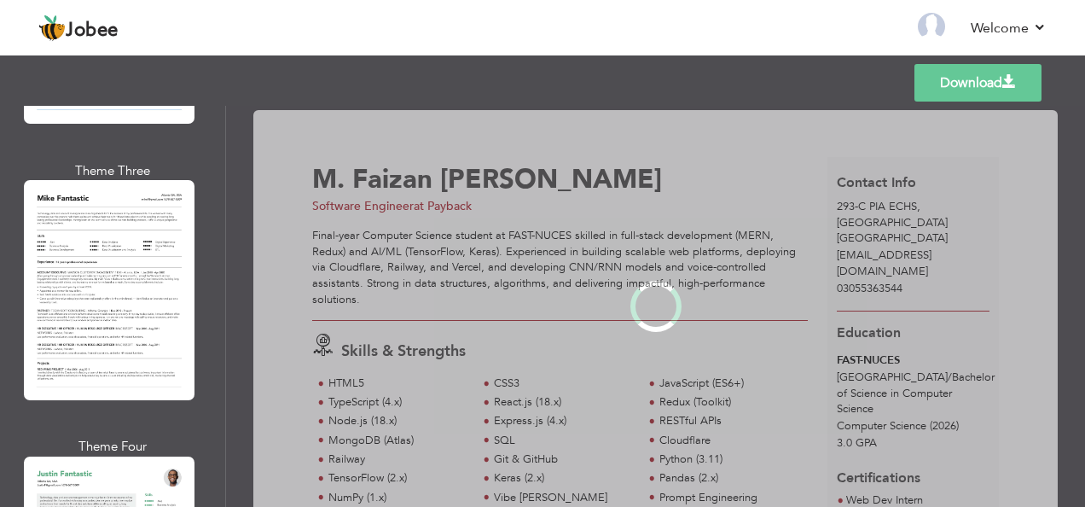
click at [104, 265] on div "Professional Themes Theme One Theme Two Theme Three Theme Four" at bounding box center [542, 306] width 1085 height 401
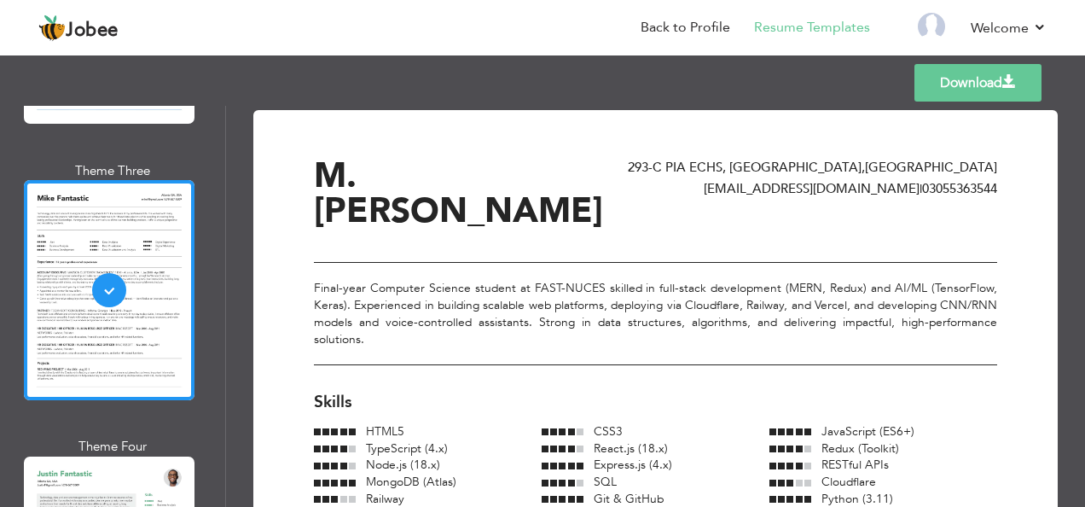
click at [993, 95] on link "Download" at bounding box center [978, 83] width 127 height 38
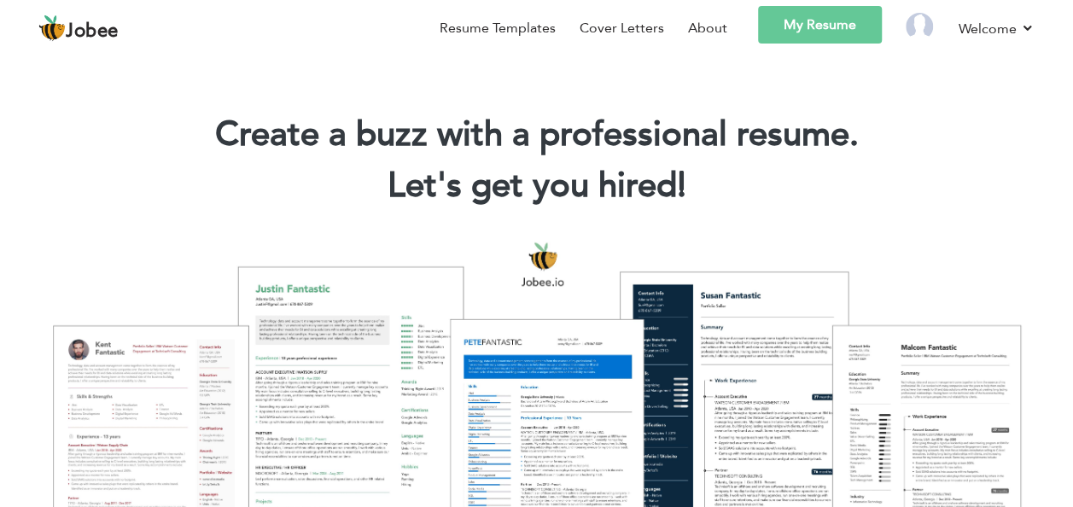
click at [800, 26] on link "My Resume" at bounding box center [820, 25] width 124 height 38
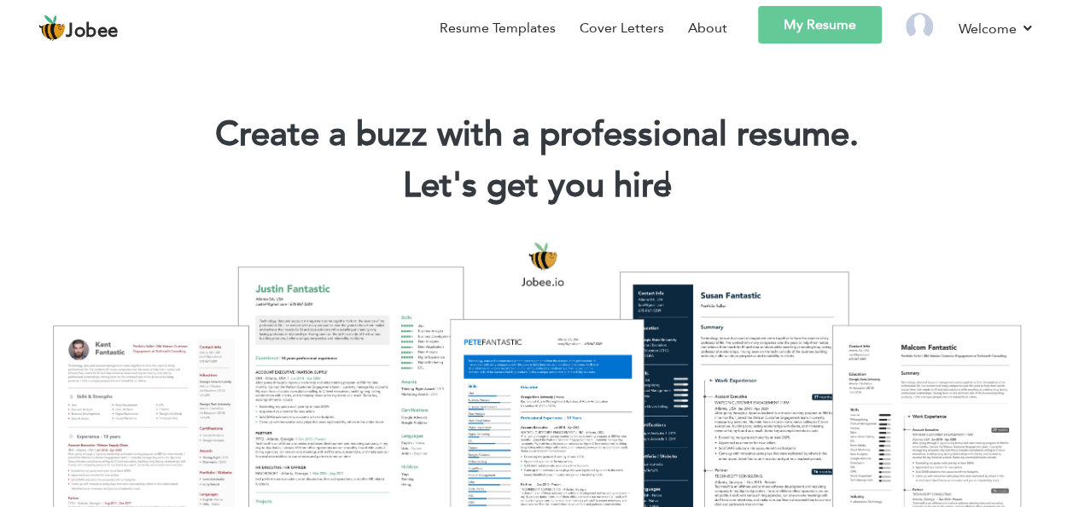
click at [817, 20] on link "My Resume" at bounding box center [820, 25] width 124 height 38
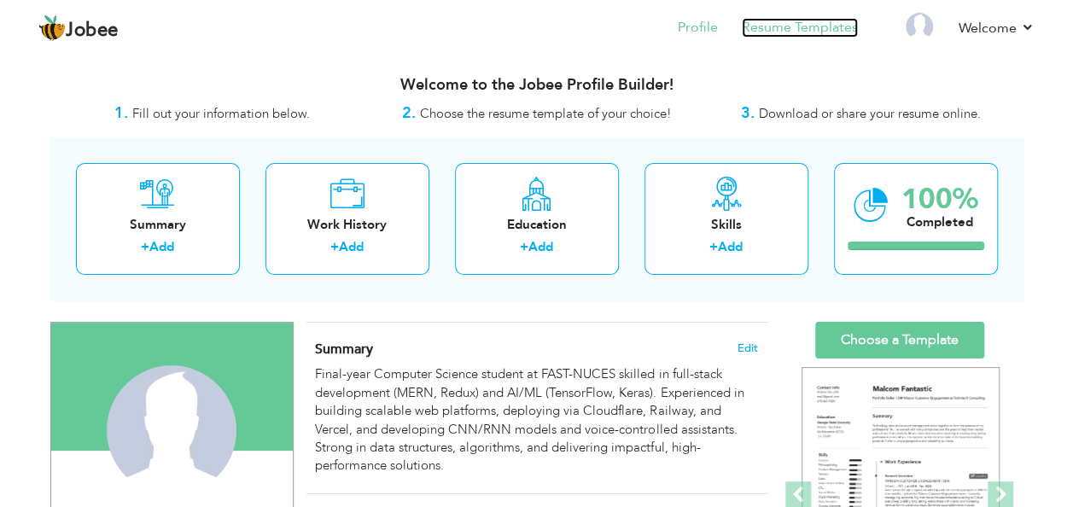
click at [812, 28] on link "Resume Templates" at bounding box center [799, 28] width 116 height 20
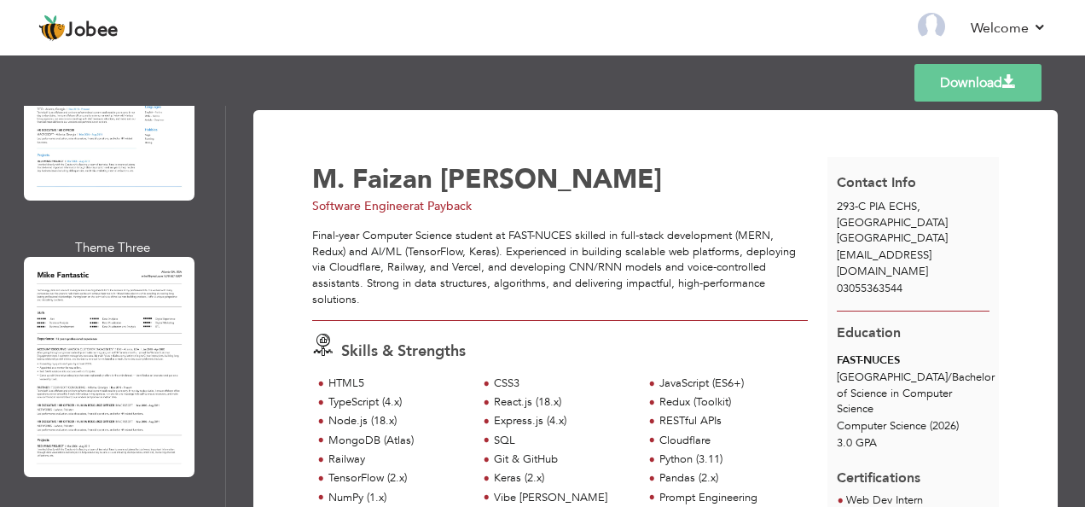
scroll to position [2259, 0]
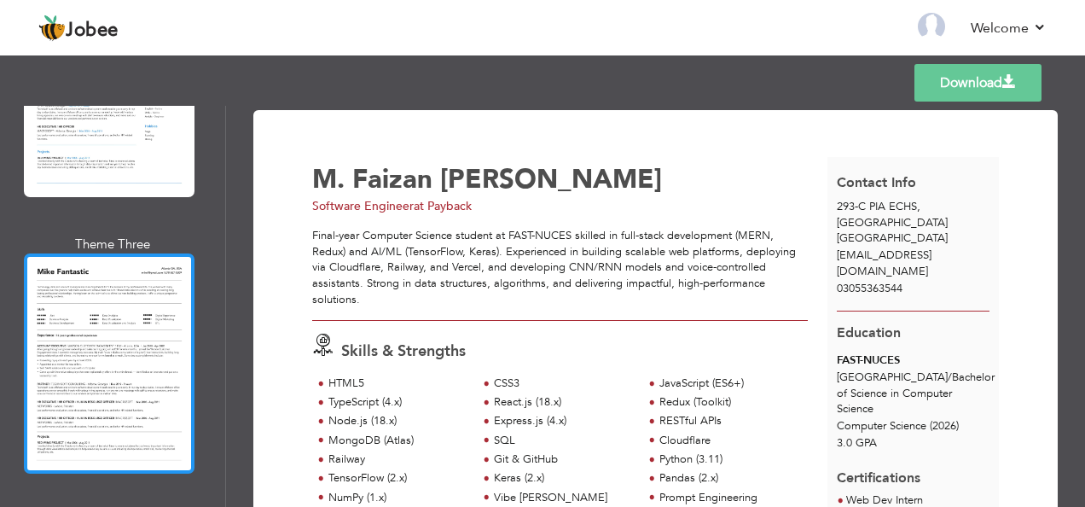
click at [121, 253] on div at bounding box center [109, 363] width 171 height 220
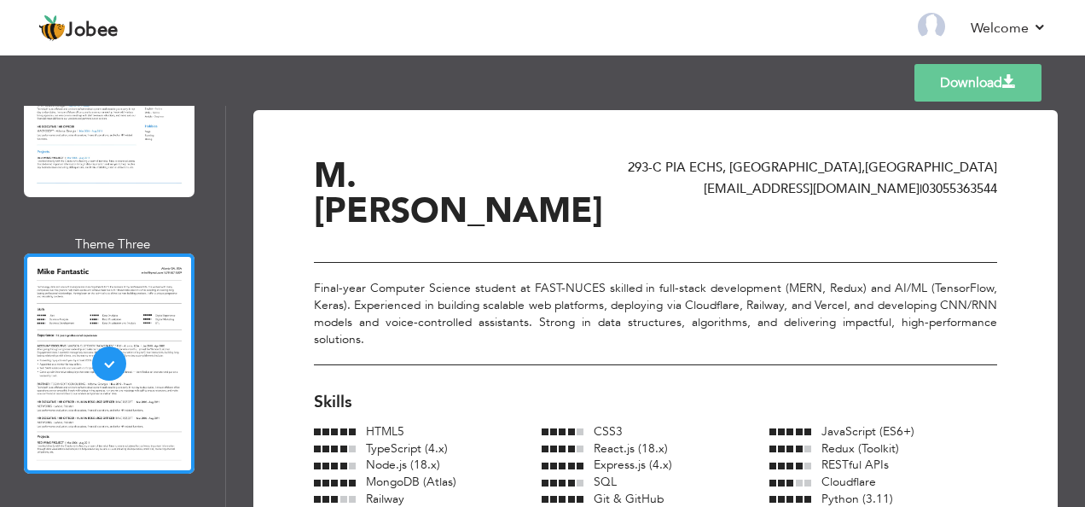
click at [964, 77] on link "Download" at bounding box center [978, 83] width 127 height 38
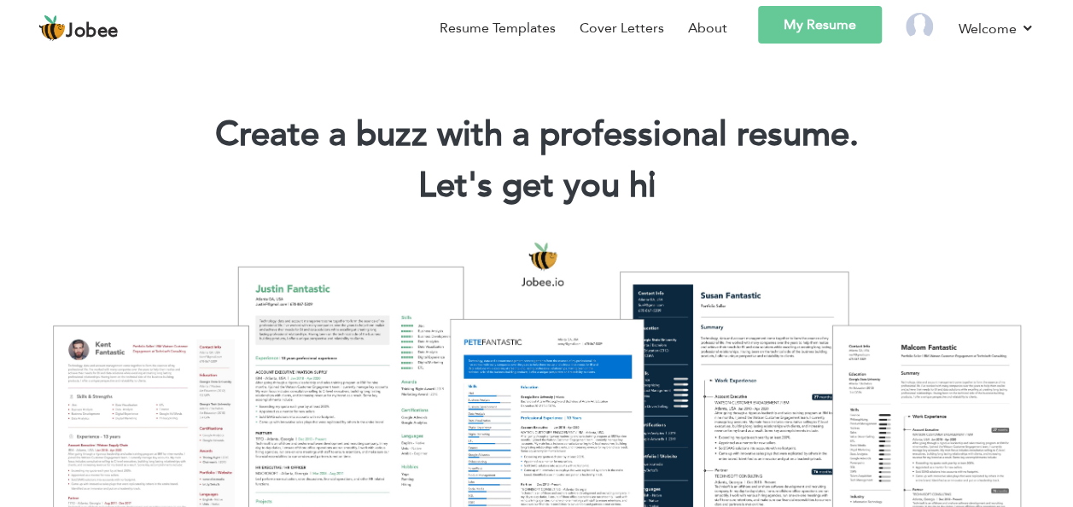
click at [853, 16] on link "My Resume" at bounding box center [820, 25] width 124 height 38
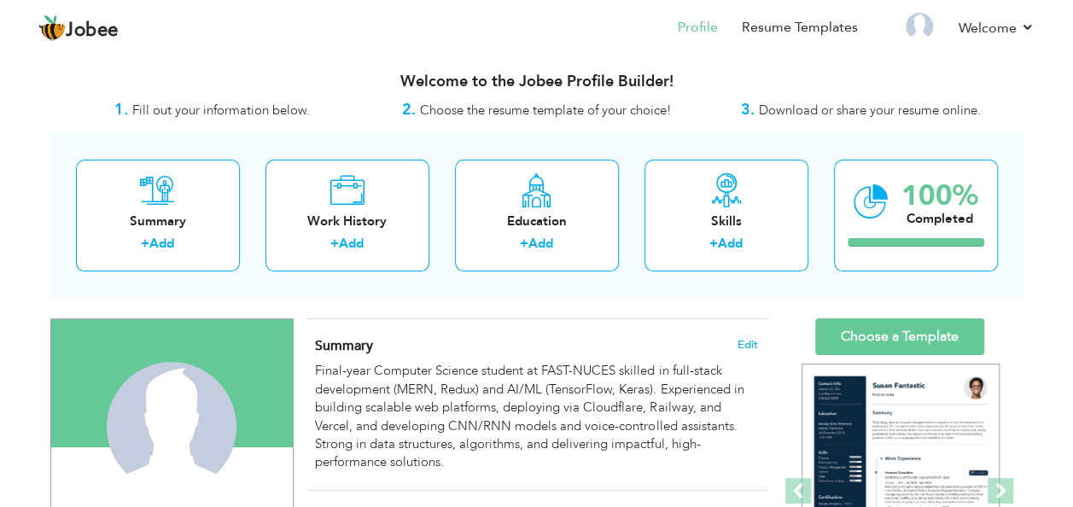
scroll to position [1, 0]
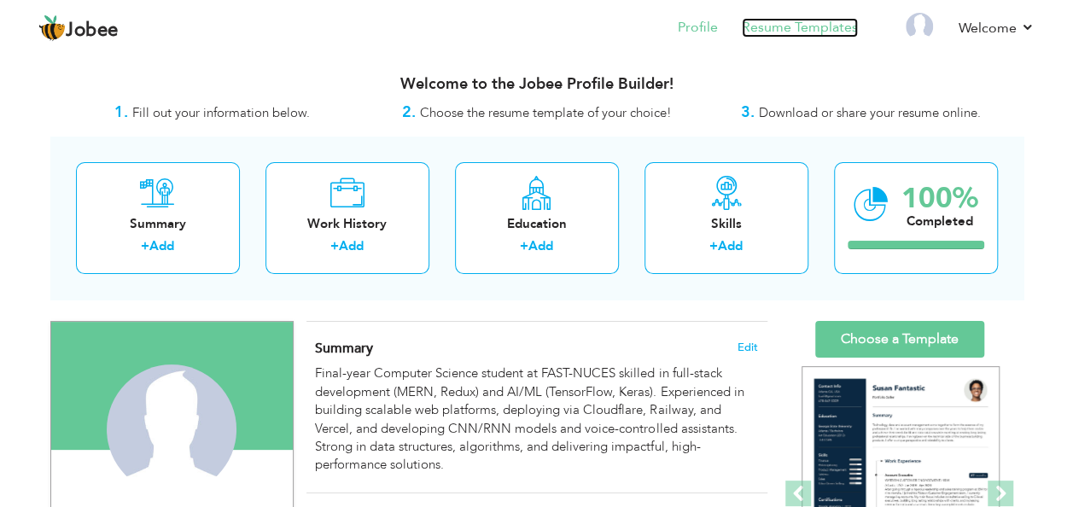
click at [778, 22] on link "Resume Templates" at bounding box center [799, 28] width 116 height 20
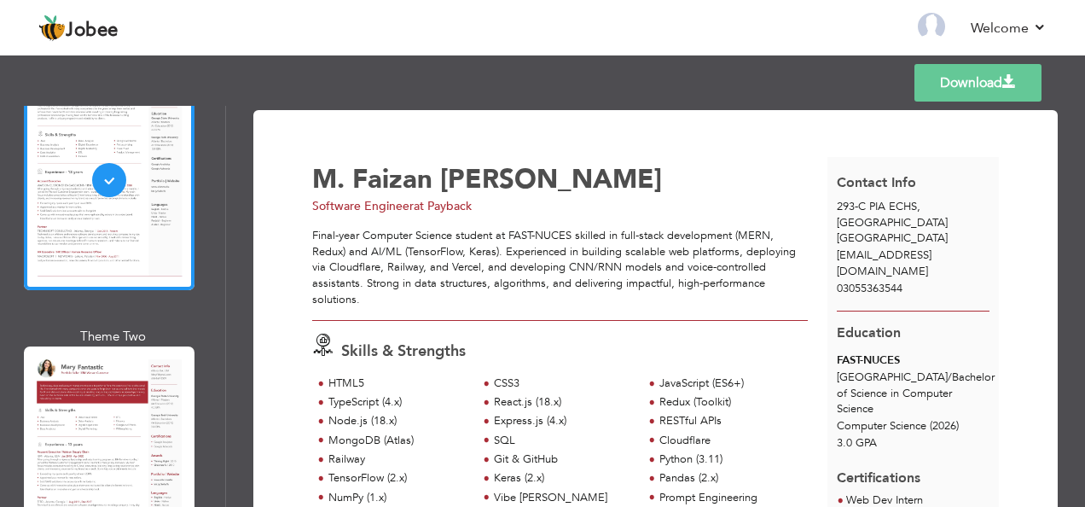
scroll to position [151, 0]
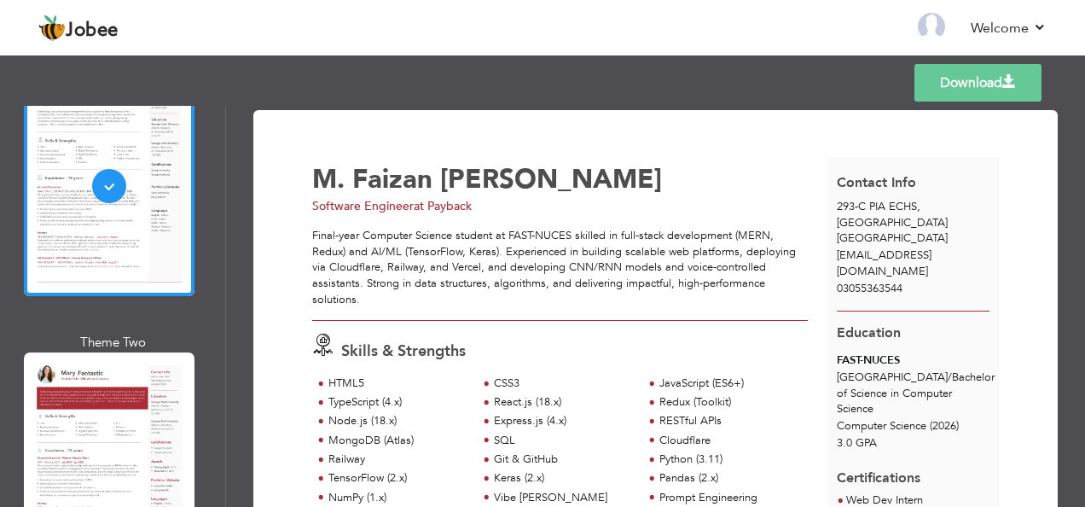
drag, startPoint x: 945, startPoint y: 84, endPoint x: 427, endPoint y: 131, distance: 520.9
click at [938, 75] on link "Download" at bounding box center [978, 83] width 127 height 38
